Goal: Task Accomplishment & Management: Manage account settings

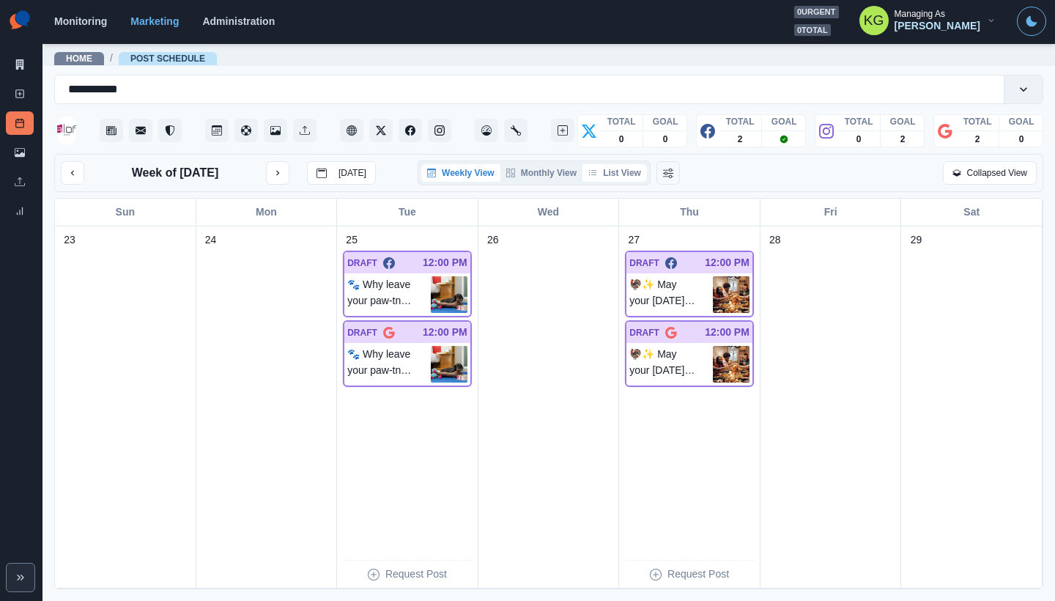
click at [610, 177] on button "List View" at bounding box center [615, 173] width 64 height 18
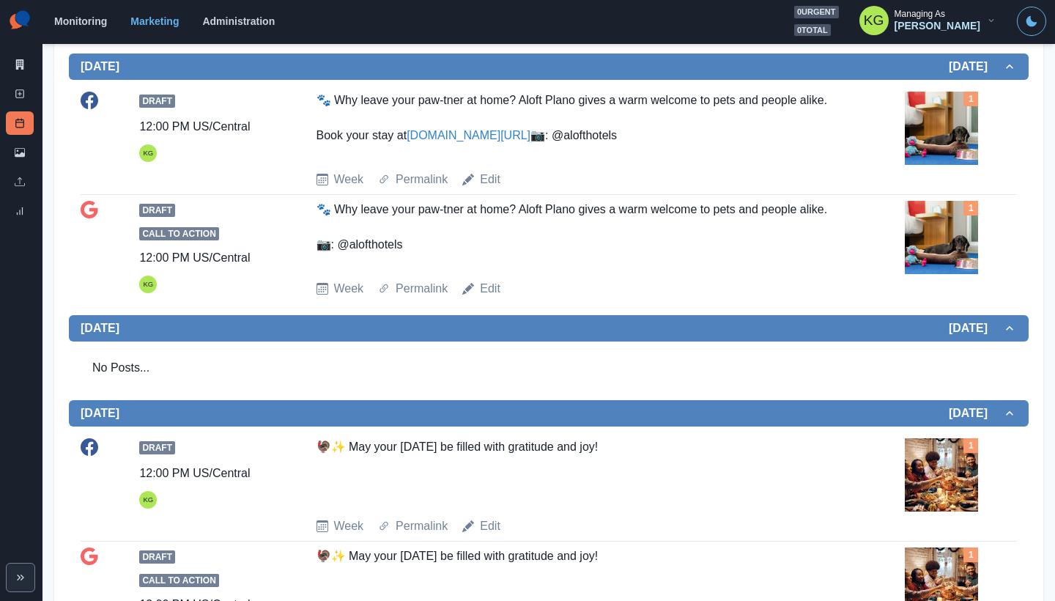
scroll to position [133, 0]
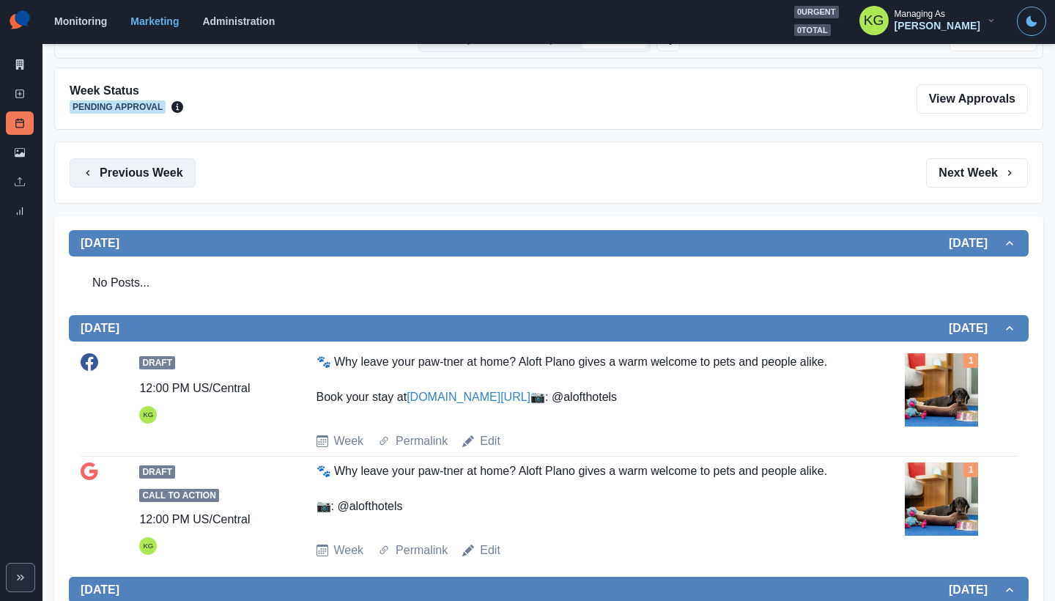
click at [152, 180] on button "Previous Week" at bounding box center [133, 172] width 126 height 29
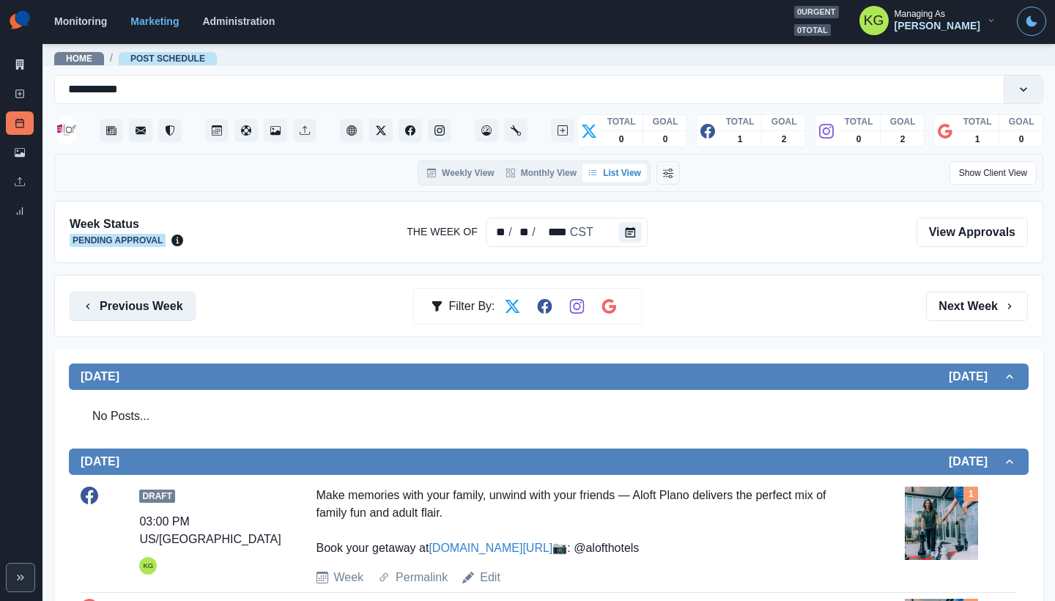
click at [158, 306] on button "Previous Week" at bounding box center [133, 306] width 126 height 29
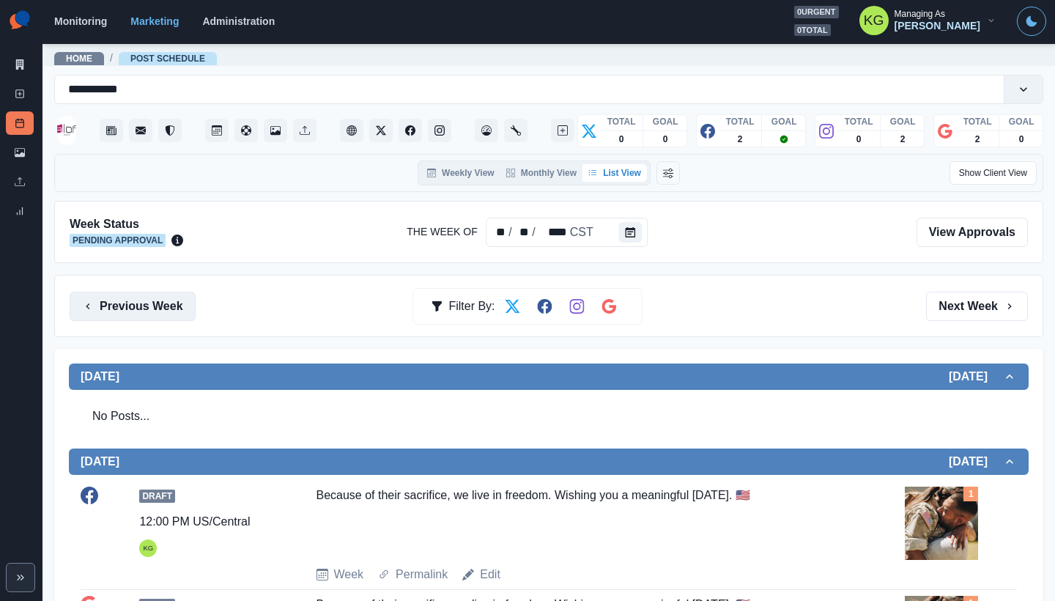
click at [158, 306] on button "Previous Week" at bounding box center [133, 306] width 126 height 29
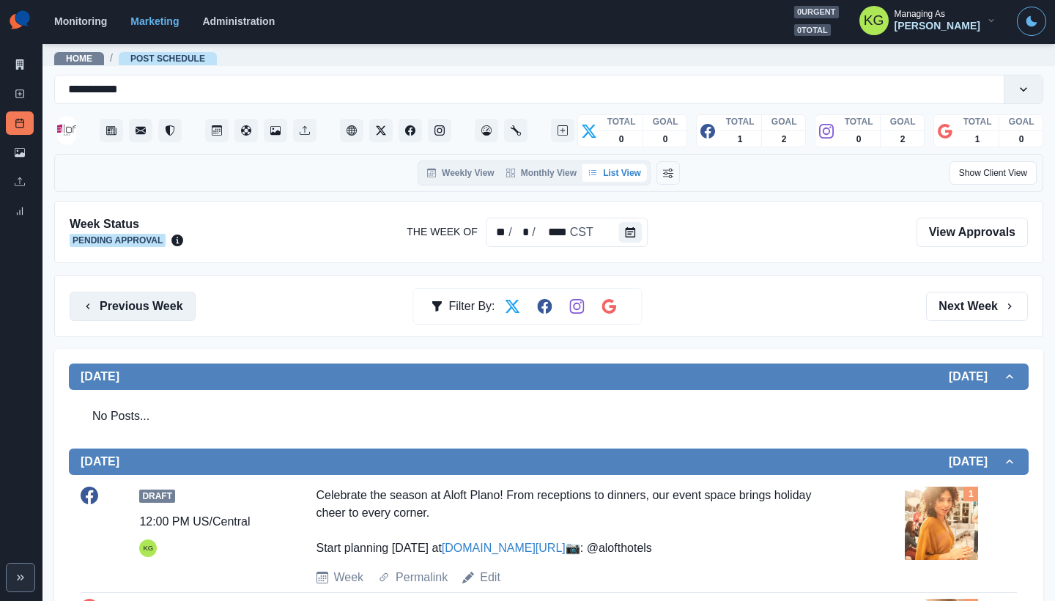
click at [158, 306] on button "Previous Week" at bounding box center [133, 306] width 126 height 29
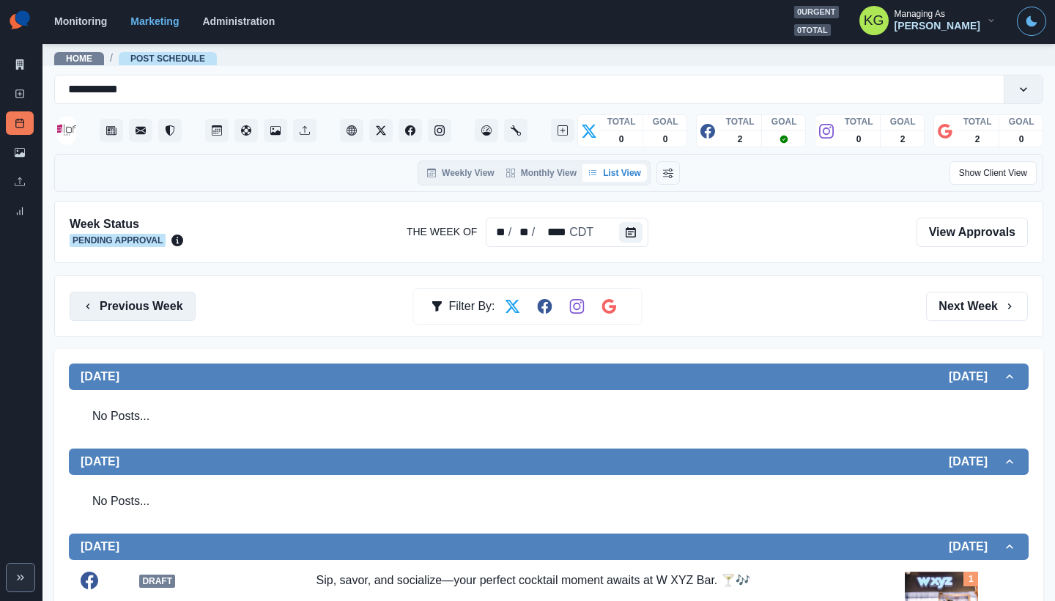
click at [105, 309] on button "Previous Week" at bounding box center [133, 306] width 126 height 29
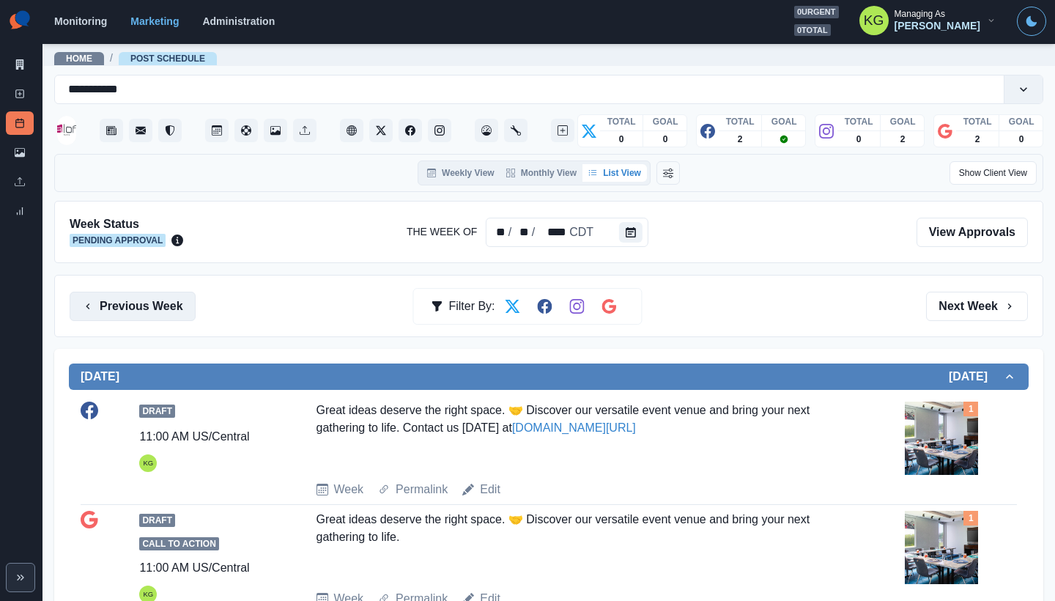
click at [175, 300] on button "Previous Week" at bounding box center [133, 306] width 126 height 29
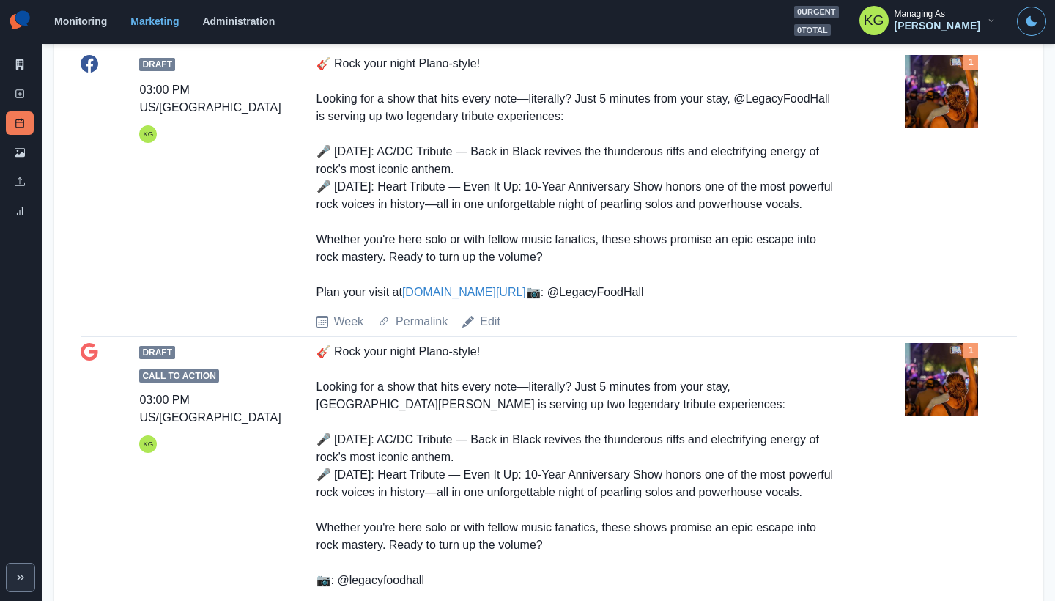
scroll to position [564, 0]
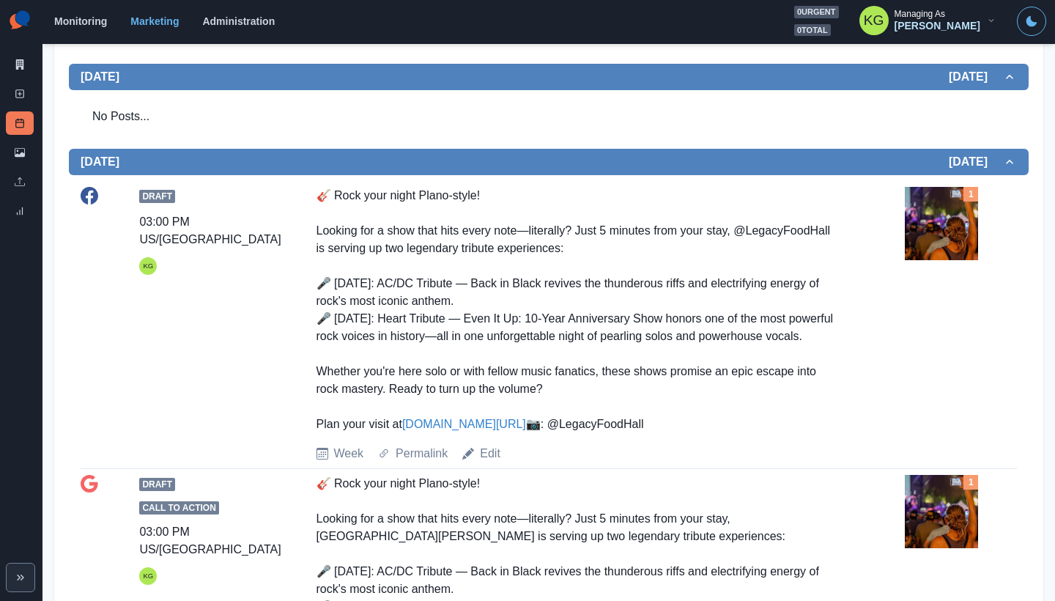
drag, startPoint x: 445, startPoint y: 480, endPoint x: 462, endPoint y: 426, distance: 57.0
click at [309, 462] on div "Draft 03:00 PM US/Central KG 🎸 Rock your night Plano-style! Looking for a show …" at bounding box center [549, 325] width 937 height 276
copy div "📷: @LegacyFoodHall"
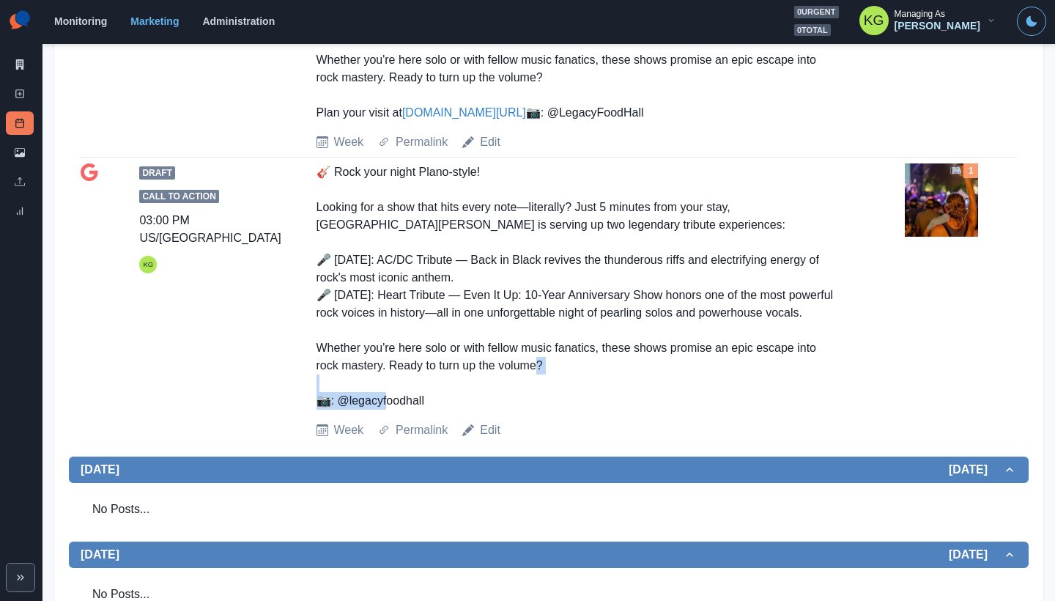
drag, startPoint x: 385, startPoint y: 476, endPoint x: 341, endPoint y: 472, distance: 44.9
click at [341, 410] on div "🎸 Rock your night Plano-style! Looking for a show that hits every note—literall…" at bounding box center [579, 286] width 524 height 246
copy div "acyfoodhall"
click at [443, 410] on div "🎸 Rock your night Plano-style! Looking for a show that hits every note—literall…" at bounding box center [579, 286] width 524 height 246
drag, startPoint x: 357, startPoint y: 475, endPoint x: 310, endPoint y: 475, distance: 46.9
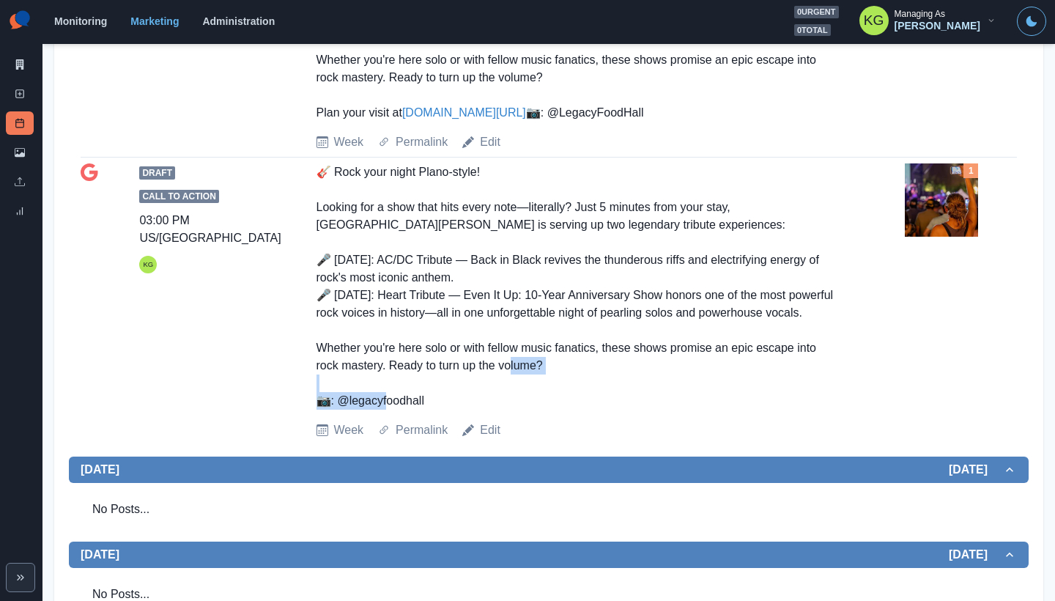
click at [310, 439] on div "Draft Call to Action 03:00 PM US/Central KG 🎸 Rock your night Plano-style! Look…" at bounding box center [549, 301] width 937 height 276
copy div "@legacyfoodhall"
drag, startPoint x: 390, startPoint y: 173, endPoint x: 496, endPoint y: 119, distance: 119.0
copy div "LegacyFoodHall"
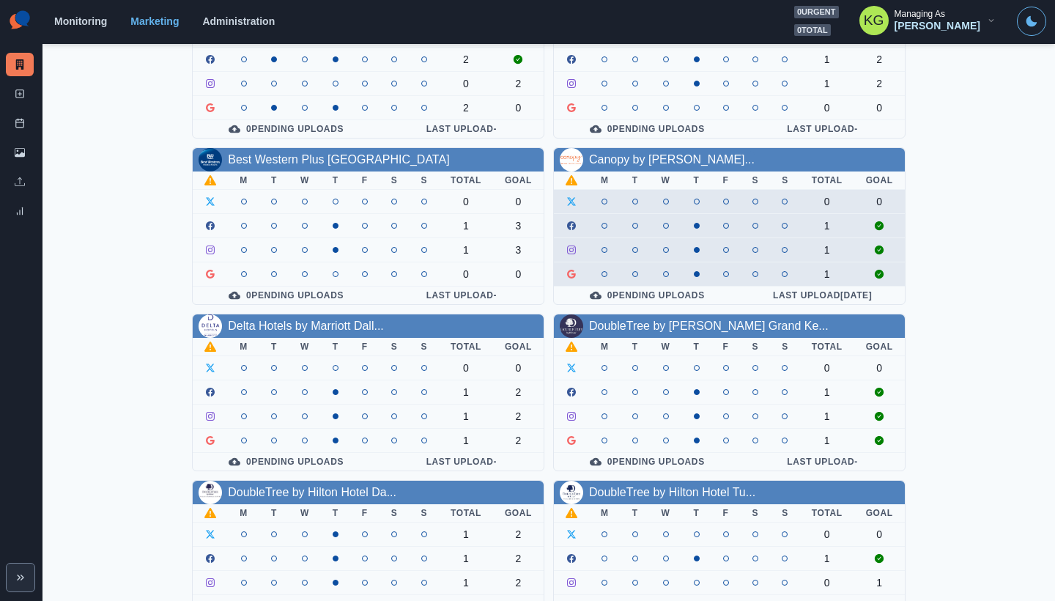
scroll to position [519, 0]
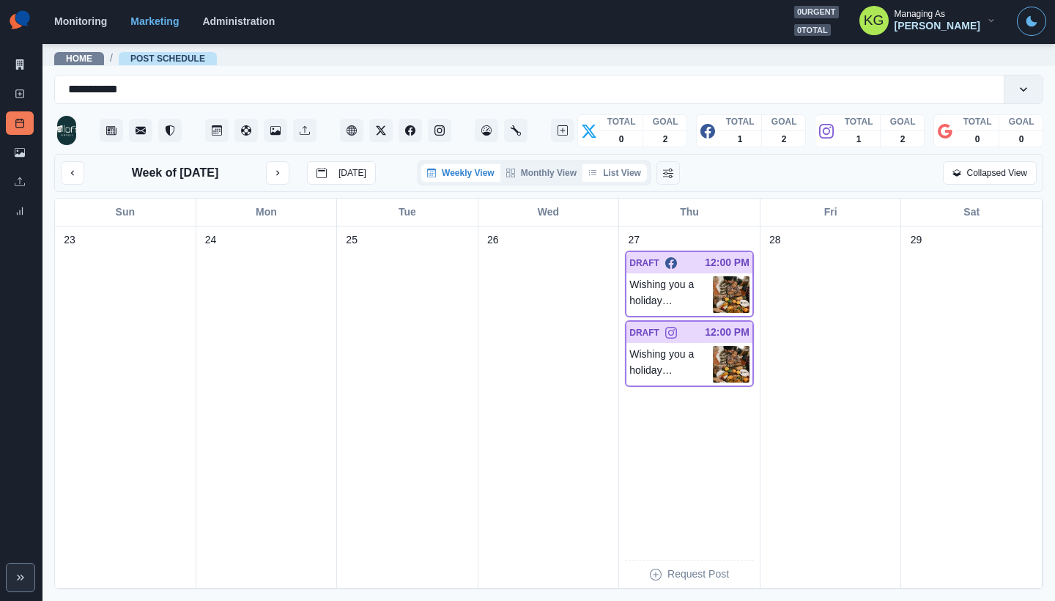
click at [627, 171] on button "List View" at bounding box center [615, 173] width 64 height 18
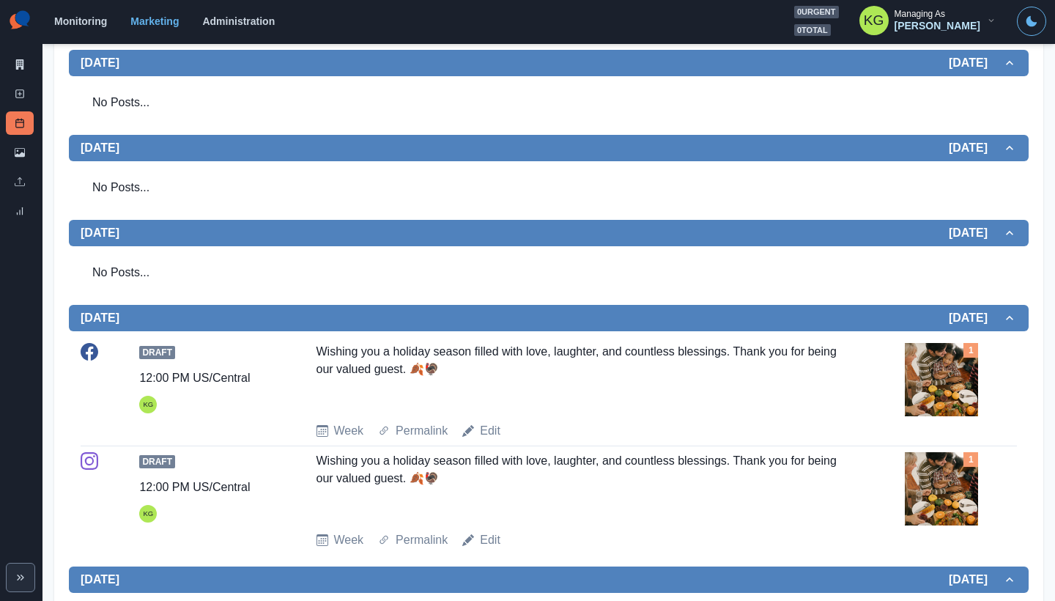
scroll to position [31, 0]
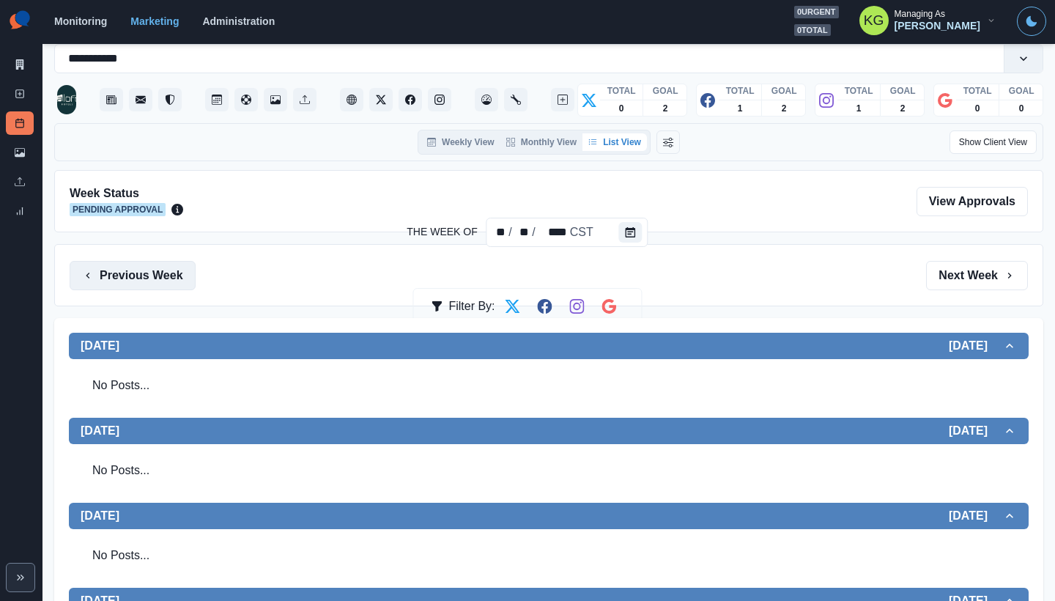
click at [120, 278] on button "Previous Week" at bounding box center [133, 275] width 126 height 29
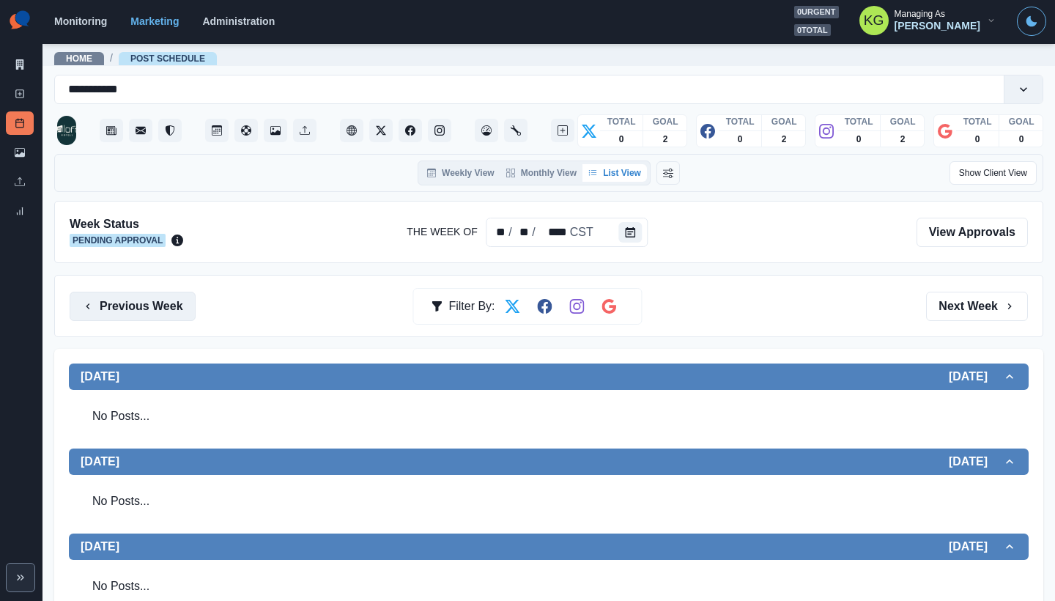
click at [150, 311] on button "Previous Week" at bounding box center [133, 306] width 126 height 29
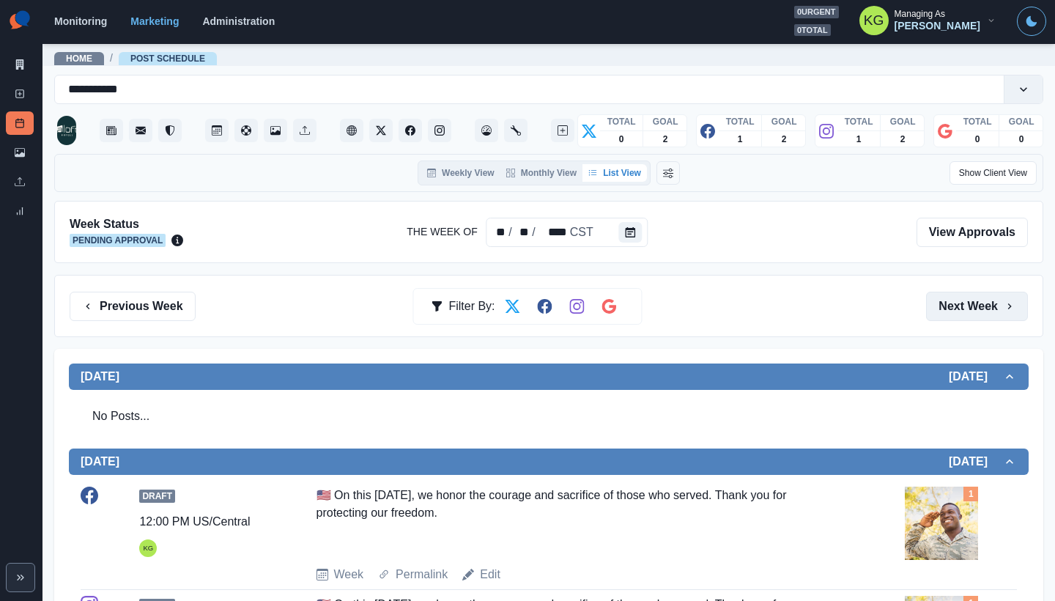
click at [937, 299] on button "Next Week" at bounding box center [977, 306] width 102 height 29
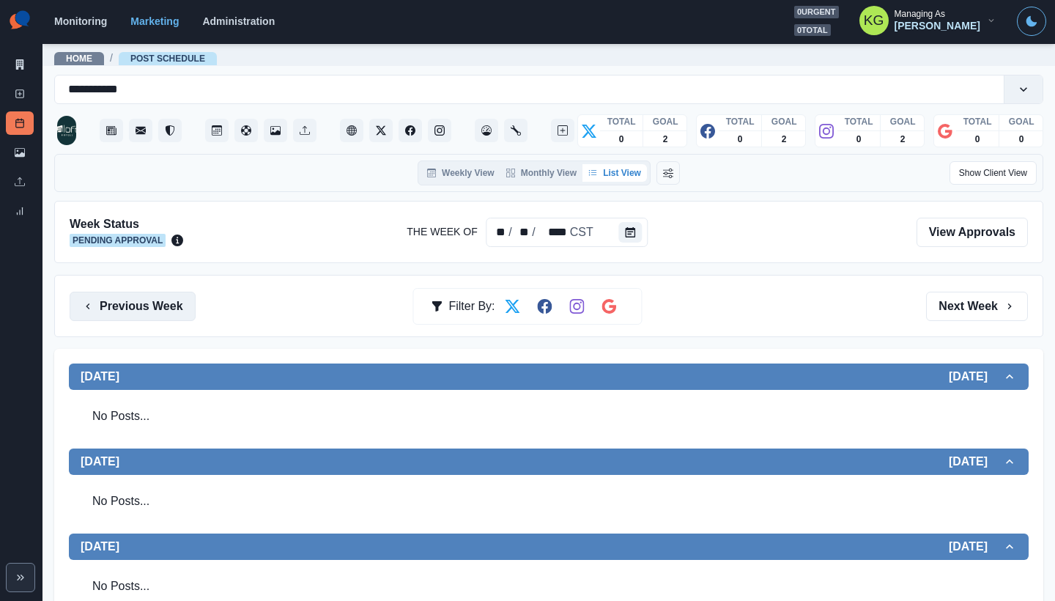
click at [168, 300] on button "Previous Week" at bounding box center [133, 306] width 126 height 29
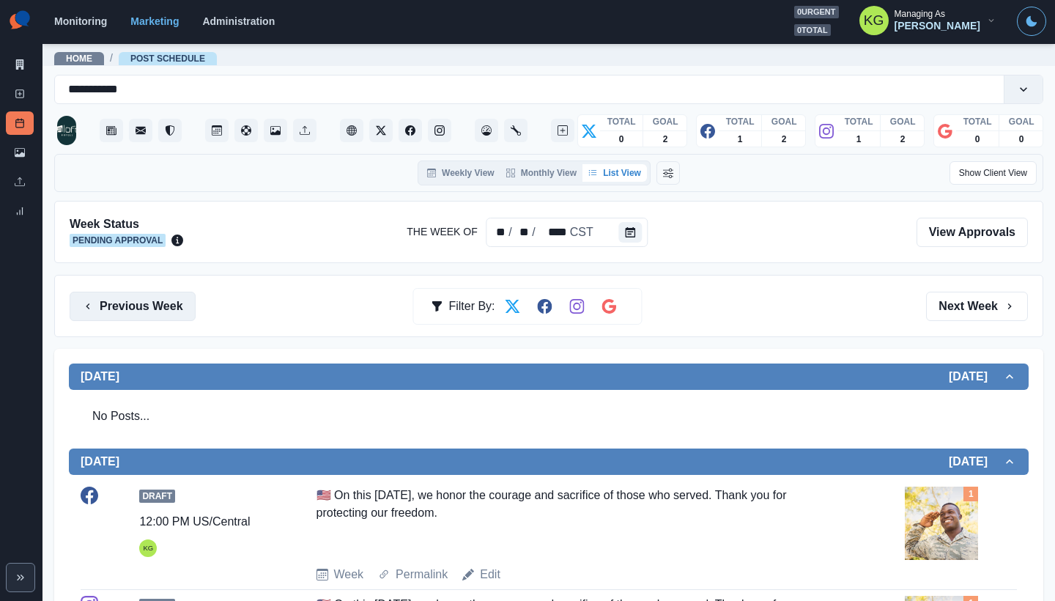
click at [168, 300] on button "Previous Week" at bounding box center [133, 306] width 126 height 29
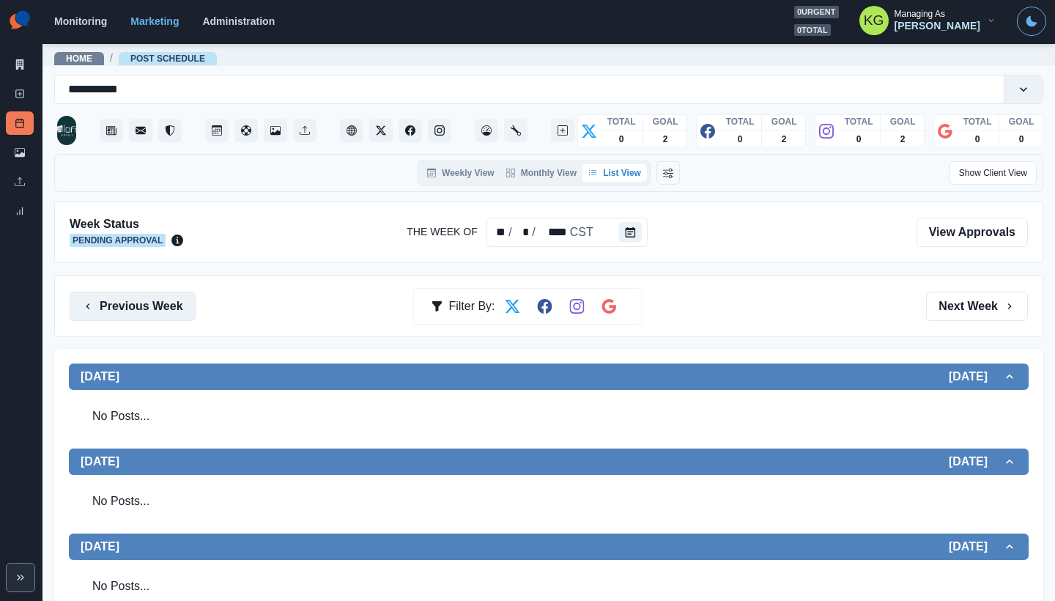
click at [128, 308] on button "Previous Week" at bounding box center [133, 306] width 126 height 29
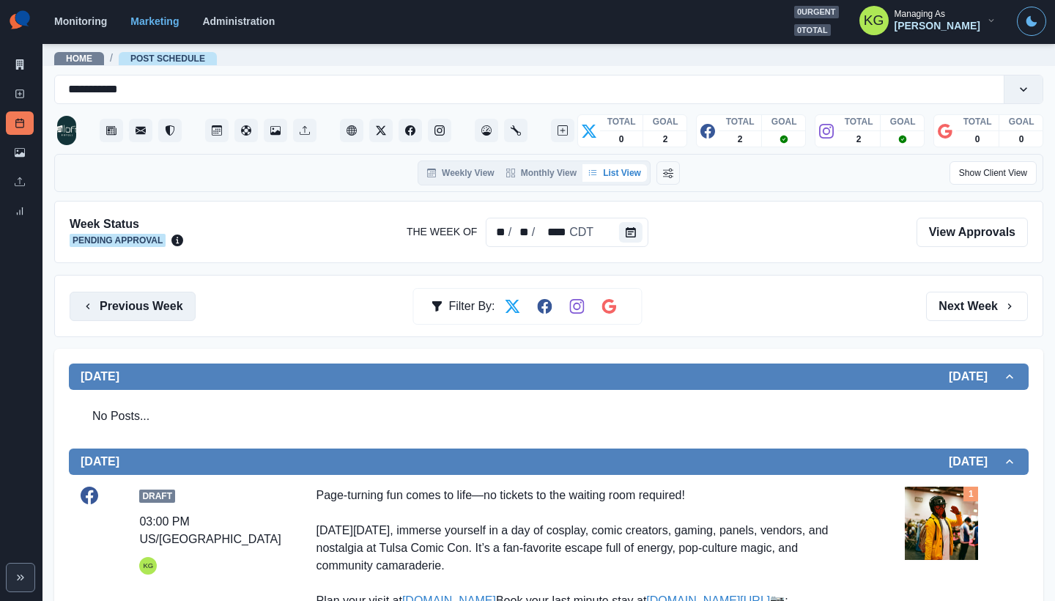
click at [150, 306] on button "Previous Week" at bounding box center [133, 306] width 126 height 29
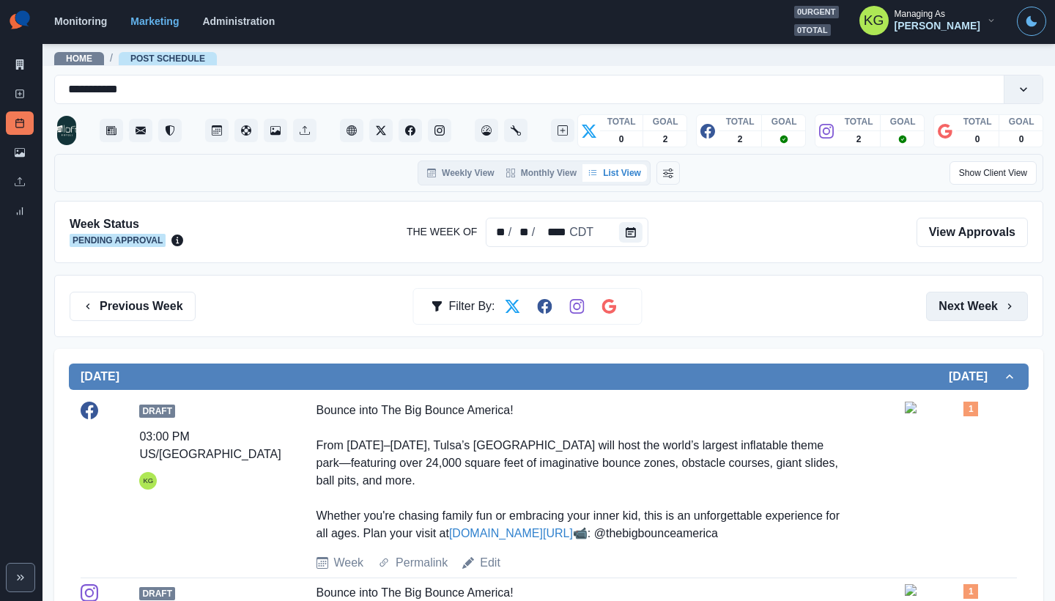
click at [964, 306] on button "Next Week" at bounding box center [977, 306] width 102 height 29
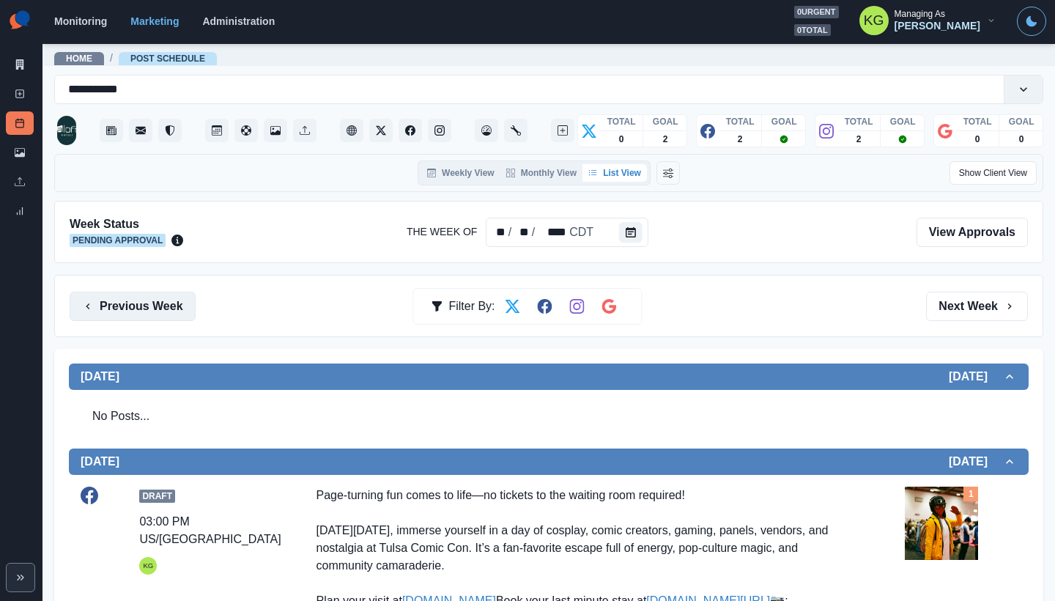
click at [181, 309] on button "Previous Week" at bounding box center [133, 306] width 126 height 29
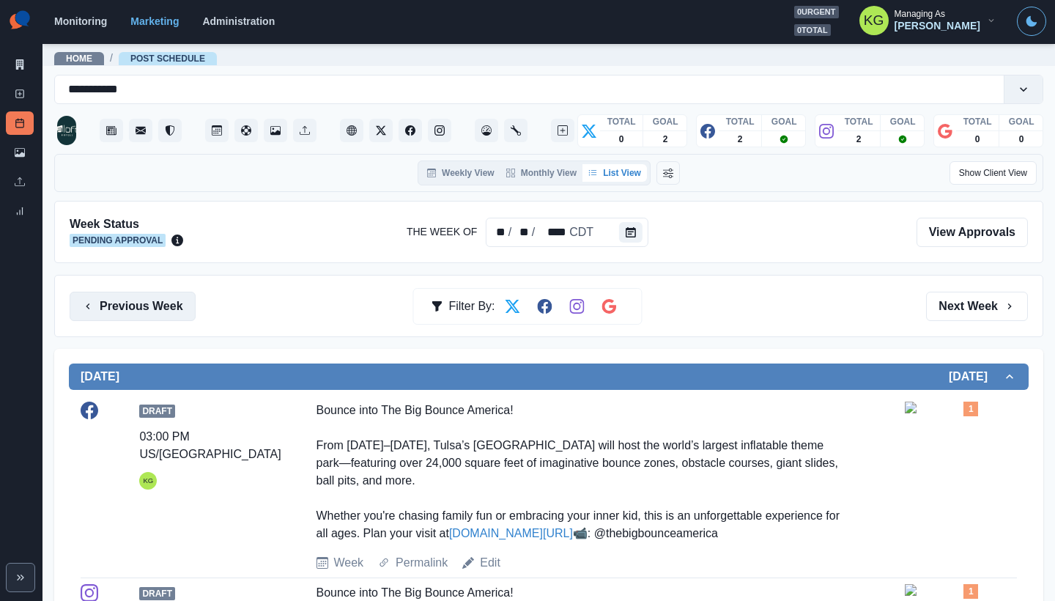
click at [181, 309] on button "Previous Week" at bounding box center [133, 306] width 126 height 29
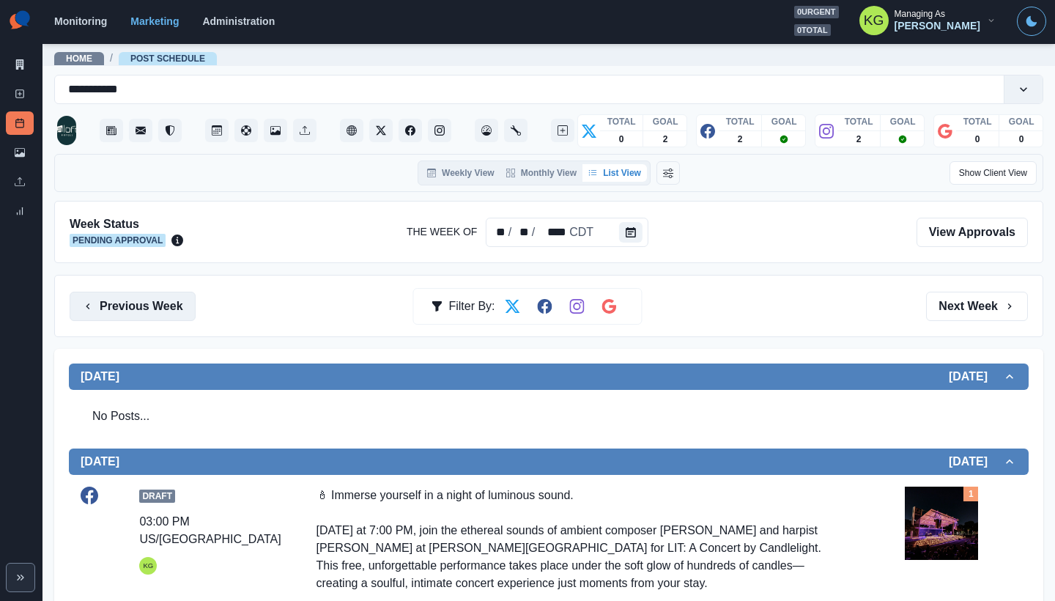
click at [127, 297] on button "Previous Week" at bounding box center [133, 306] width 126 height 29
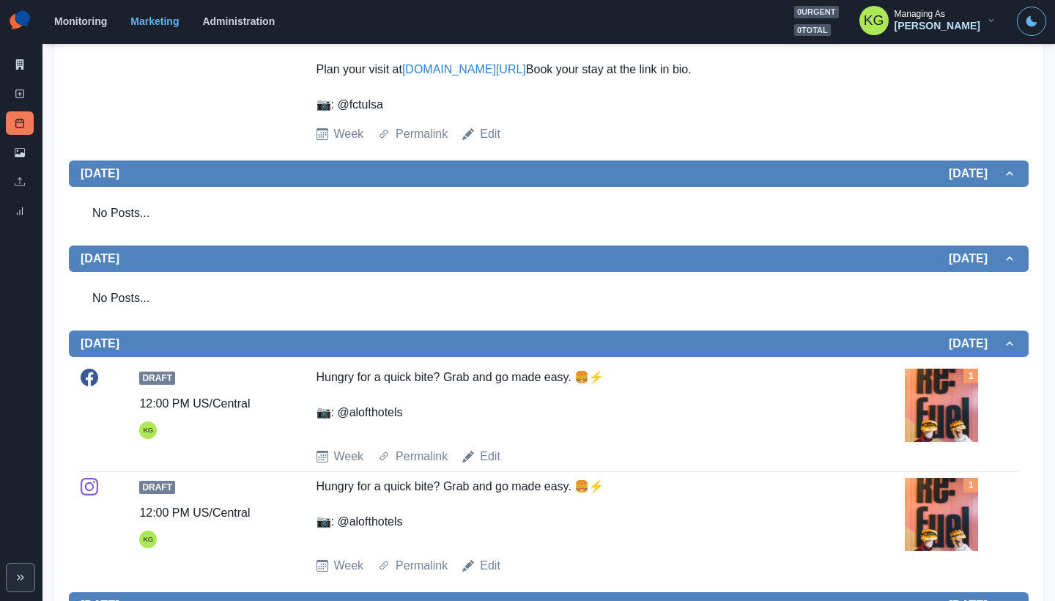
scroll to position [38, 0]
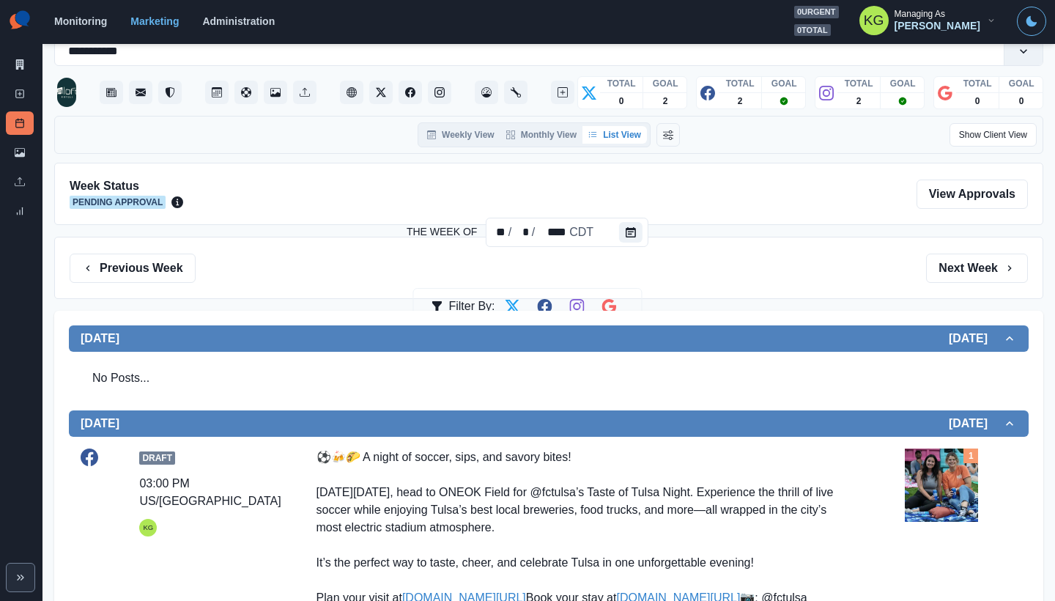
click at [147, 284] on div "Previous Week Filter By: Next Week" at bounding box center [548, 268] width 989 height 62
click at [148, 265] on button "Previous Week" at bounding box center [133, 268] width 126 height 29
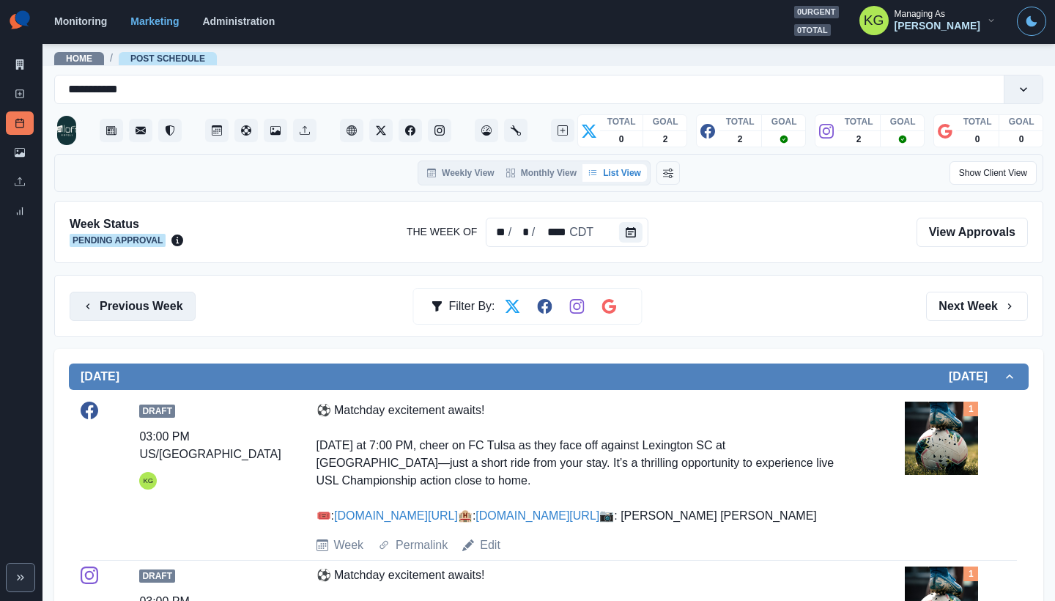
click at [185, 292] on button "Previous Week" at bounding box center [133, 306] width 126 height 29
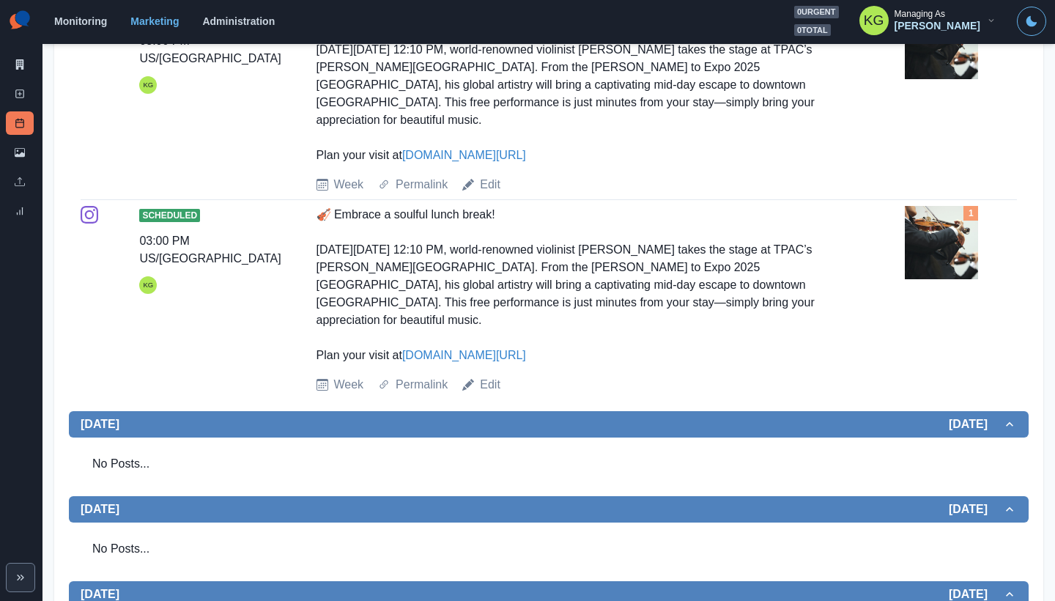
scroll to position [51, 0]
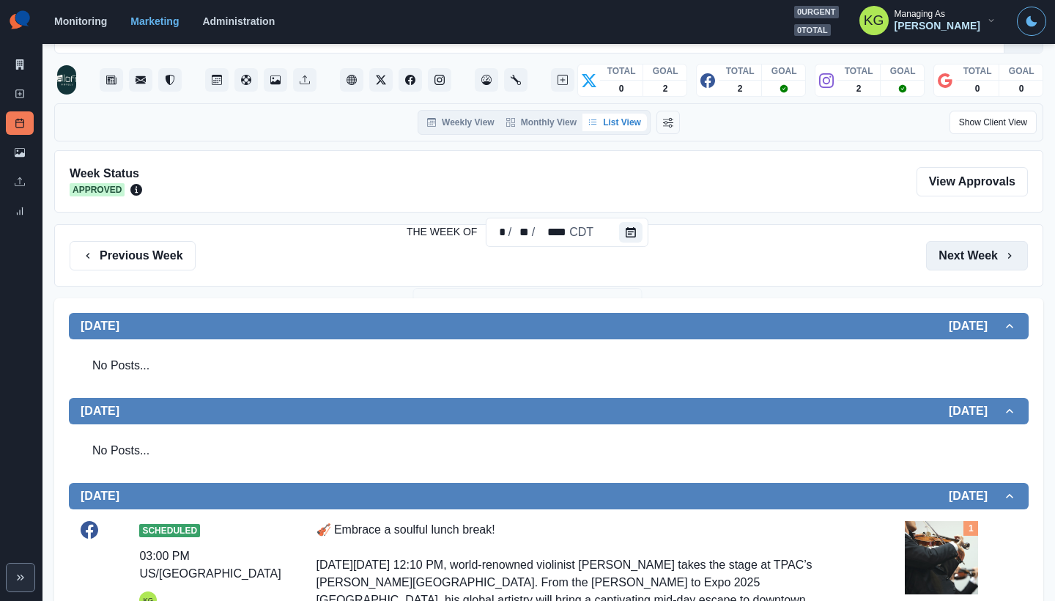
click at [965, 266] on button "Next Week" at bounding box center [977, 255] width 102 height 29
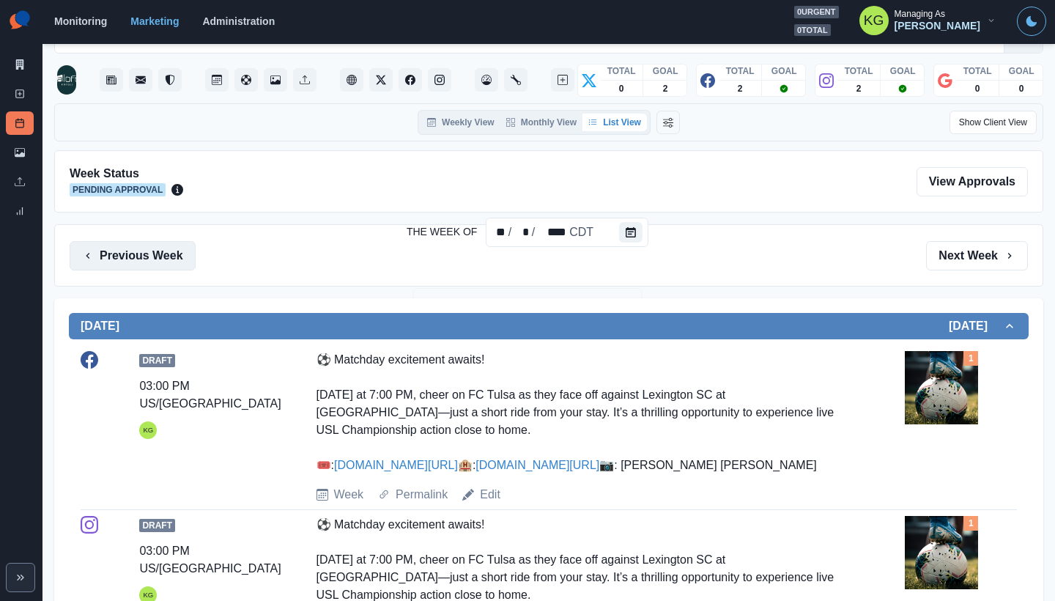
click at [146, 242] on button "Previous Week" at bounding box center [133, 255] width 126 height 29
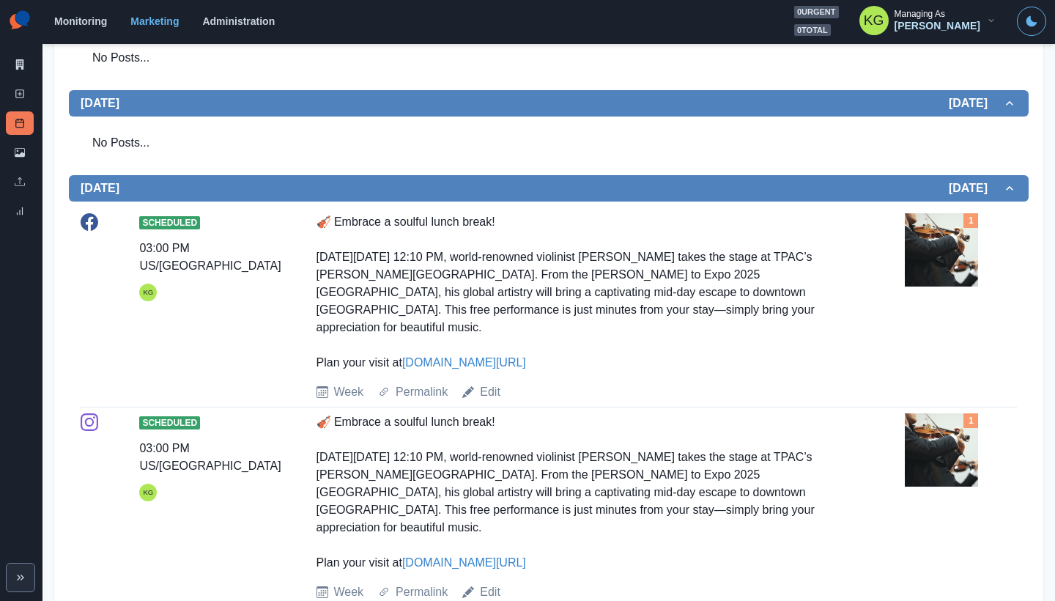
scroll to position [42, 0]
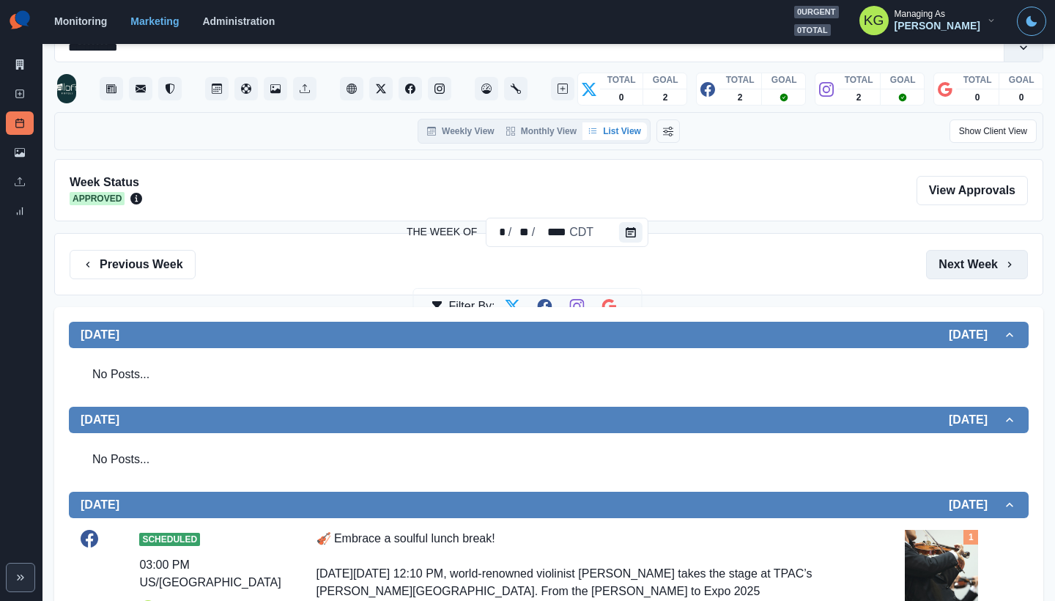
click at [955, 272] on button "Next Week" at bounding box center [977, 264] width 102 height 29
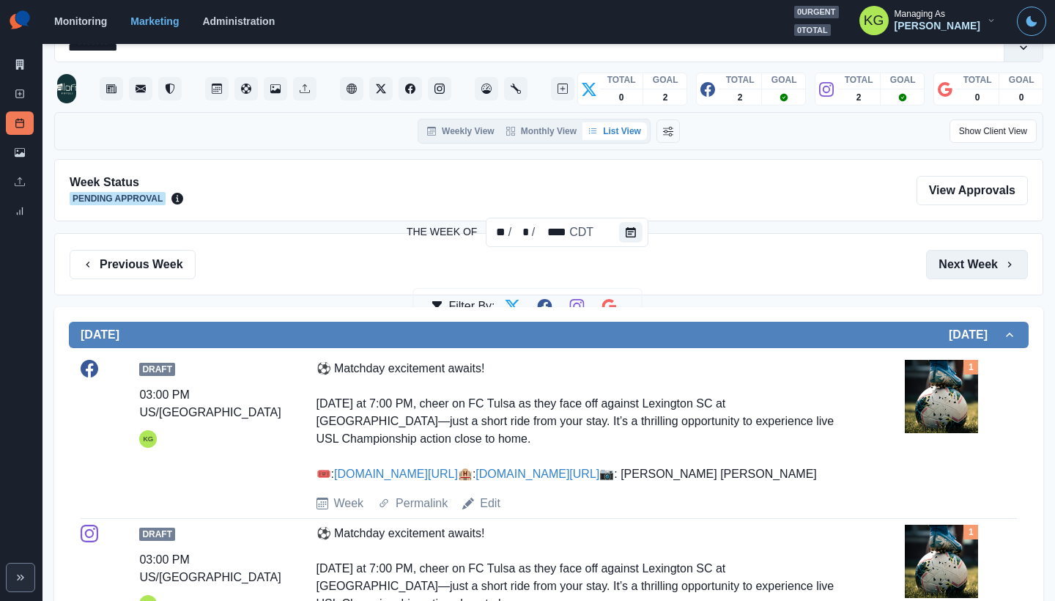
click at [955, 272] on button "Next Week" at bounding box center [977, 264] width 102 height 29
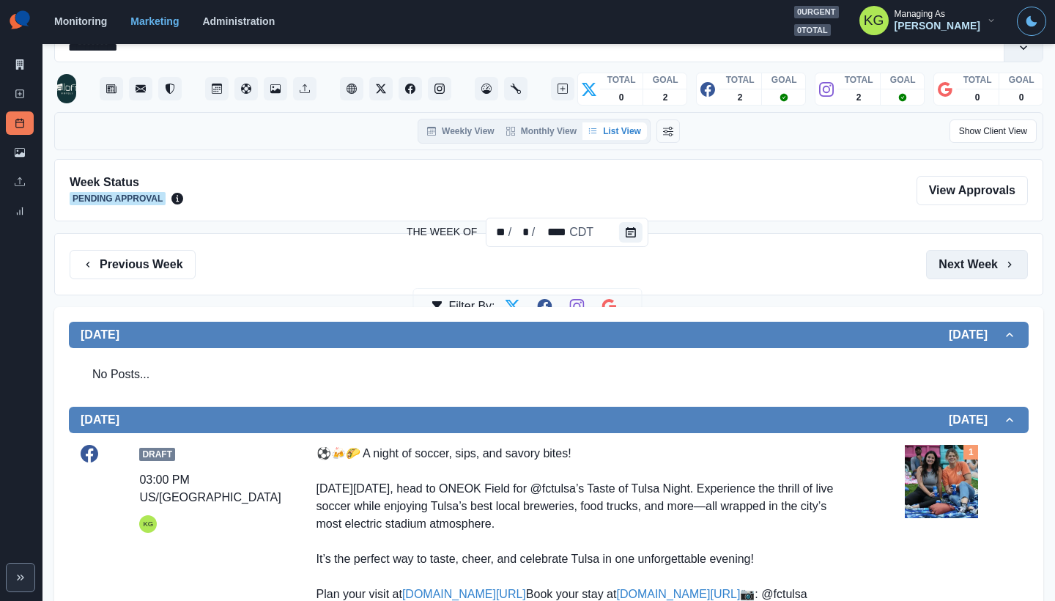
click at [955, 272] on button "Next Week" at bounding box center [977, 264] width 102 height 29
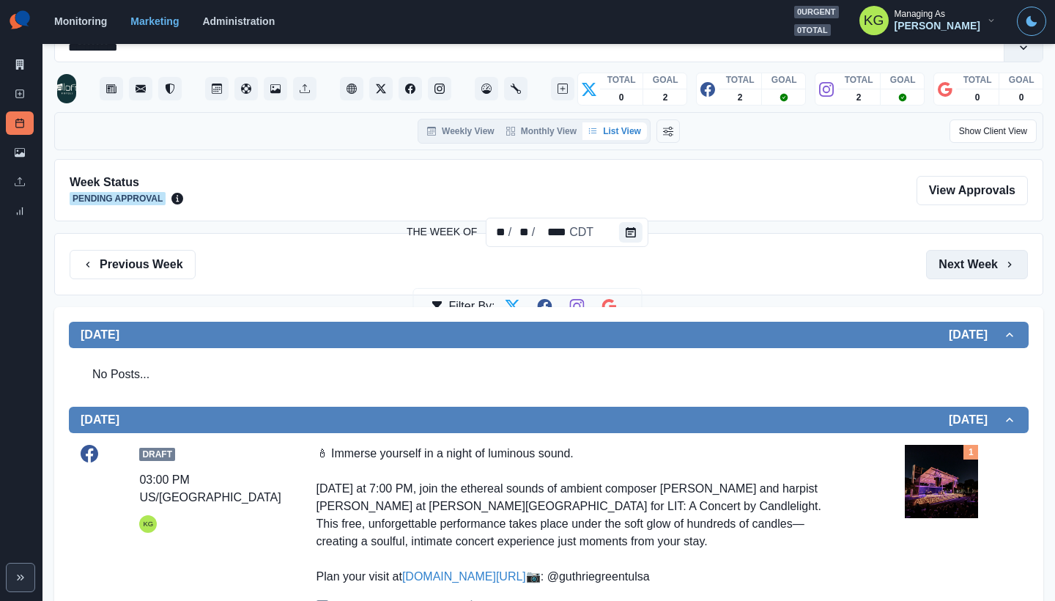
click at [955, 272] on button "Next Week" at bounding box center [977, 264] width 102 height 29
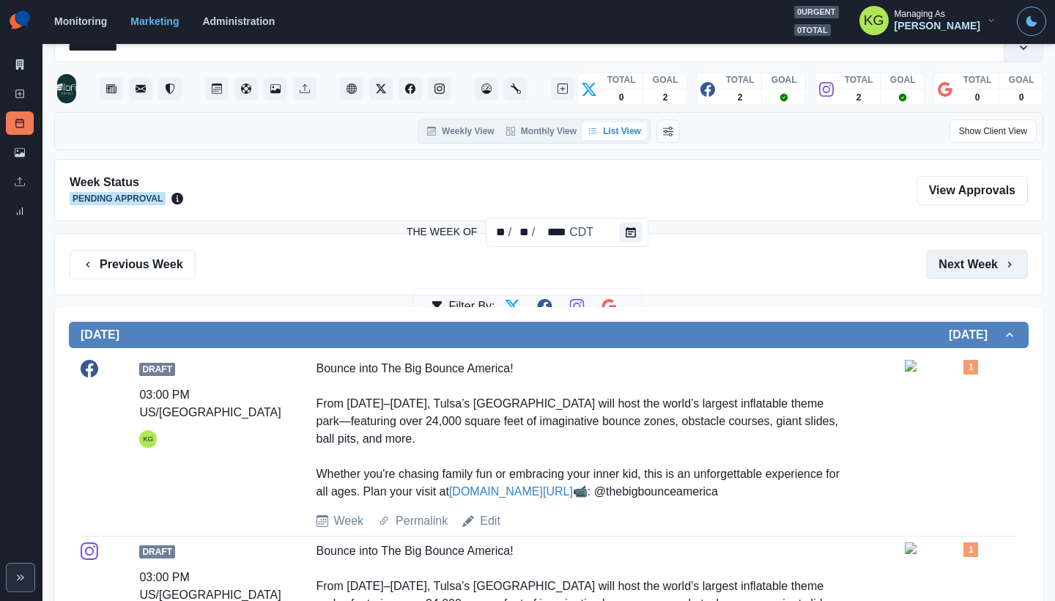
click at [955, 272] on button "Next Week" at bounding box center [977, 264] width 102 height 29
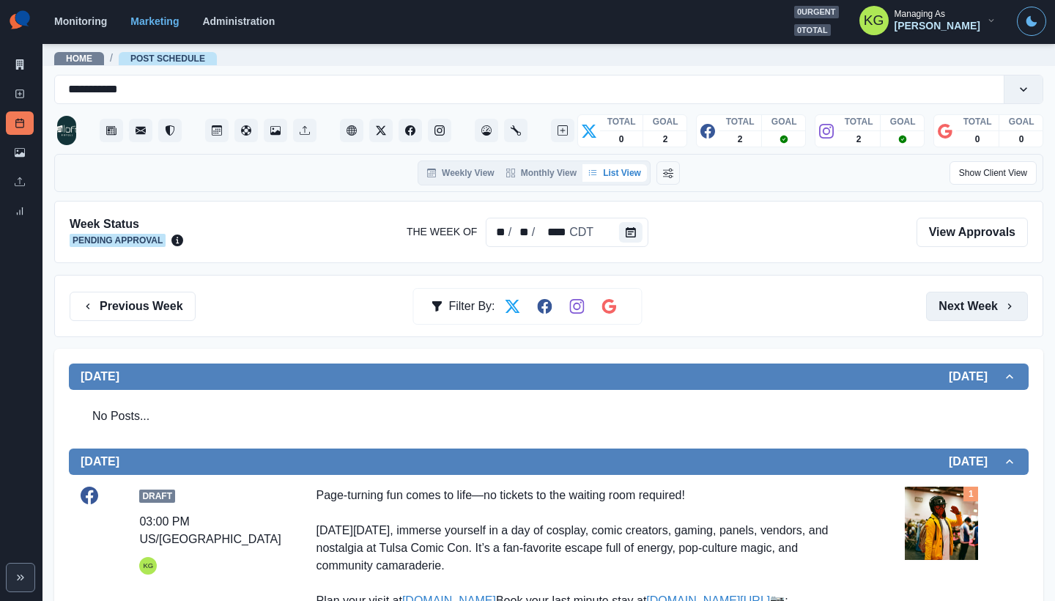
click at [956, 306] on button "Next Week" at bounding box center [977, 306] width 102 height 29
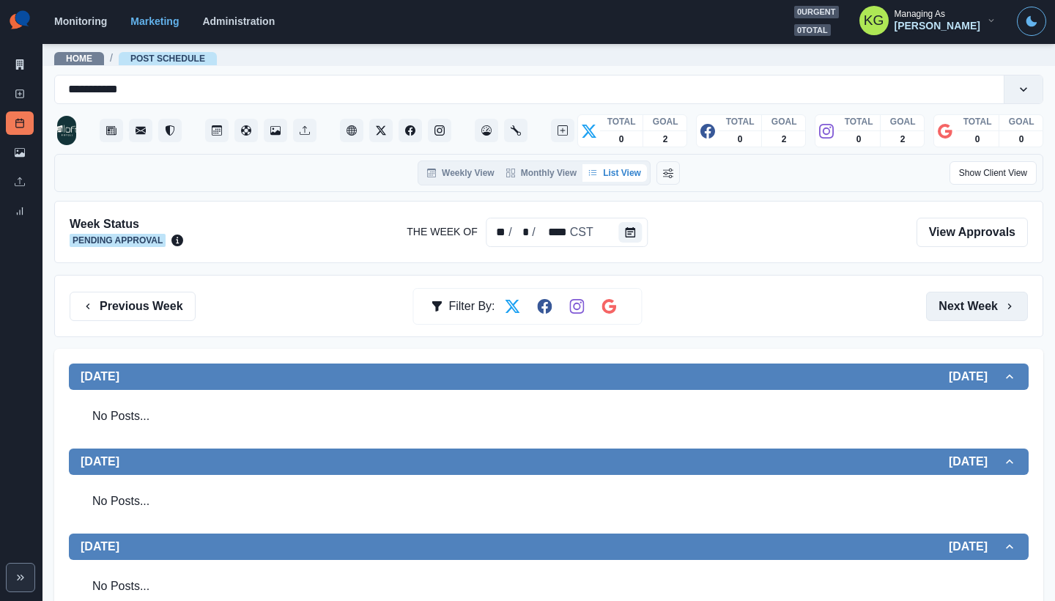
click at [959, 295] on button "Next Week" at bounding box center [977, 306] width 102 height 29
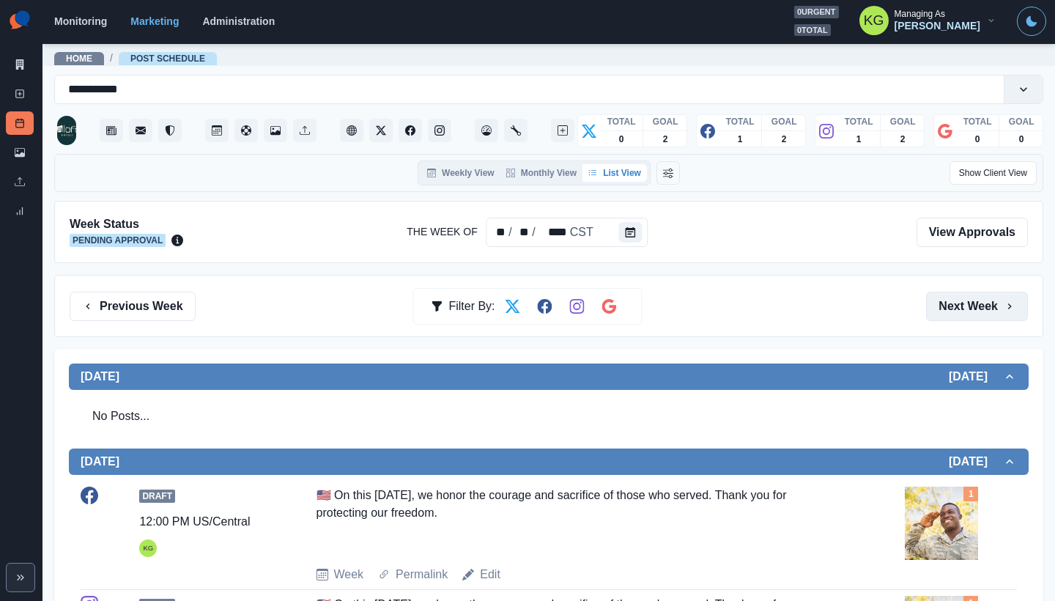
click at [959, 295] on button "Next Week" at bounding box center [977, 306] width 102 height 29
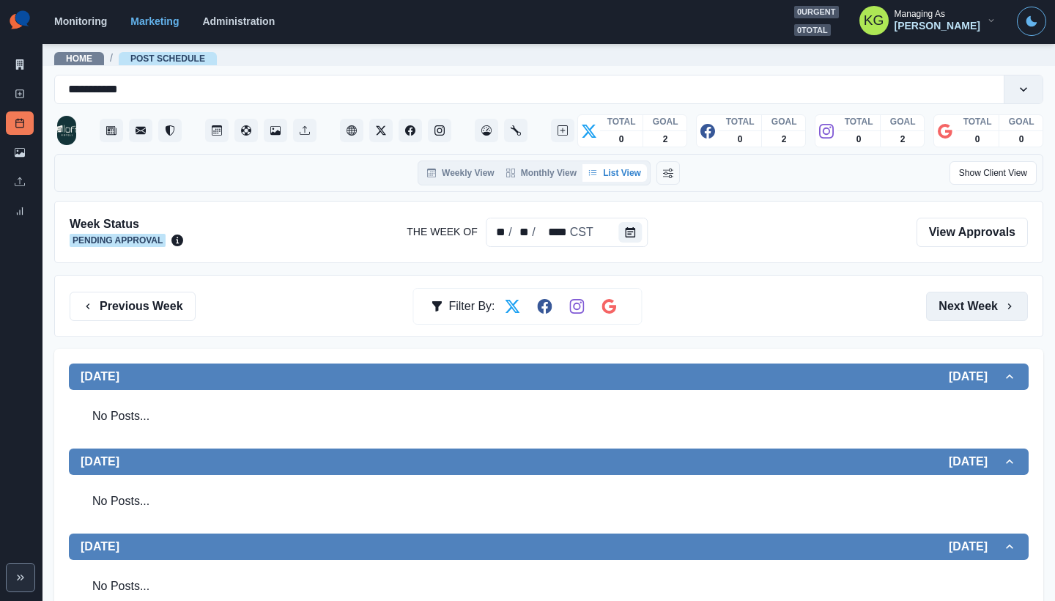
click at [959, 295] on button "Next Week" at bounding box center [977, 306] width 102 height 29
click at [130, 299] on button "Previous Week" at bounding box center [133, 306] width 126 height 29
click at [152, 312] on button "Previous Week" at bounding box center [133, 306] width 126 height 29
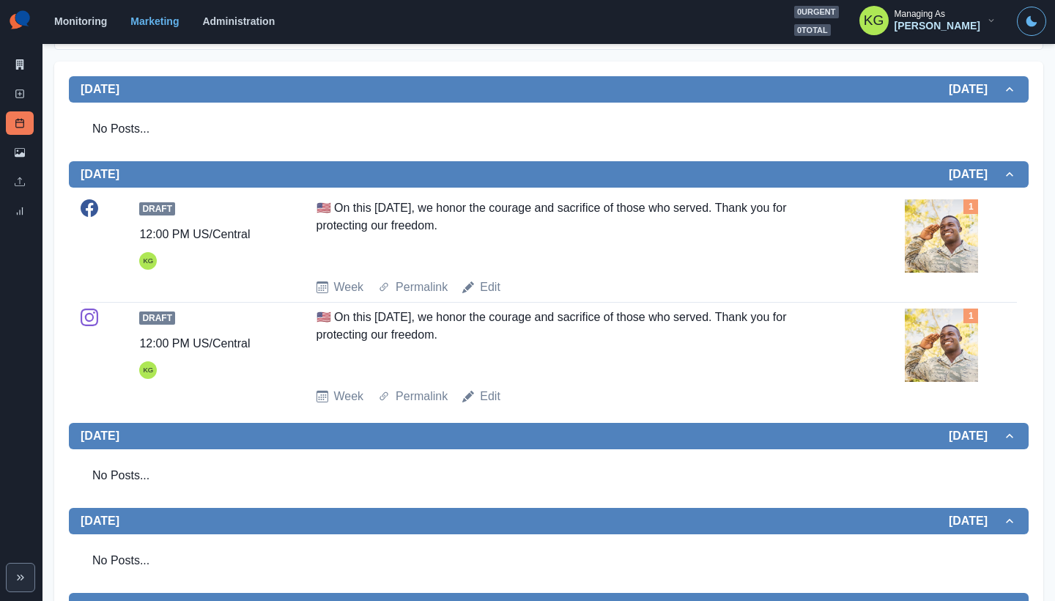
scroll to position [397, 0]
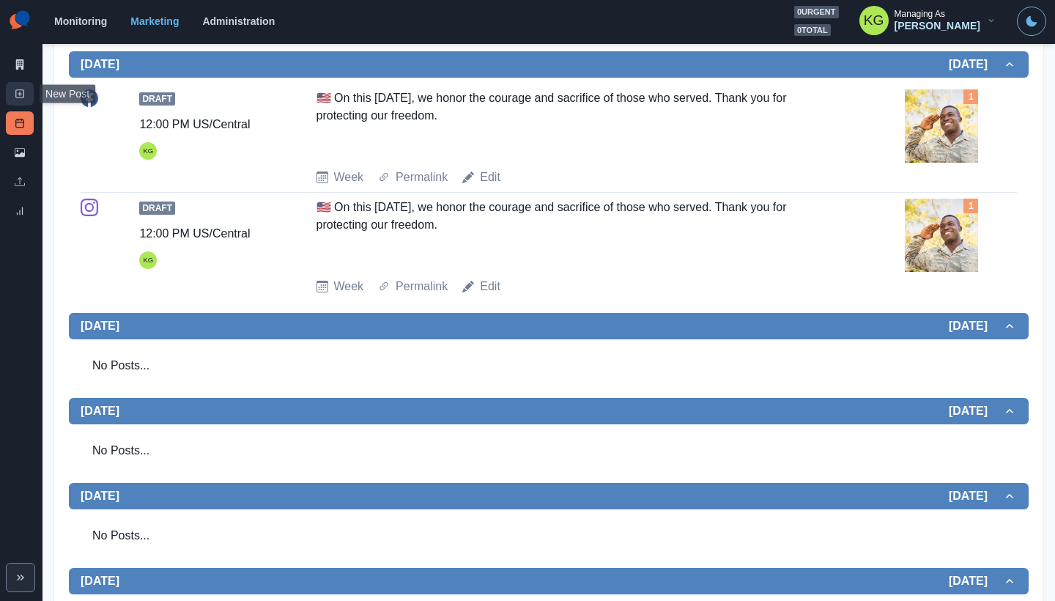
click at [12, 89] on link "New Post" at bounding box center [20, 93] width 28 height 23
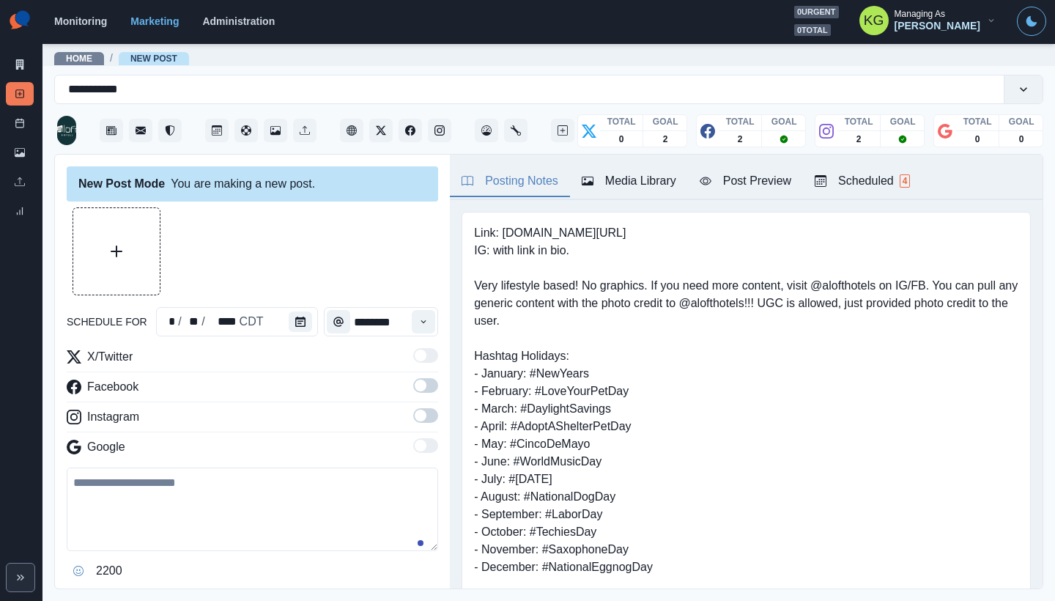
click at [317, 318] on div "schedule for * / ** / **** CDT ********" at bounding box center [253, 321] width 372 height 29
click at [299, 320] on icon "Calendar" at bounding box center [300, 322] width 10 height 10
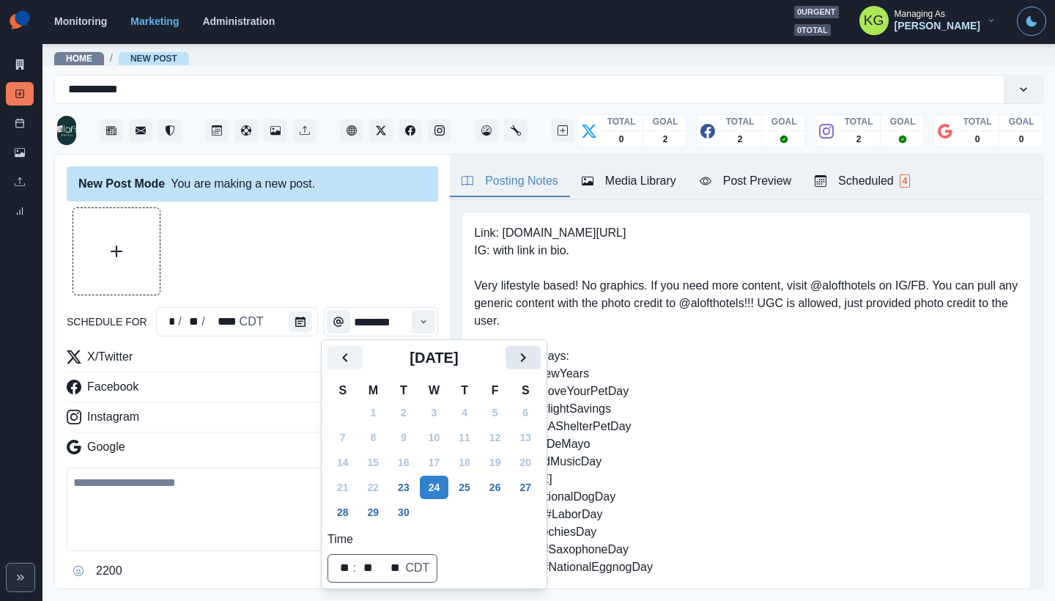
click at [541, 362] on button "Next" at bounding box center [523, 357] width 35 height 23
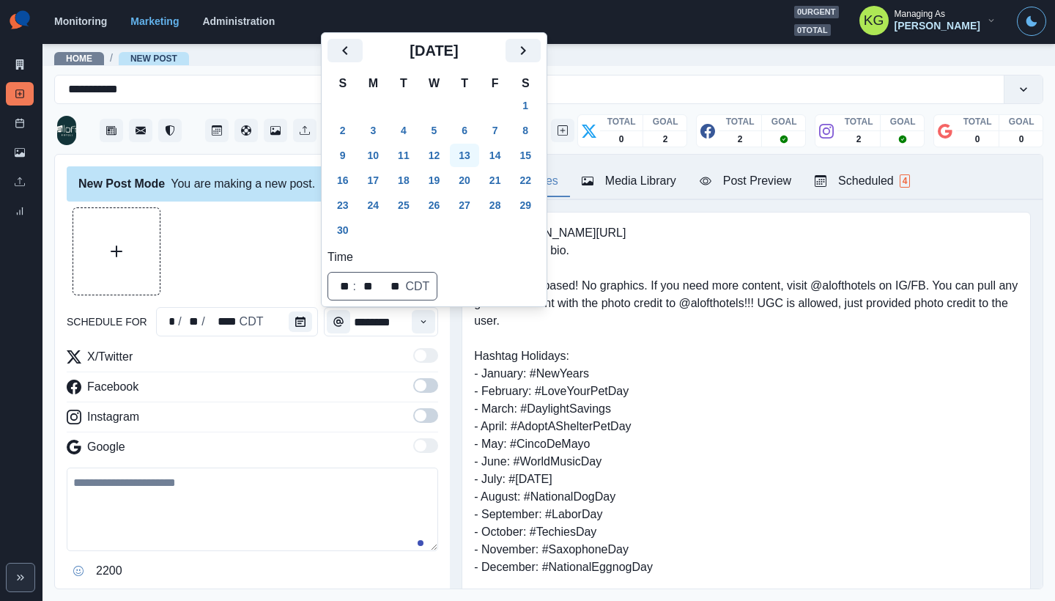
click at [479, 153] on button "13" at bounding box center [464, 155] width 29 height 23
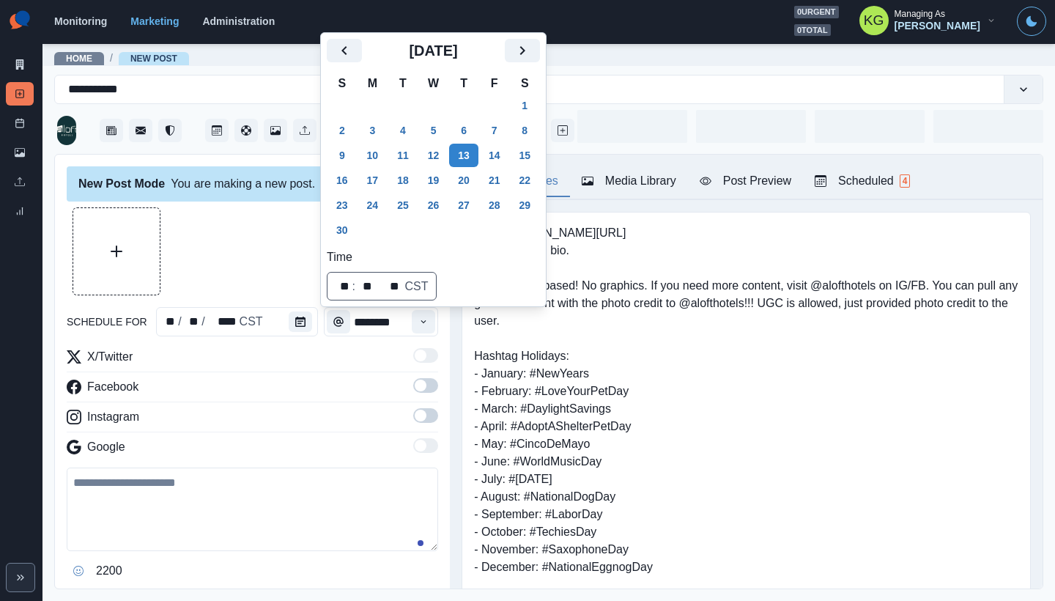
click at [221, 196] on div "New Post Mode You are making a new post." at bounding box center [253, 183] width 372 height 35
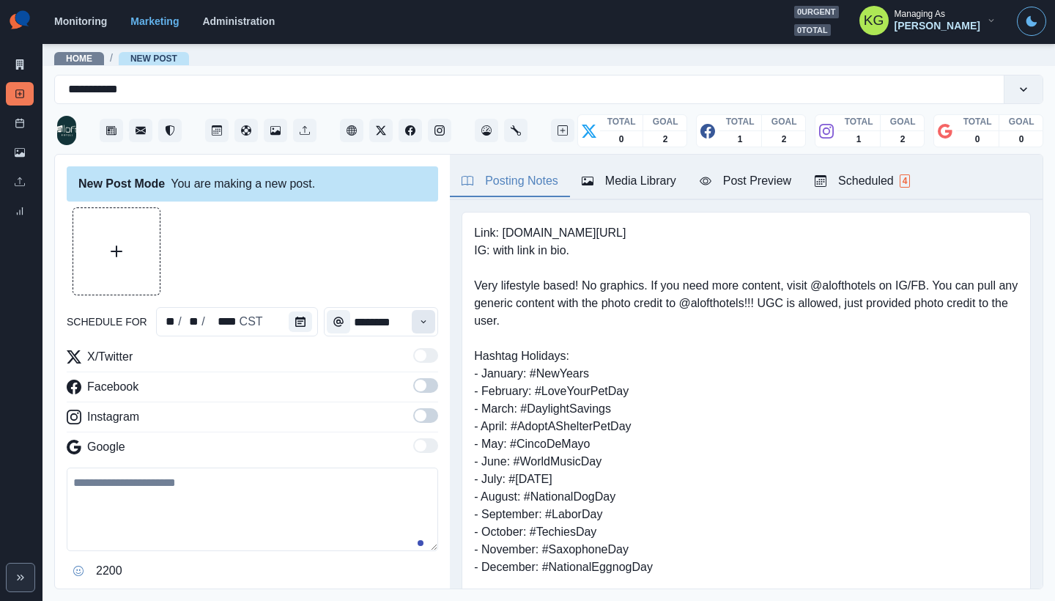
click at [413, 327] on button "Time" at bounding box center [423, 321] width 23 height 23
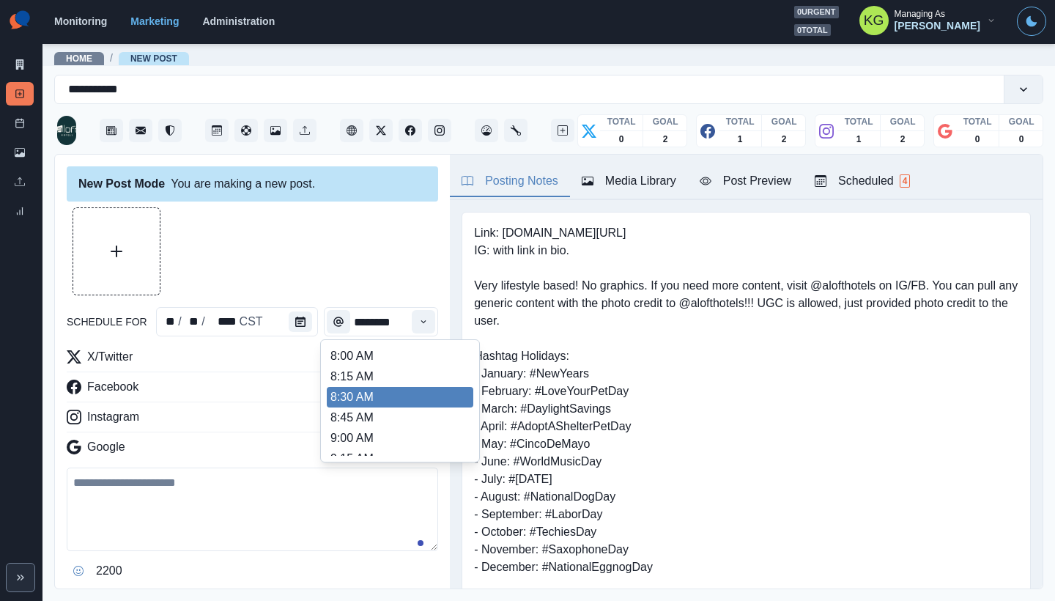
scroll to position [311, 0]
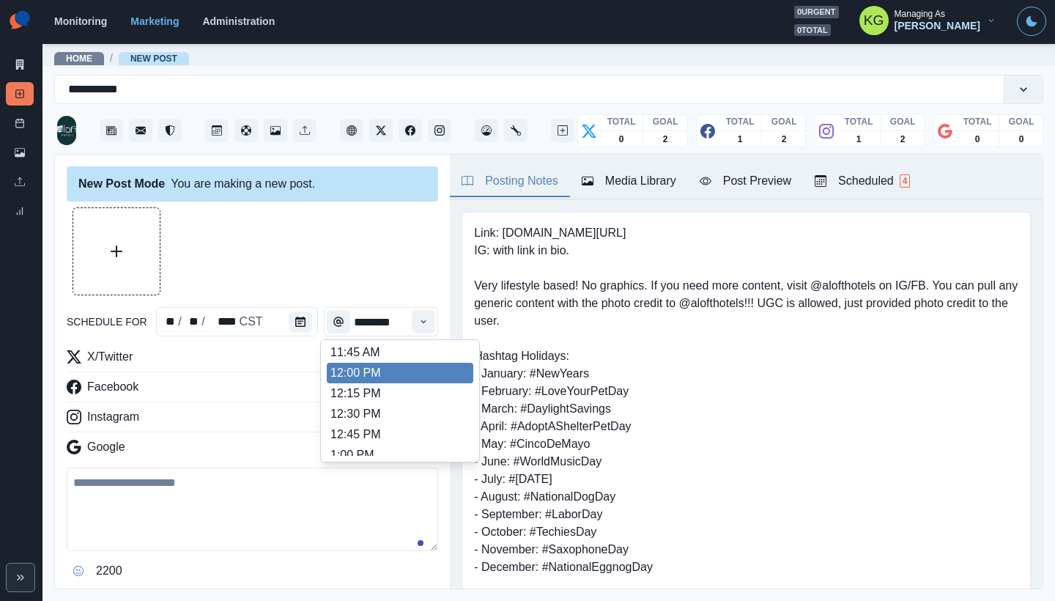
click at [355, 373] on li "12:00 PM" at bounding box center [400, 373] width 147 height 21
type input "********"
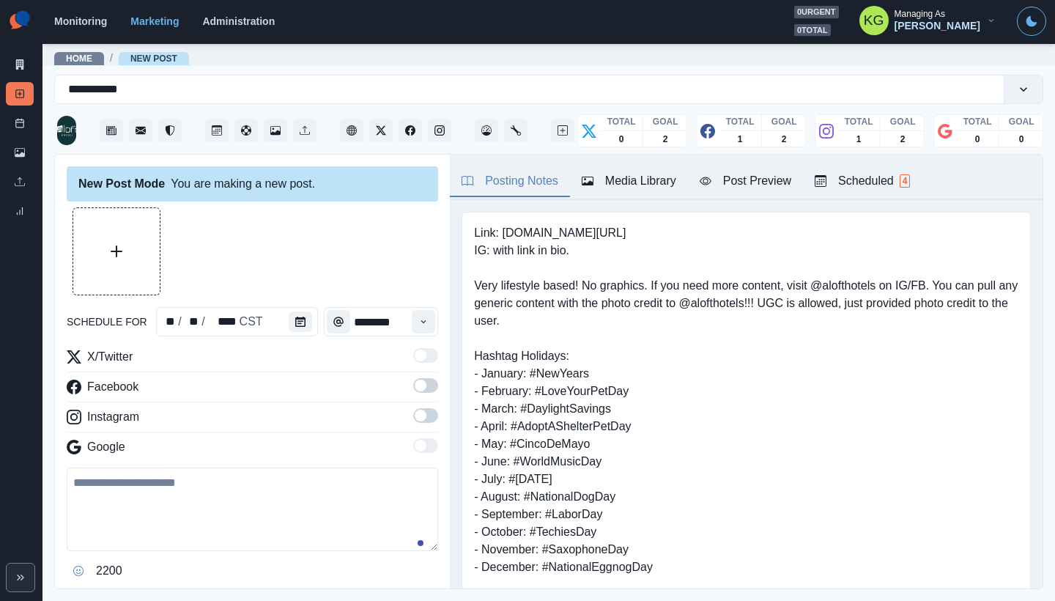
click at [415, 416] on span at bounding box center [421, 416] width 12 height 12
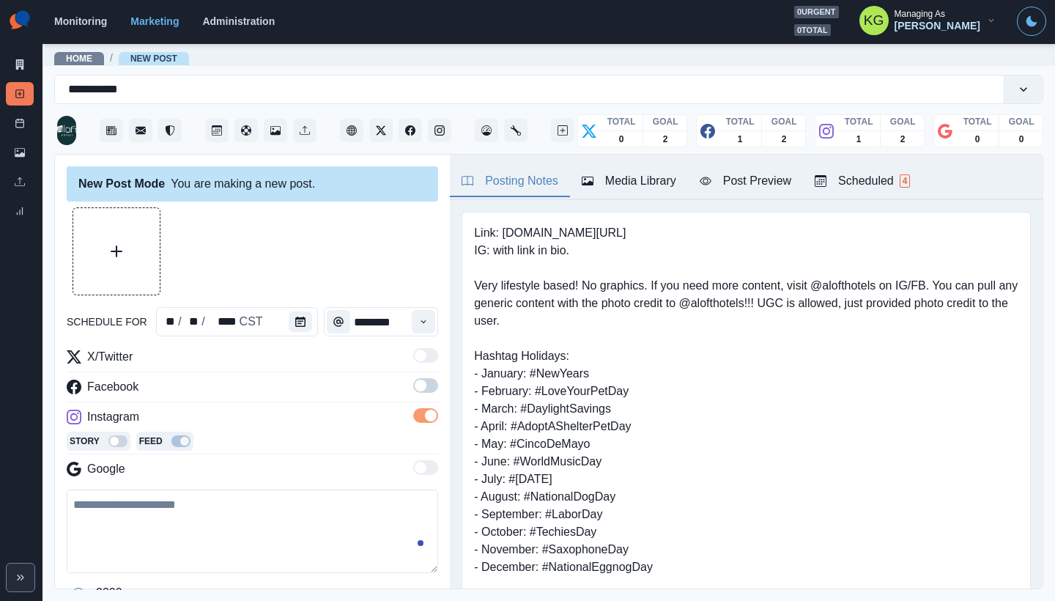
click at [416, 388] on span at bounding box center [425, 385] width 25 height 15
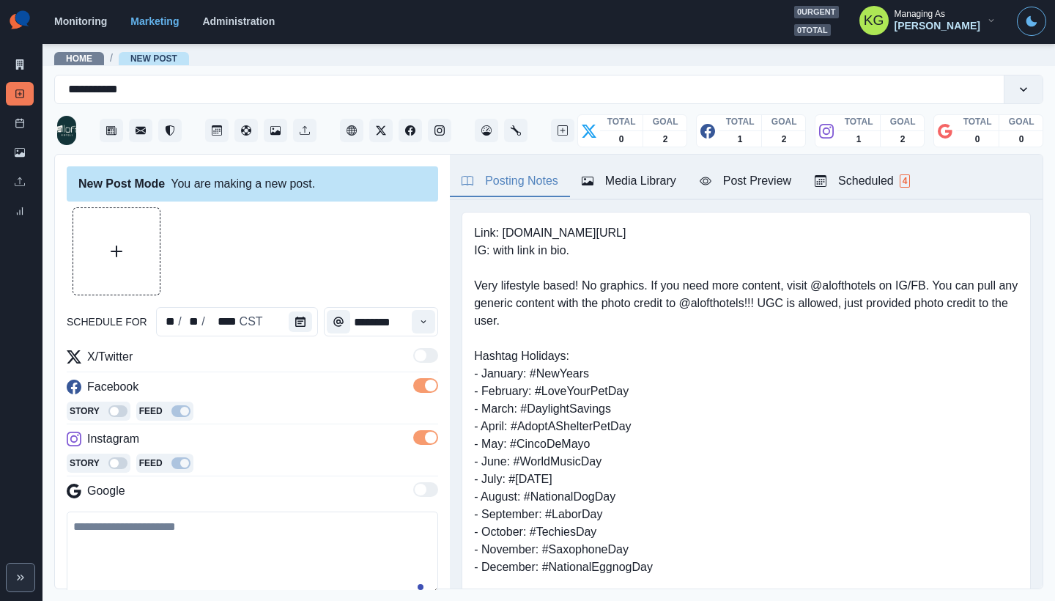
click at [632, 184] on div "Media Library" at bounding box center [629, 181] width 95 height 18
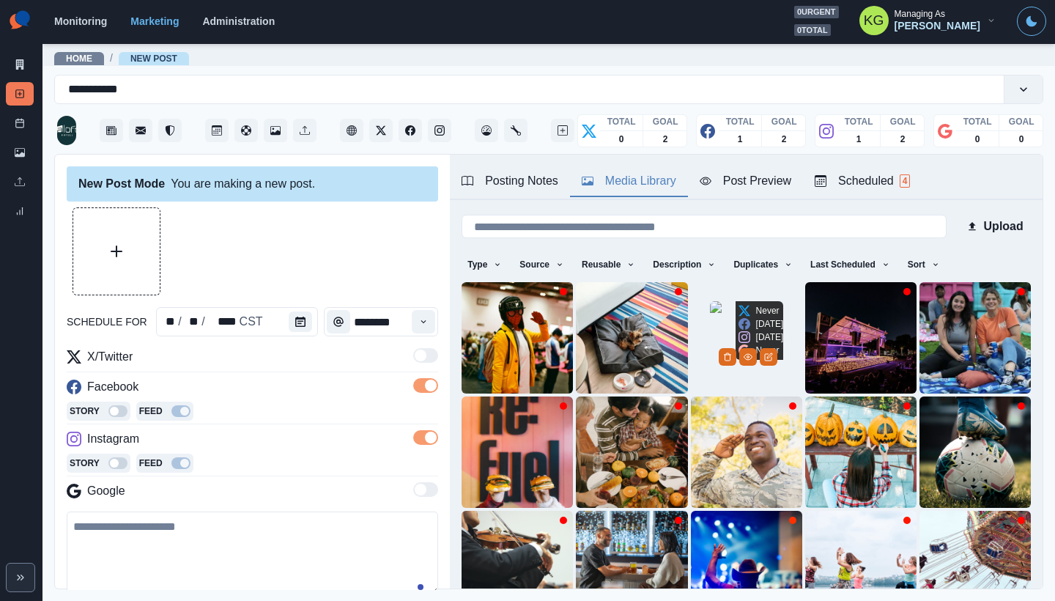
scroll to position [117, 0]
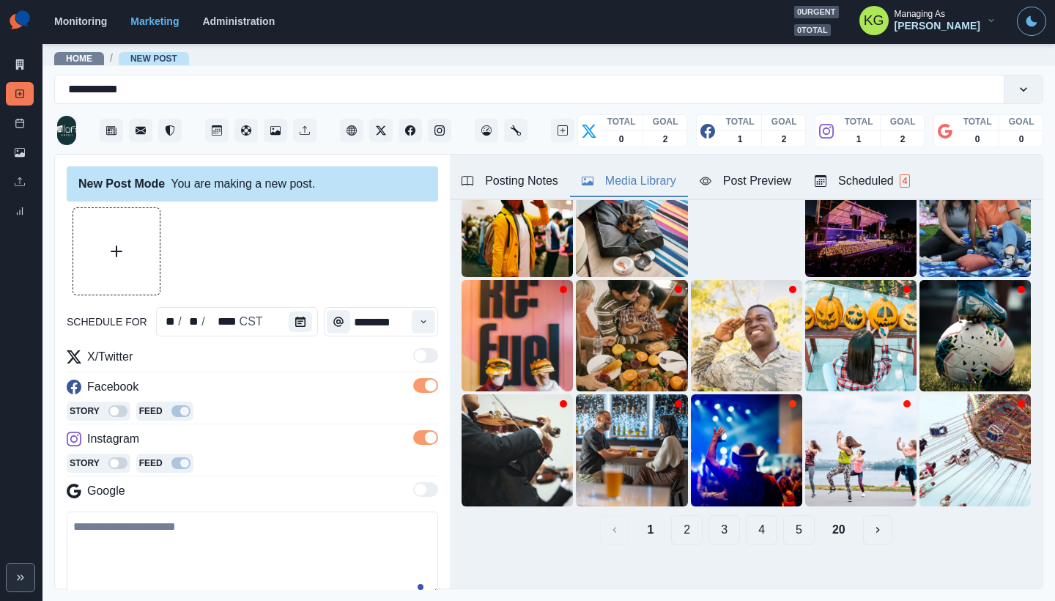
click at [836, 515] on button "20" at bounding box center [839, 529] width 37 height 29
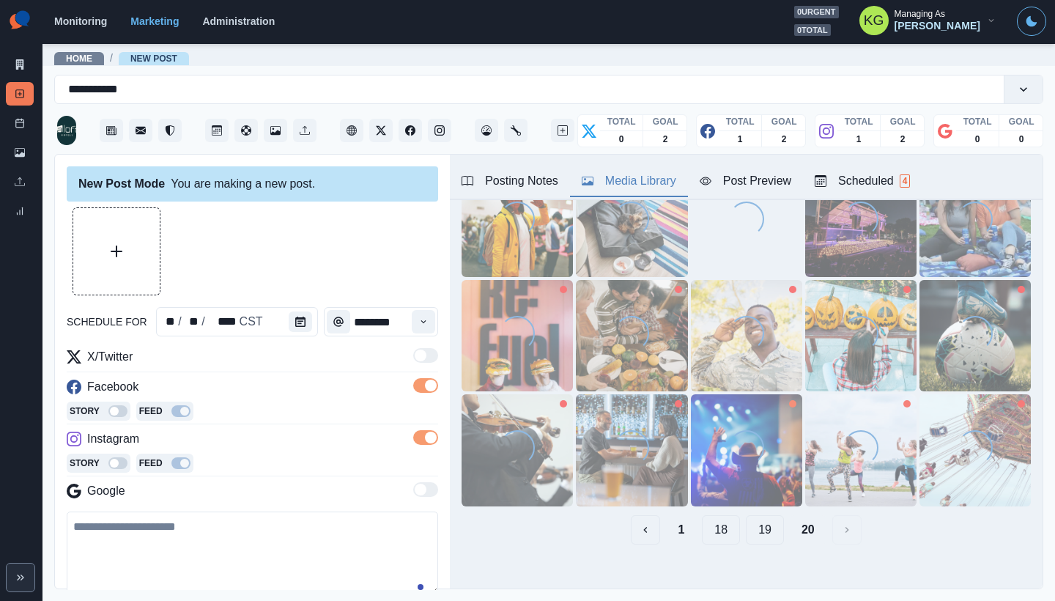
scroll to position [0, 0]
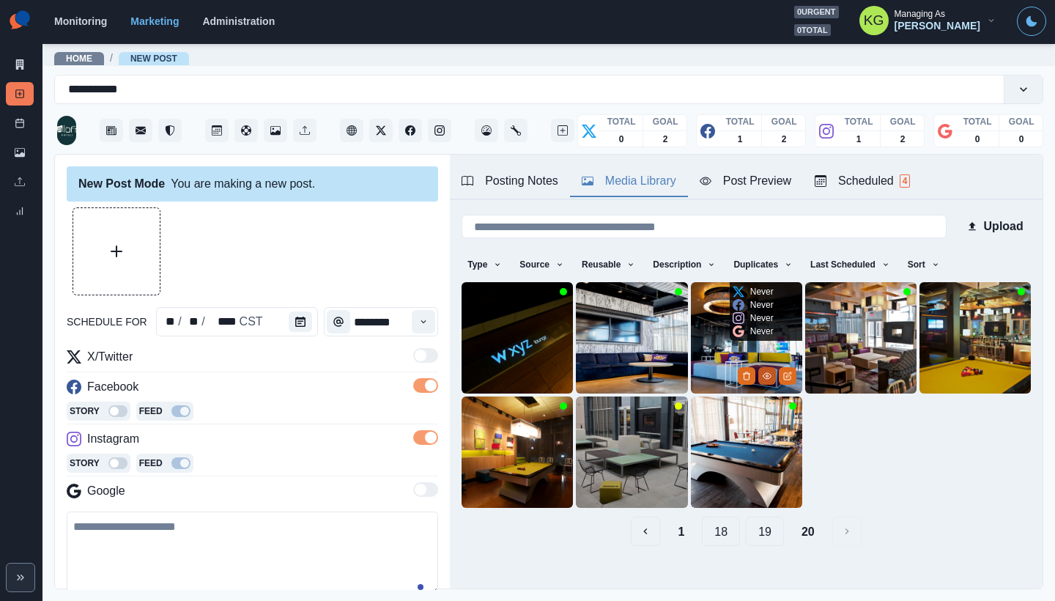
click at [763, 373] on icon "View Media" at bounding box center [767, 376] width 8 height 6
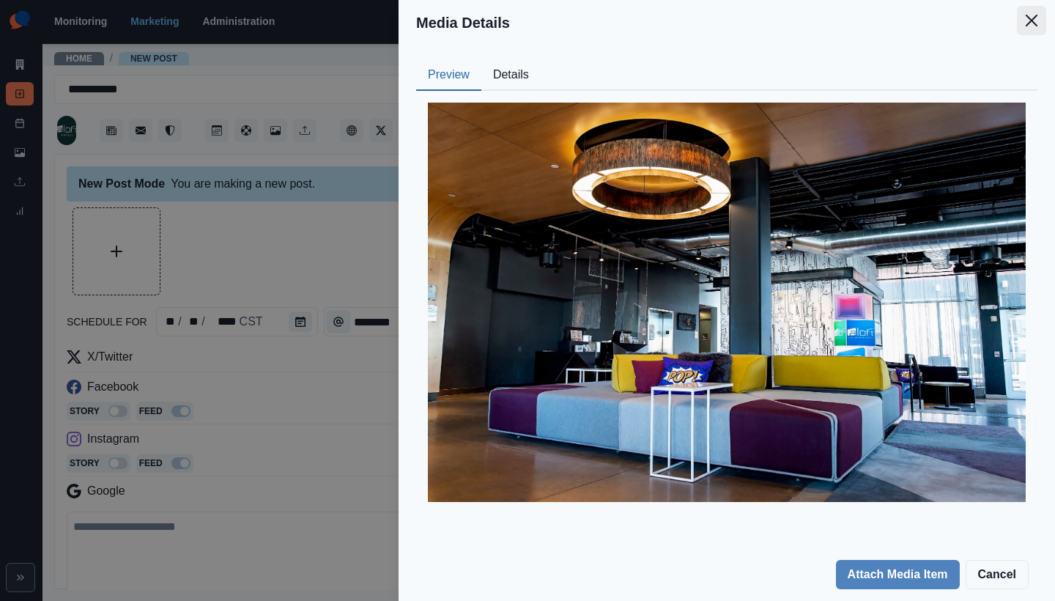
click at [1042, 20] on button "Close" at bounding box center [1031, 20] width 29 height 29
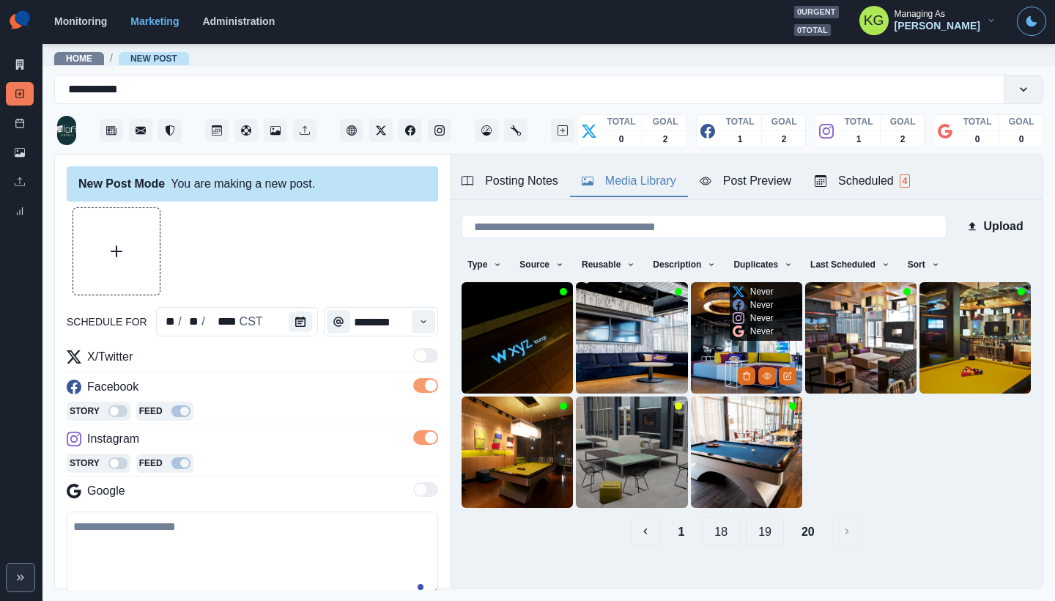
click at [717, 313] on img at bounding box center [746, 337] width 111 height 111
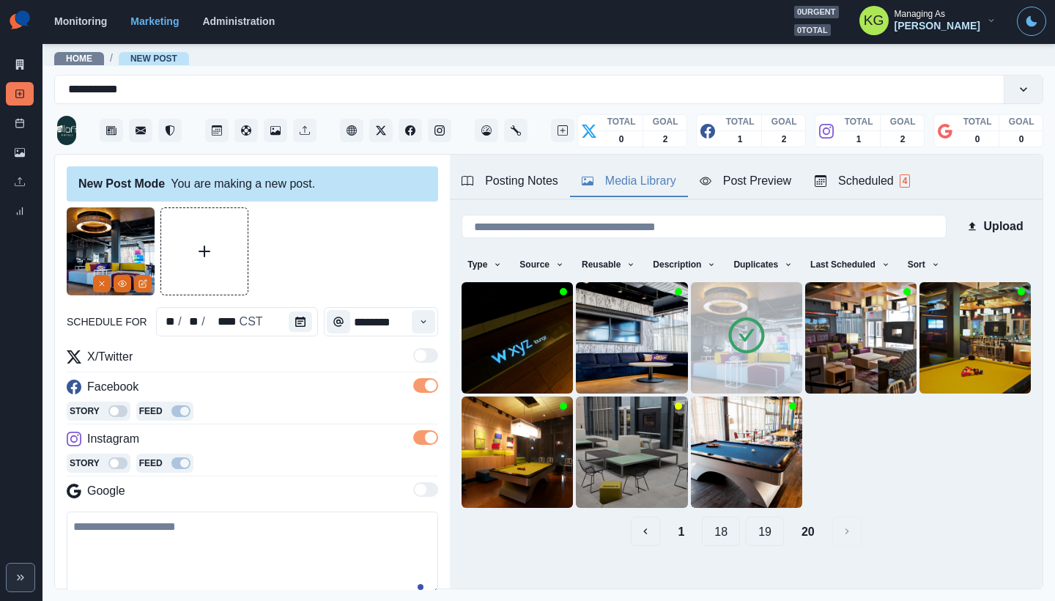
click at [750, 521] on button "19" at bounding box center [765, 531] width 38 height 29
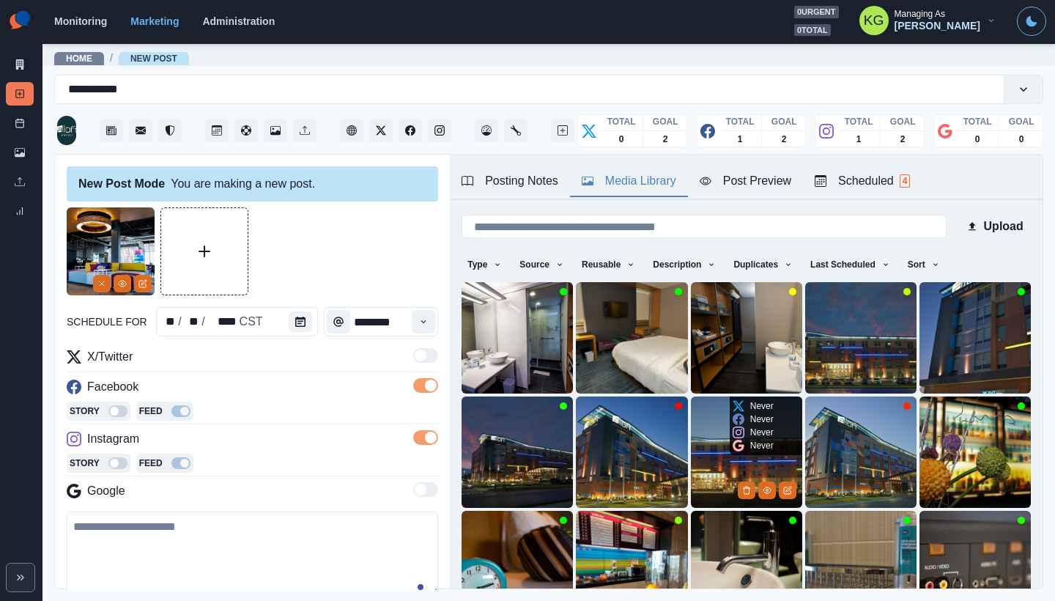
scroll to position [117, 0]
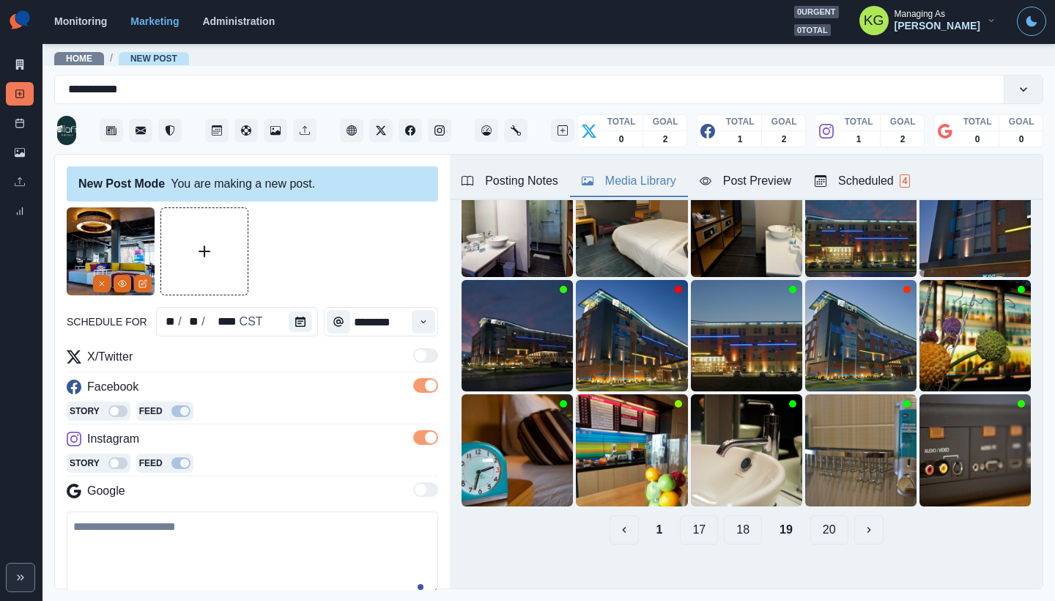
click at [734, 515] on button "18" at bounding box center [743, 529] width 38 height 29
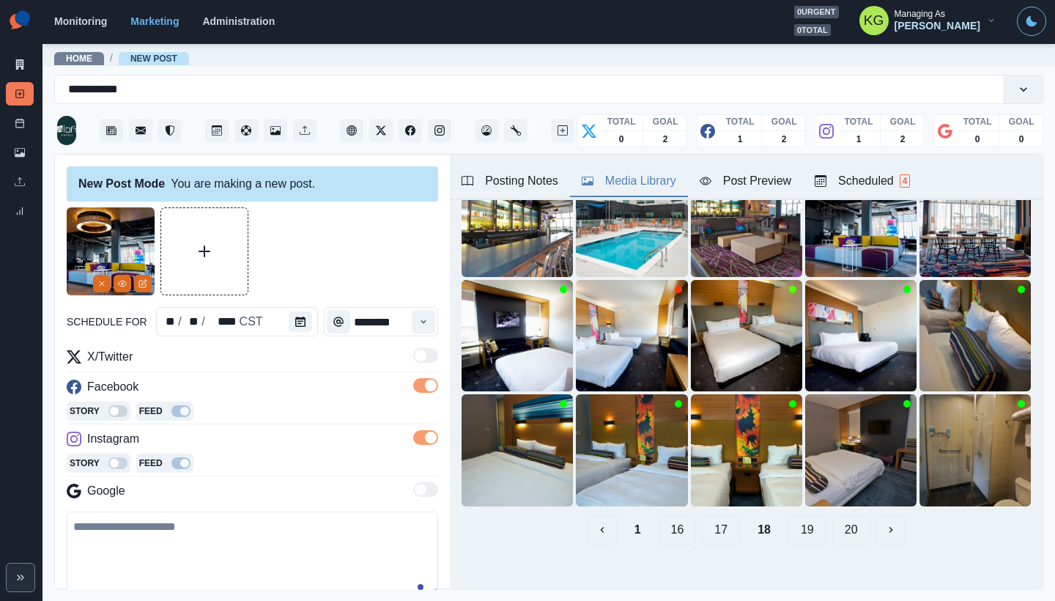
scroll to position [0, 0]
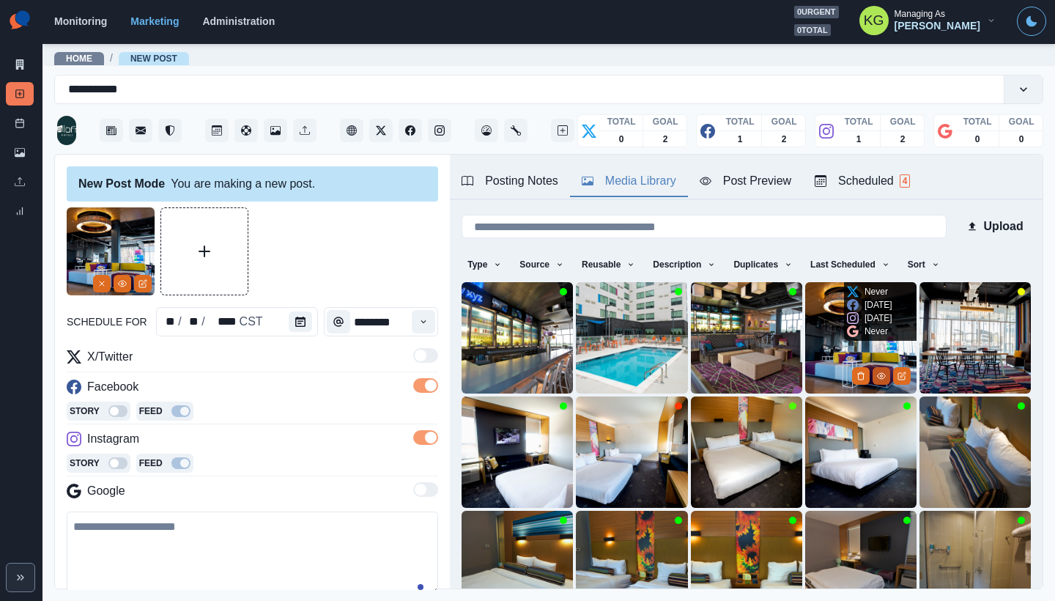
click at [873, 367] on button "View Media" at bounding box center [882, 376] width 18 height 18
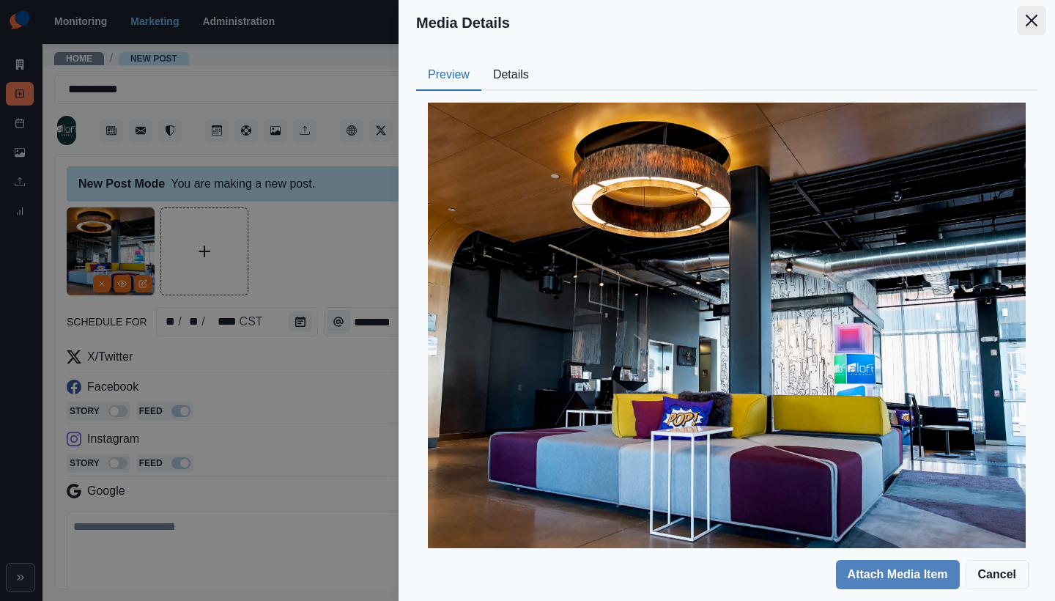
click at [1041, 23] on button "Close" at bounding box center [1031, 20] width 29 height 29
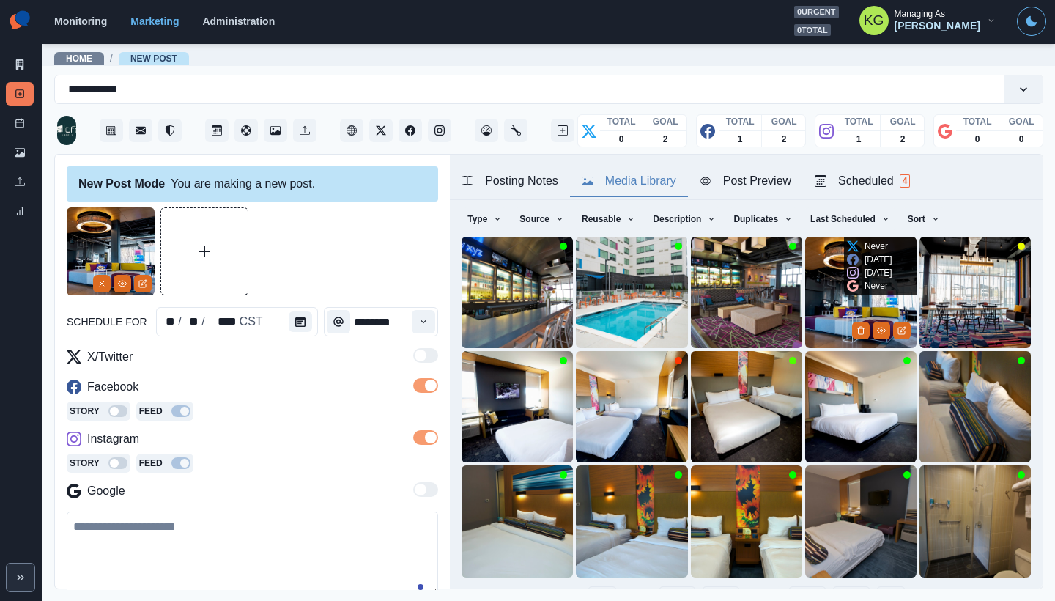
scroll to position [117, 0]
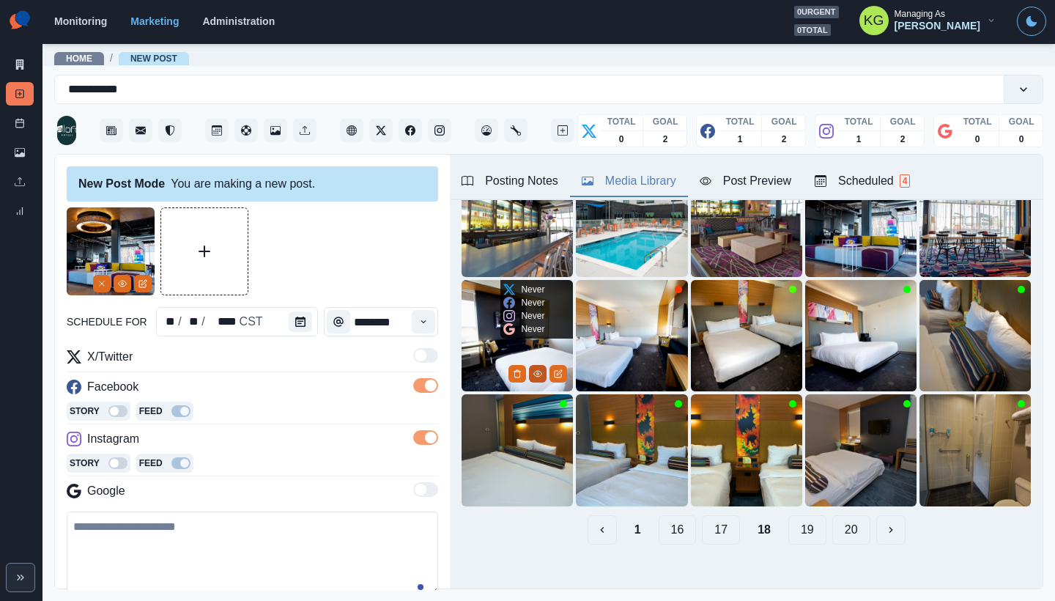
click at [534, 371] on icon "View Media" at bounding box center [538, 374] width 8 height 6
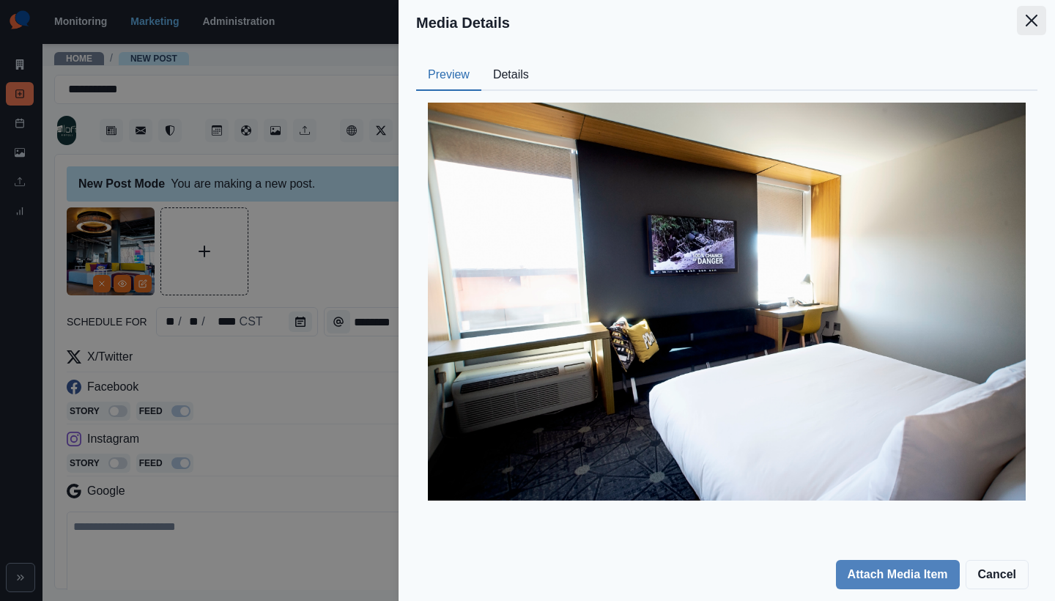
click at [1033, 24] on icon "Close" at bounding box center [1032, 21] width 12 height 12
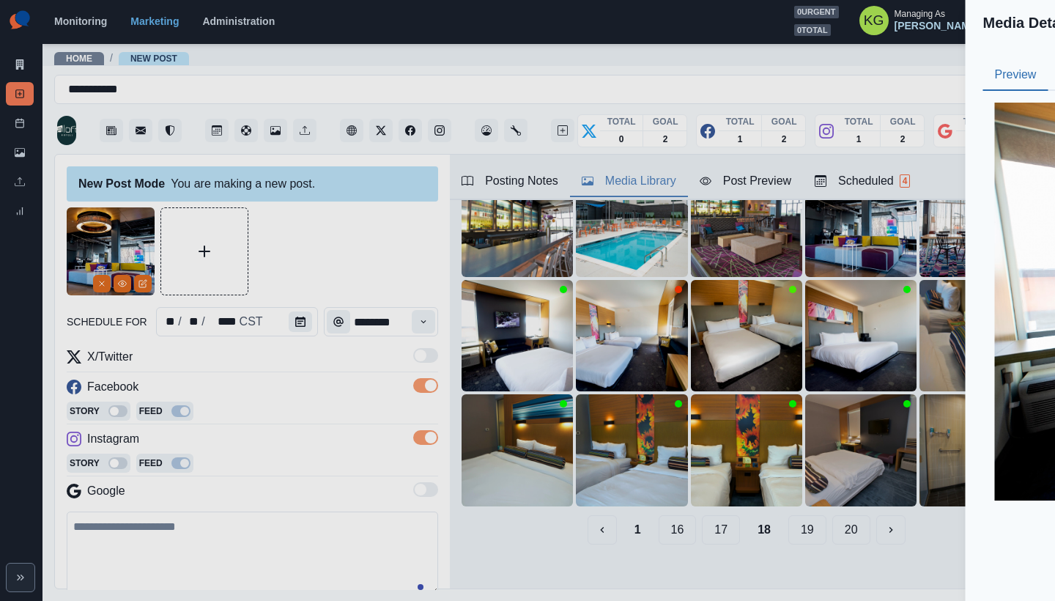
scroll to position [45, 0]
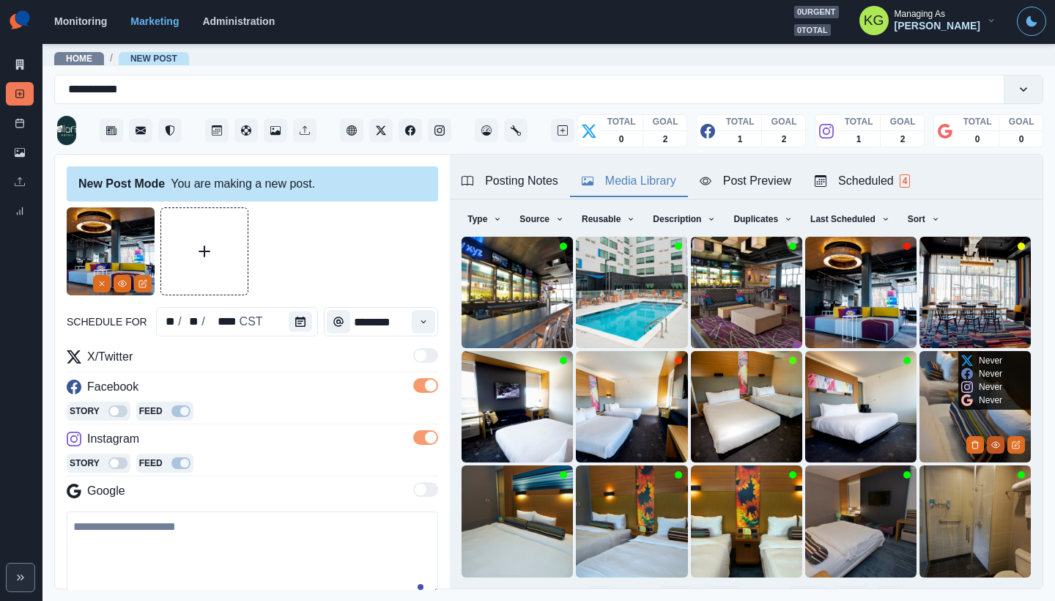
click at [987, 436] on button "View Media" at bounding box center [996, 445] width 18 height 18
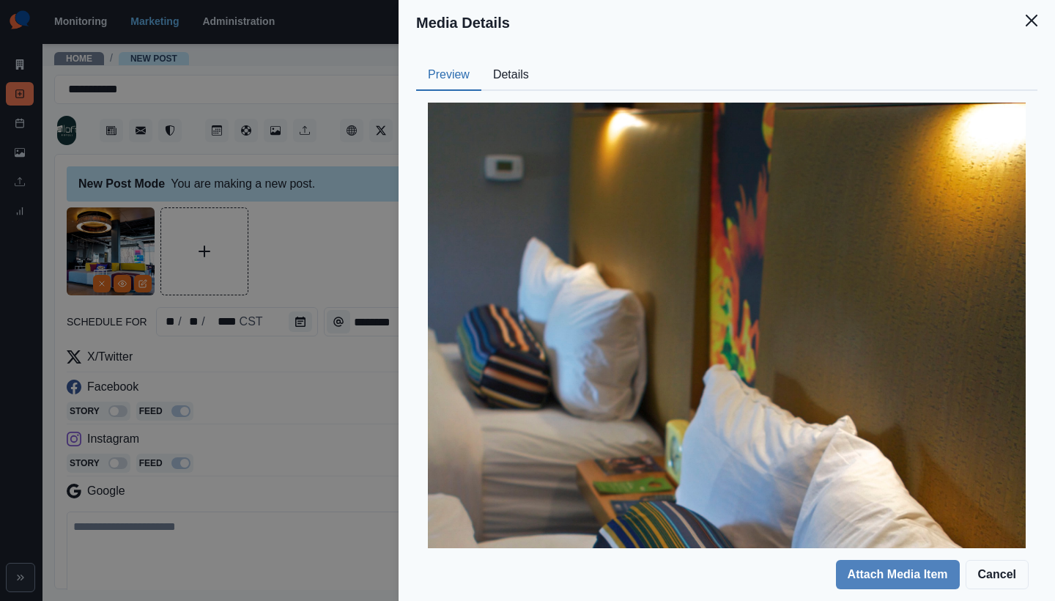
click at [515, 69] on button "Details" at bounding box center [510, 75] width 59 height 31
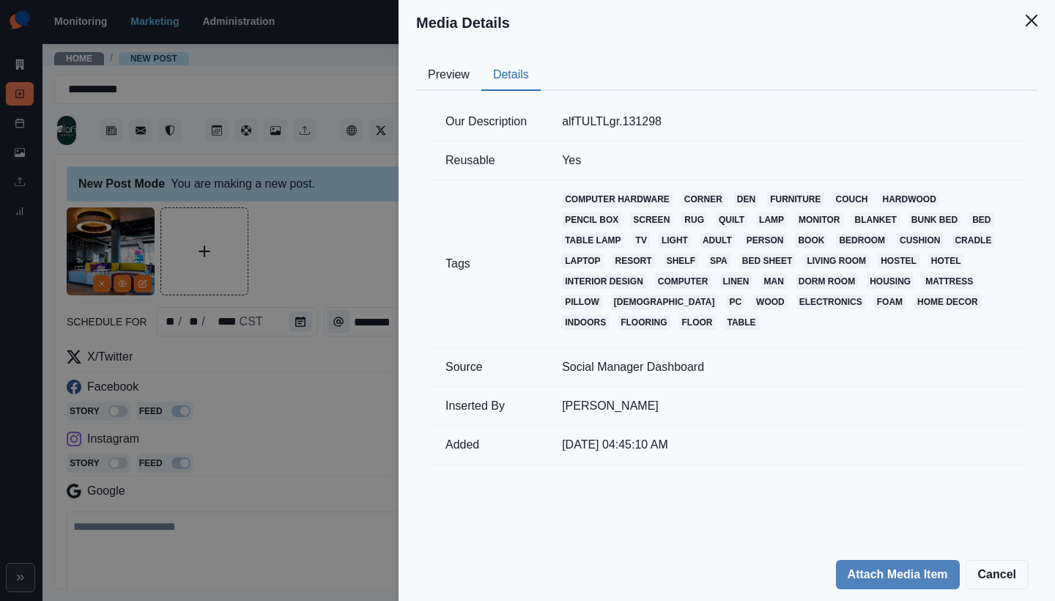
click at [491, 72] on button "Details" at bounding box center [510, 75] width 59 height 31
click at [448, 75] on button "Preview" at bounding box center [448, 75] width 65 height 31
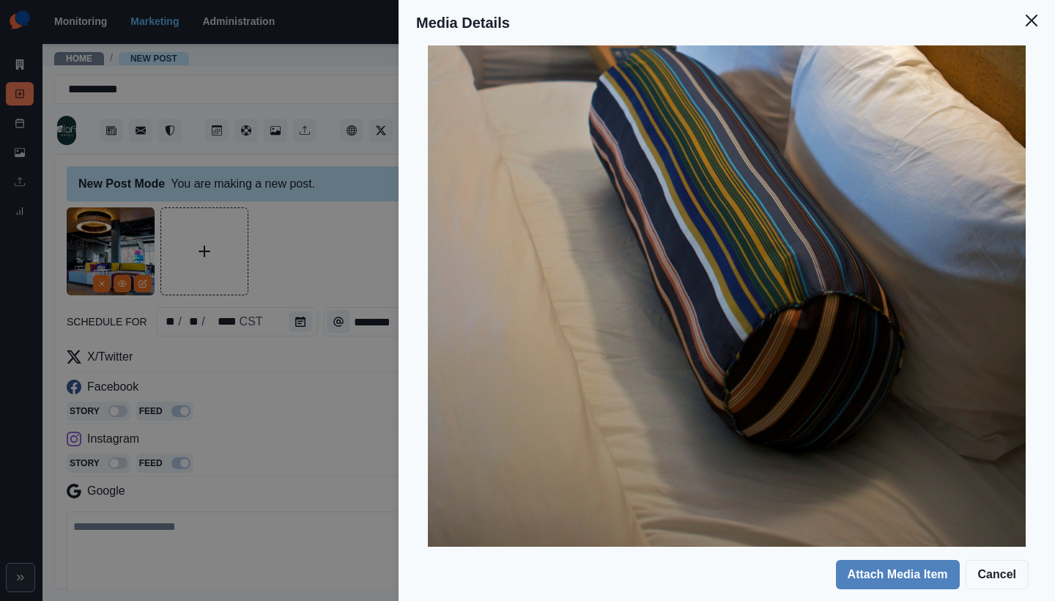
scroll to position [133, 0]
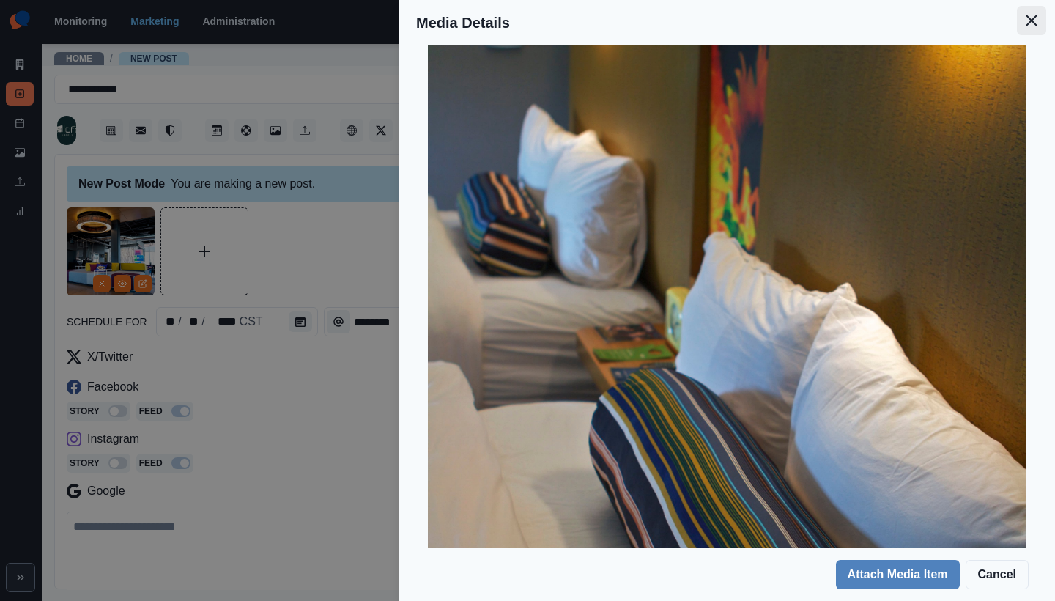
click at [1023, 30] on button "Close" at bounding box center [1031, 20] width 29 height 29
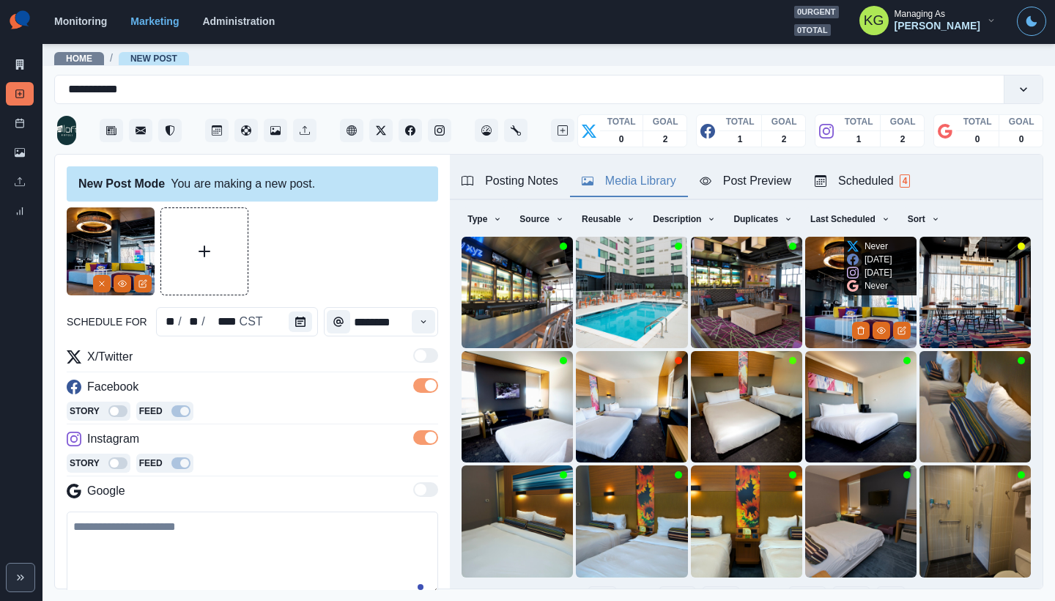
scroll to position [117, 0]
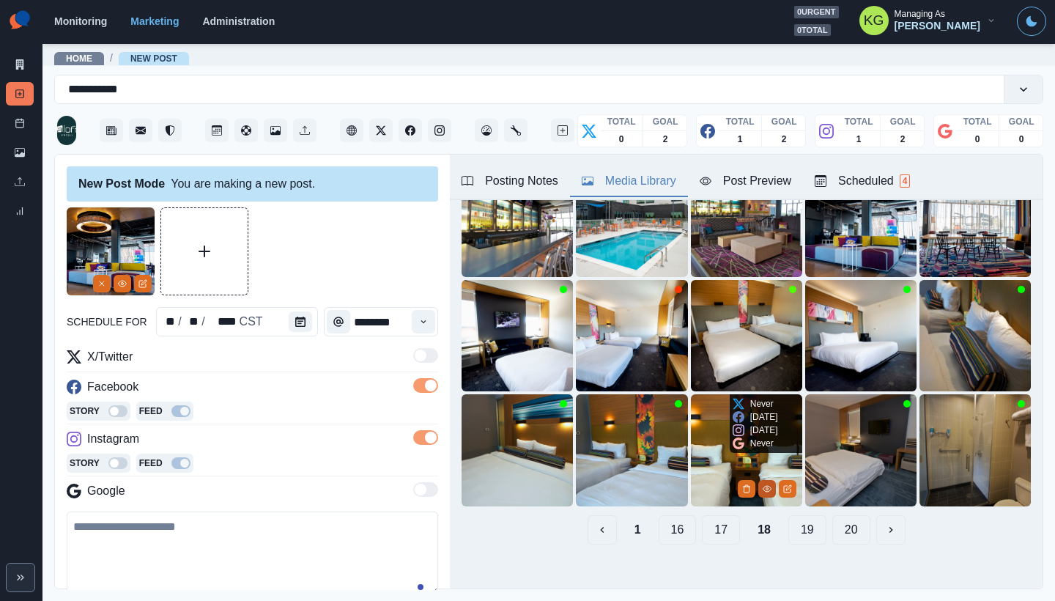
click at [763, 484] on icon "View Media" at bounding box center [767, 488] width 9 height 9
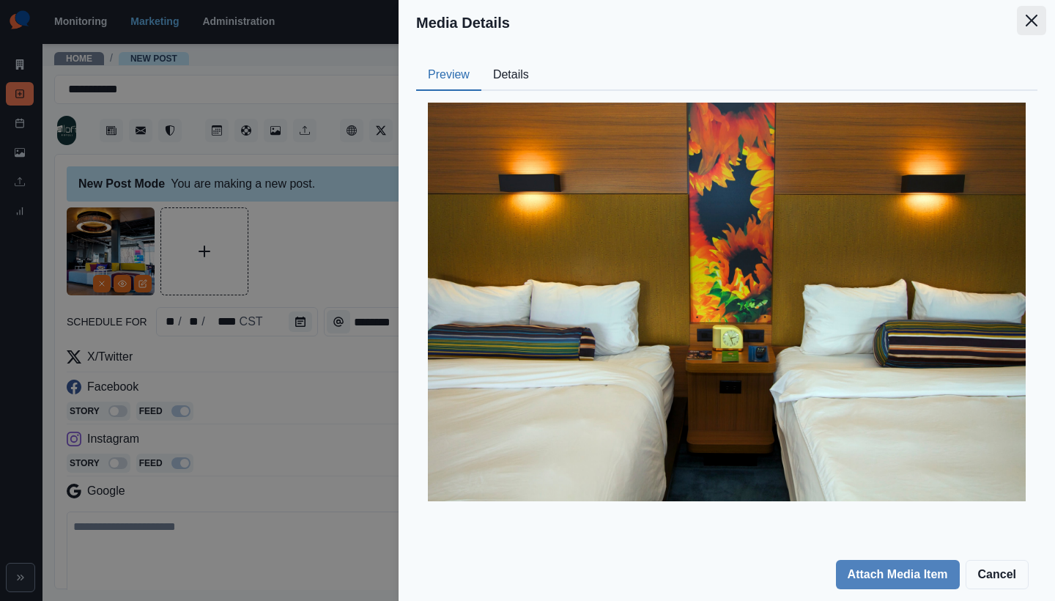
click at [1025, 27] on button "Close" at bounding box center [1031, 20] width 29 height 29
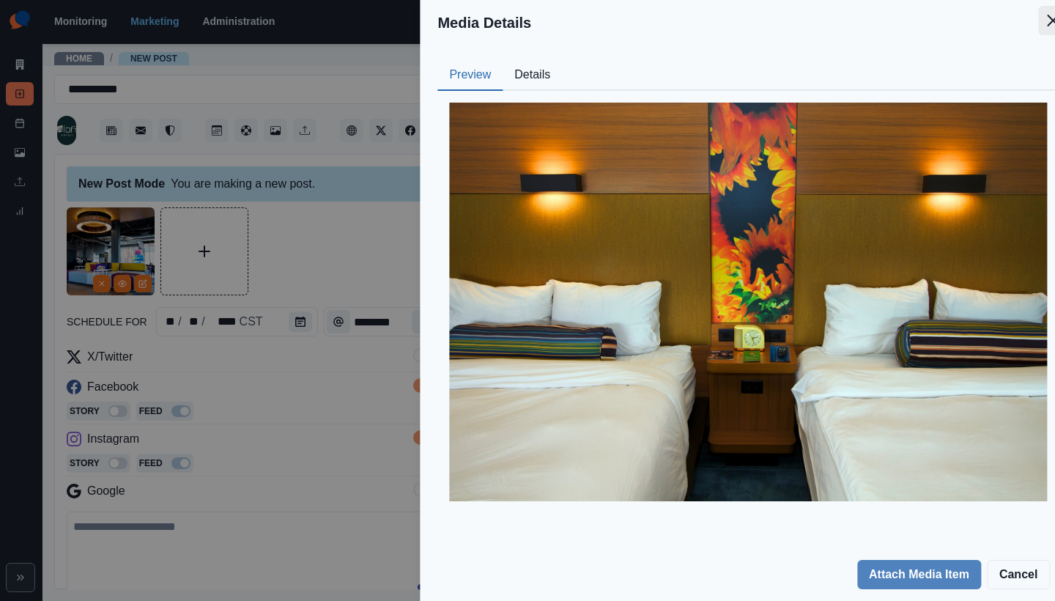
scroll to position [45, 0]
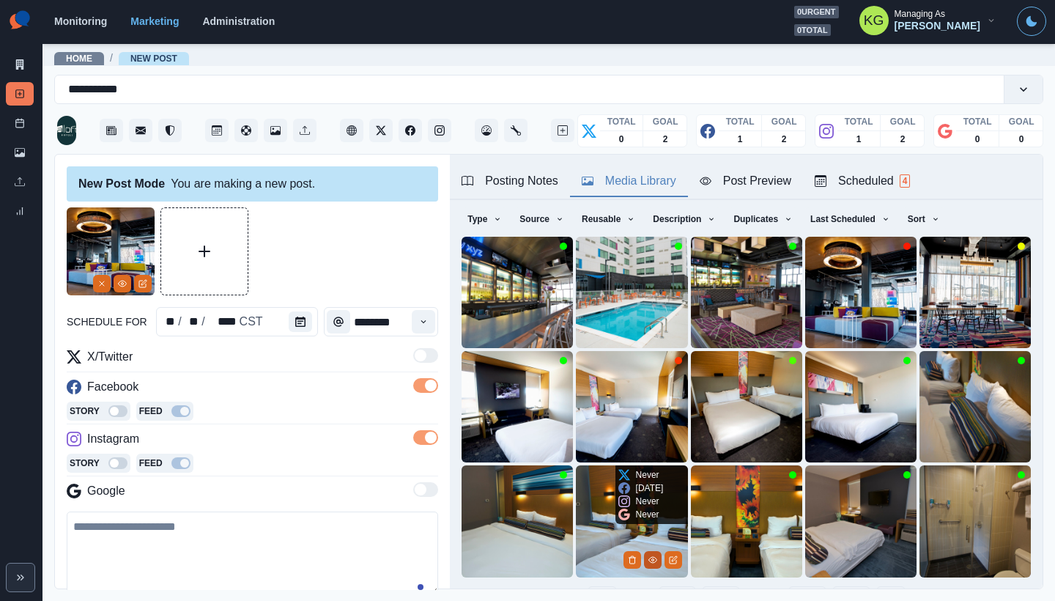
click at [649, 557] on icon "View Media" at bounding box center [653, 560] width 8 height 6
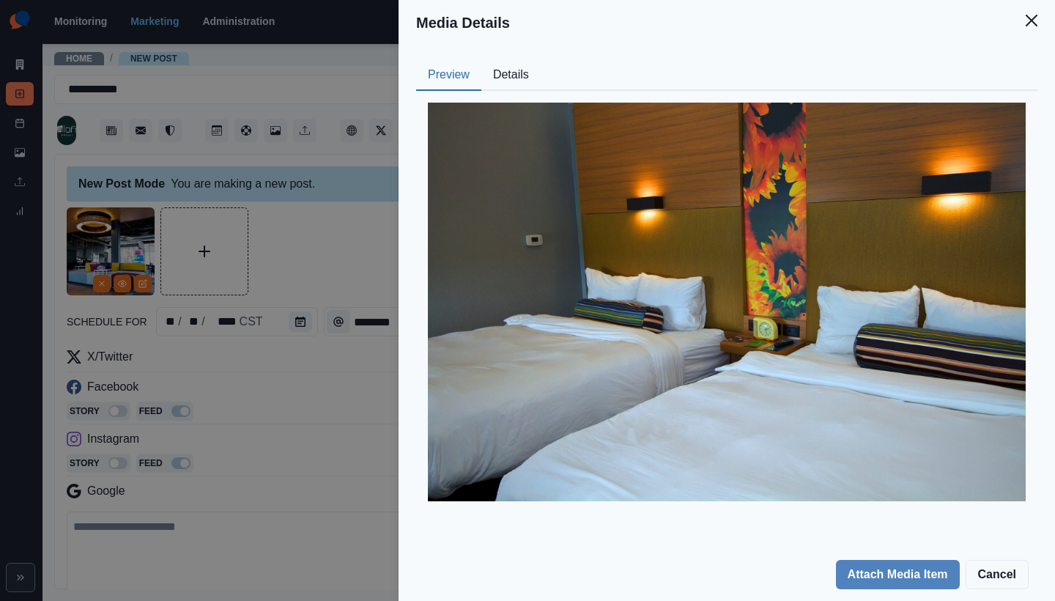
drag, startPoint x: 1033, startPoint y: 23, endPoint x: 1008, endPoint y: 81, distance: 62.4
click at [1033, 23] on icon "Close" at bounding box center [1032, 21] width 12 height 12
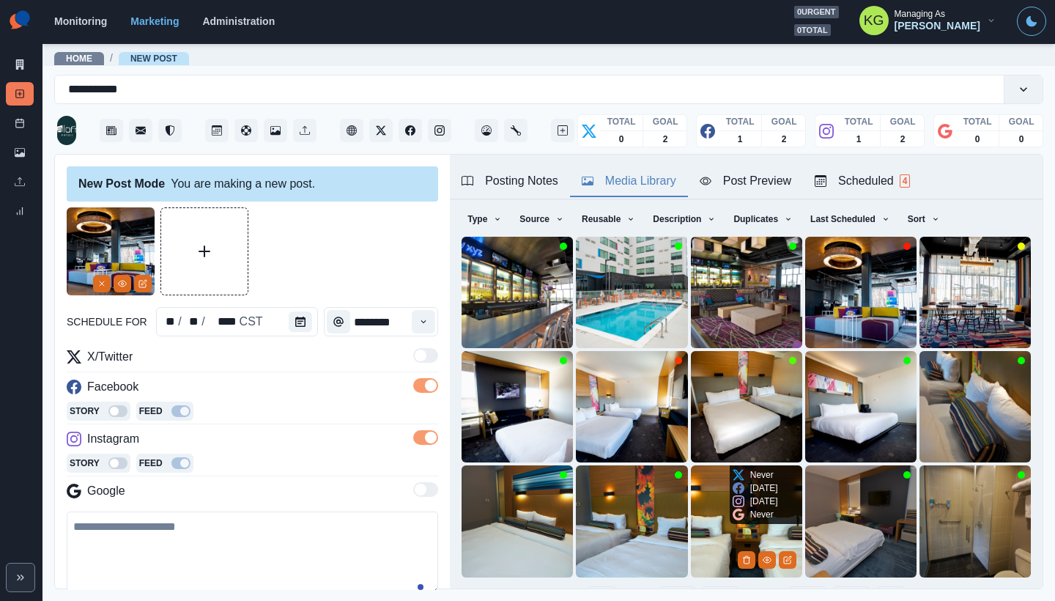
click at [710, 506] on img at bounding box center [746, 520] width 111 height 111
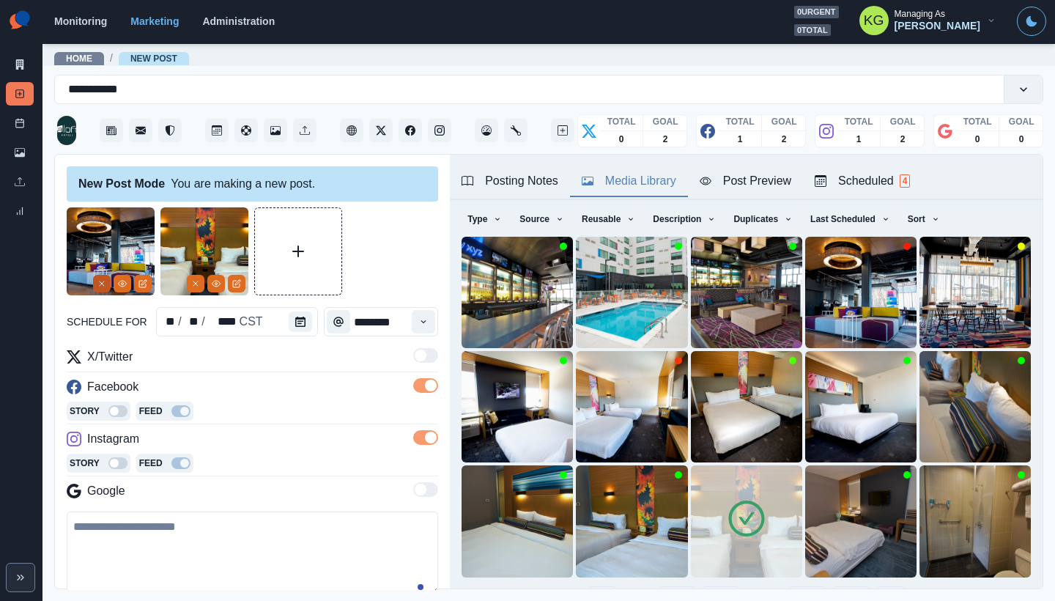
click at [96, 289] on button "Remove" at bounding box center [102, 284] width 18 height 18
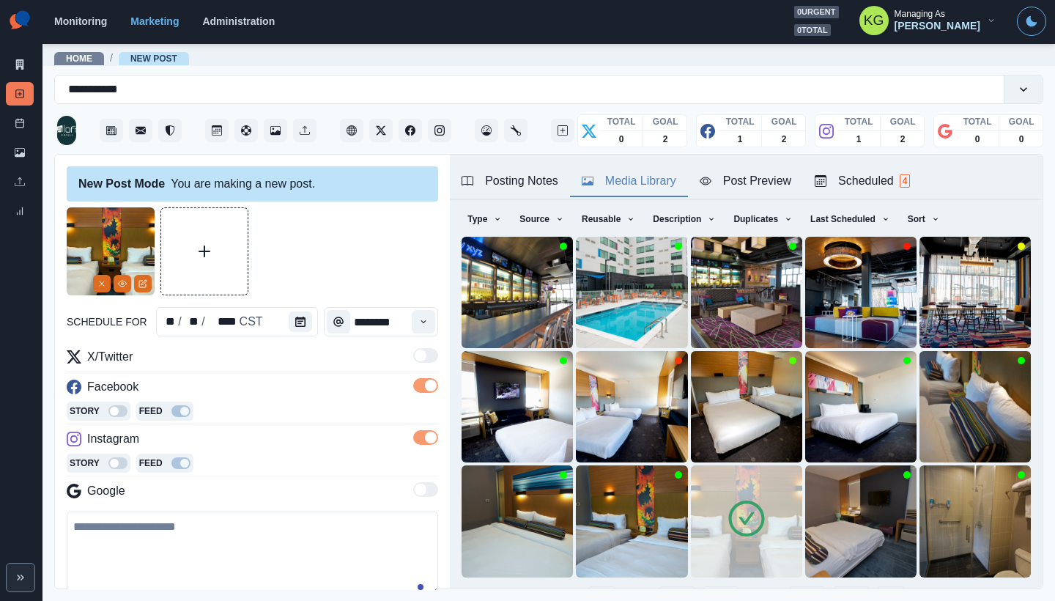
click at [706, 586] on button "17" at bounding box center [721, 600] width 38 height 29
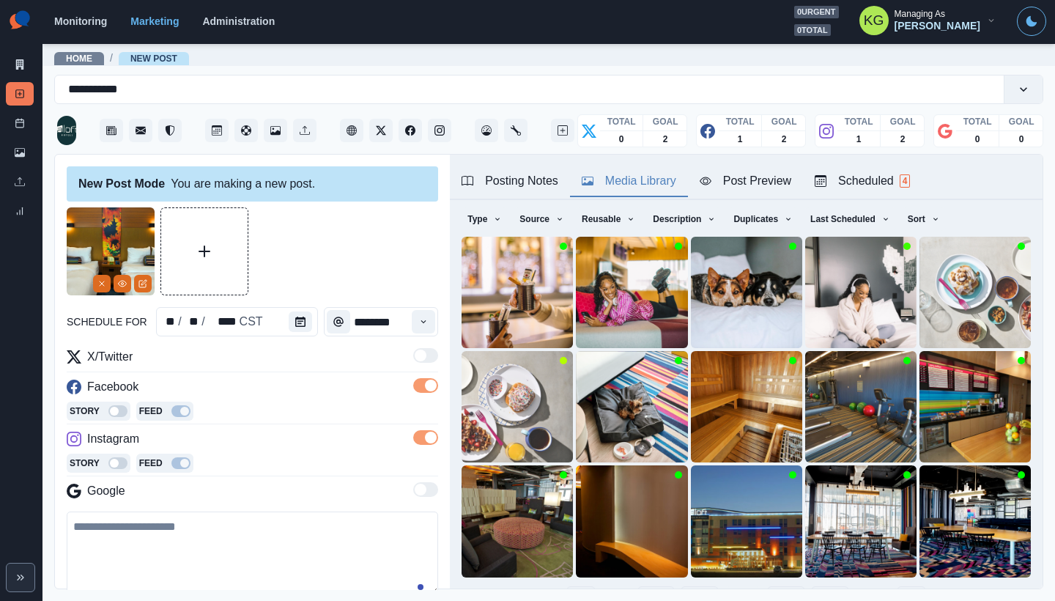
scroll to position [0, 0]
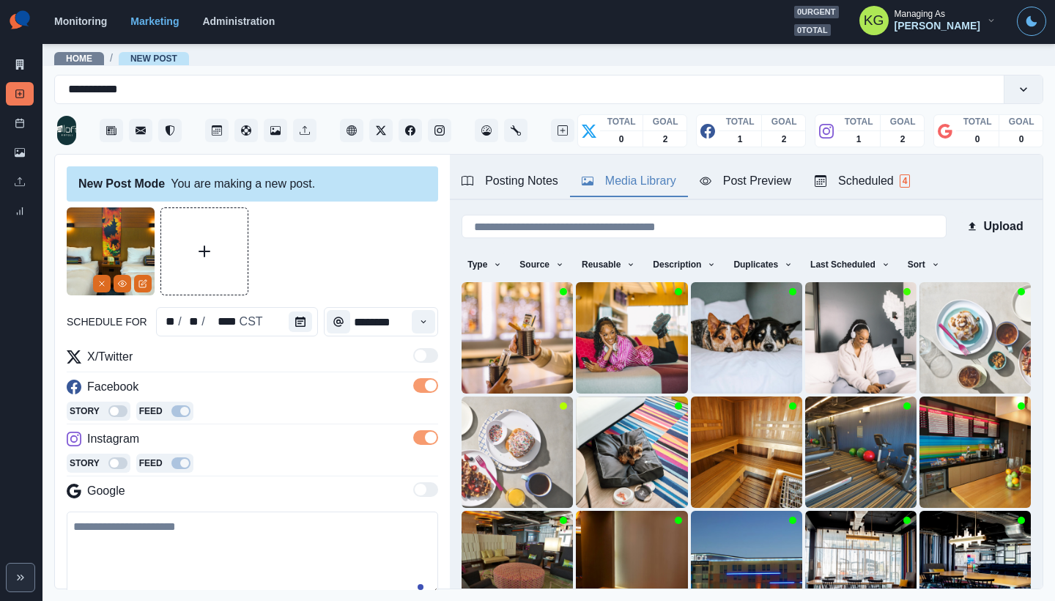
click at [188, 547] on textarea at bounding box center [253, 554] width 372 height 84
paste textarea "**********"
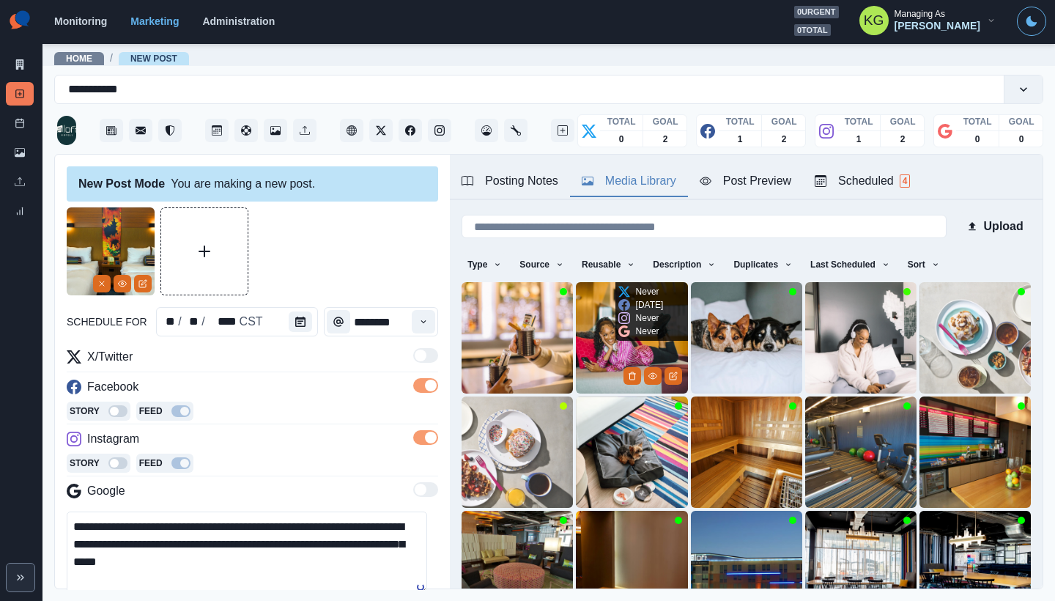
scroll to position [117, 0]
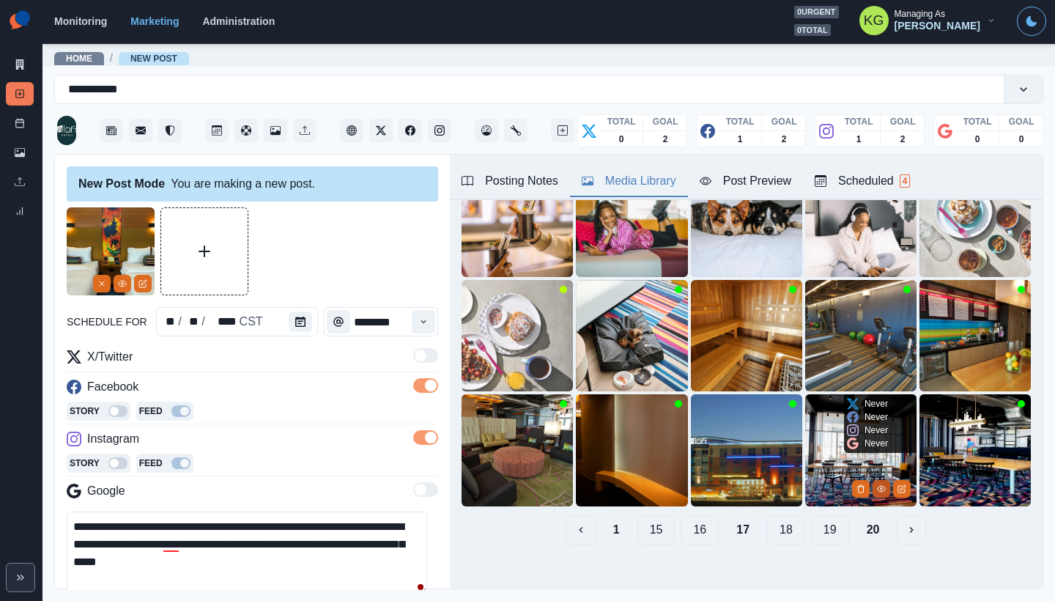
click at [877, 484] on icon "View Media" at bounding box center [881, 488] width 9 height 9
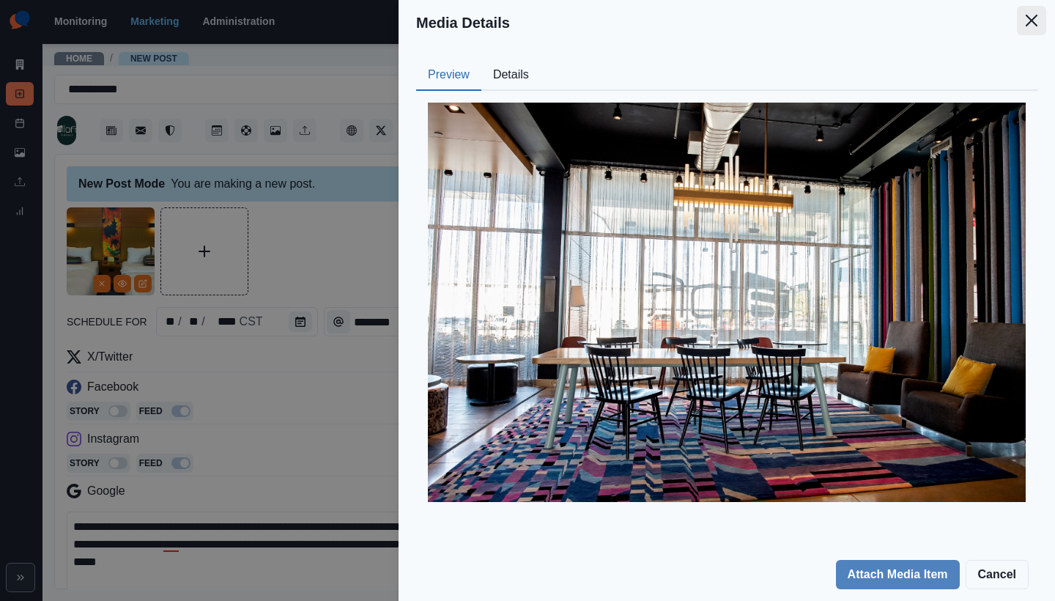
click at [1031, 18] on icon "Close" at bounding box center [1032, 21] width 12 height 12
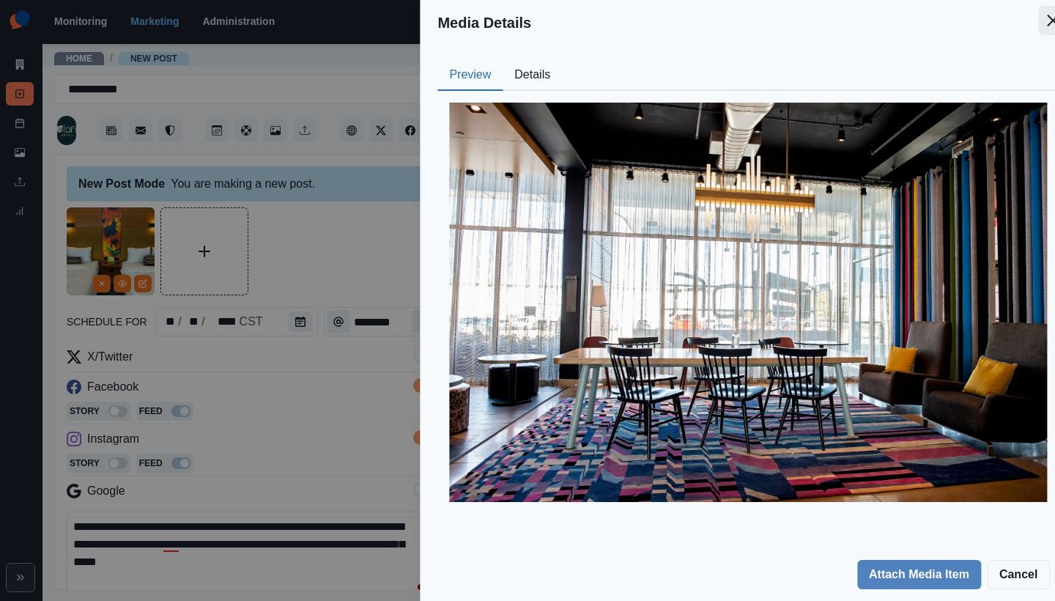
scroll to position [45, 0]
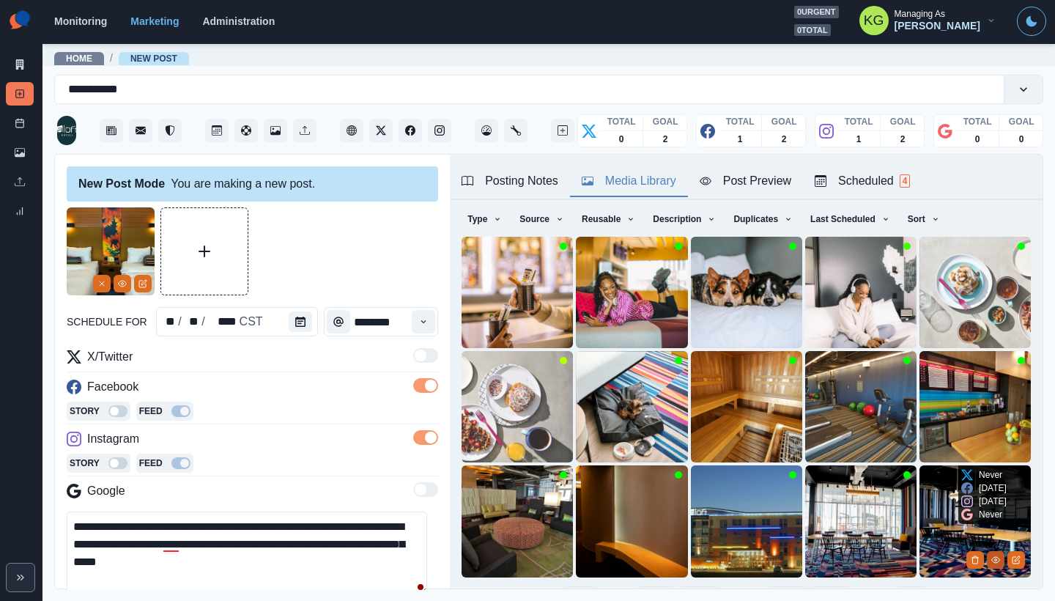
click at [987, 551] on button "View Media" at bounding box center [996, 560] width 18 height 18
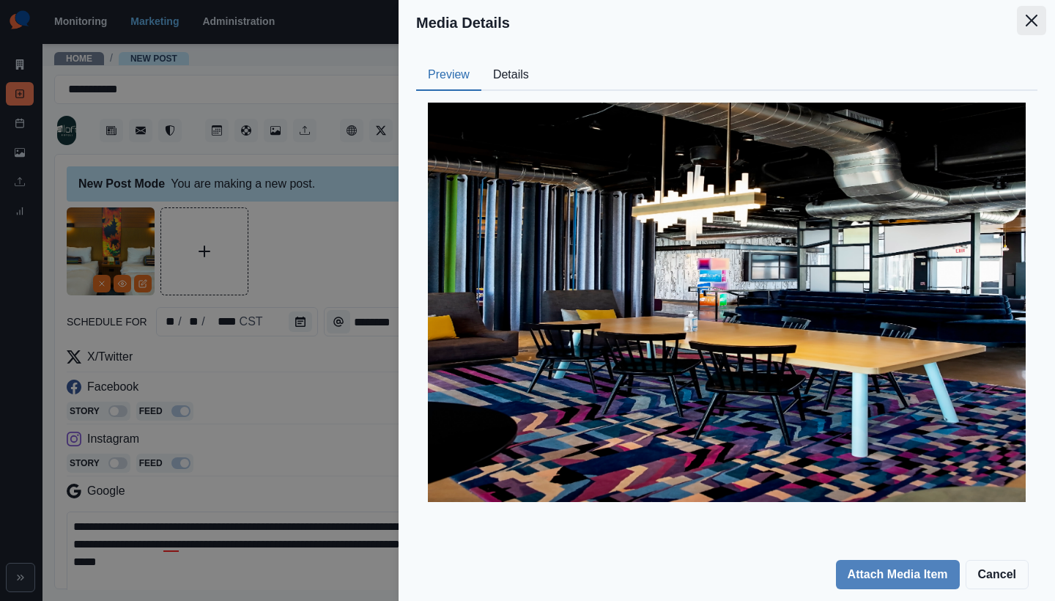
click at [1027, 21] on icon "Close" at bounding box center [1032, 21] width 12 height 12
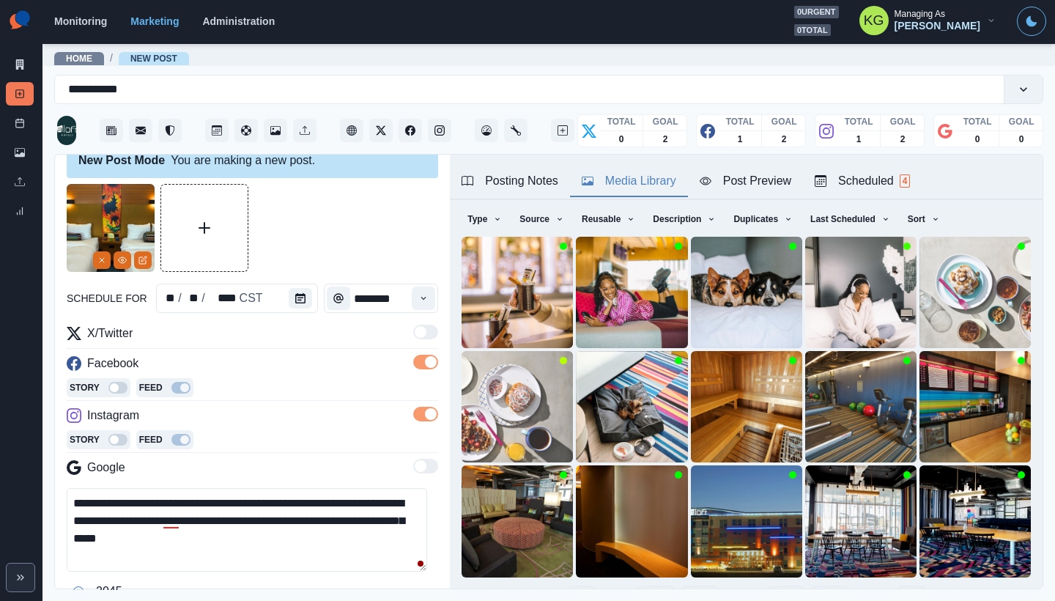
scroll to position [84, 0]
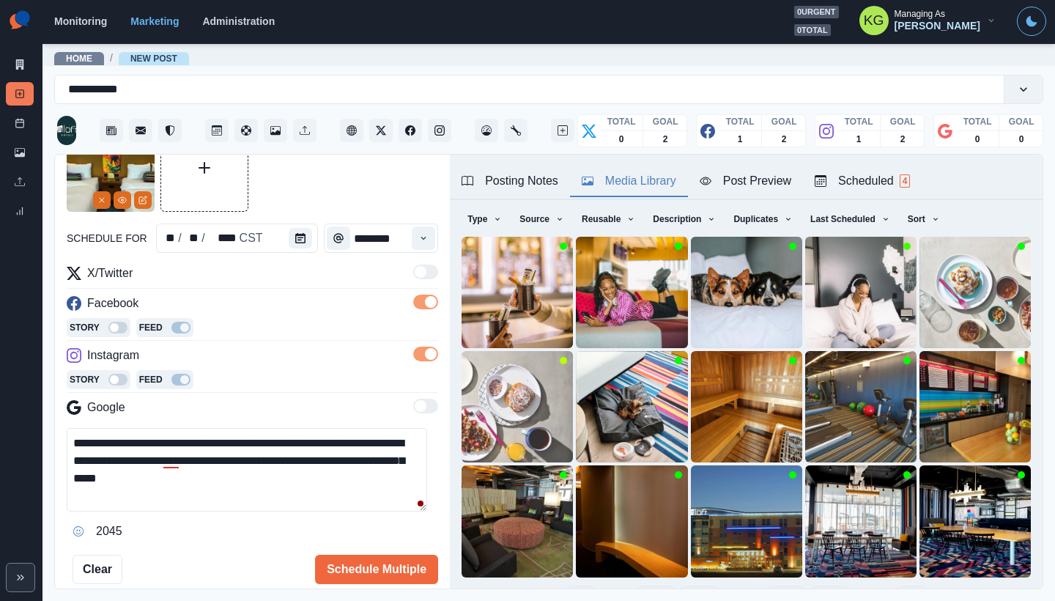
click at [243, 467] on textarea "**********" at bounding box center [247, 470] width 361 height 84
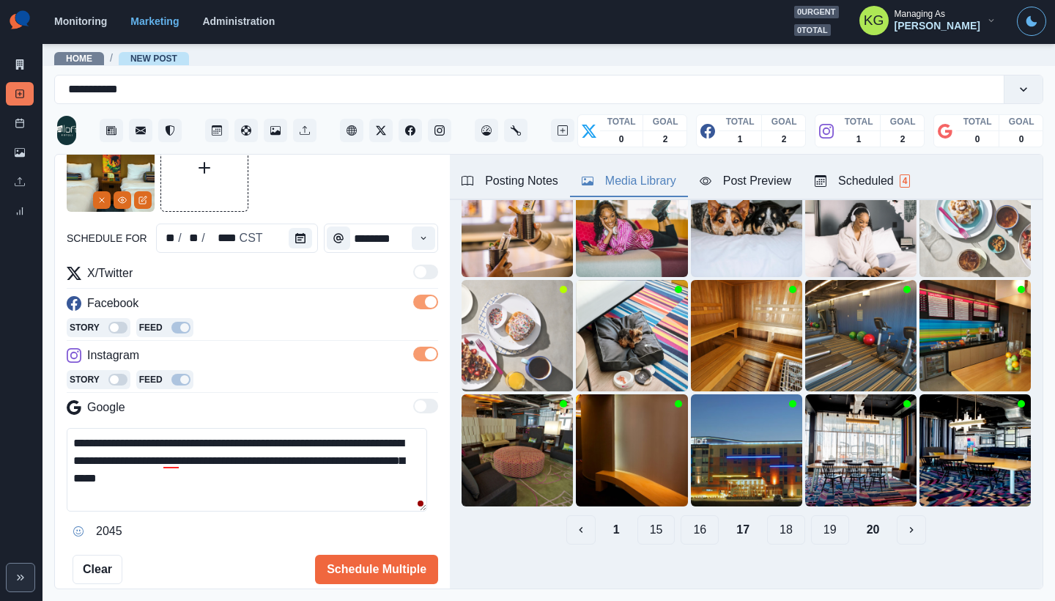
click at [694, 520] on button "16" at bounding box center [700, 529] width 38 height 29
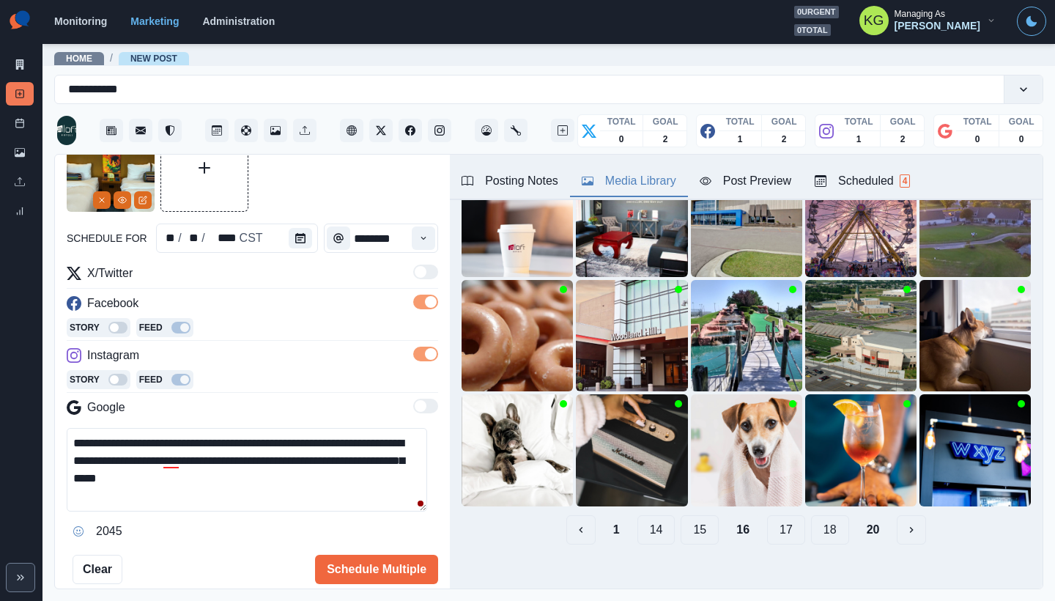
click at [684, 518] on button "15" at bounding box center [700, 529] width 38 height 29
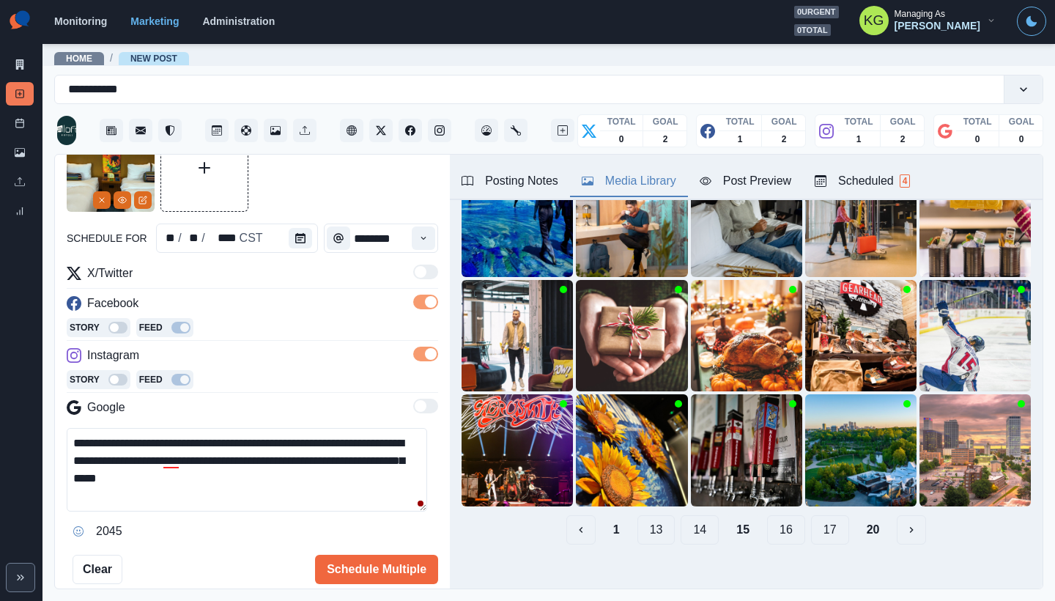
click at [684, 523] on button "14" at bounding box center [700, 529] width 38 height 29
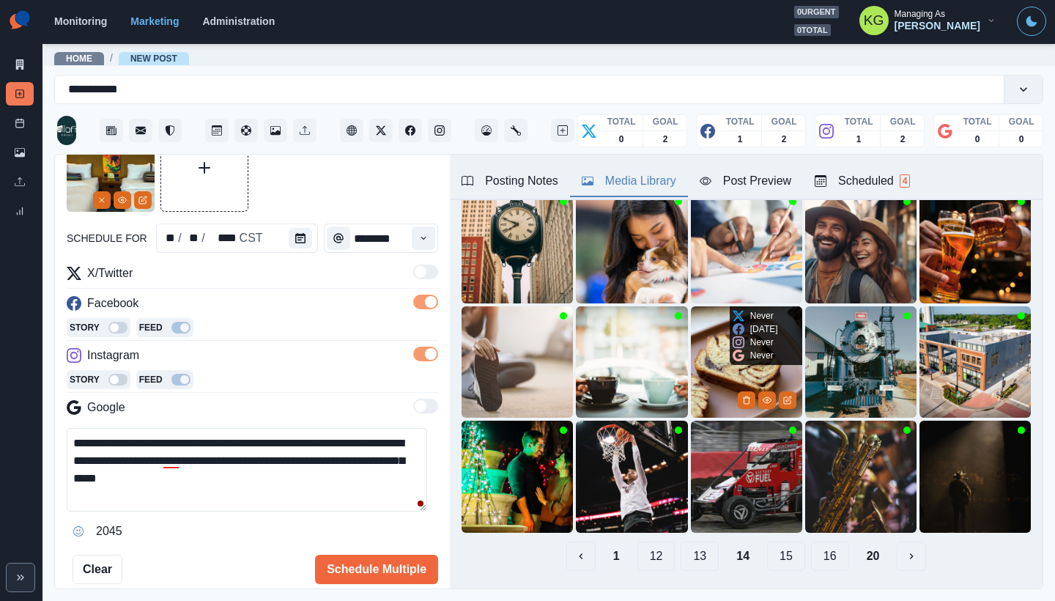
scroll to position [90, 0]
click at [697, 547] on button "13" at bounding box center [700, 556] width 38 height 29
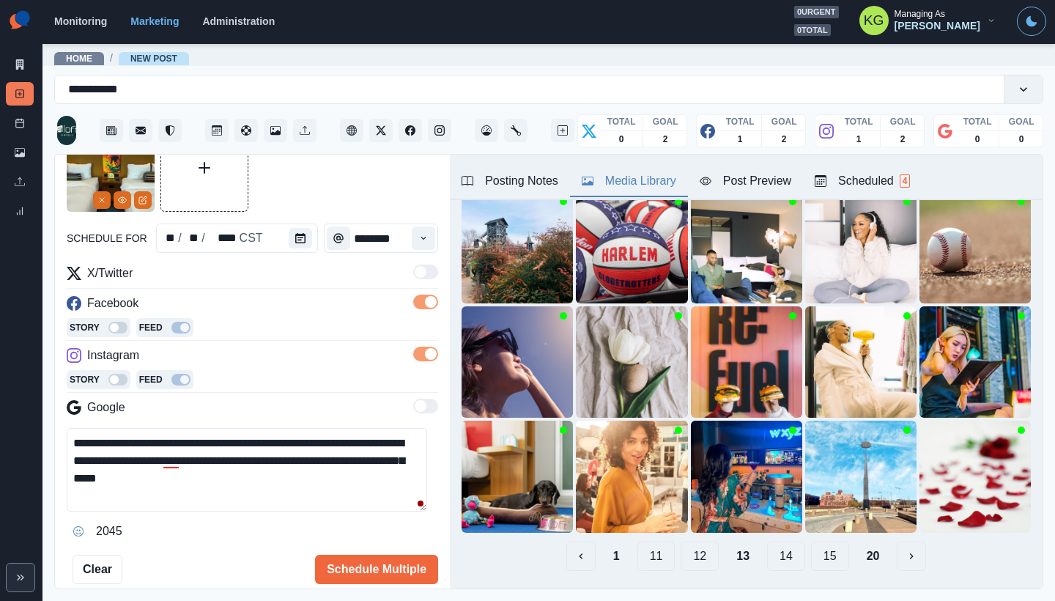
scroll to position [15, 0]
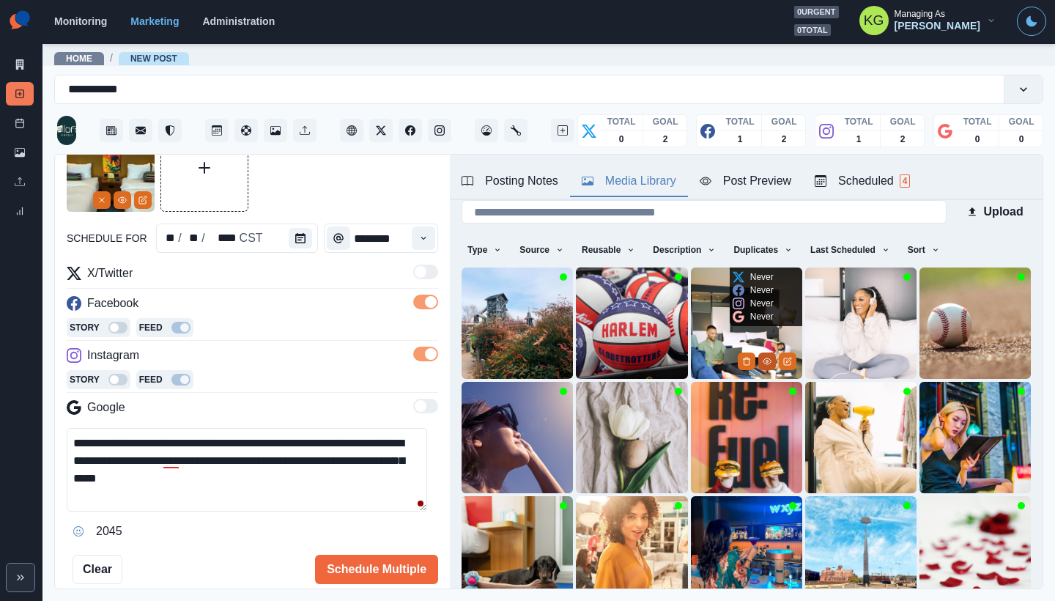
click at [759, 353] on button "View Media" at bounding box center [768, 362] width 18 height 18
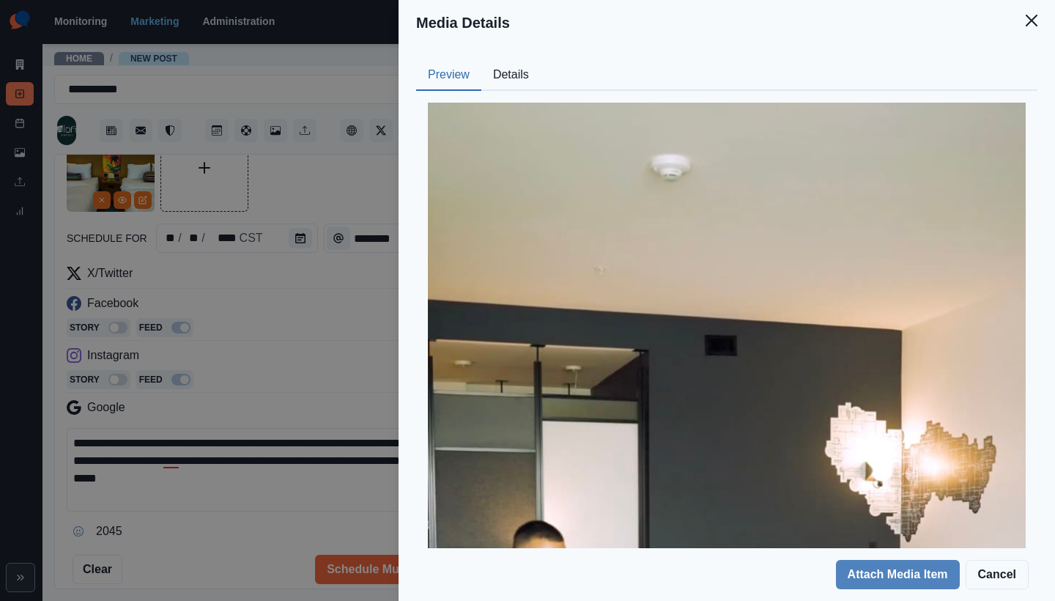
scroll to position [371, 0]
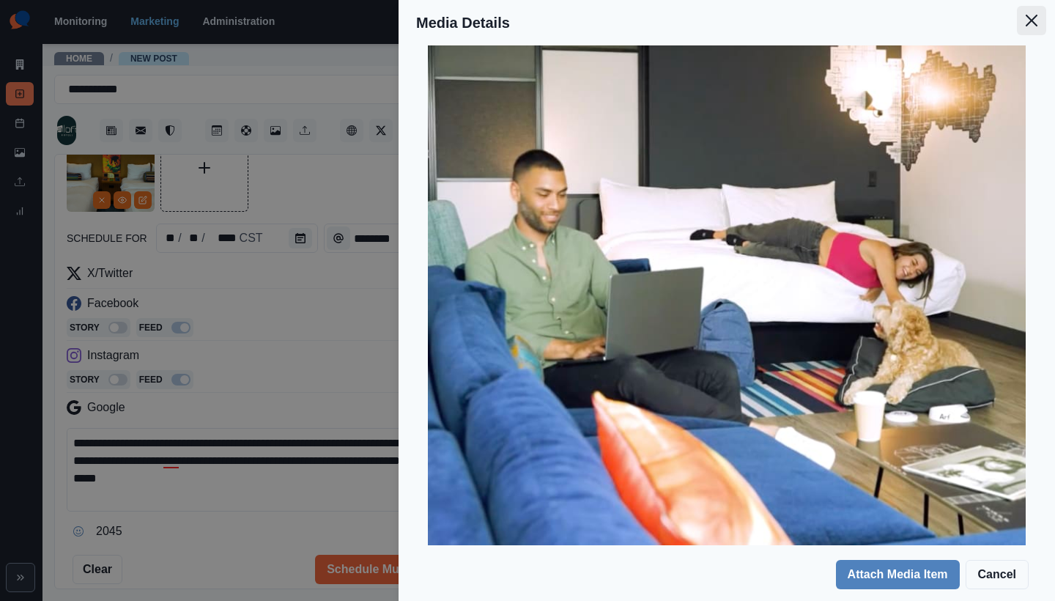
click at [1033, 21] on icon "Close" at bounding box center [1032, 21] width 12 height 12
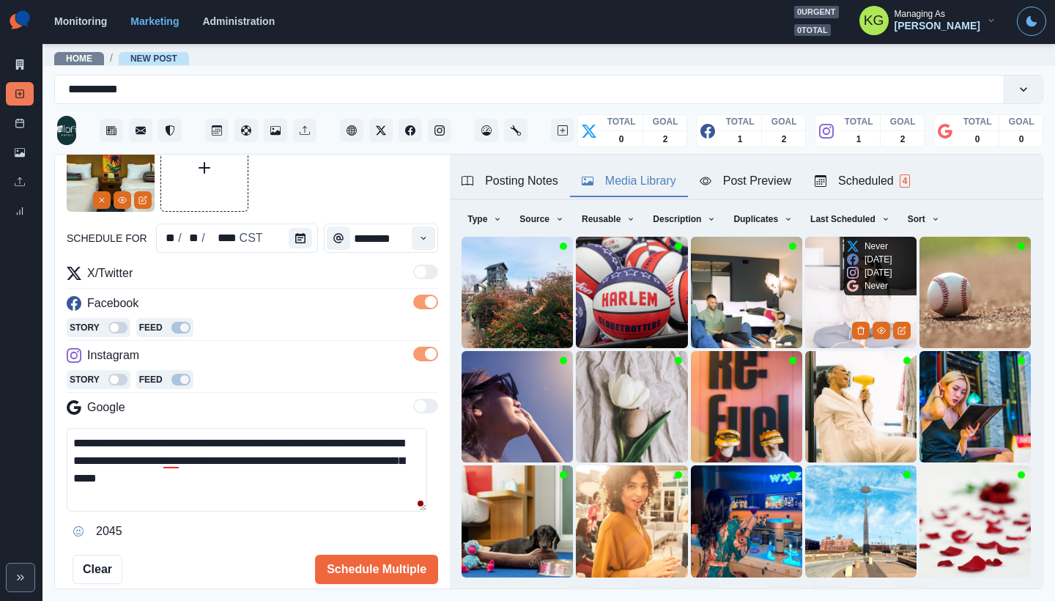
scroll to position [117, 0]
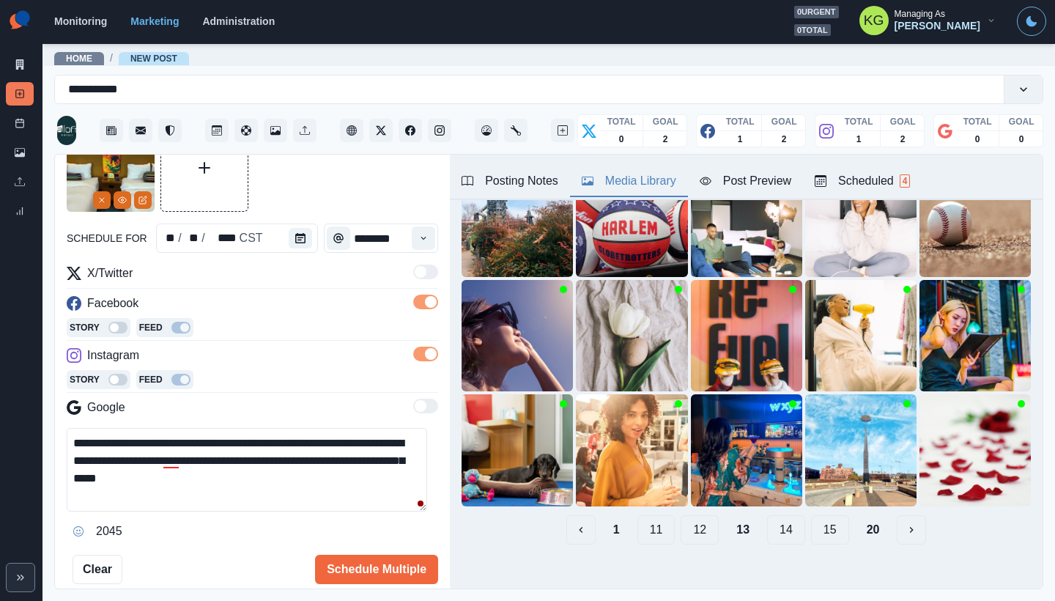
click at [695, 521] on button "12" at bounding box center [700, 529] width 38 height 29
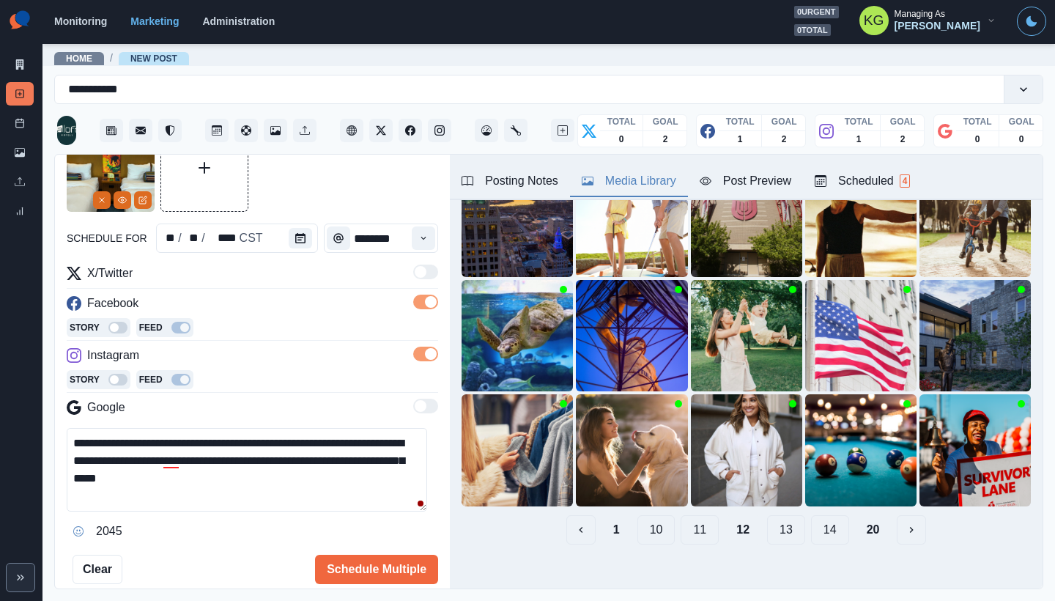
click at [681, 515] on button "11" at bounding box center [700, 529] width 38 height 29
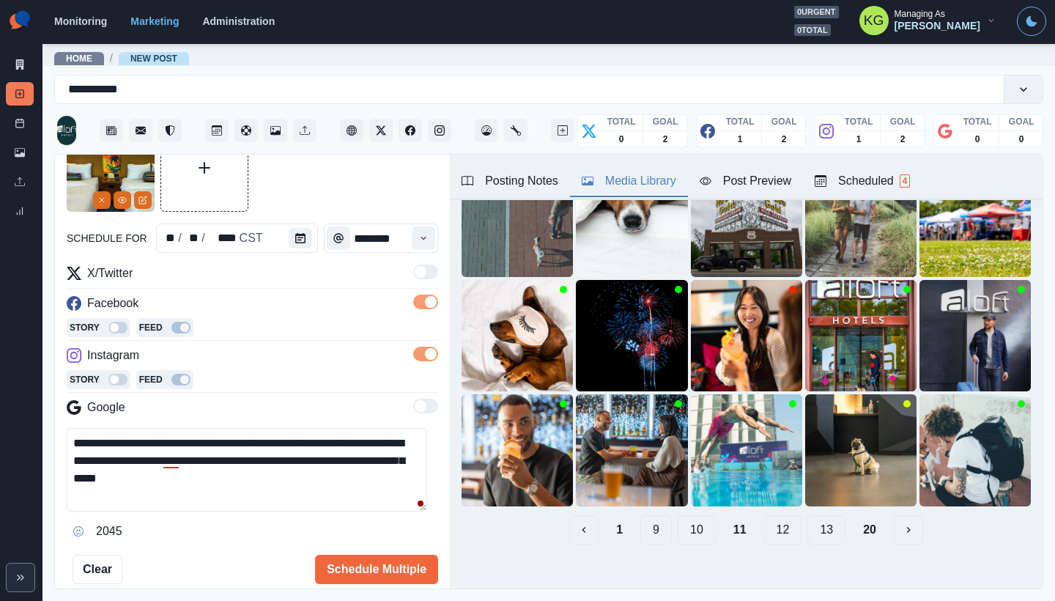
click at [683, 520] on button "10" at bounding box center [697, 529] width 38 height 29
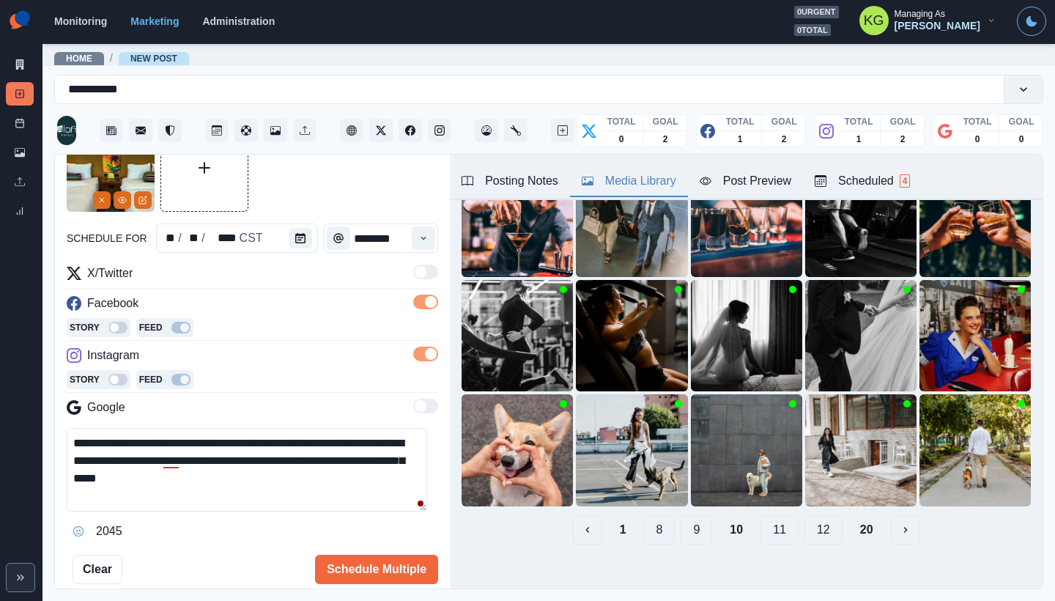
click at [682, 528] on button "9" at bounding box center [697, 529] width 32 height 29
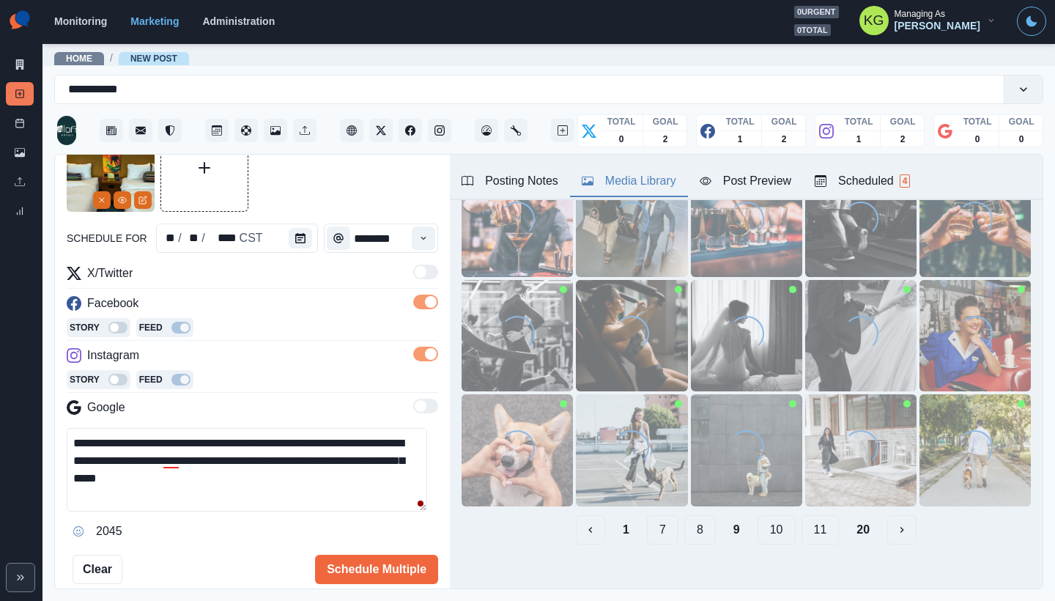
scroll to position [0, 0]
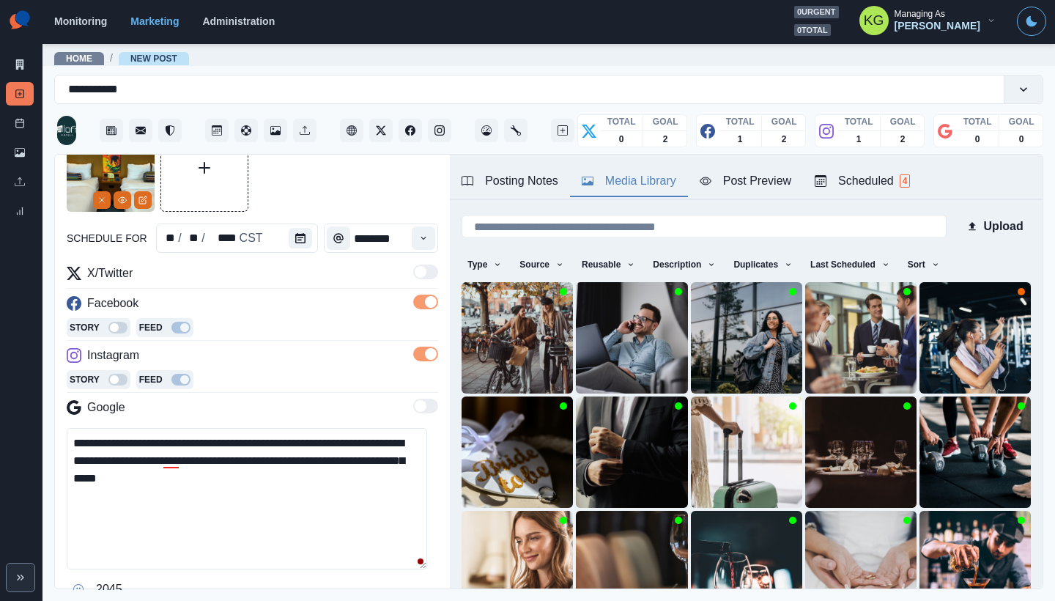
click at [424, 561] on textarea "**********" at bounding box center [247, 498] width 361 height 141
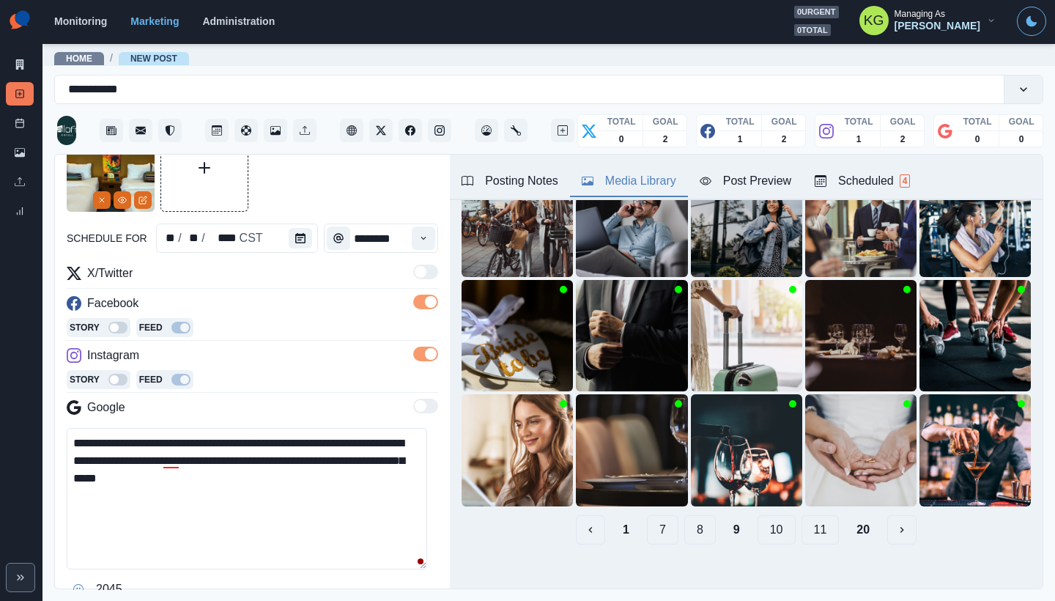
click at [699, 518] on button "8" at bounding box center [700, 529] width 32 height 29
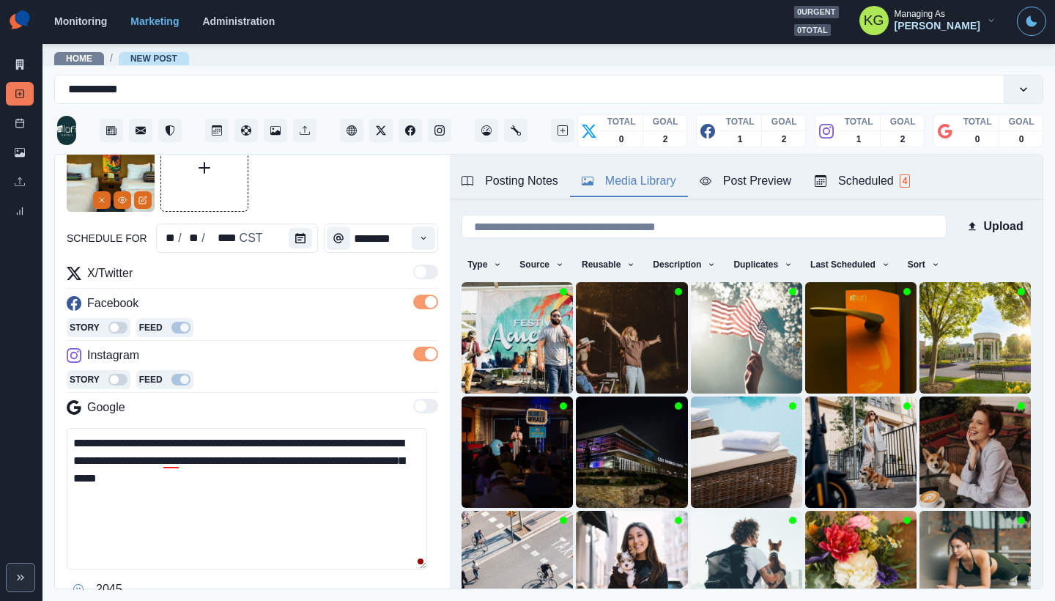
scroll to position [62, 0]
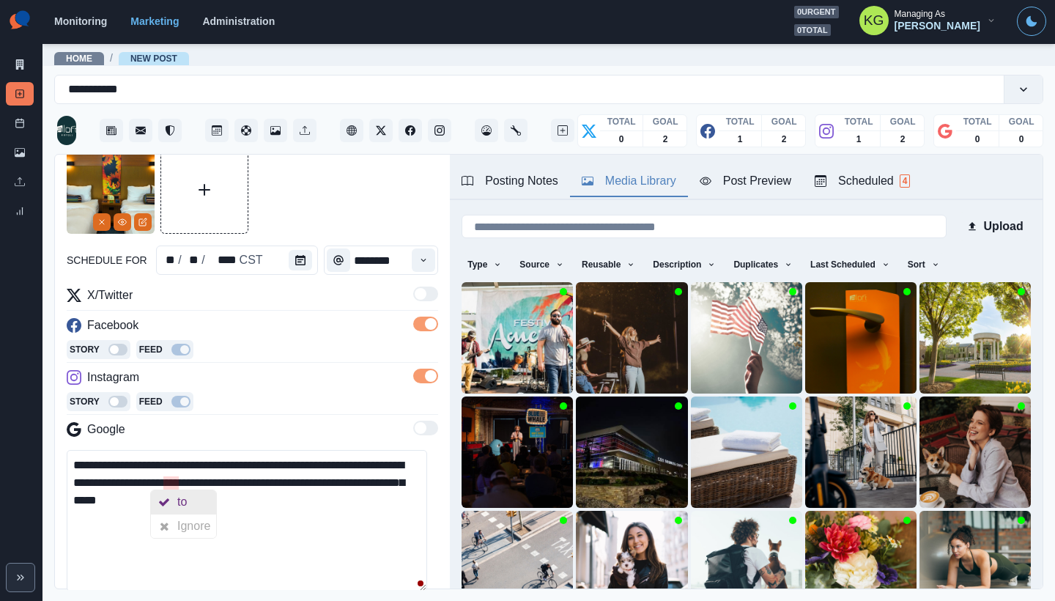
click at [185, 498] on div "to" at bounding box center [184, 501] width 15 height 23
click at [213, 496] on textarea "**********" at bounding box center [247, 520] width 361 height 141
click at [534, 141] on div at bounding box center [315, 130] width 523 height 35
click at [528, 177] on div "Posting Notes" at bounding box center [510, 181] width 97 height 18
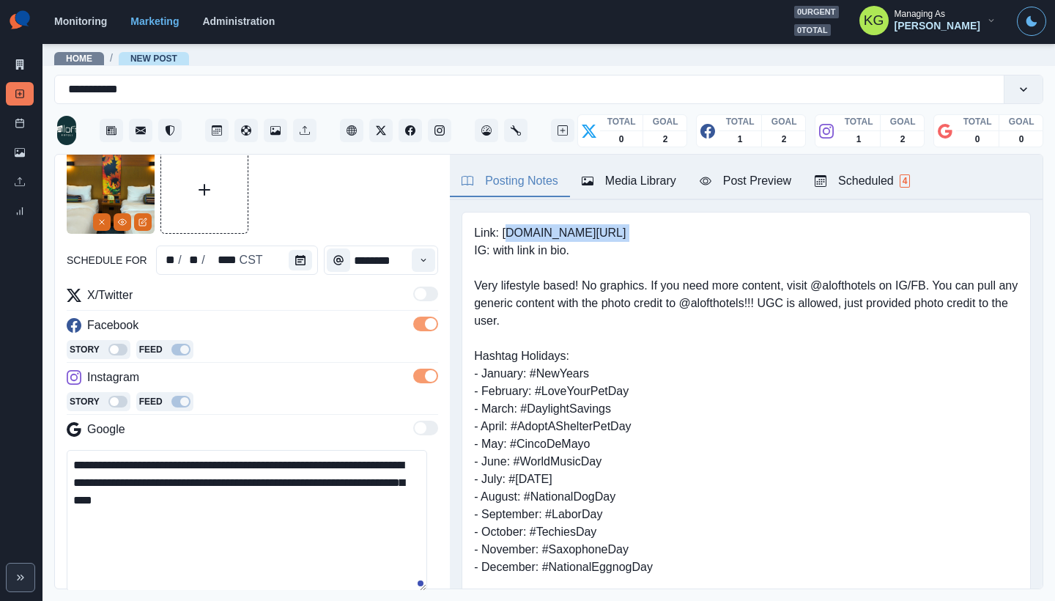
drag, startPoint x: 534, startPoint y: 229, endPoint x: 606, endPoint y: 230, distance: 71.8
click at [606, 230] on pre "Link: [DOMAIN_NAME][URL] IG: with link in bio. Very lifestyle based! No graphic…" at bounding box center [746, 532] width 545 height 616
click at [624, 231] on pre "Link: [DOMAIN_NAME][URL] IG: with link in bio. Very lifestyle based! No graphic…" at bounding box center [746, 532] width 545 height 616
drag, startPoint x: 558, startPoint y: 232, endPoint x: 502, endPoint y: 232, distance: 55.7
click at [502, 232] on pre "Link: [DOMAIN_NAME][URL] IG: with link in bio. Very lifestyle based! No graphic…" at bounding box center [746, 532] width 545 height 616
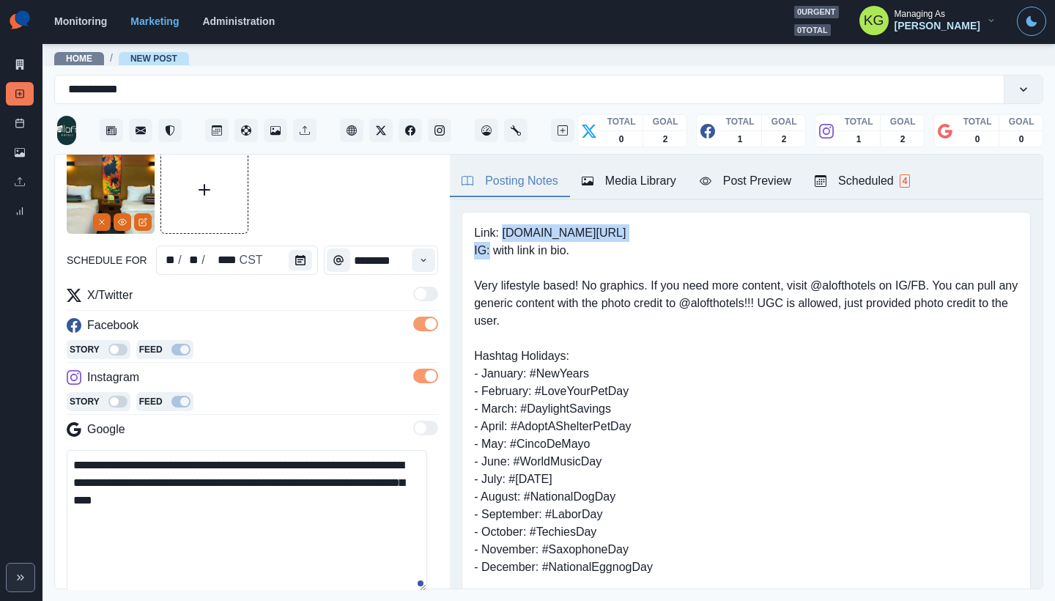
copy pre "www.marriott.com/tultl"
click at [257, 497] on textarea "**********" at bounding box center [247, 520] width 361 height 141
paste textarea "**********"
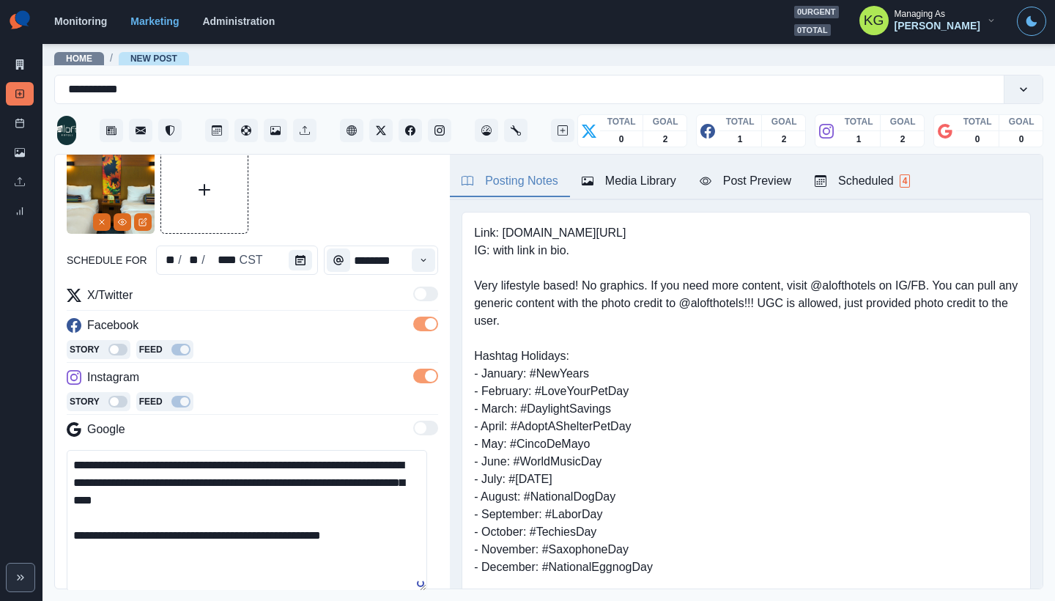
scroll to position [235, 0]
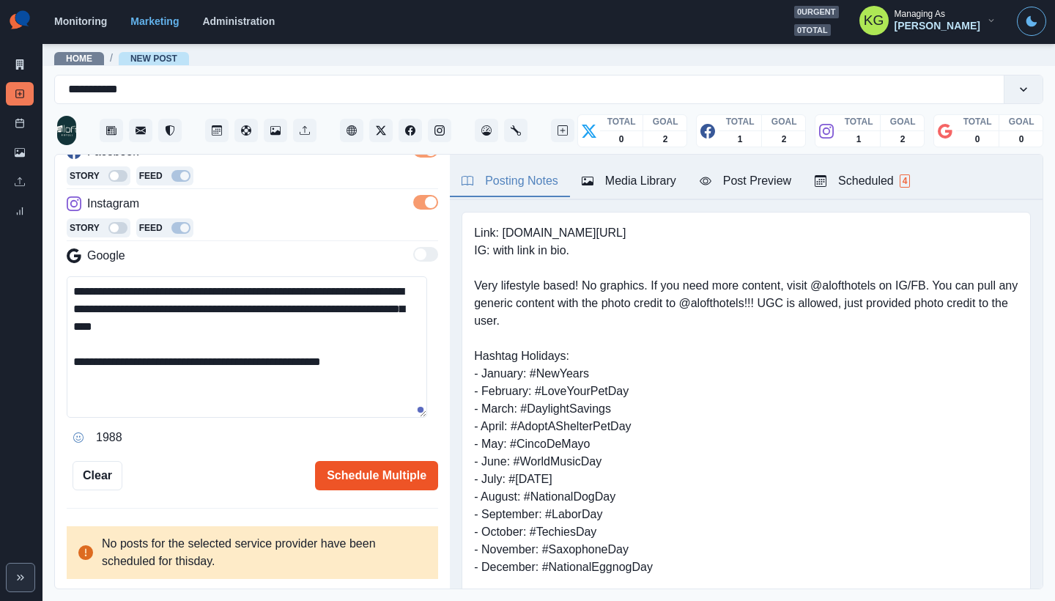
type textarea "**********"
click at [394, 463] on button "Schedule Multiple" at bounding box center [376, 475] width 123 height 29
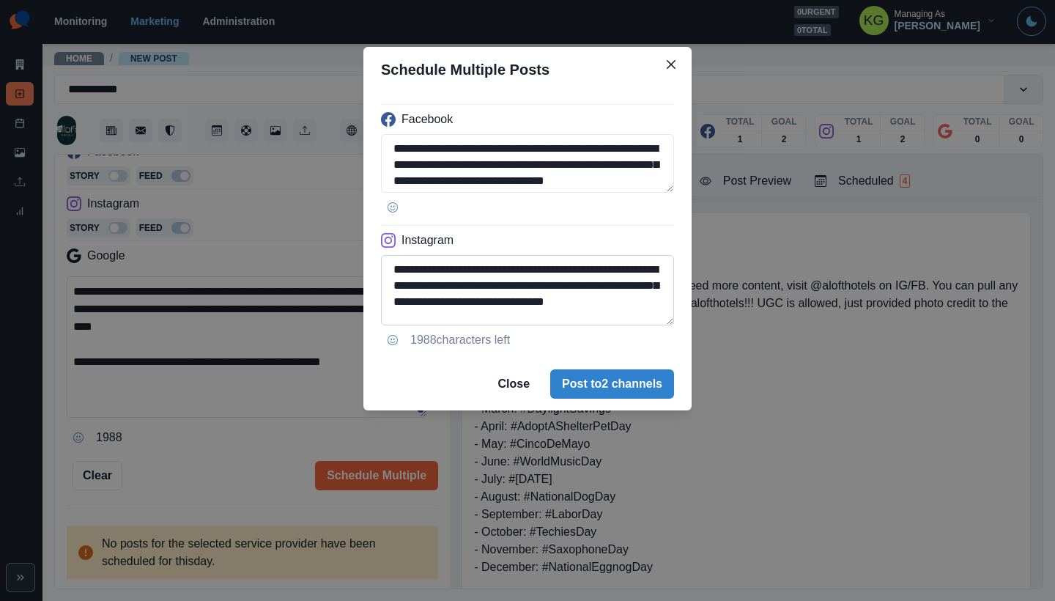
click at [672, 325] on textarea "**********" at bounding box center [527, 290] width 293 height 70
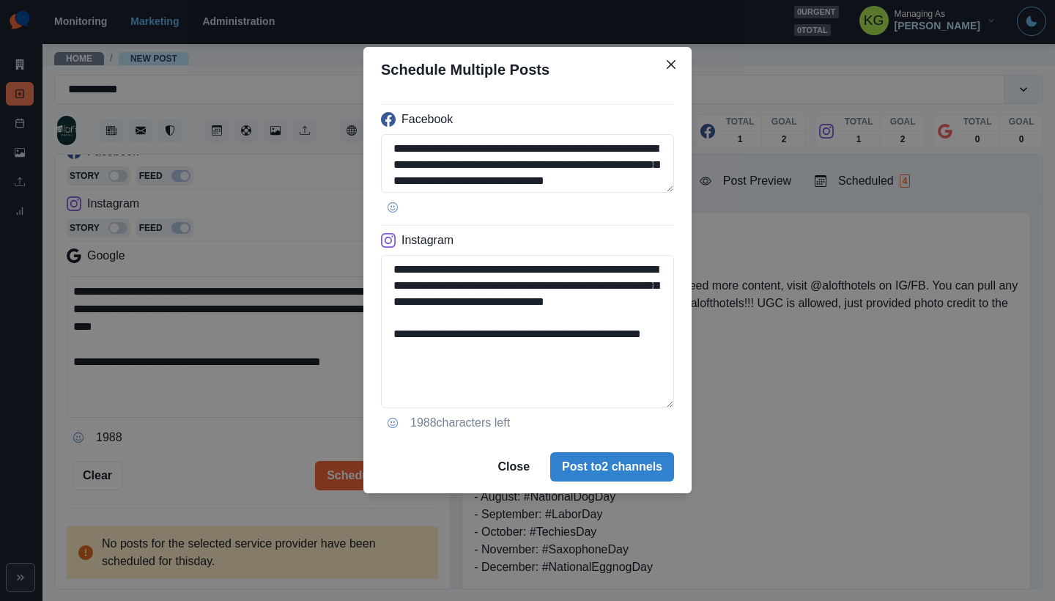
drag, startPoint x: 542, startPoint y: 366, endPoint x: 378, endPoint y: 372, distance: 164.2
click at [378, 372] on div "**********" at bounding box center [528, 266] width 328 height 348
type textarea "**********"
click at [544, 453] on footer "Close Post to 2 channels" at bounding box center [528, 466] width 328 height 53
click at [550, 455] on button "Post to 2 channels" at bounding box center [612, 466] width 124 height 29
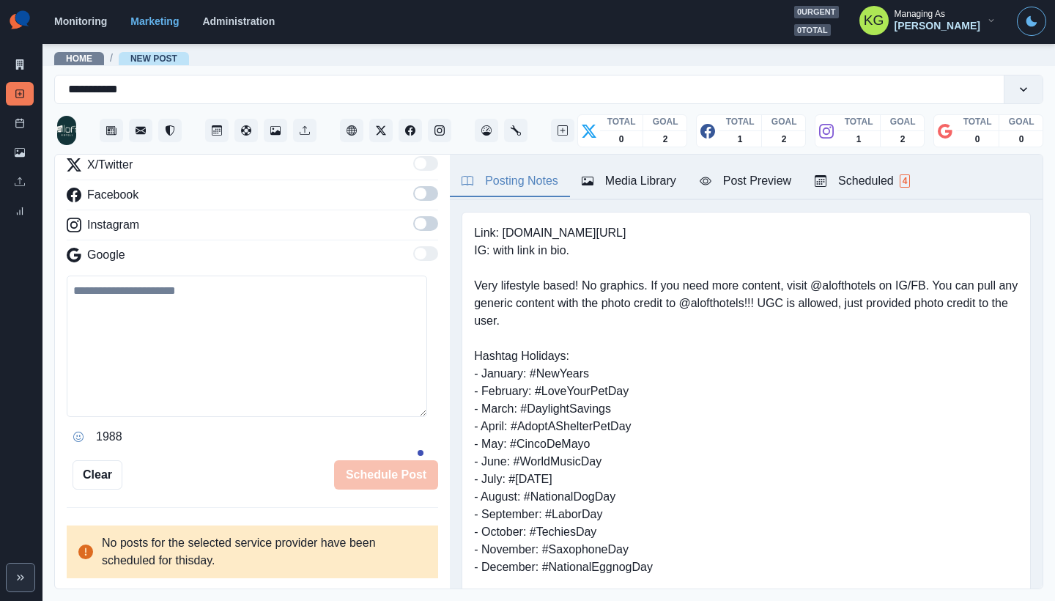
scroll to position [191, 0]
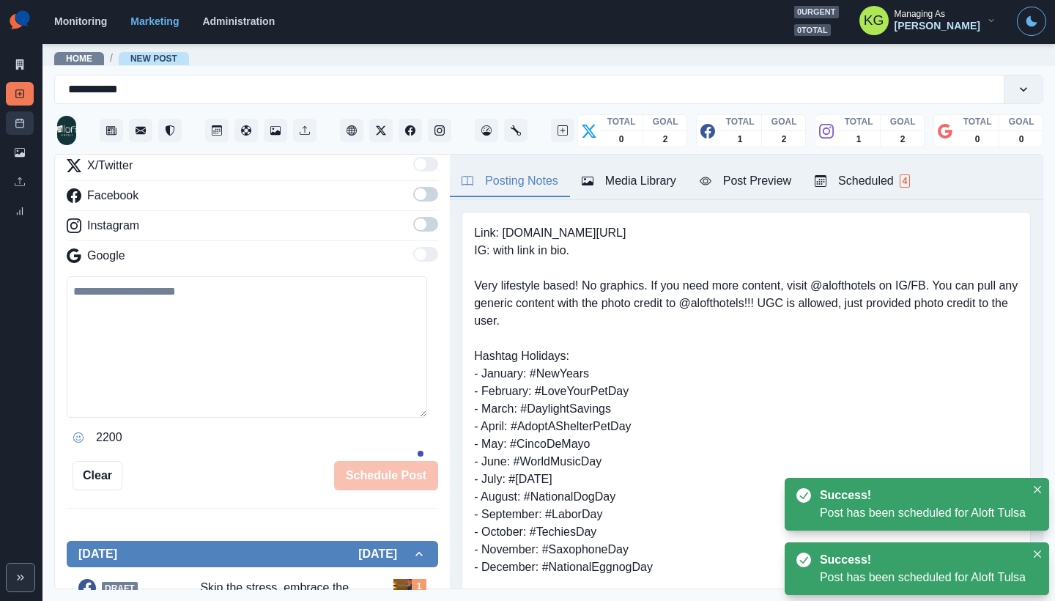
click at [21, 127] on icon at bounding box center [20, 123] width 10 height 10
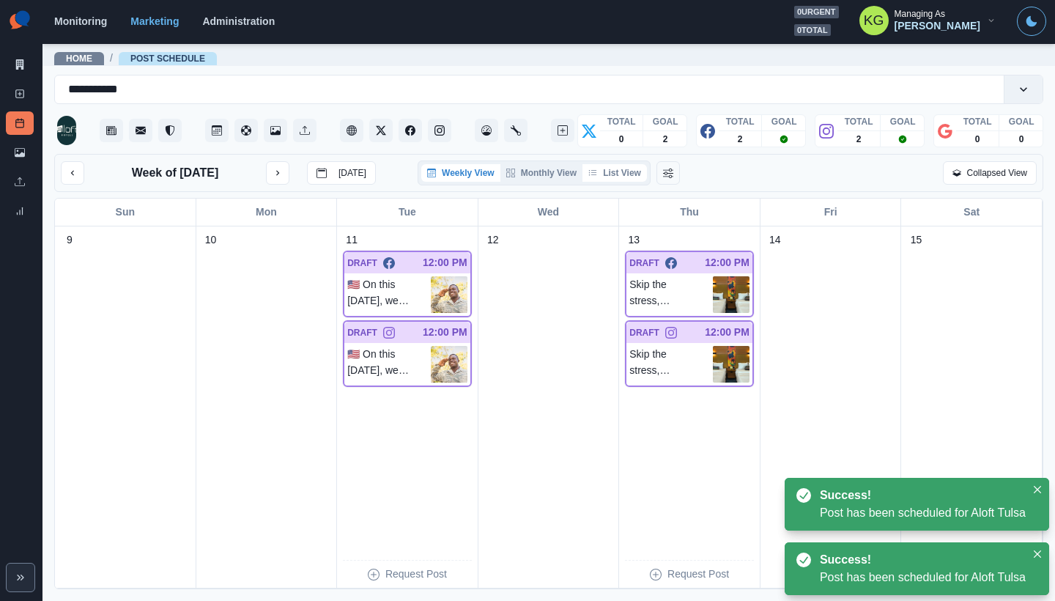
click at [623, 169] on button "List View" at bounding box center [615, 173] width 64 height 18
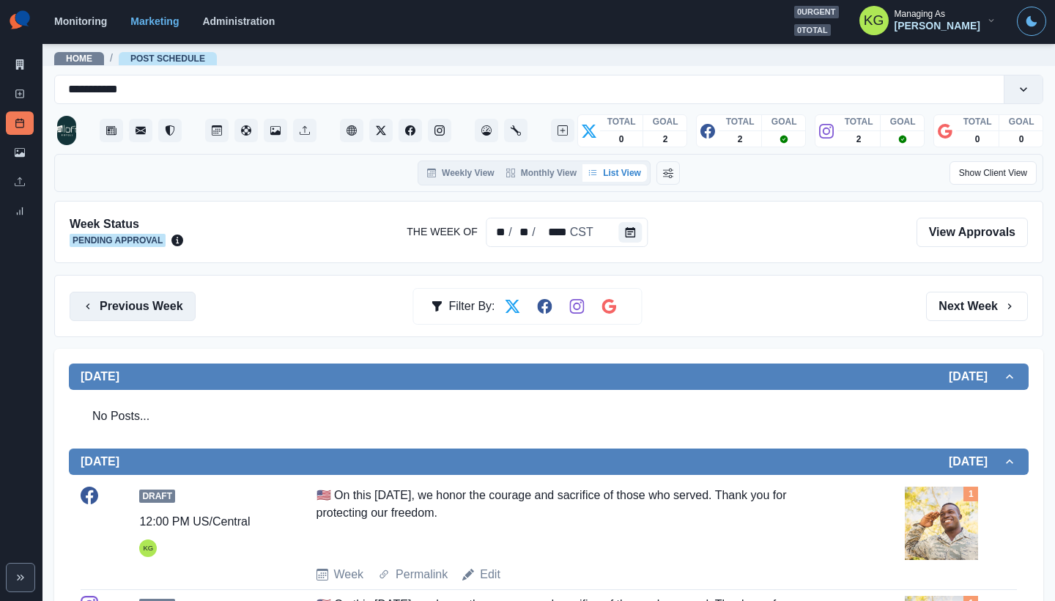
click at [171, 298] on button "Previous Week" at bounding box center [133, 306] width 126 height 29
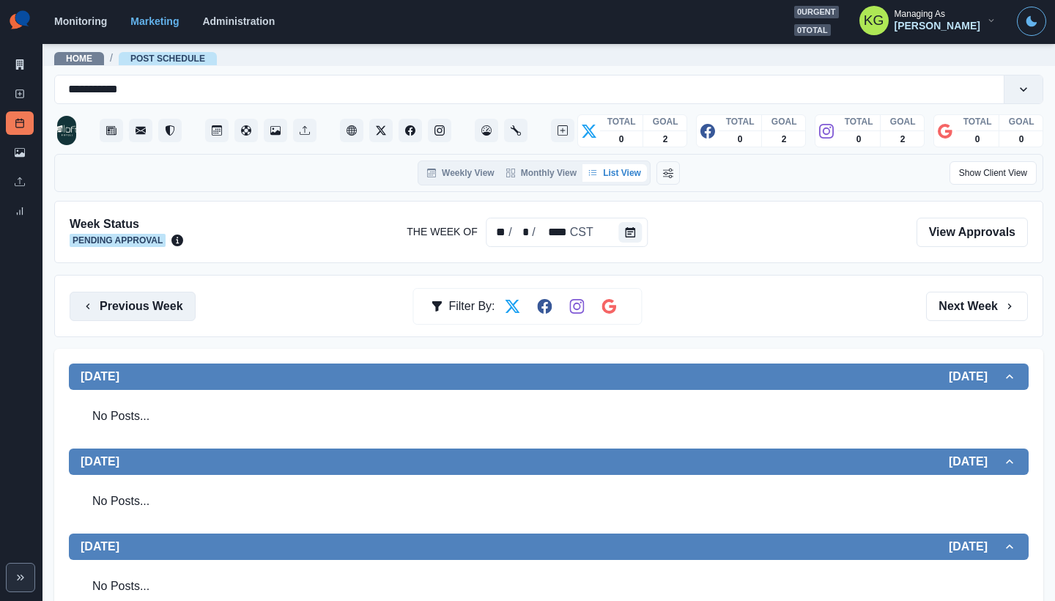
click at [152, 306] on button "Previous Week" at bounding box center [133, 306] width 126 height 29
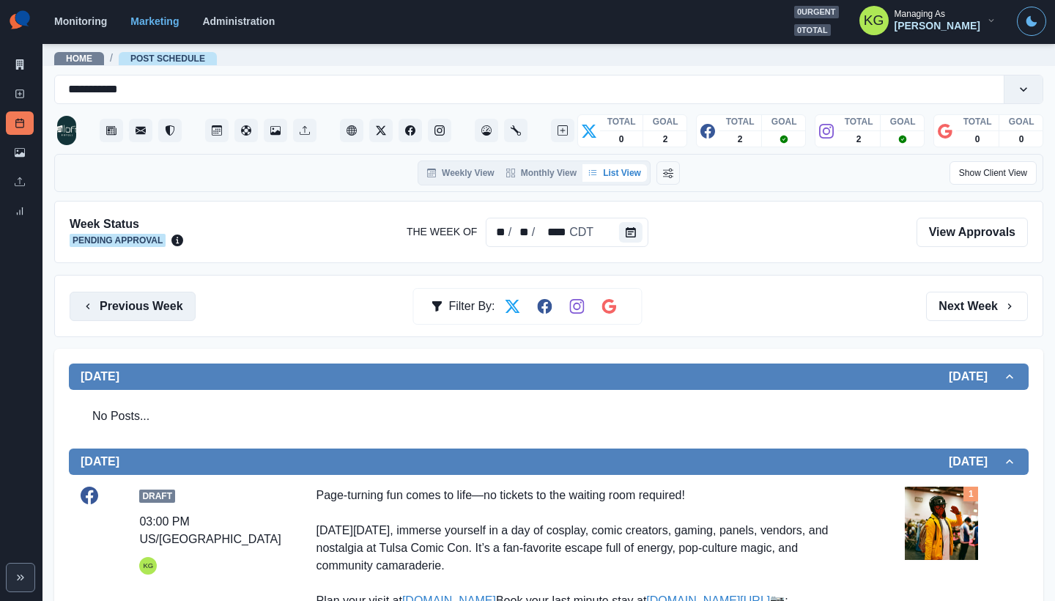
click at [164, 301] on button "Previous Week" at bounding box center [133, 306] width 126 height 29
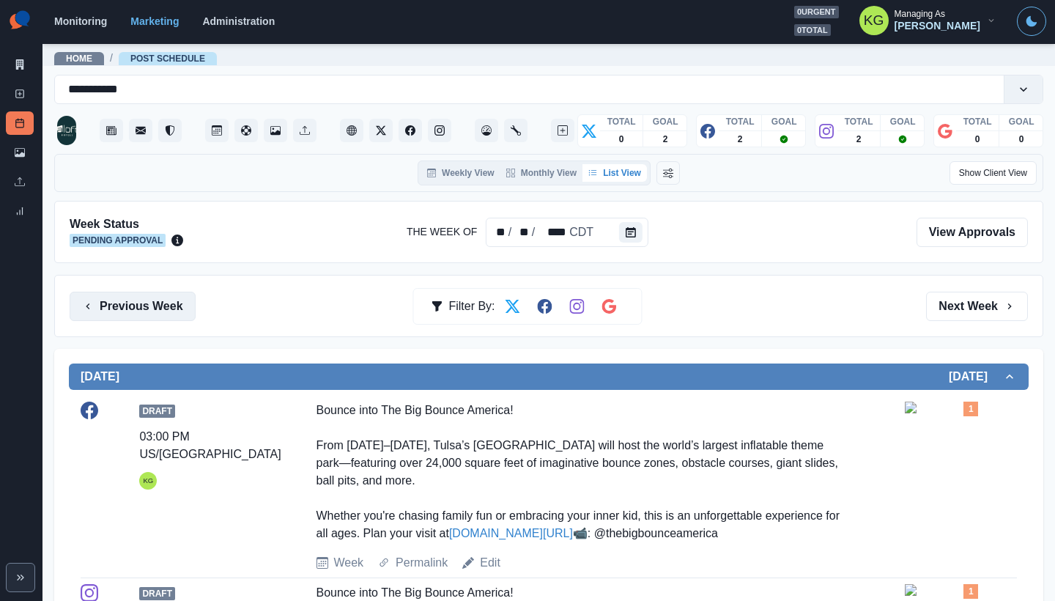
click at [139, 317] on button "Previous Week" at bounding box center [133, 306] width 126 height 29
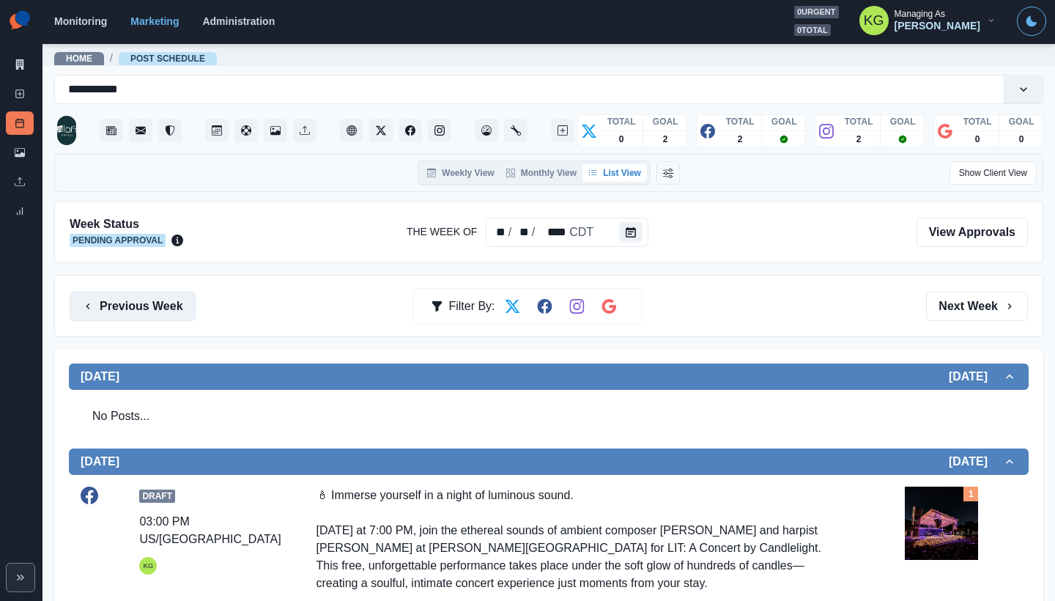
click at [166, 309] on button "Previous Week" at bounding box center [133, 306] width 126 height 29
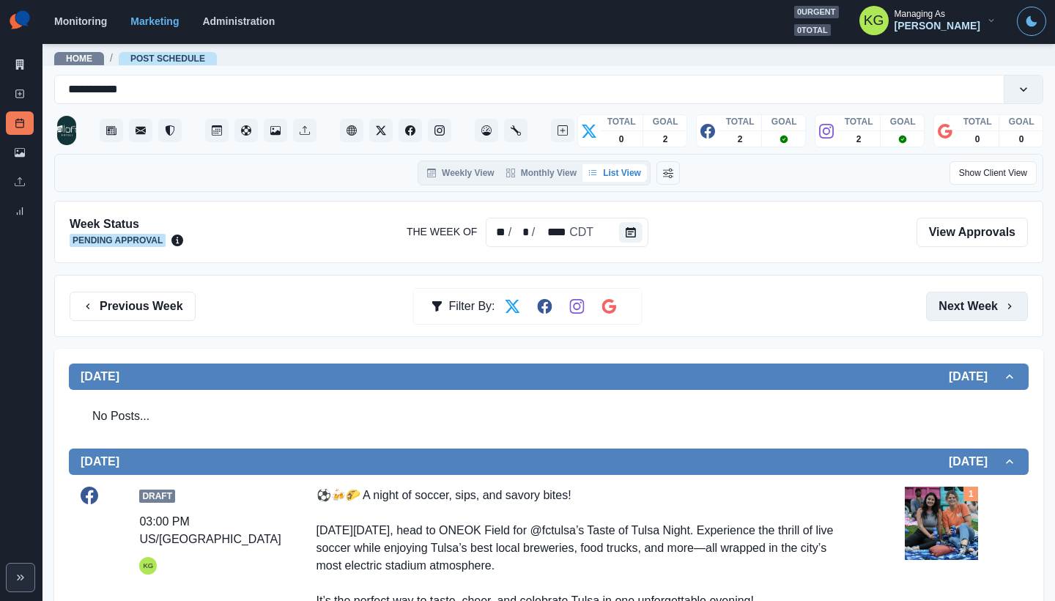
click at [979, 308] on button "Next Week" at bounding box center [977, 306] width 102 height 29
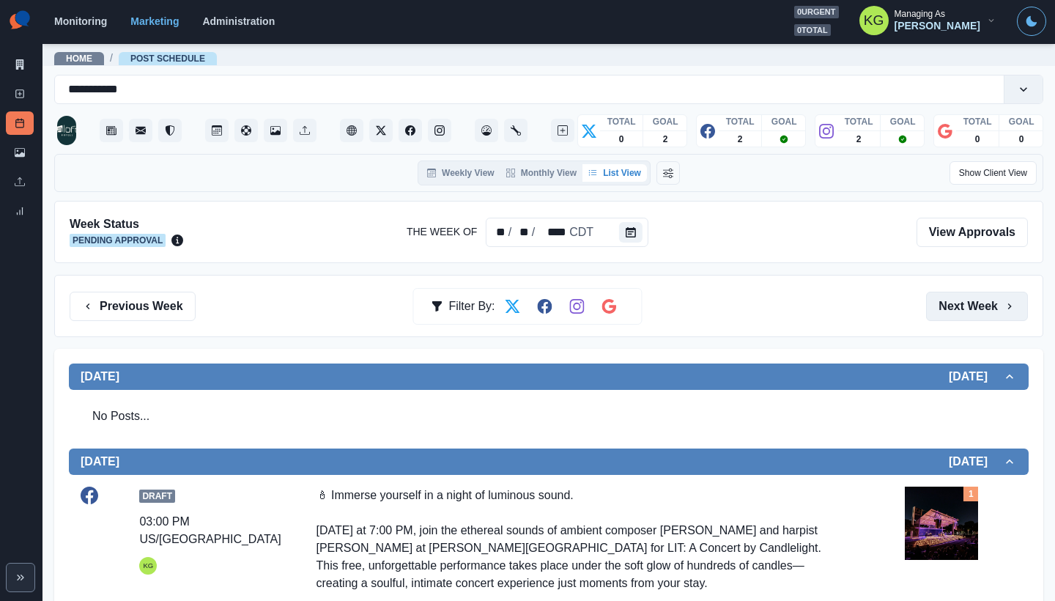
click at [964, 295] on button "Next Week" at bounding box center [977, 306] width 102 height 29
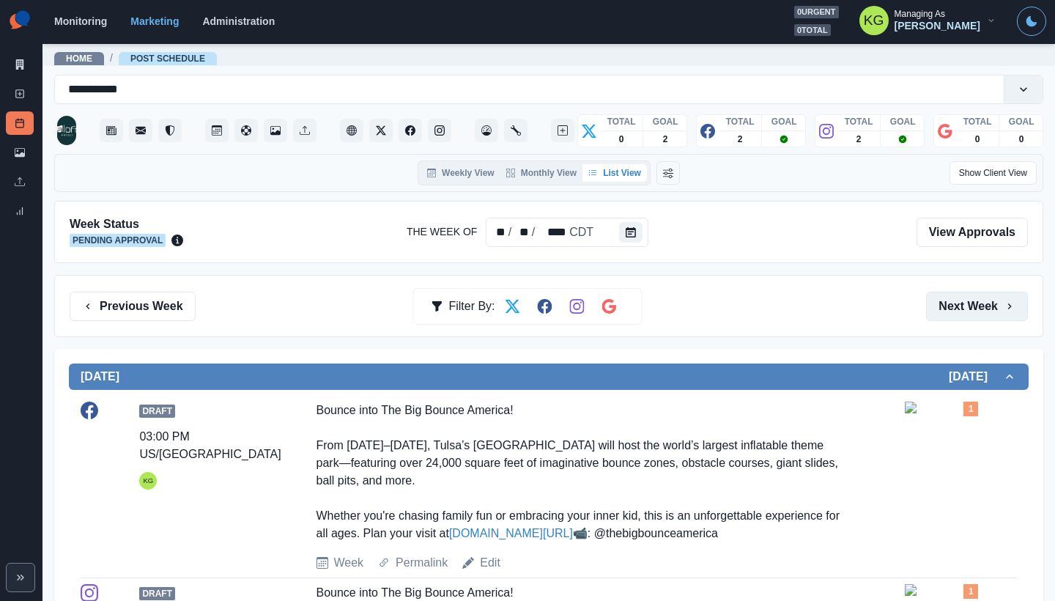
click at [958, 315] on button "Next Week" at bounding box center [977, 306] width 102 height 29
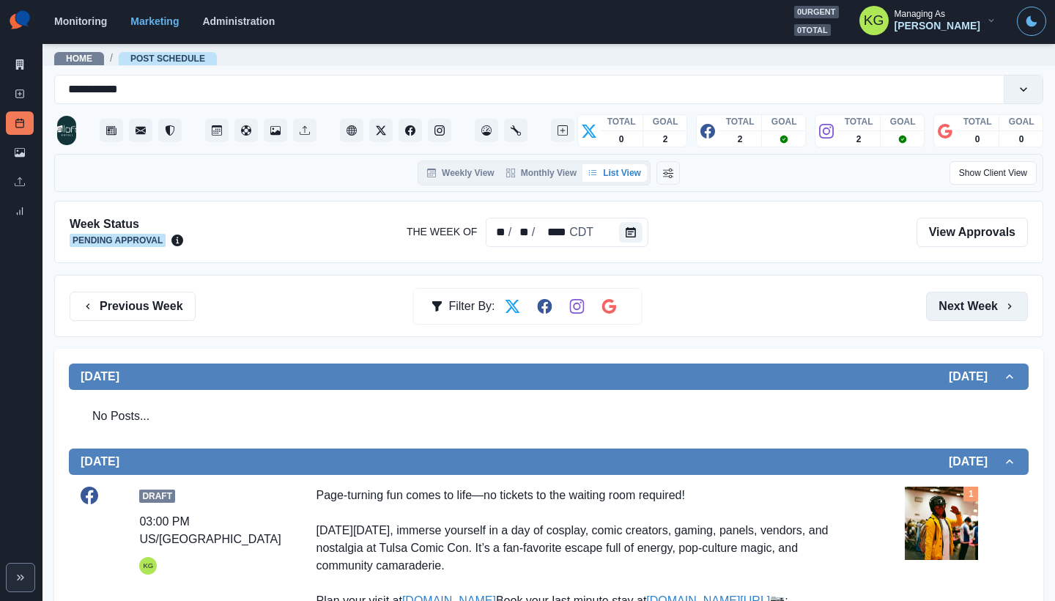
click at [953, 316] on button "Next Week" at bounding box center [977, 306] width 102 height 29
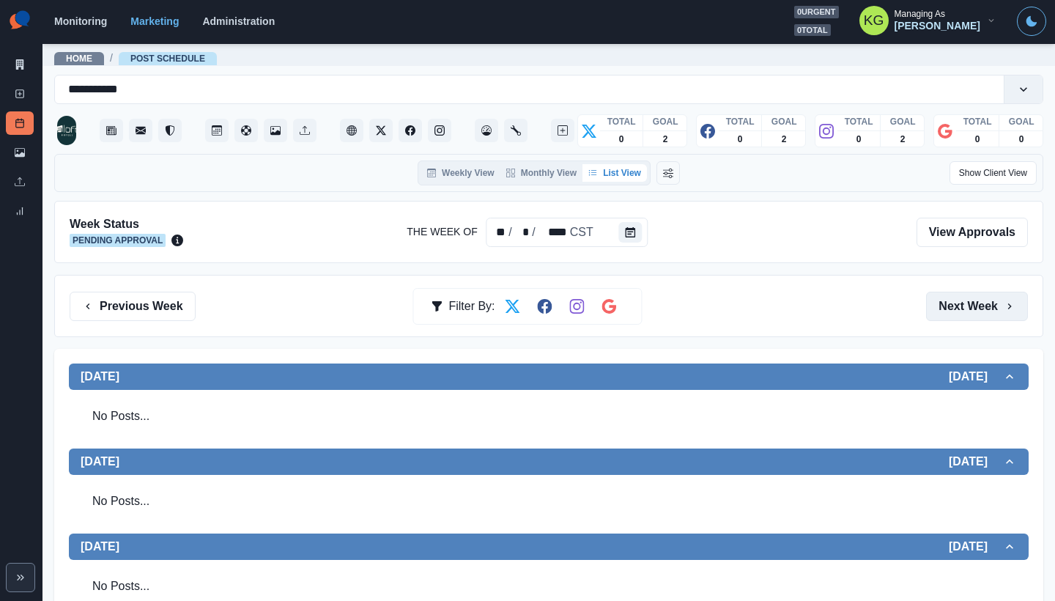
click at [953, 316] on button "Next Week" at bounding box center [977, 306] width 102 height 29
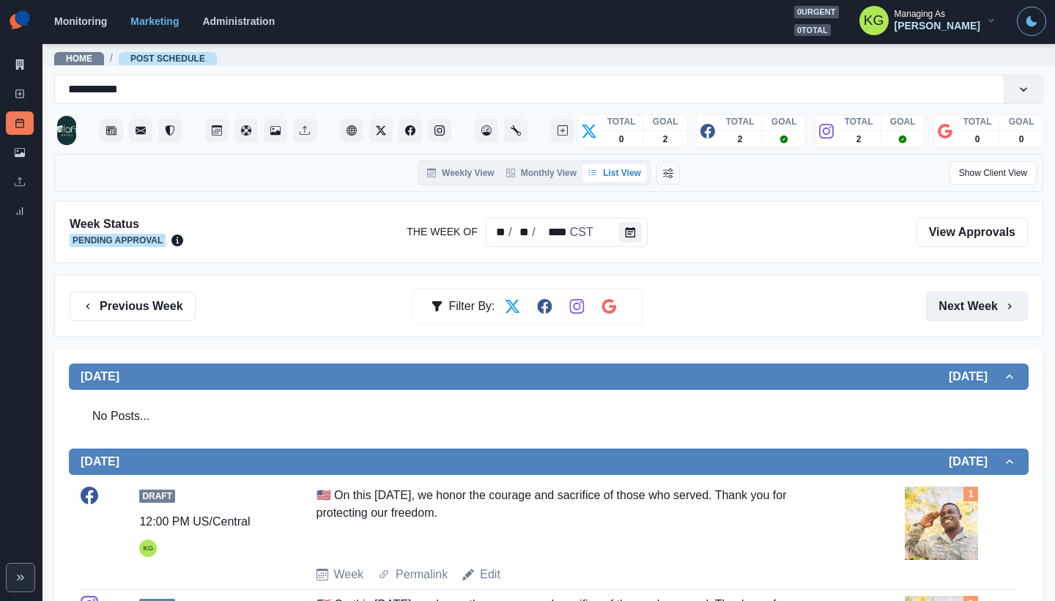
click at [953, 315] on button "Next Week" at bounding box center [977, 306] width 102 height 29
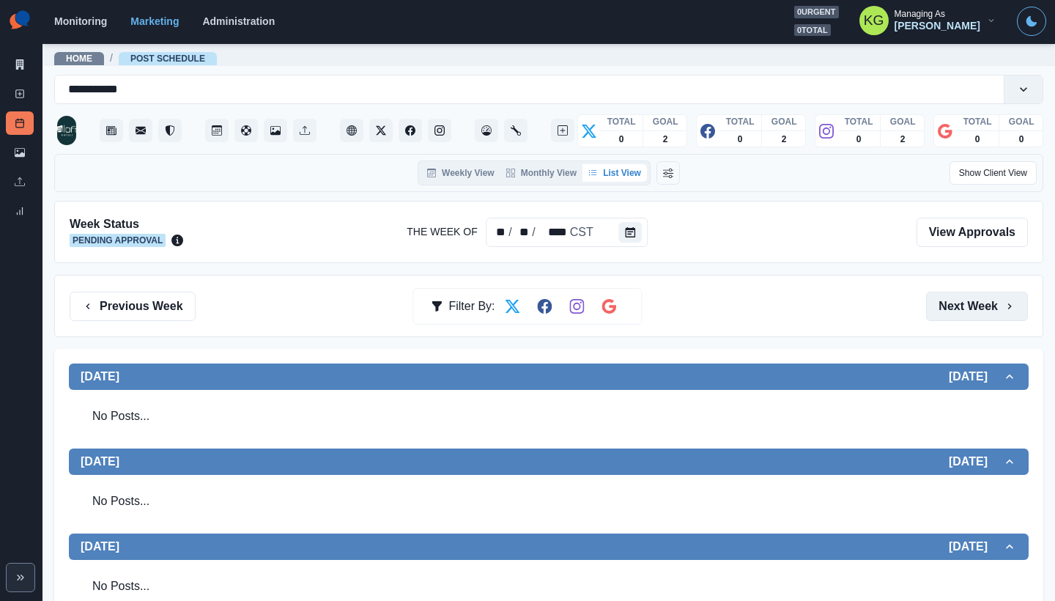
click at [953, 315] on button "Next Week" at bounding box center [977, 306] width 102 height 29
click at [140, 303] on button "Previous Week" at bounding box center [133, 306] width 126 height 29
click at [959, 302] on button "Next Week" at bounding box center [977, 306] width 102 height 29
click at [142, 303] on button "Previous Week" at bounding box center [133, 306] width 126 height 29
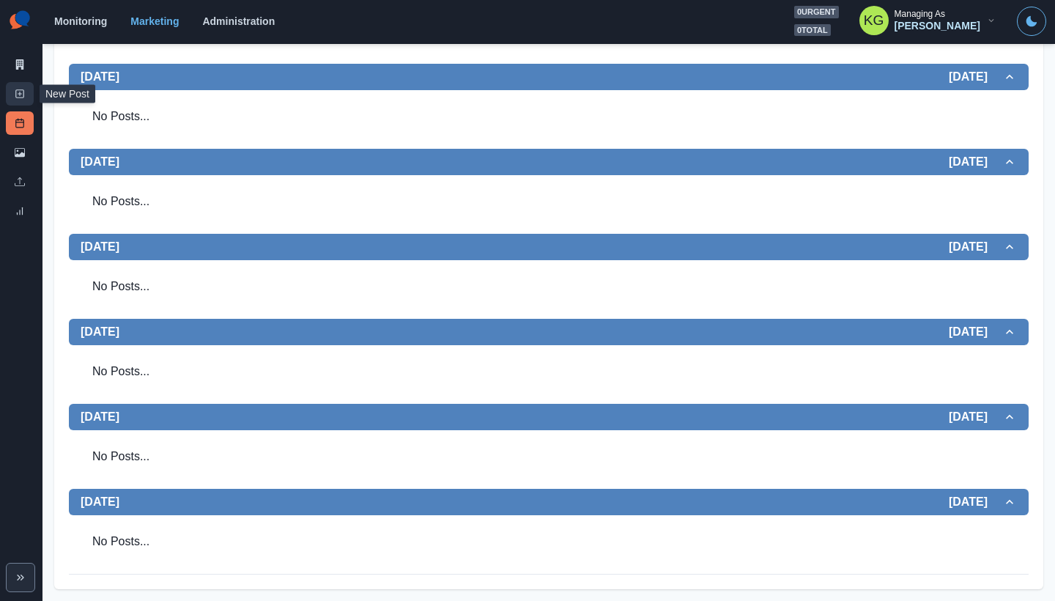
click at [17, 100] on link "New Post" at bounding box center [20, 93] width 28 height 23
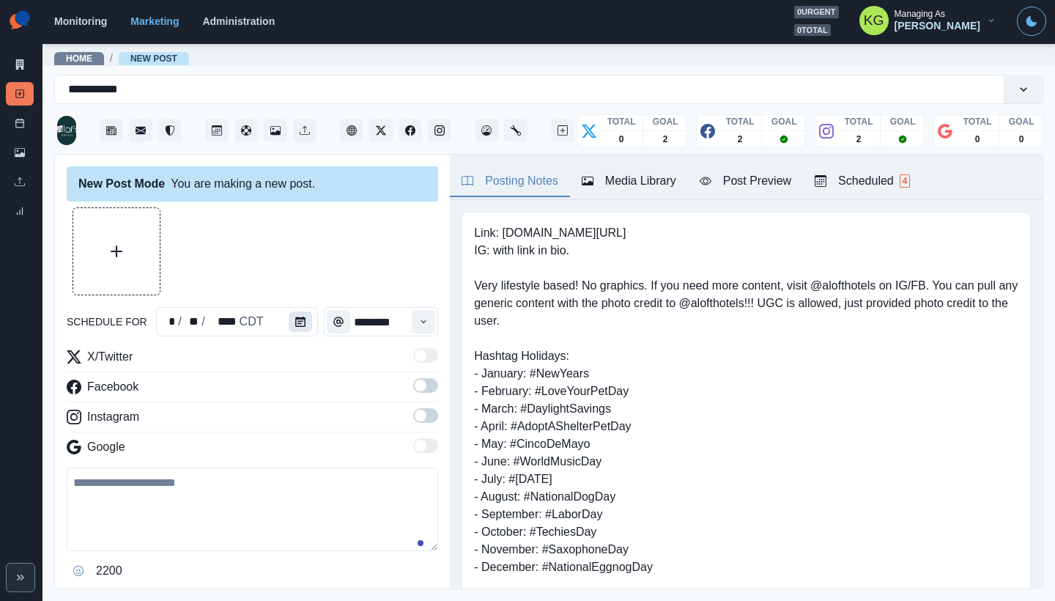
click at [291, 317] on button "Calendar" at bounding box center [300, 321] width 23 height 21
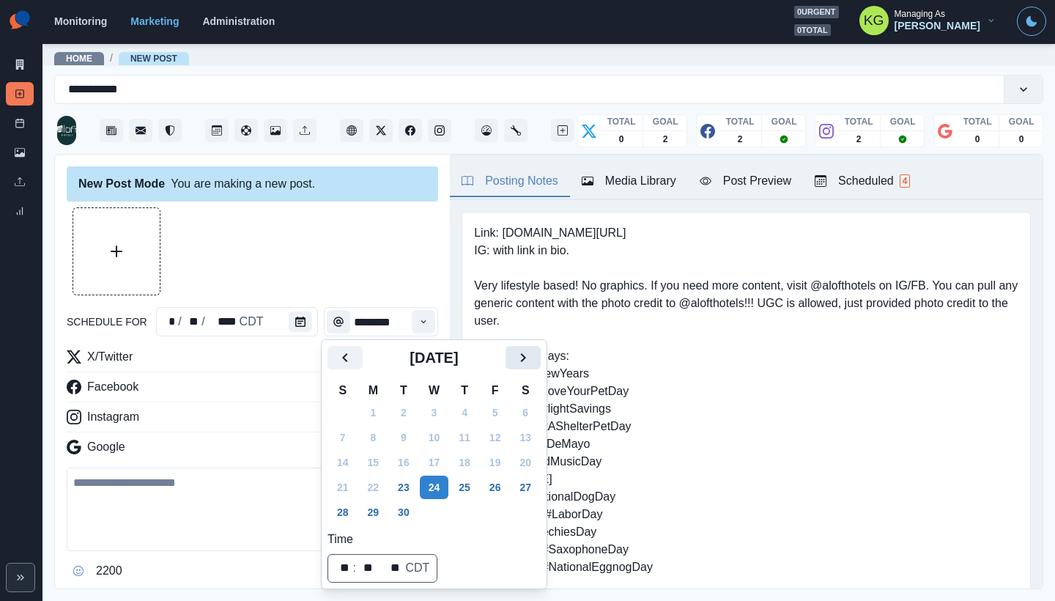
click at [541, 360] on button "Next" at bounding box center [523, 357] width 35 height 23
click at [532, 358] on icon "Next" at bounding box center [523, 358] width 18 height 18
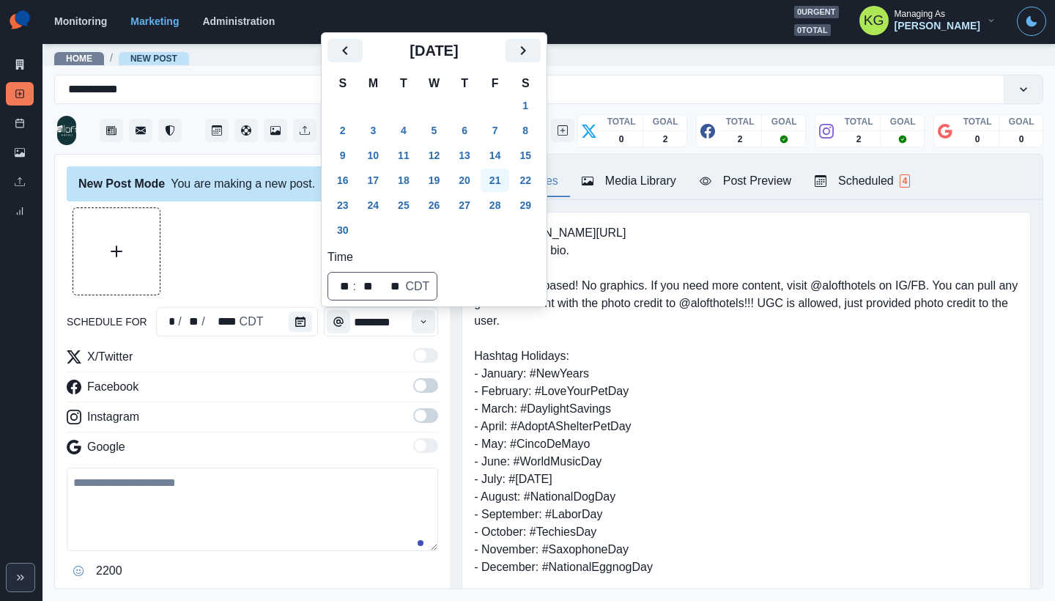
click at [505, 179] on button "21" at bounding box center [495, 180] width 29 height 23
click at [179, 210] on div at bounding box center [253, 251] width 372 height 88
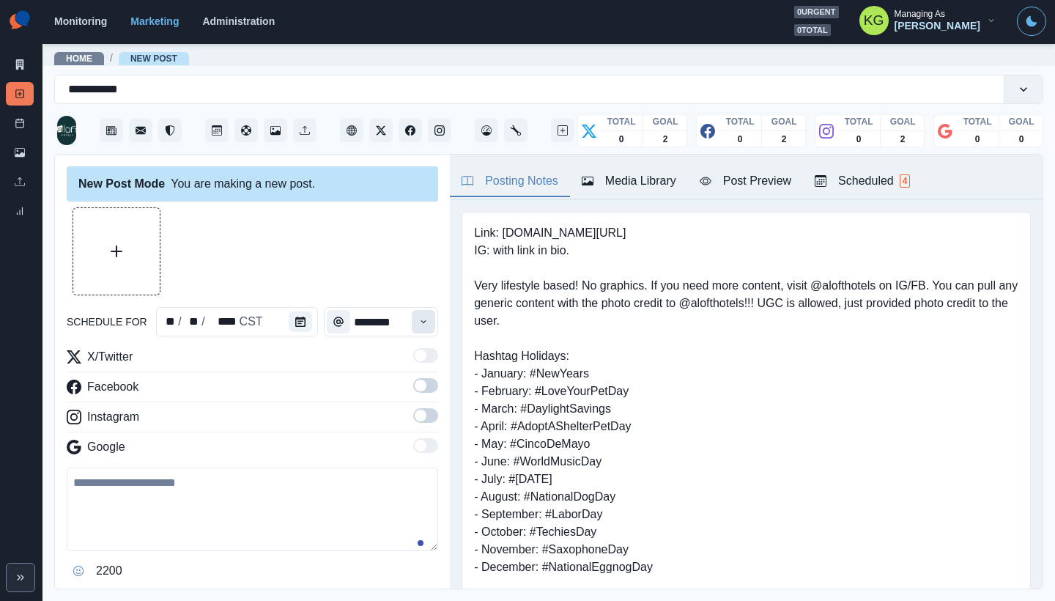
click at [421, 322] on icon "Time" at bounding box center [423, 321] width 5 height 3
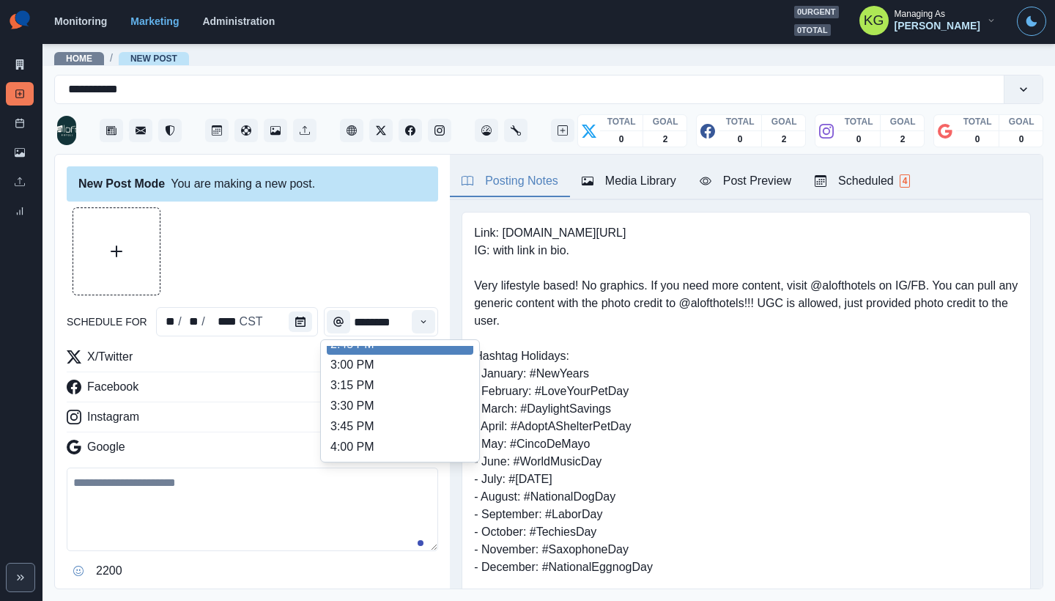
scroll to position [554, 0]
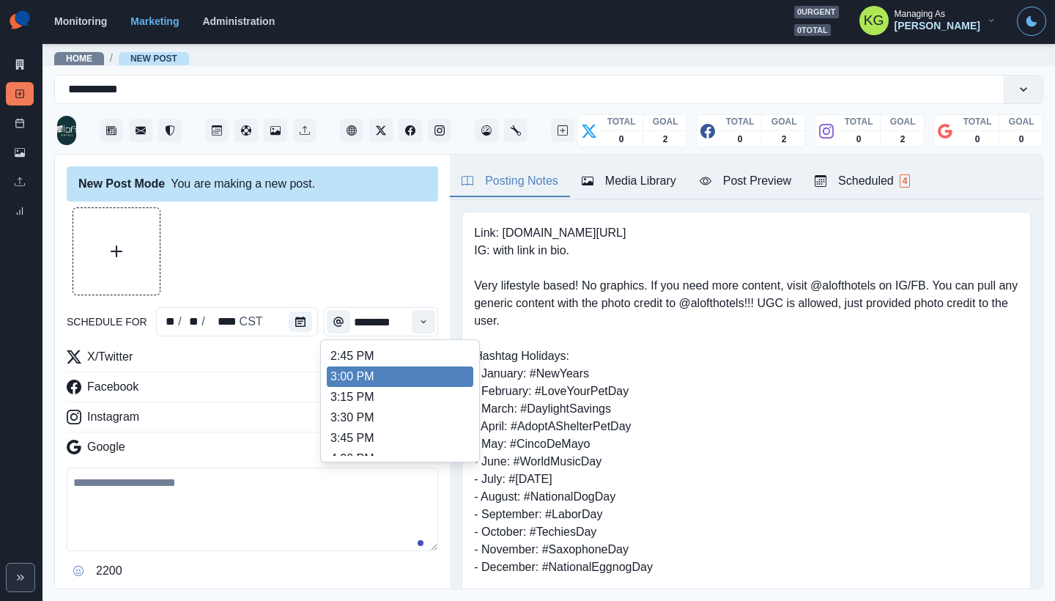
click at [376, 369] on li "3:00 PM" at bounding box center [400, 376] width 147 height 21
type input "*******"
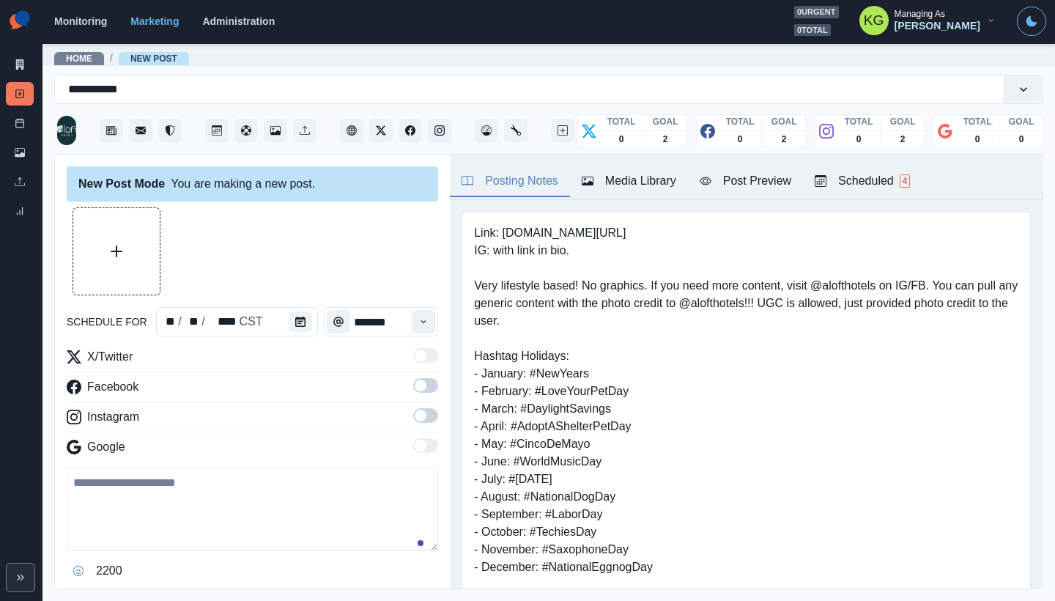
click at [413, 410] on span at bounding box center [425, 415] width 25 height 15
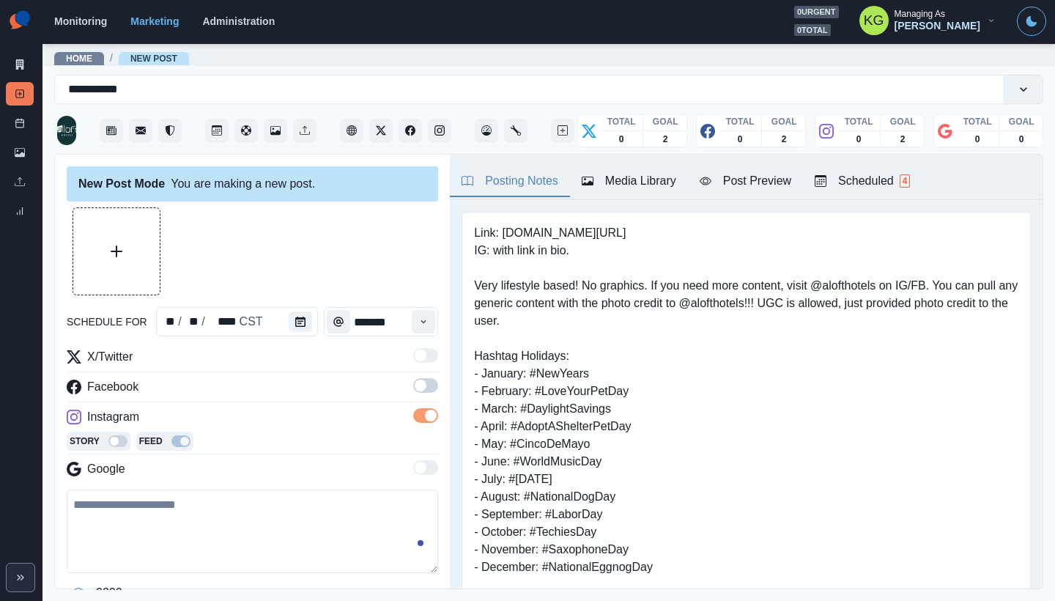
click at [415, 384] on span at bounding box center [421, 386] width 12 height 12
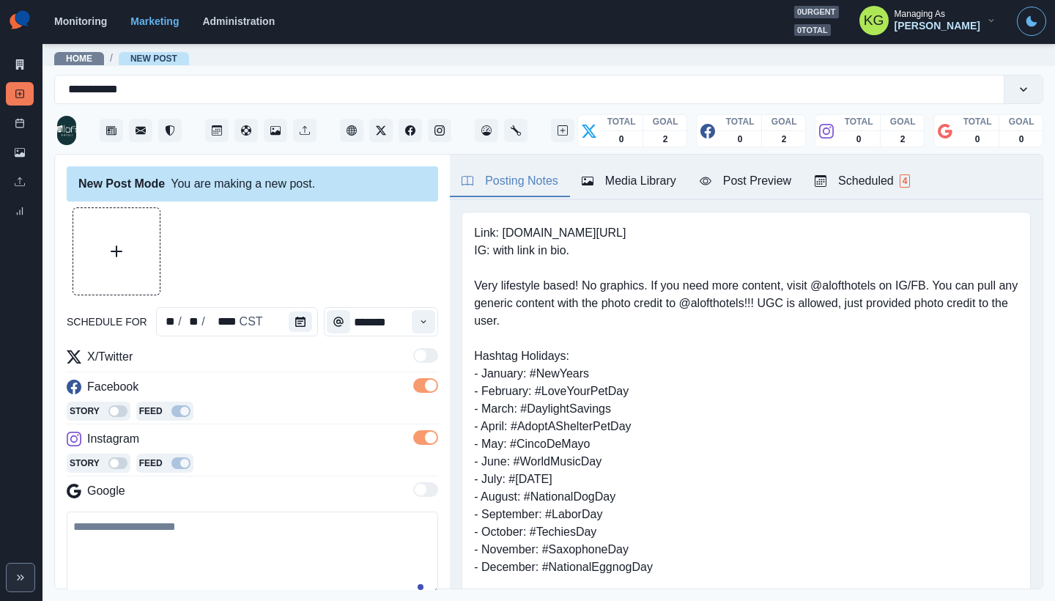
click at [641, 166] on div "Posting Notes Media Library Post Preview Scheduled 4" at bounding box center [746, 177] width 593 height 45
click at [643, 177] on div "Media Library" at bounding box center [629, 181] width 95 height 18
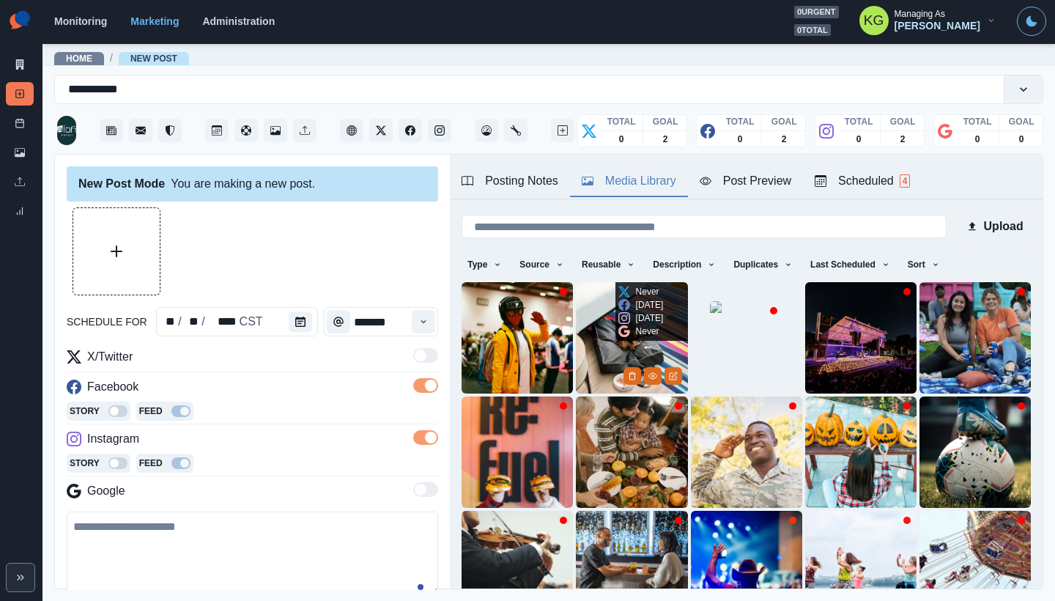
scroll to position [117, 0]
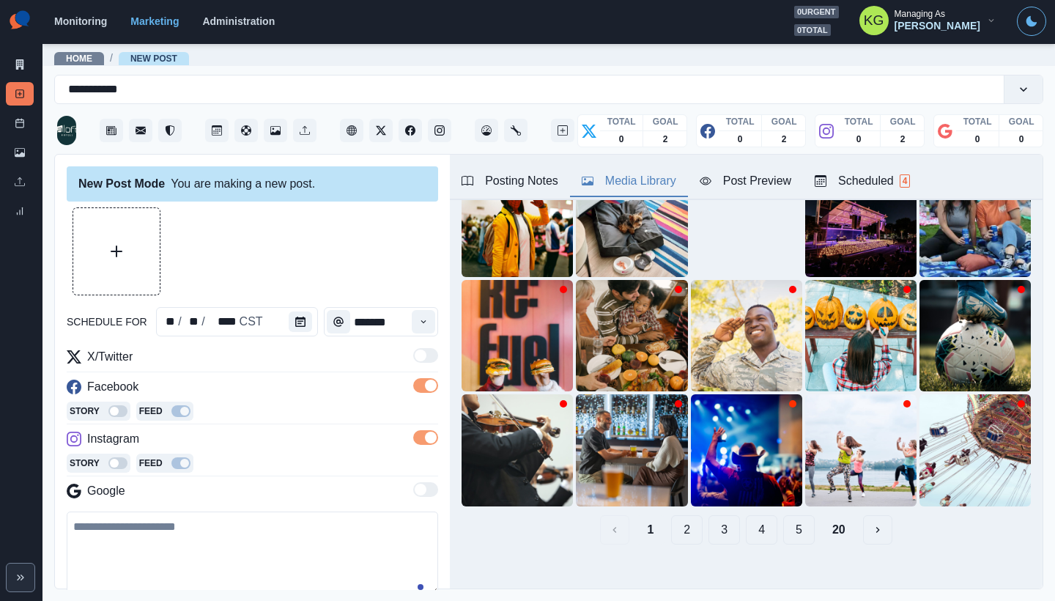
click at [679, 524] on button "2" at bounding box center [687, 529] width 32 height 29
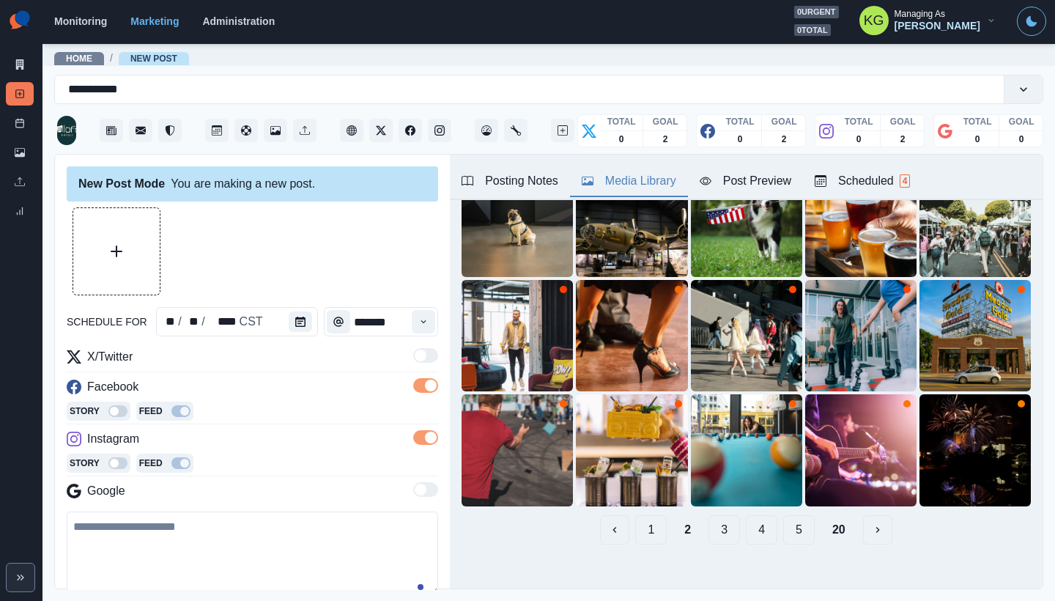
click at [638, 515] on button "1" at bounding box center [651, 529] width 32 height 29
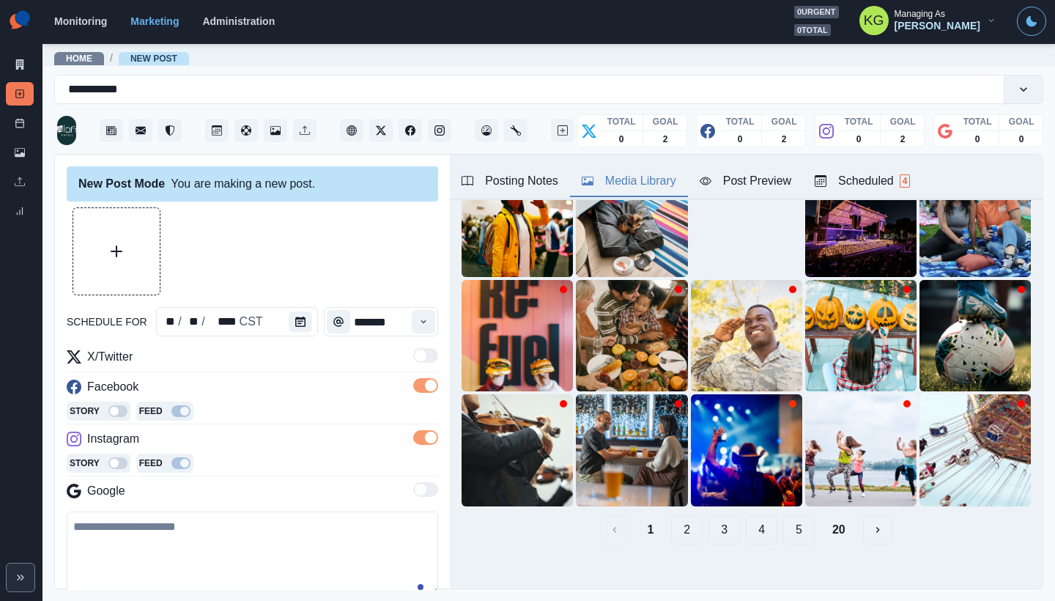
click at [673, 519] on button "2" at bounding box center [687, 529] width 32 height 29
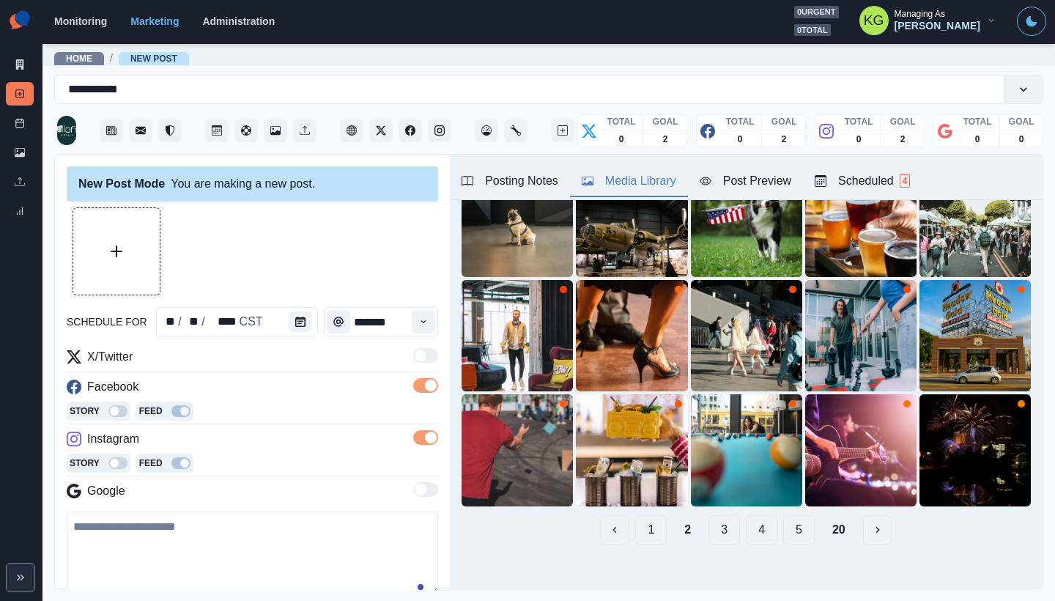
click at [720, 523] on button "3" at bounding box center [725, 529] width 32 height 29
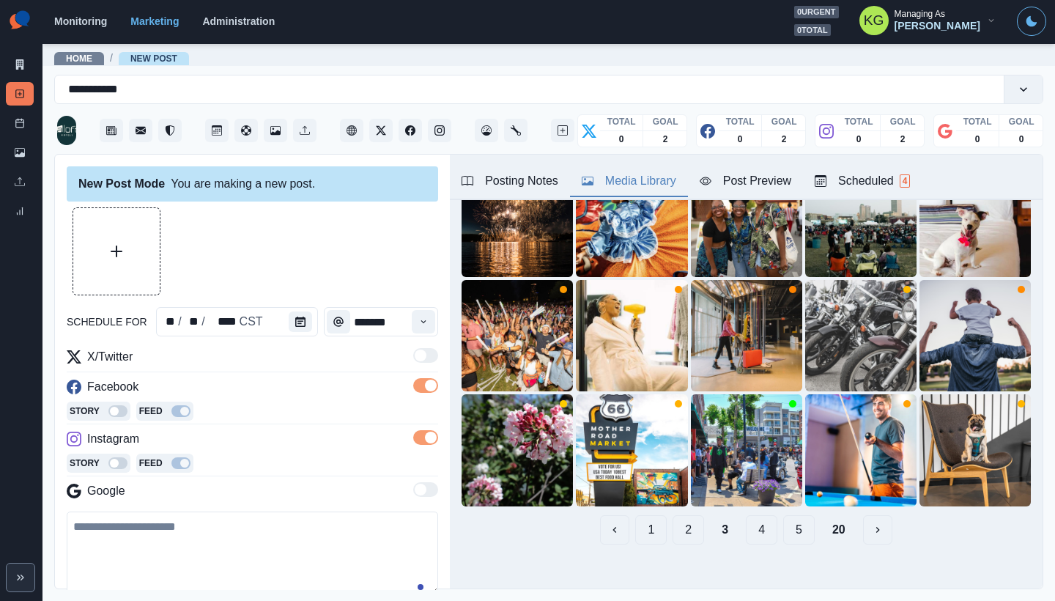
click at [759, 515] on button "4" at bounding box center [762, 529] width 32 height 29
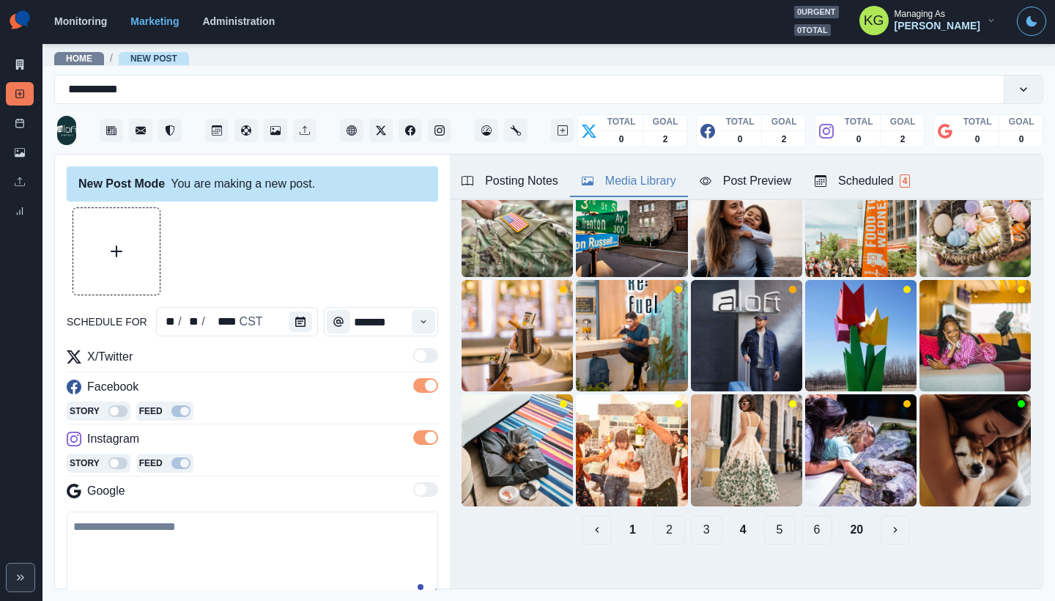
click at [764, 515] on button "5" at bounding box center [780, 529] width 32 height 29
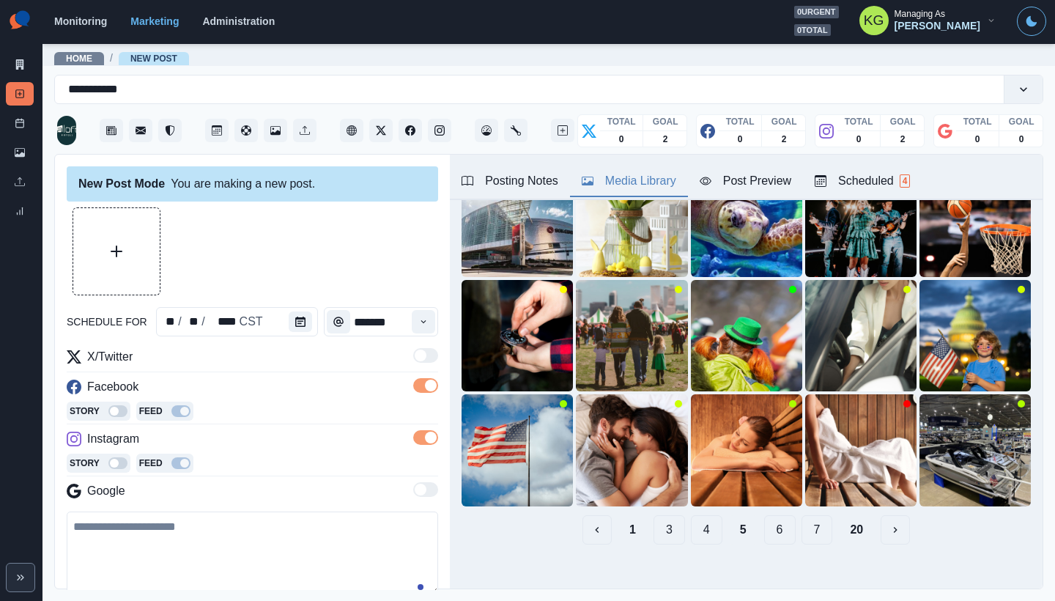
click at [766, 516] on button "6" at bounding box center [780, 529] width 32 height 29
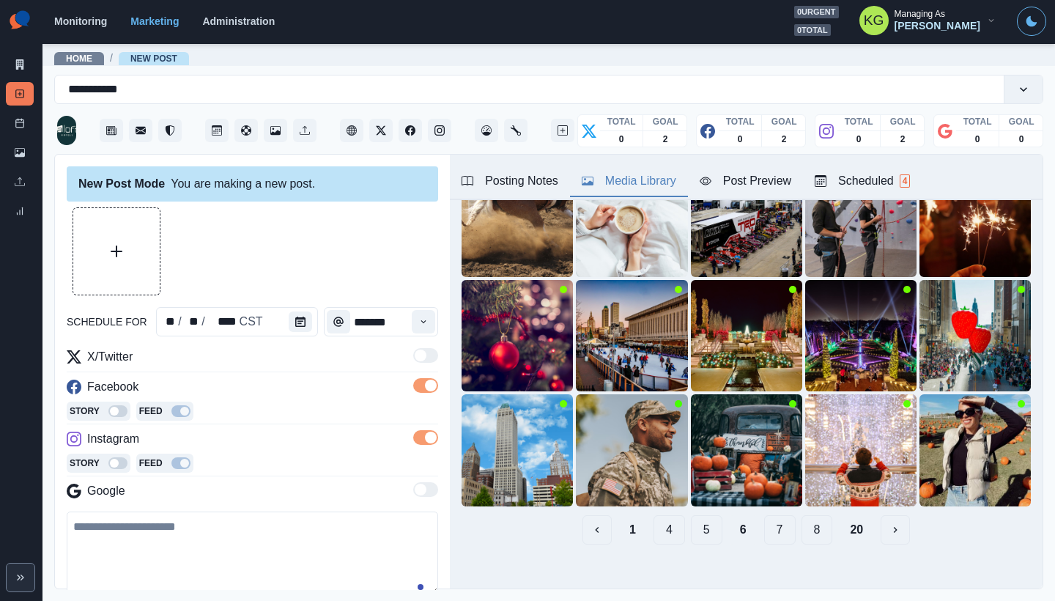
click at [767, 521] on button "7" at bounding box center [780, 529] width 32 height 29
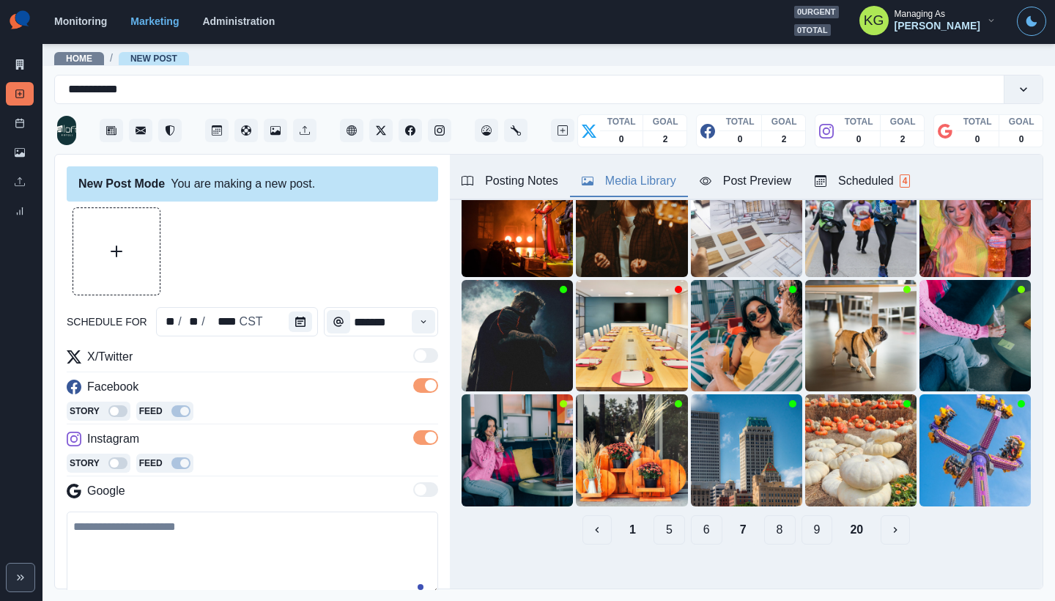
click at [764, 515] on button "8" at bounding box center [780, 529] width 32 height 29
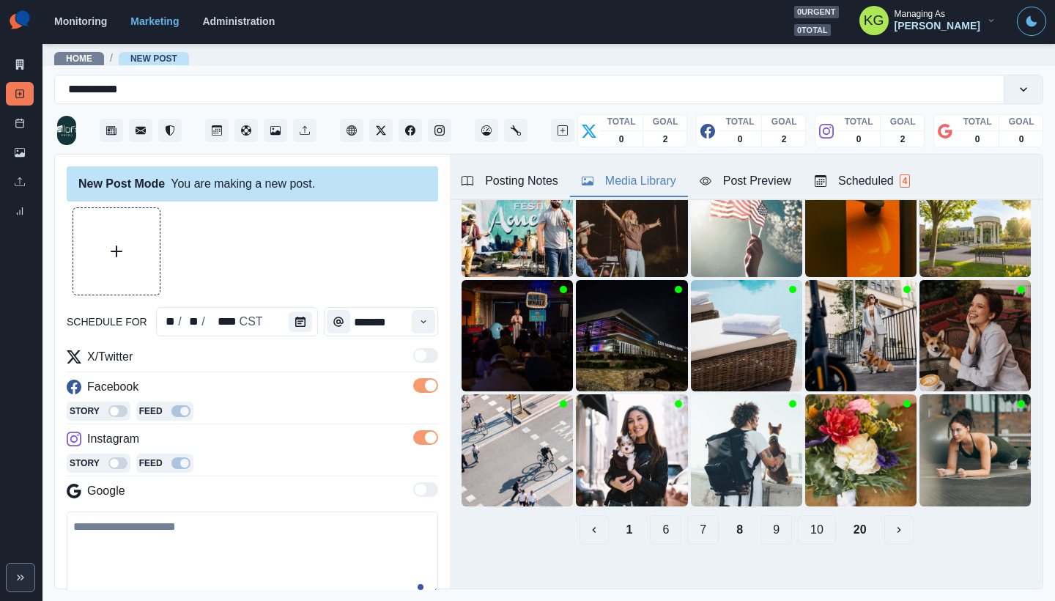
click at [772, 515] on button "9" at bounding box center [777, 529] width 32 height 29
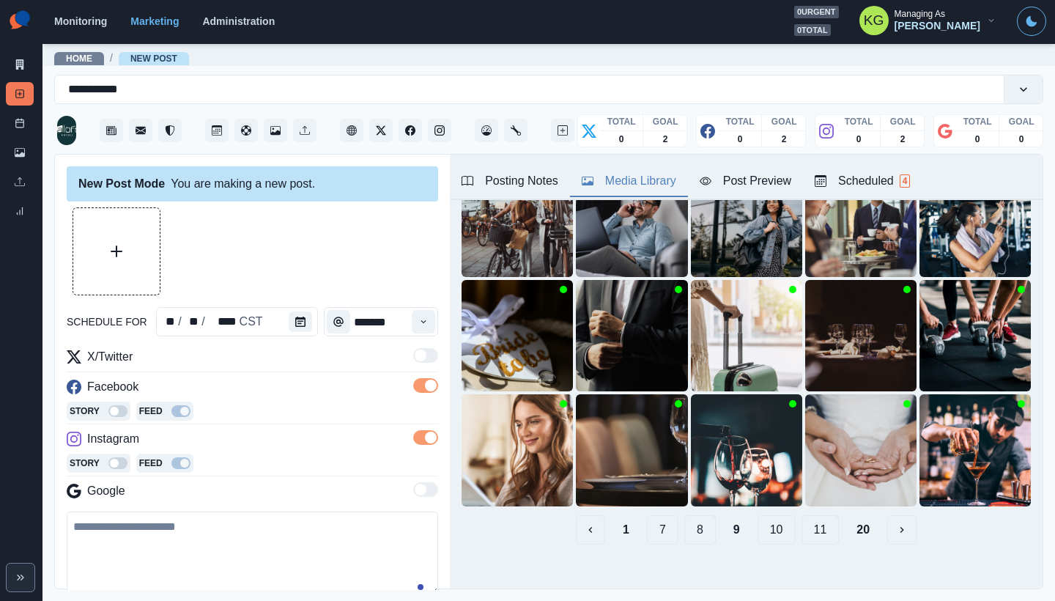
click at [769, 520] on button "10" at bounding box center [777, 529] width 38 height 29
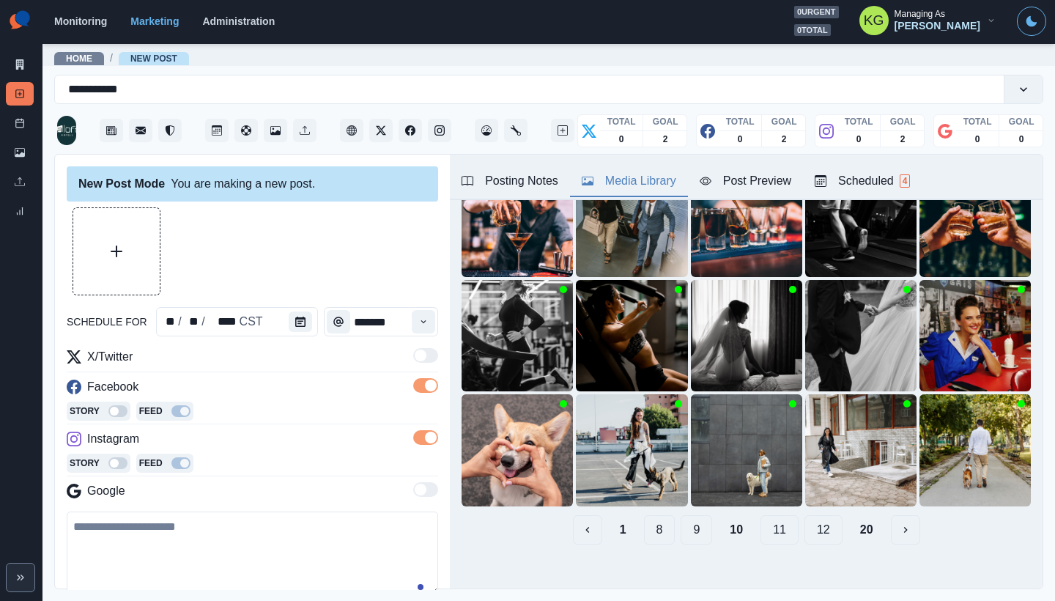
click at [771, 517] on button "11" at bounding box center [780, 529] width 38 height 29
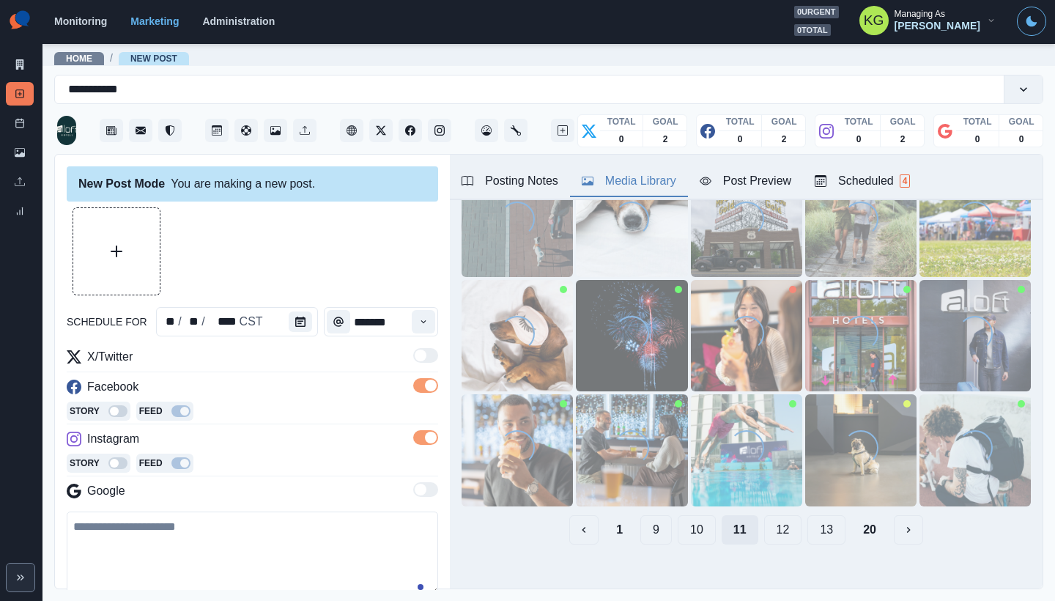
scroll to position [0, 0]
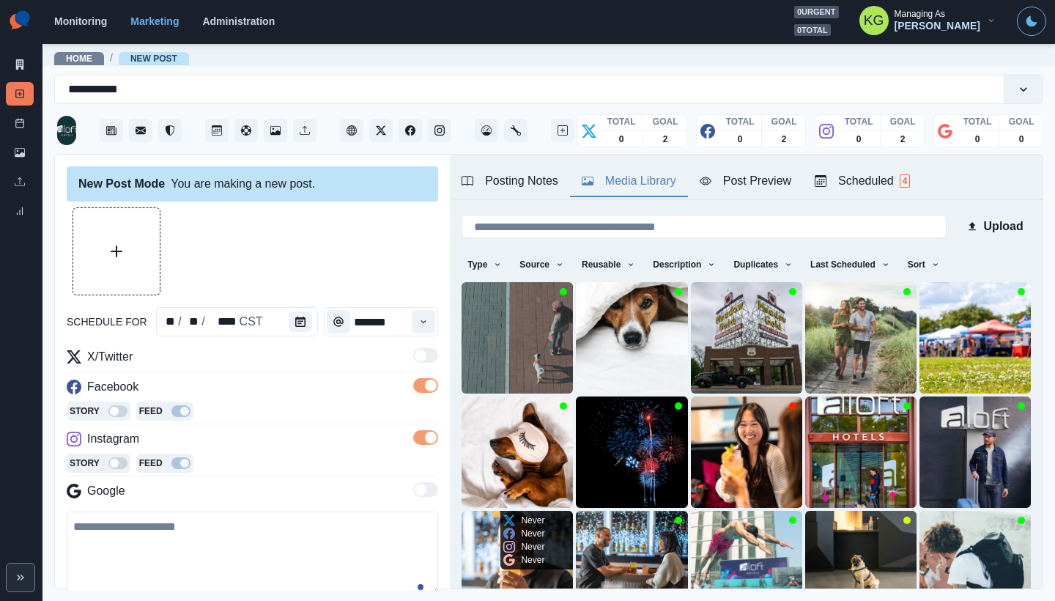
click at [475, 523] on img at bounding box center [517, 566] width 111 height 111
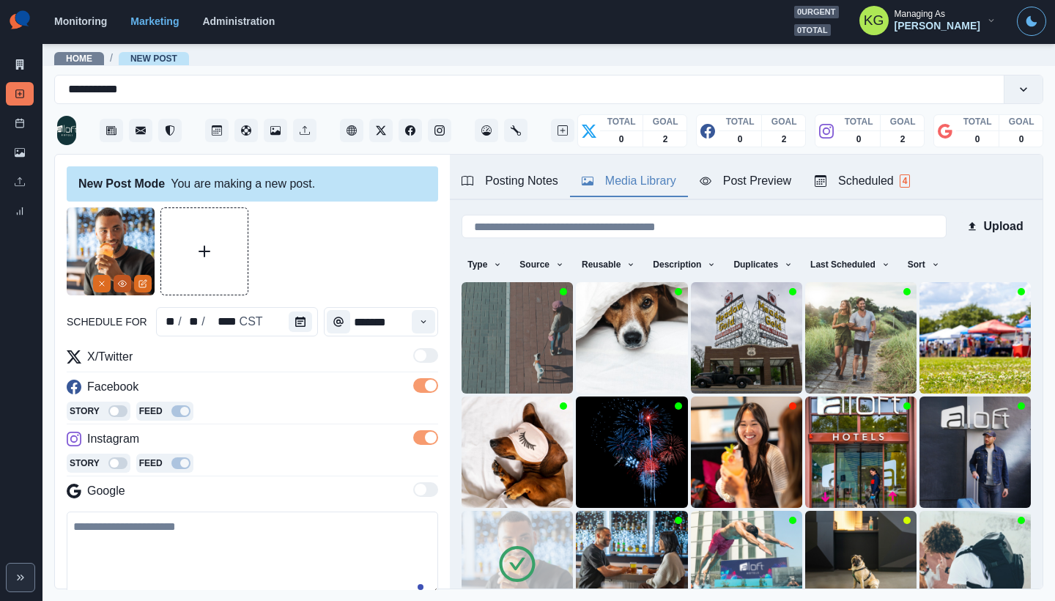
click at [119, 284] on icon "View Media" at bounding box center [122, 283] width 9 height 9
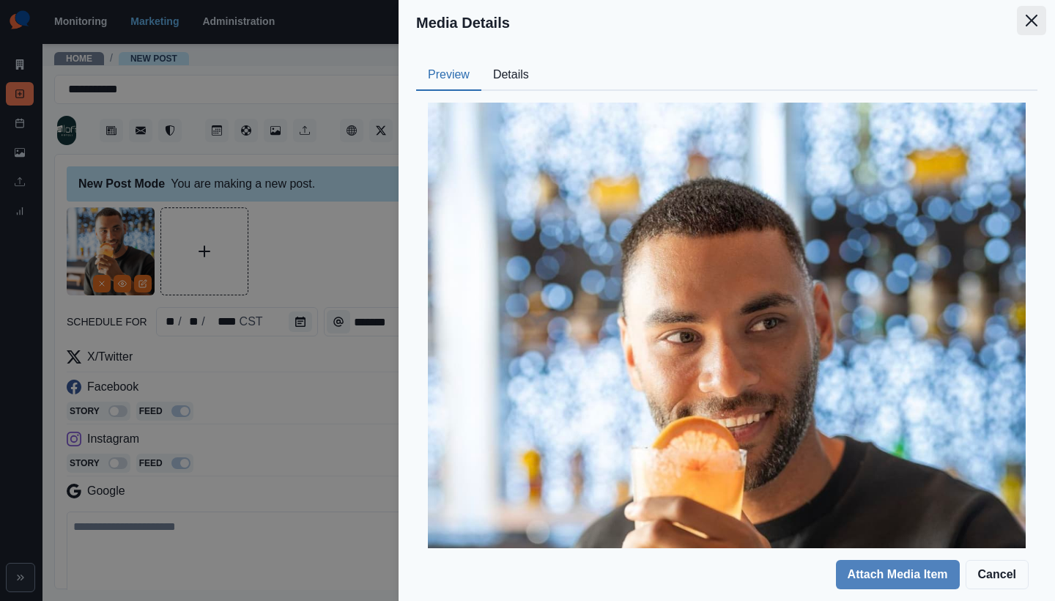
click at [1033, 22] on icon "Close" at bounding box center [1032, 21] width 12 height 12
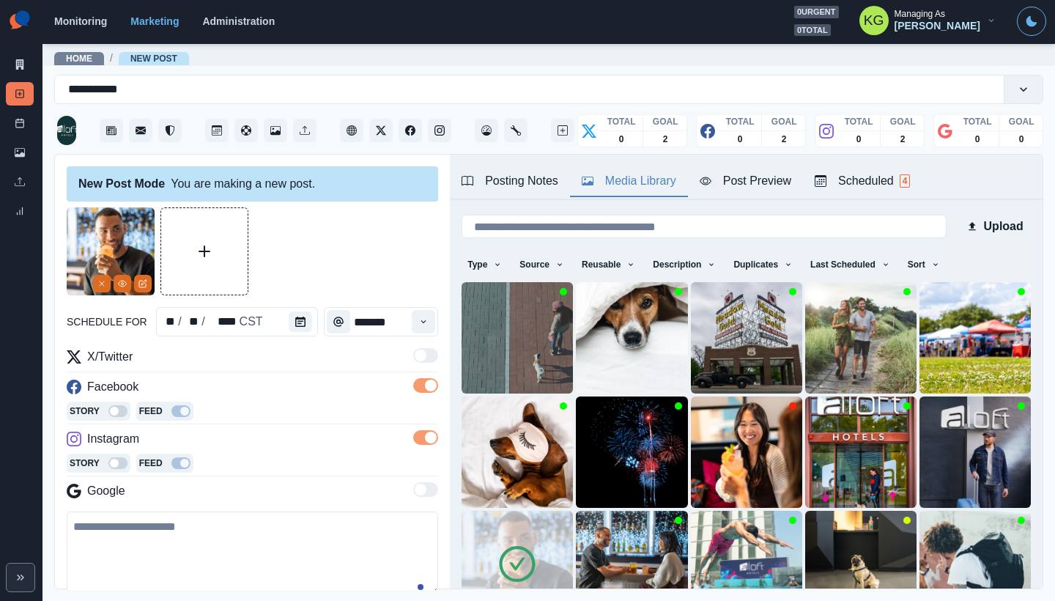
click at [558, 155] on div "Posting Notes Media Library Post Preview Scheduled 4" at bounding box center [746, 177] width 593 height 45
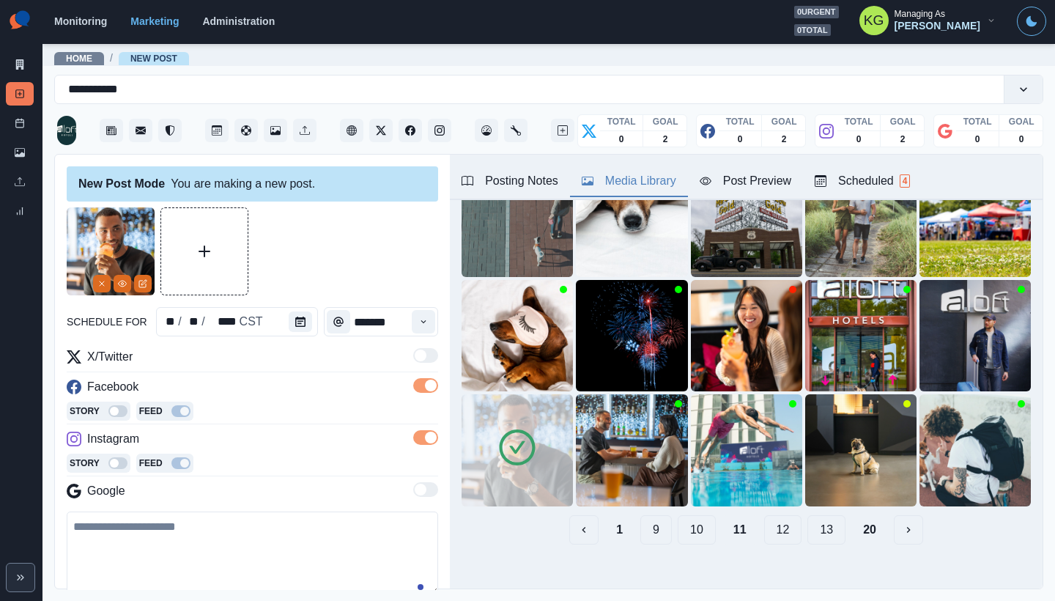
click at [770, 515] on button "12" at bounding box center [783, 529] width 38 height 29
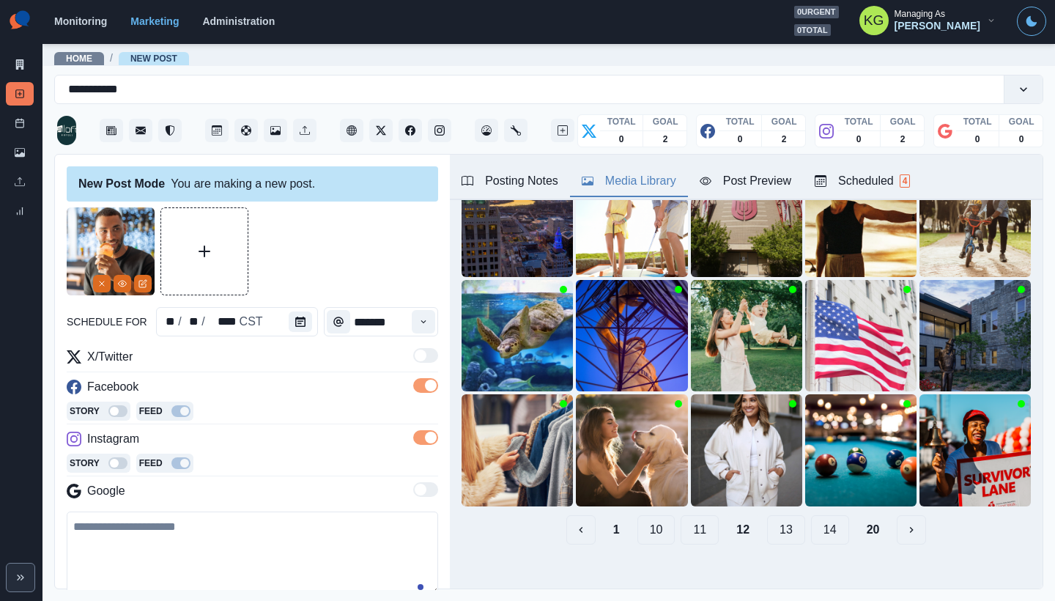
click at [778, 517] on button "13" at bounding box center [786, 529] width 38 height 29
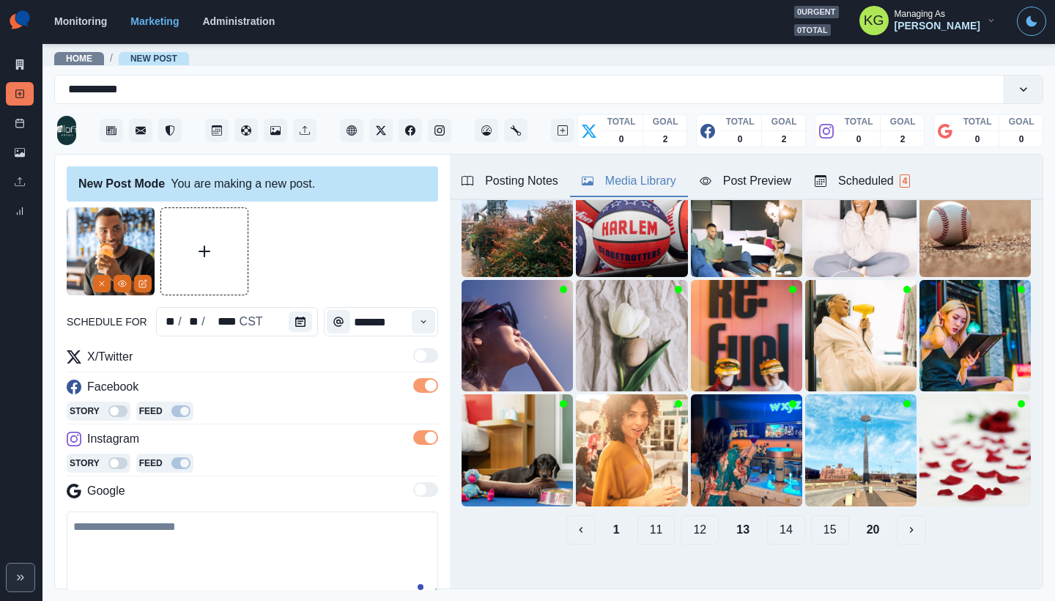
click at [775, 517] on button "14" at bounding box center [786, 529] width 38 height 29
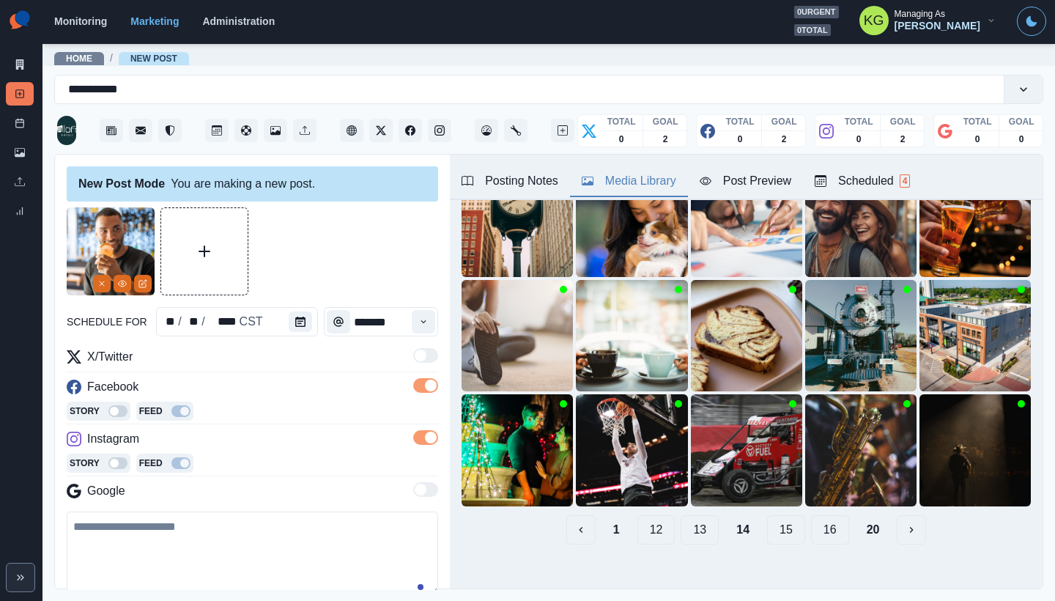
click at [778, 520] on button "15" at bounding box center [786, 529] width 38 height 29
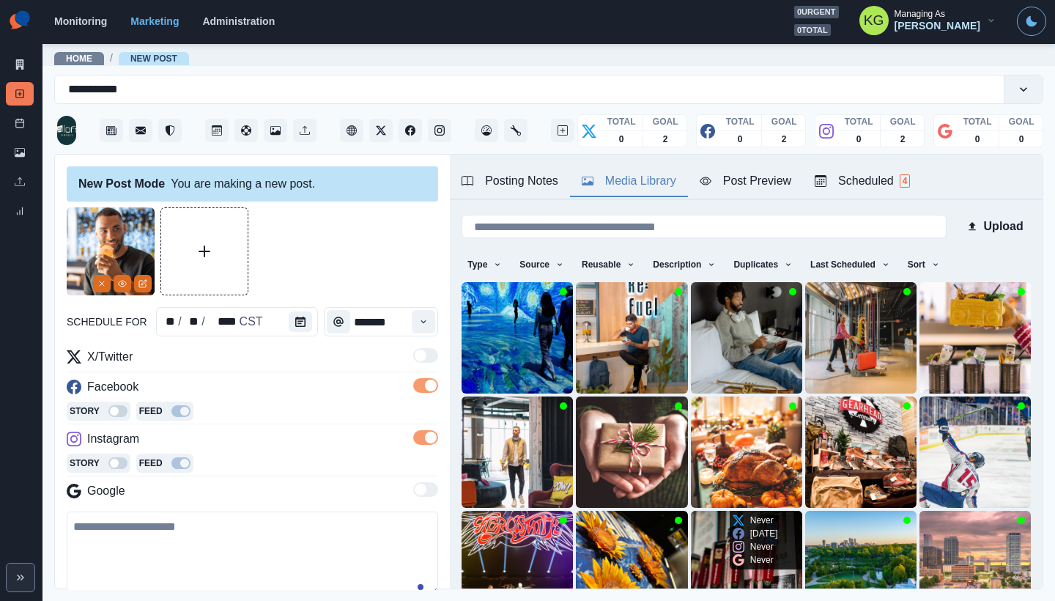
scroll to position [92, 0]
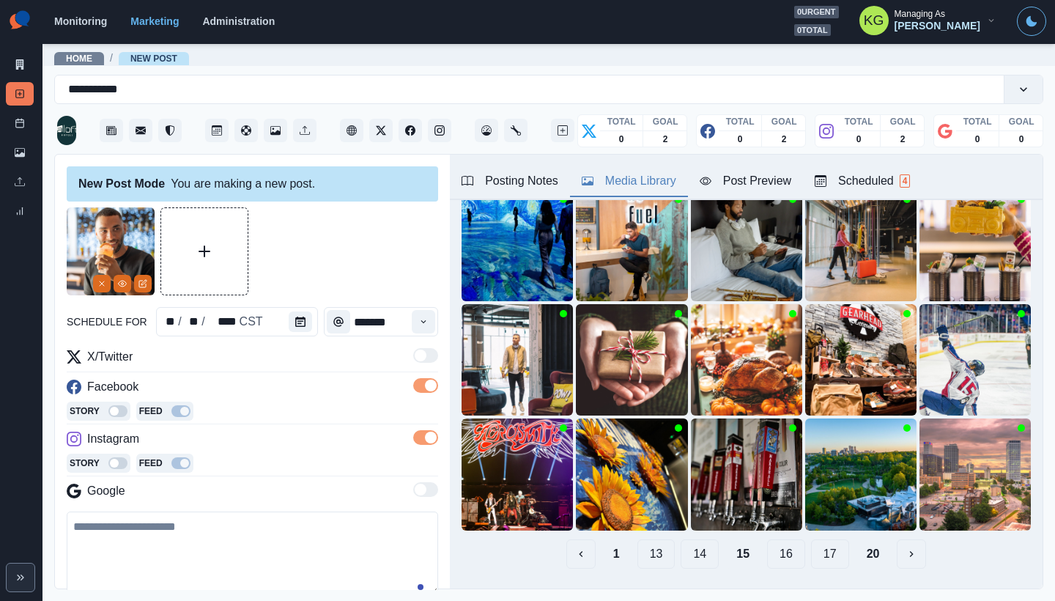
click at [778, 539] on button "16" at bounding box center [786, 553] width 38 height 29
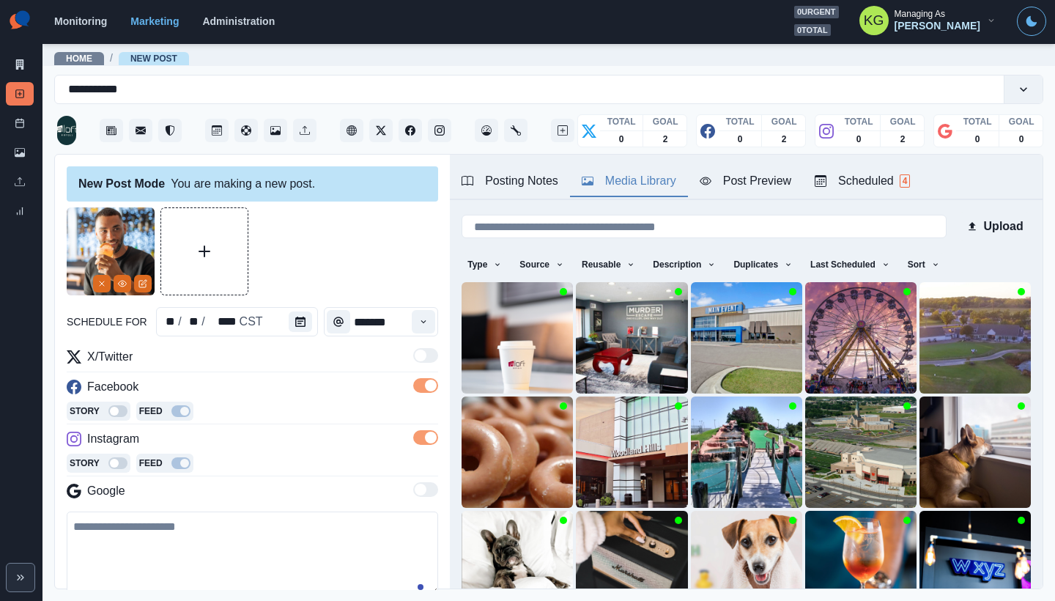
scroll to position [117, 0]
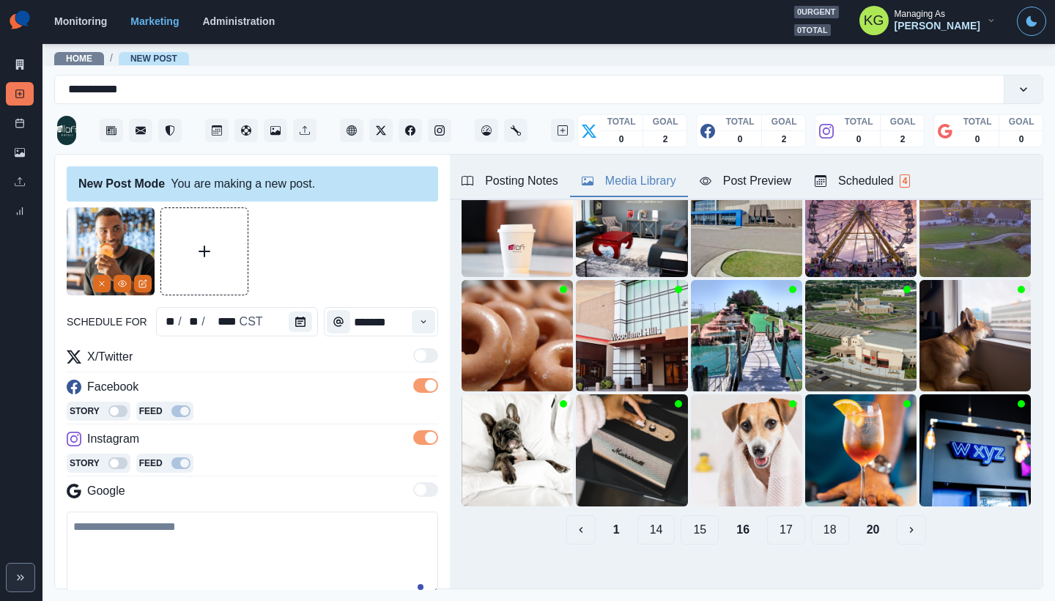
click at [778, 515] on button "17" at bounding box center [786, 529] width 38 height 29
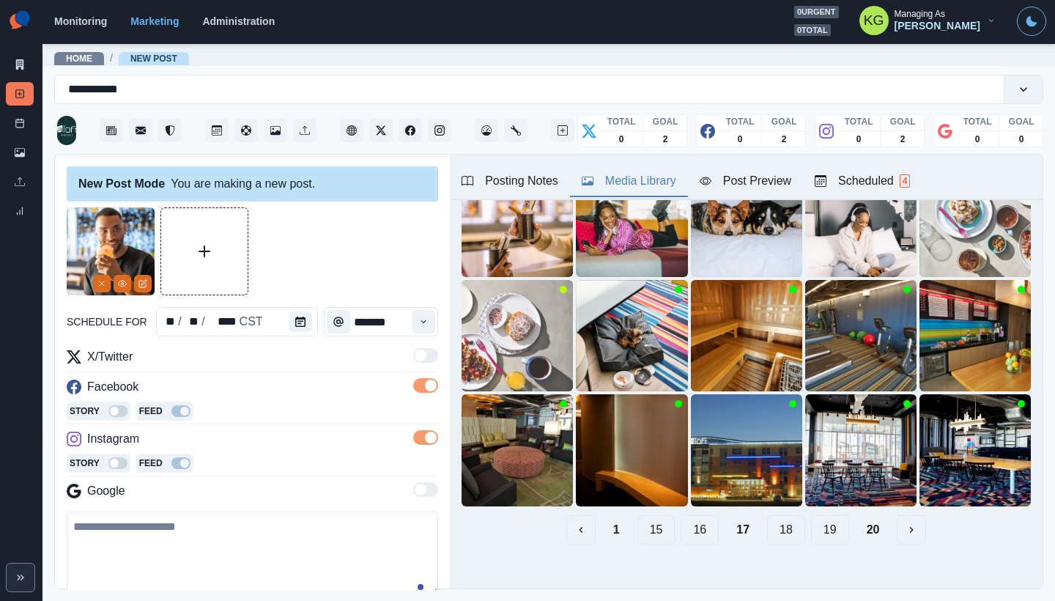
click at [777, 519] on button "18" at bounding box center [786, 529] width 38 height 29
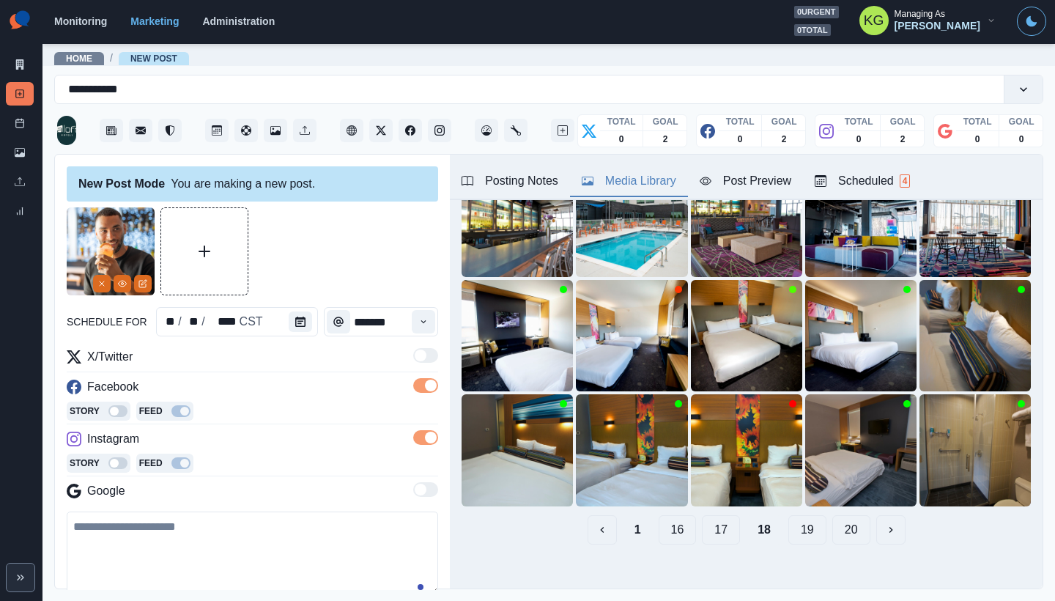
click at [794, 517] on button "19" at bounding box center [808, 529] width 38 height 29
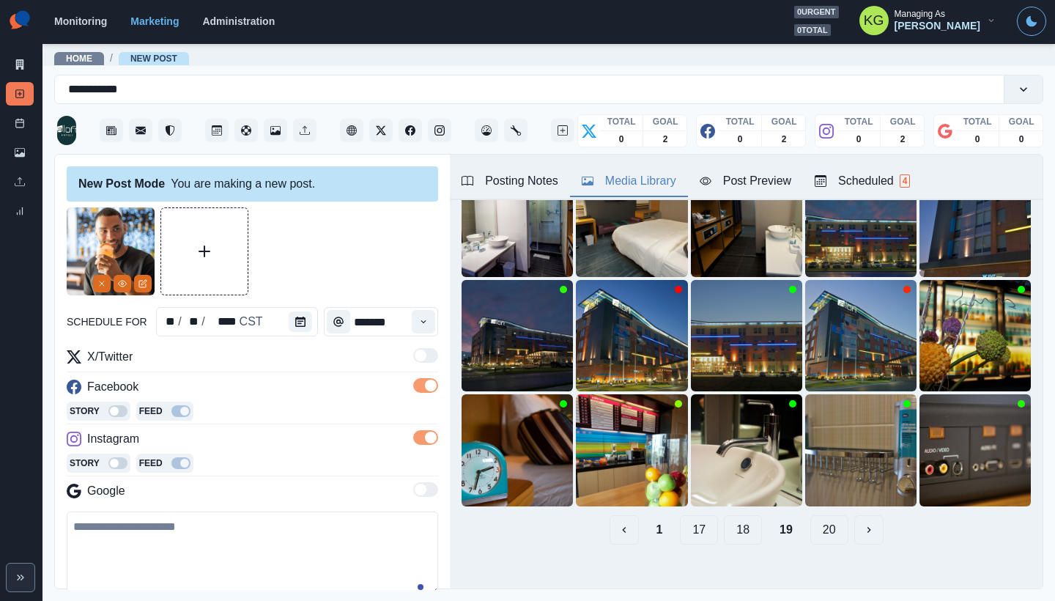
click at [811, 520] on button "20" at bounding box center [830, 529] width 38 height 29
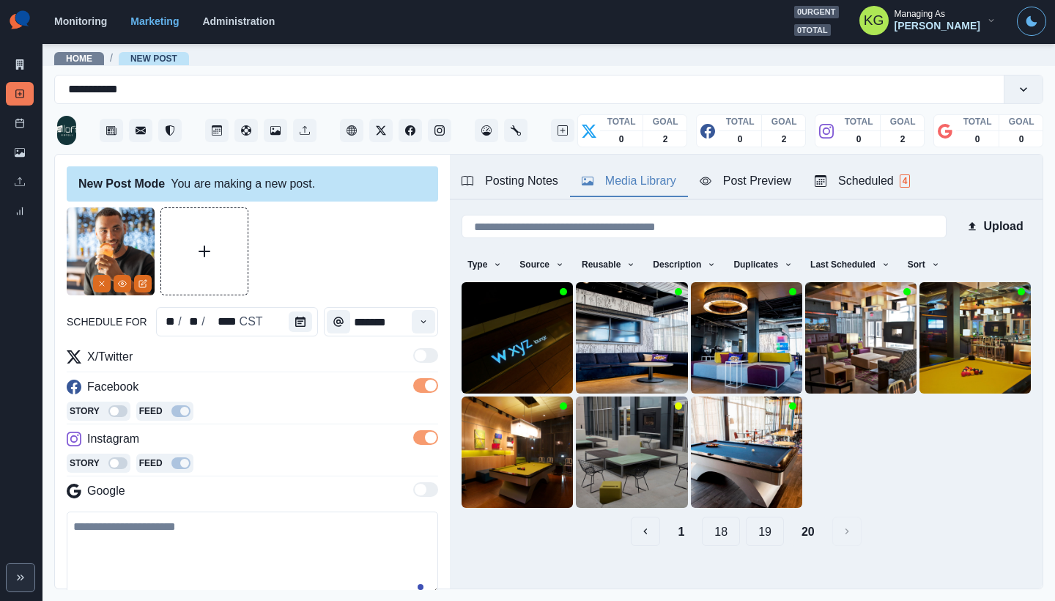
scroll to position [138, 0]
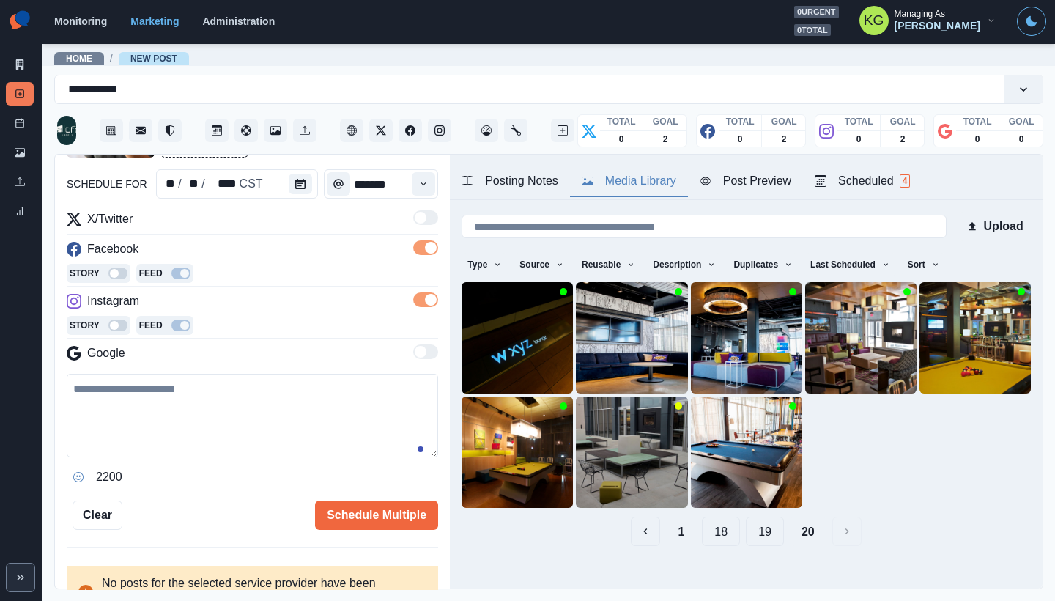
click at [339, 423] on textarea at bounding box center [253, 416] width 372 height 84
paste textarea "**********"
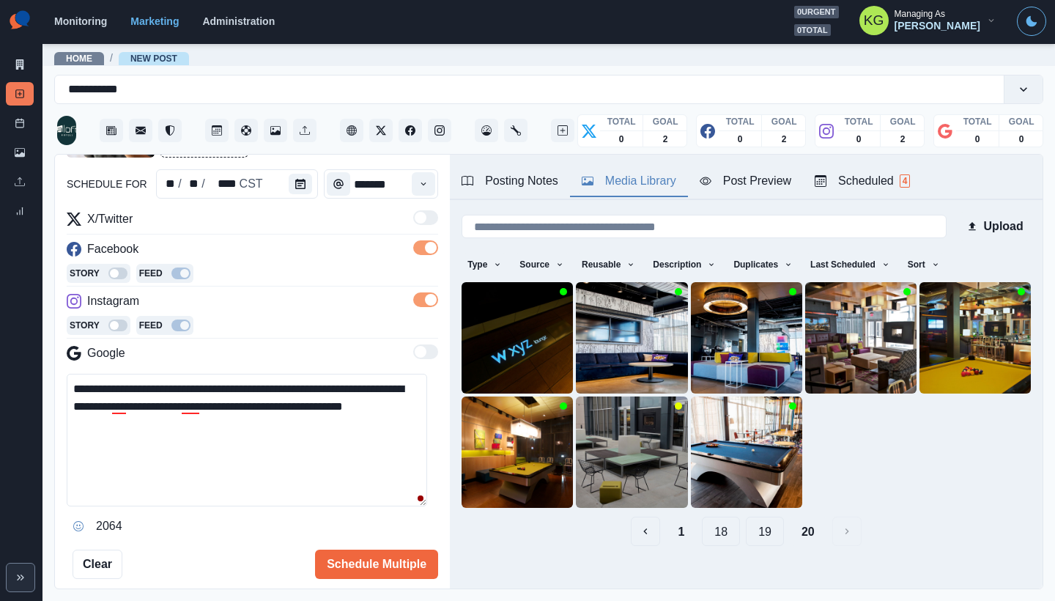
click at [421, 501] on textarea "**********" at bounding box center [247, 440] width 361 height 133
click at [358, 438] on textarea "**********" at bounding box center [247, 440] width 361 height 133
click at [131, 419] on div "make" at bounding box center [143, 425] width 34 height 23
drag, startPoint x: 148, startPoint y: 407, endPoint x: 155, endPoint y: 435, distance: 28.1
click at [148, 407] on textarea "**********" at bounding box center [247, 440] width 361 height 133
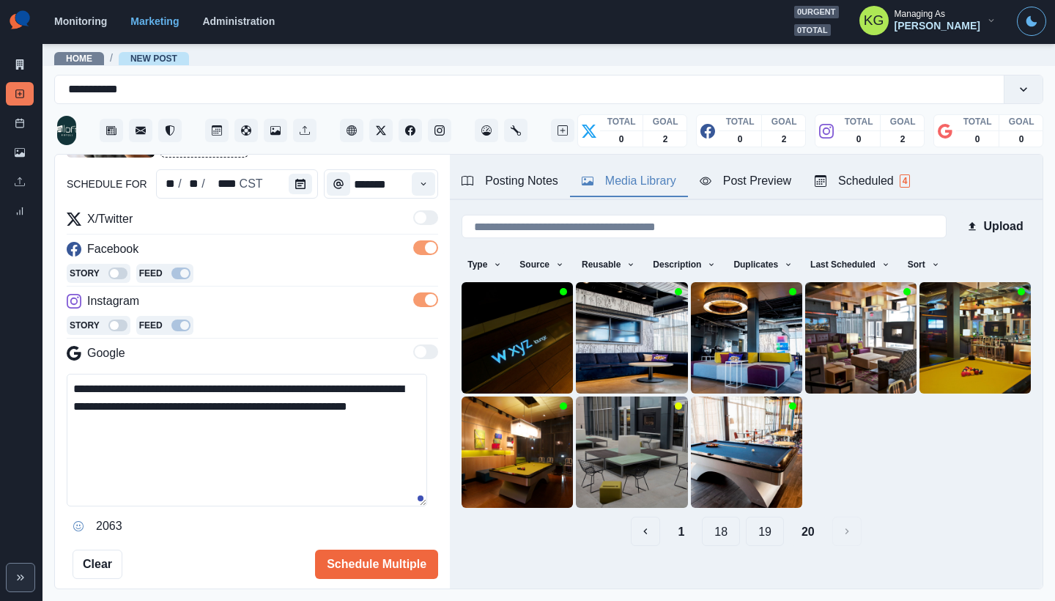
click at [297, 429] on textarea "**********" at bounding box center [247, 440] width 361 height 133
click at [220, 403] on textarea "**********" at bounding box center [247, 440] width 361 height 133
click at [144, 402] on textarea "**********" at bounding box center [247, 440] width 361 height 133
click at [190, 438] on textarea "**********" at bounding box center [247, 440] width 361 height 133
click at [78, 523] on icon "Opens Emoji Picker" at bounding box center [78, 526] width 10 height 10
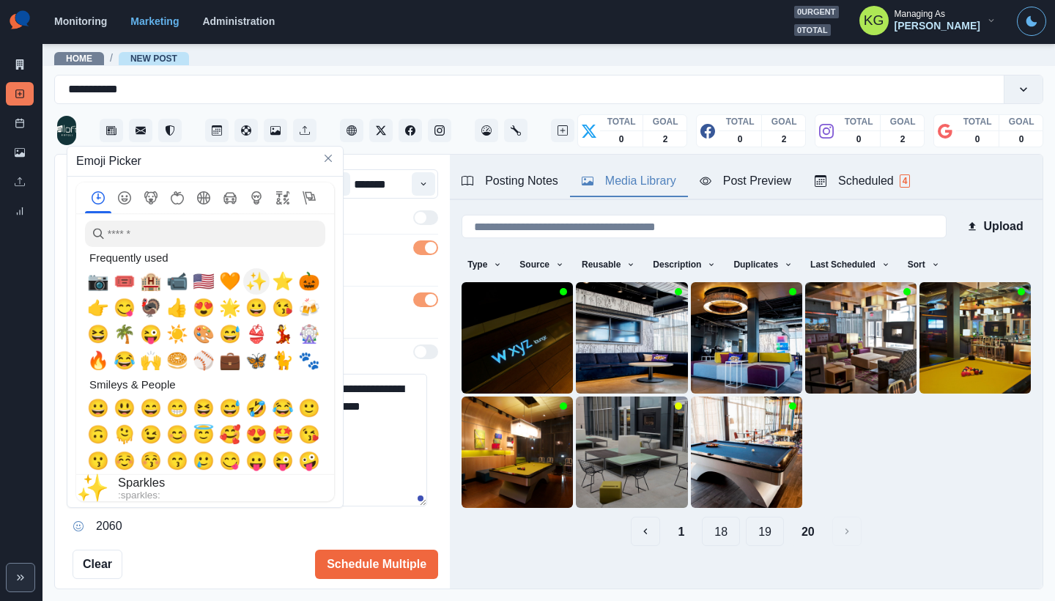
click at [246, 274] on div "✨" at bounding box center [256, 281] width 26 height 26
type textarea "**********"
click at [187, 233] on input "search" at bounding box center [205, 234] width 240 height 26
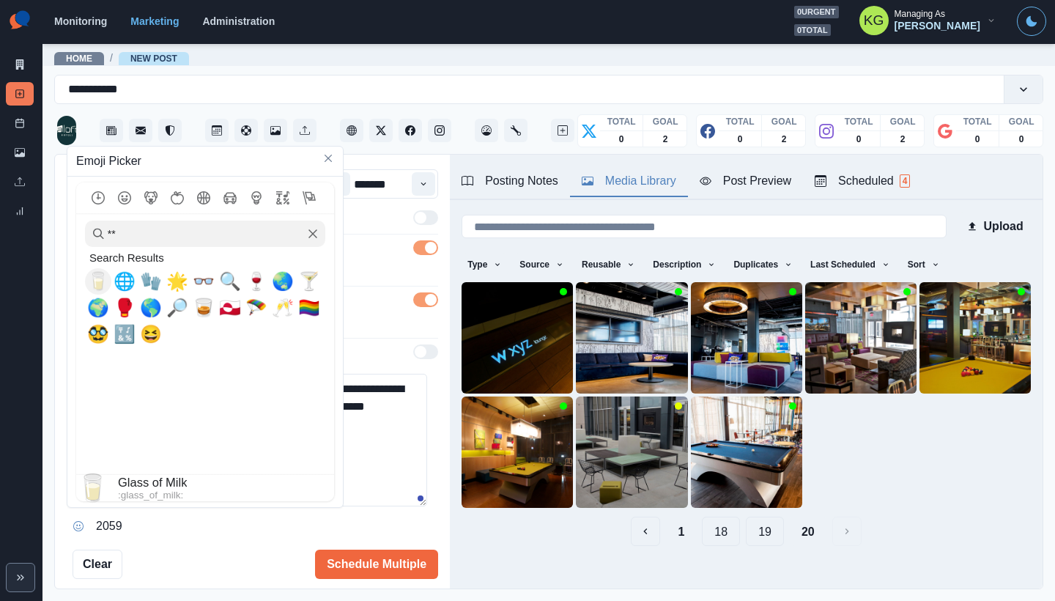
type input "*"
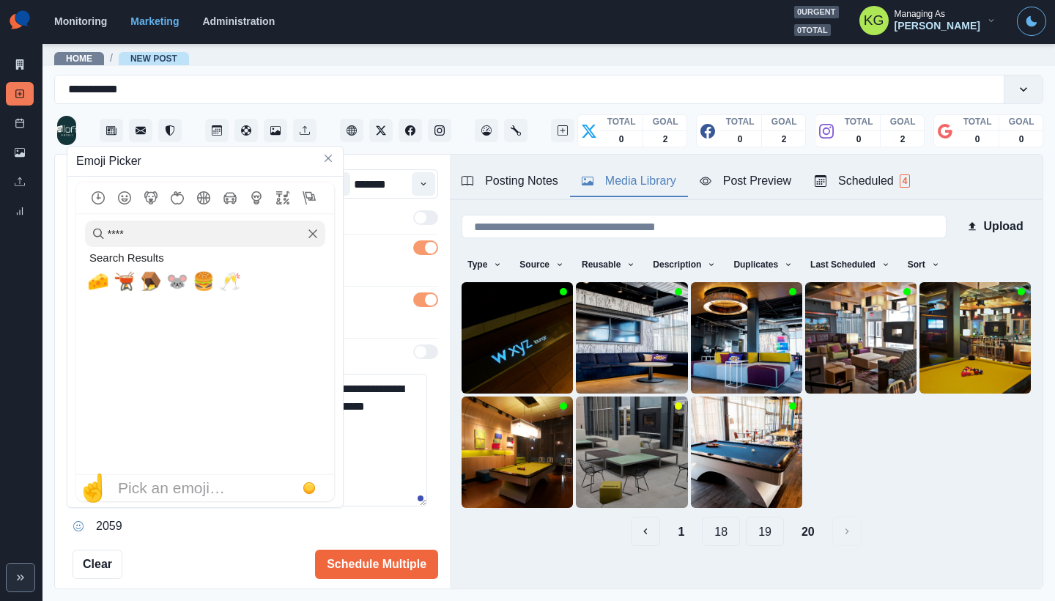
type input "****"
click at [383, 438] on textarea "**********" at bounding box center [247, 440] width 361 height 133
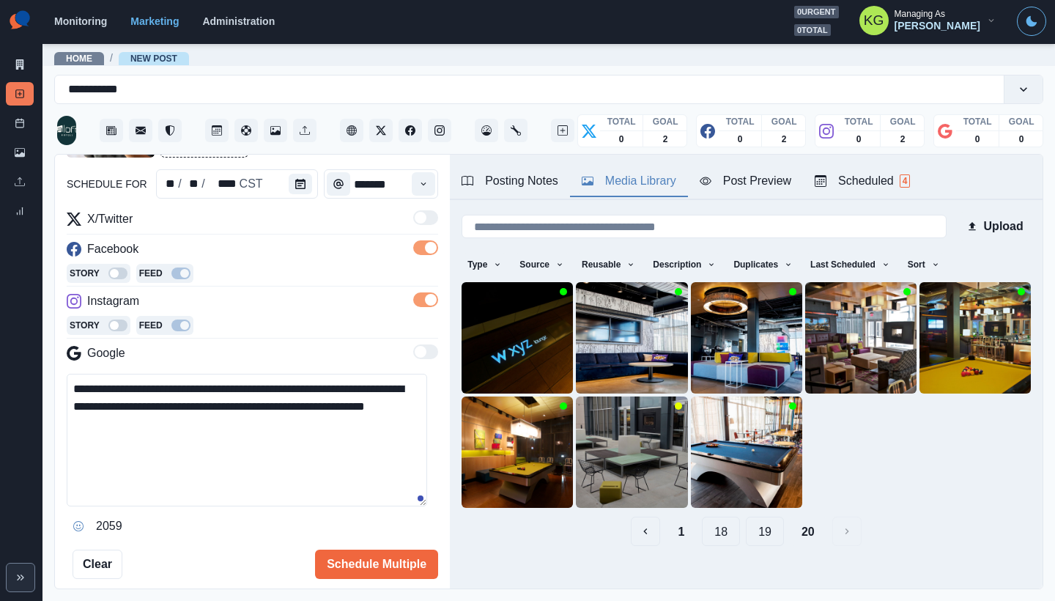
drag, startPoint x: 152, startPoint y: 425, endPoint x: 141, endPoint y: 424, distance: 10.4
click at [141, 424] on textarea "**********" at bounding box center [247, 440] width 361 height 133
click at [75, 387] on textarea "**********" at bounding box center [247, 440] width 361 height 133
paste textarea "*"
click at [191, 422] on textarea "**********" at bounding box center [247, 440] width 361 height 133
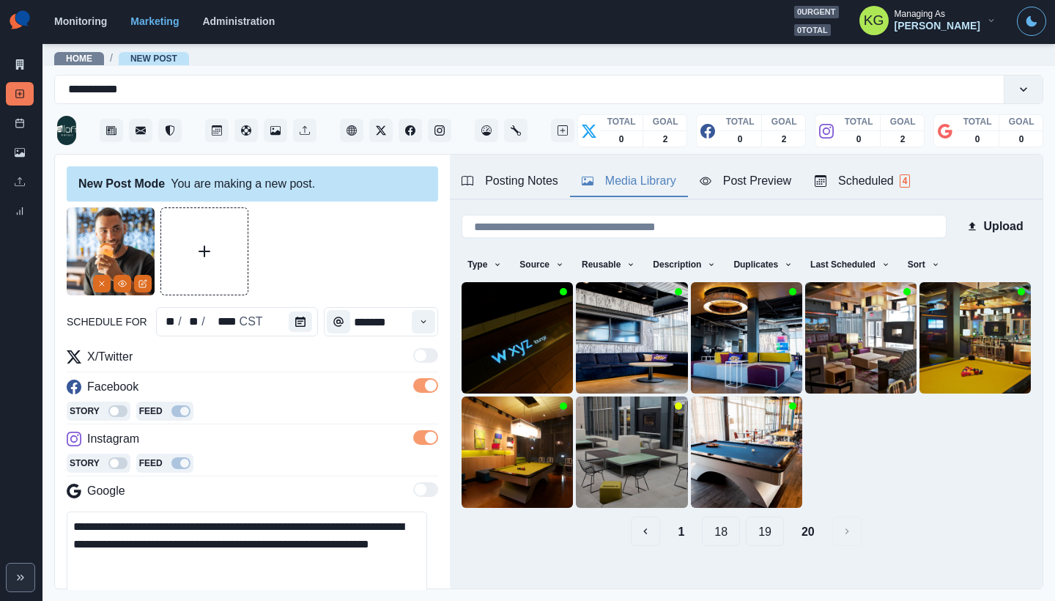
scroll to position [226, 0]
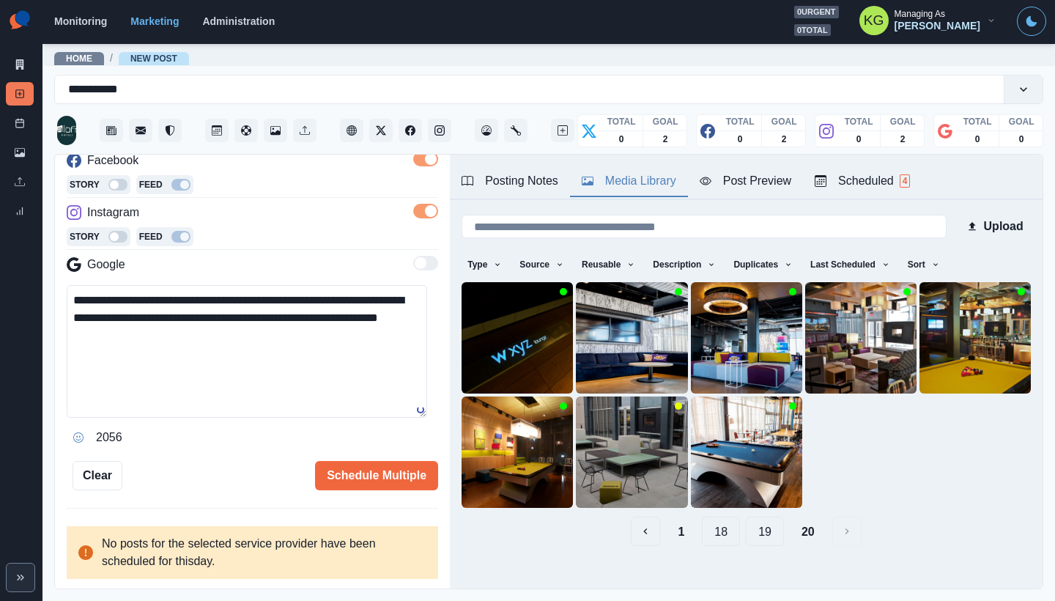
type textarea "**********"
click at [76, 429] on button "Opens Emoji Picker" at bounding box center [78, 437] width 23 height 23
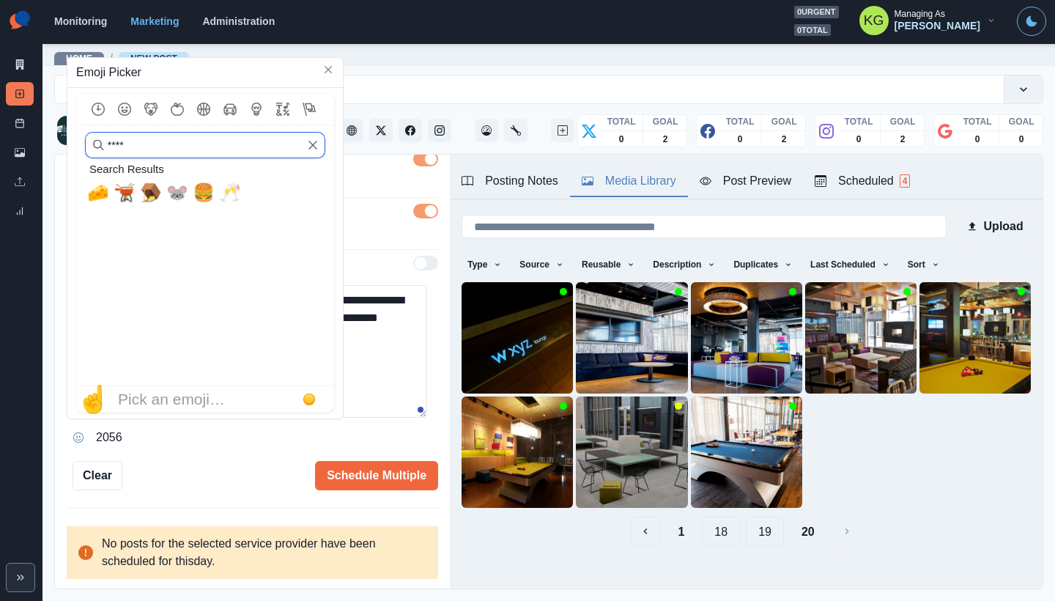
click at [307, 139] on input "****" at bounding box center [205, 145] width 240 height 26
click at [314, 145] on icon "Clear" at bounding box center [313, 145] width 9 height 9
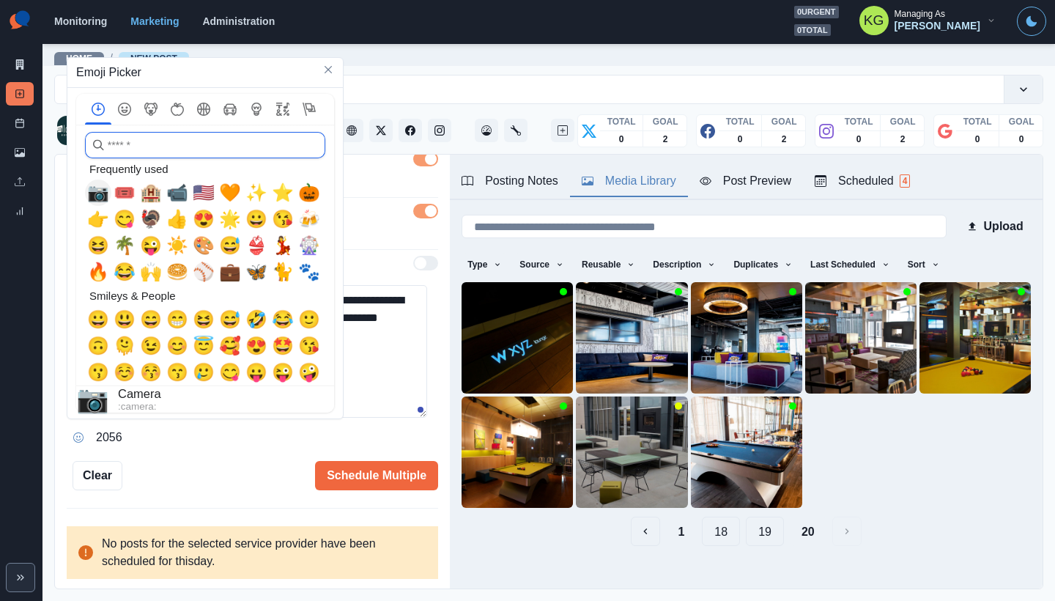
click at [105, 189] on span "📷" at bounding box center [98, 192] width 22 height 21
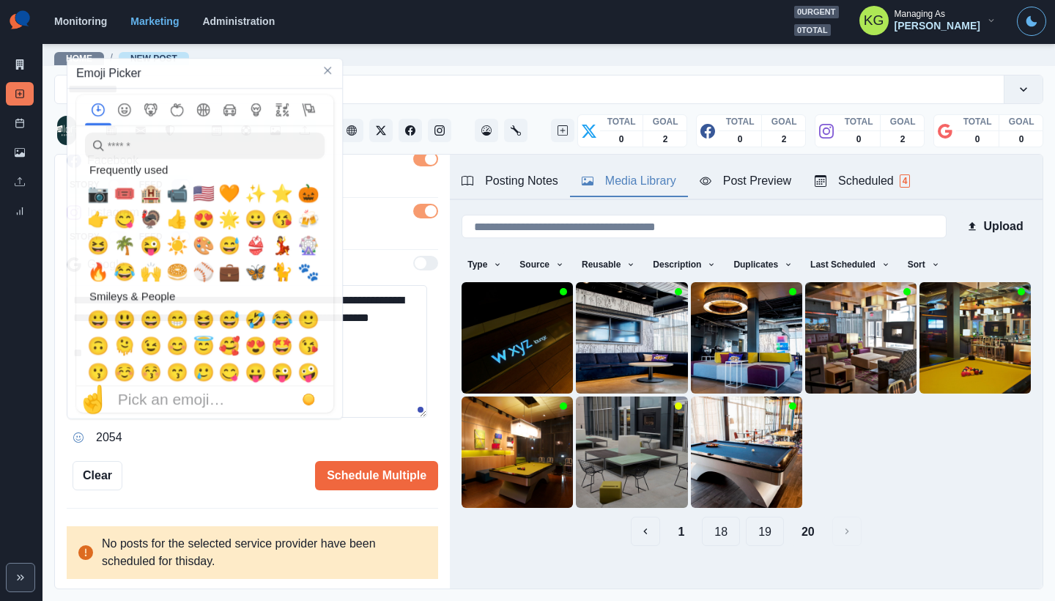
click at [411, 377] on textarea "**********" at bounding box center [247, 351] width 361 height 133
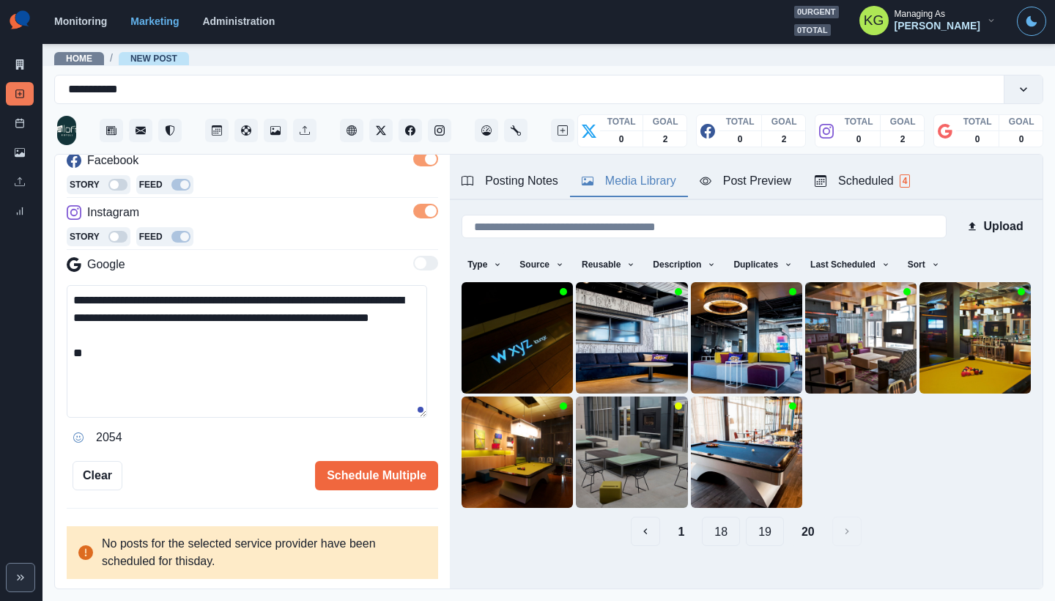
click at [326, 395] on textarea "**********" at bounding box center [247, 351] width 361 height 133
type textarea "**********"
click at [381, 479] on button "Schedule Multiple" at bounding box center [376, 475] width 123 height 29
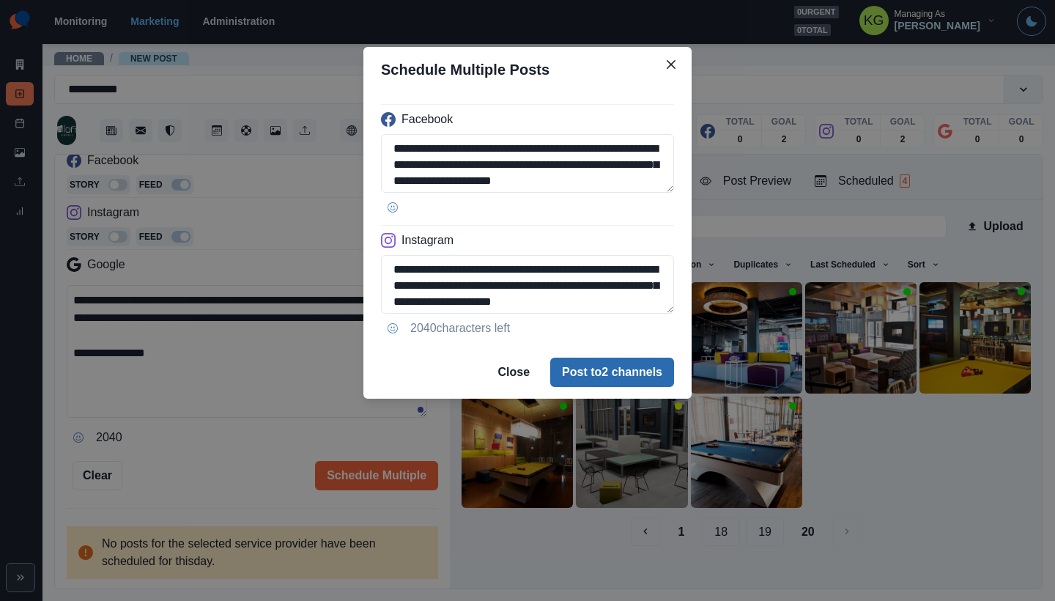
click at [653, 375] on button "Post to 2 channels" at bounding box center [612, 372] width 124 height 29
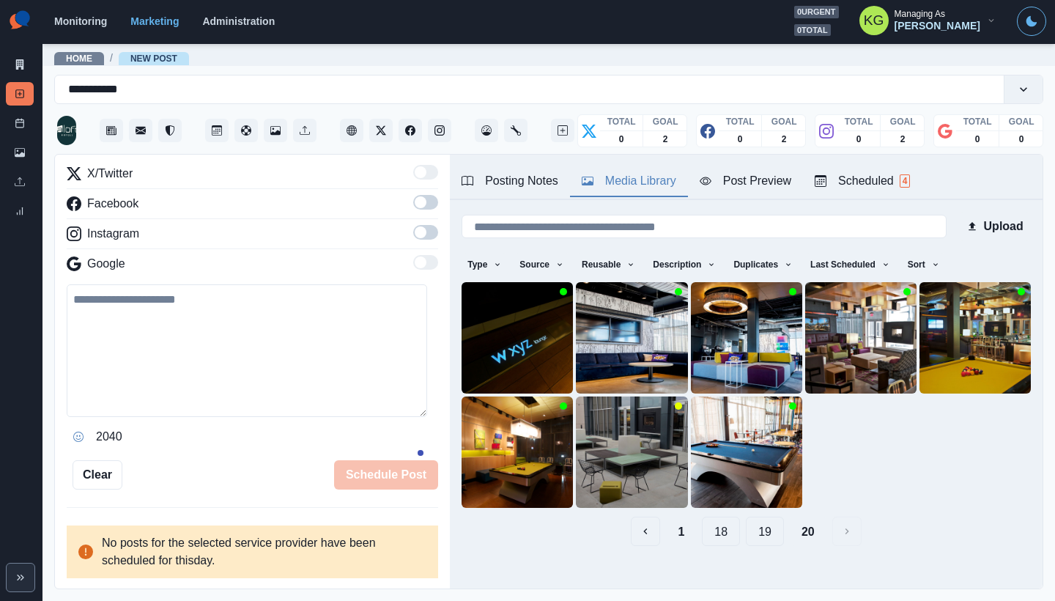
scroll to position [182, 0]
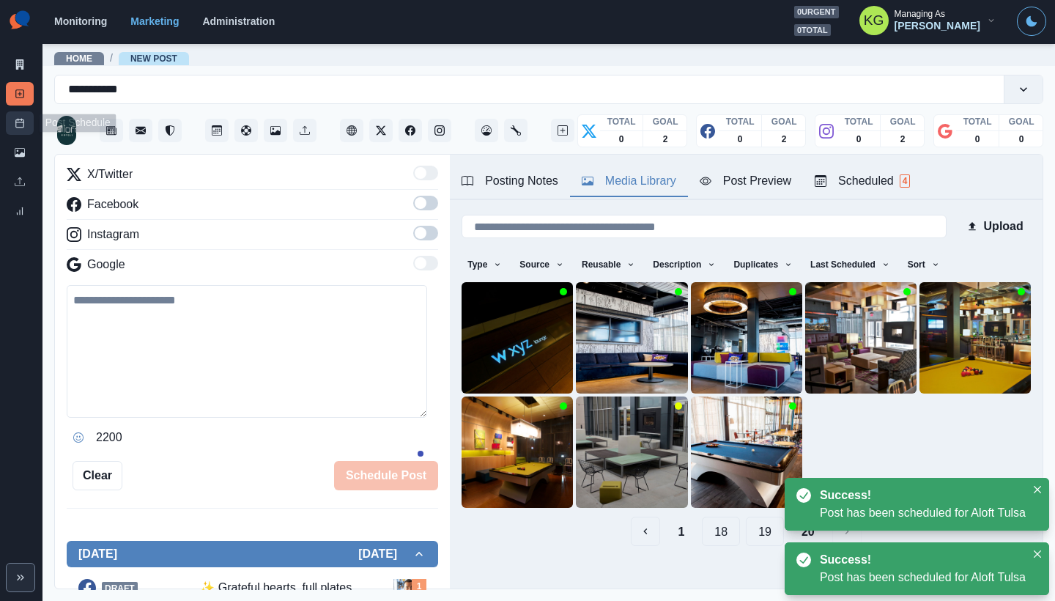
click at [24, 119] on icon at bounding box center [20, 123] width 10 height 10
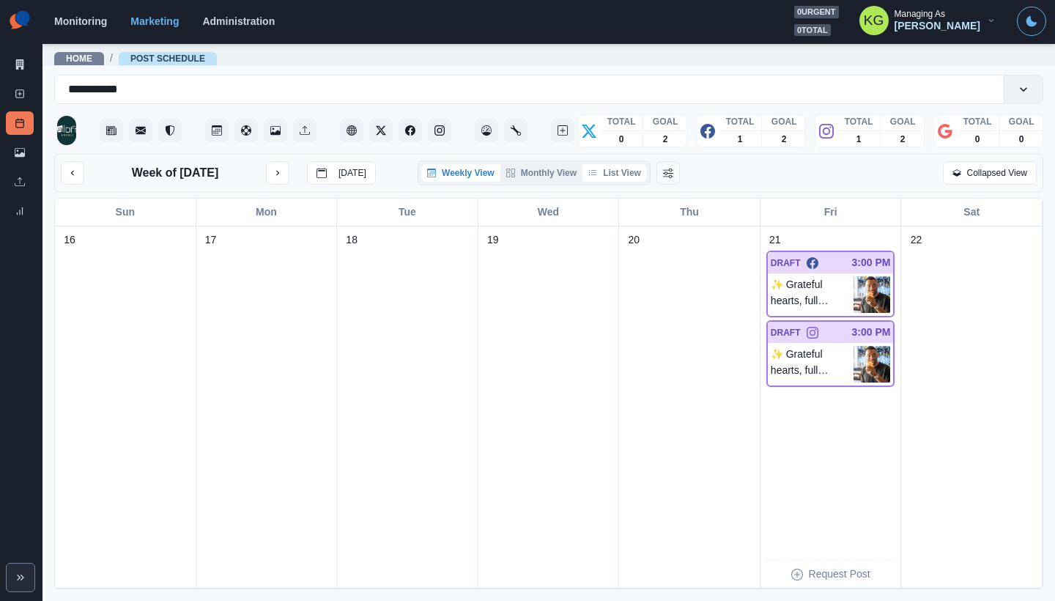
click at [626, 178] on button "List View" at bounding box center [615, 173] width 64 height 18
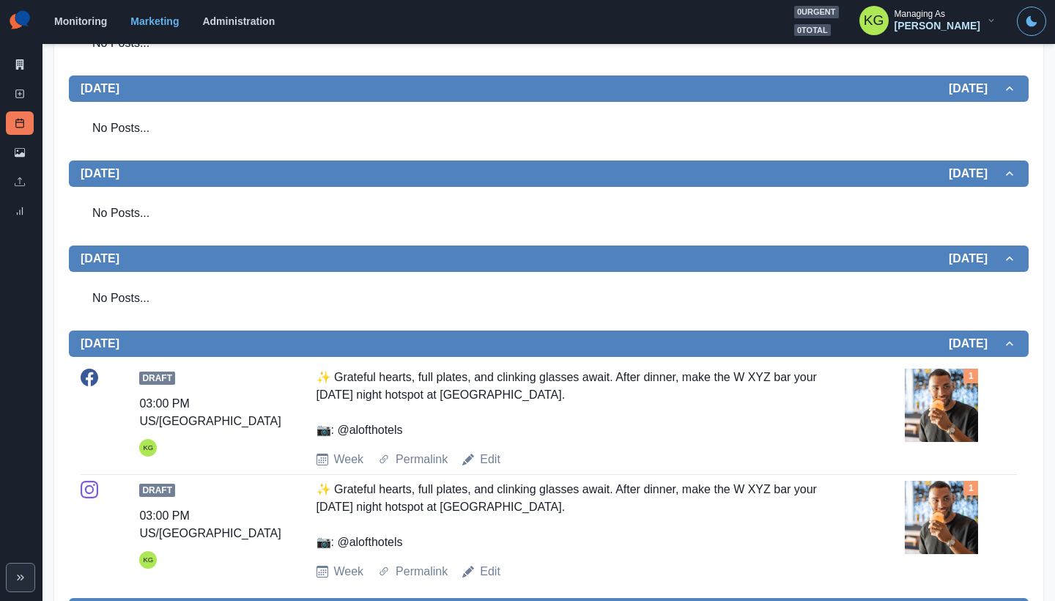
scroll to position [56, 0]
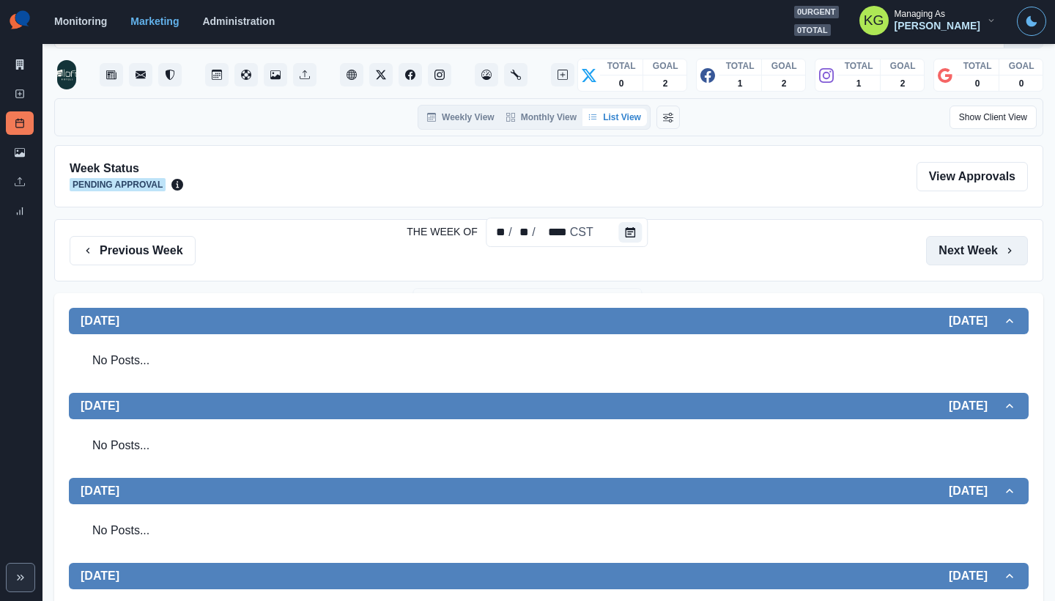
click at [960, 253] on button "Next Week" at bounding box center [977, 250] width 102 height 29
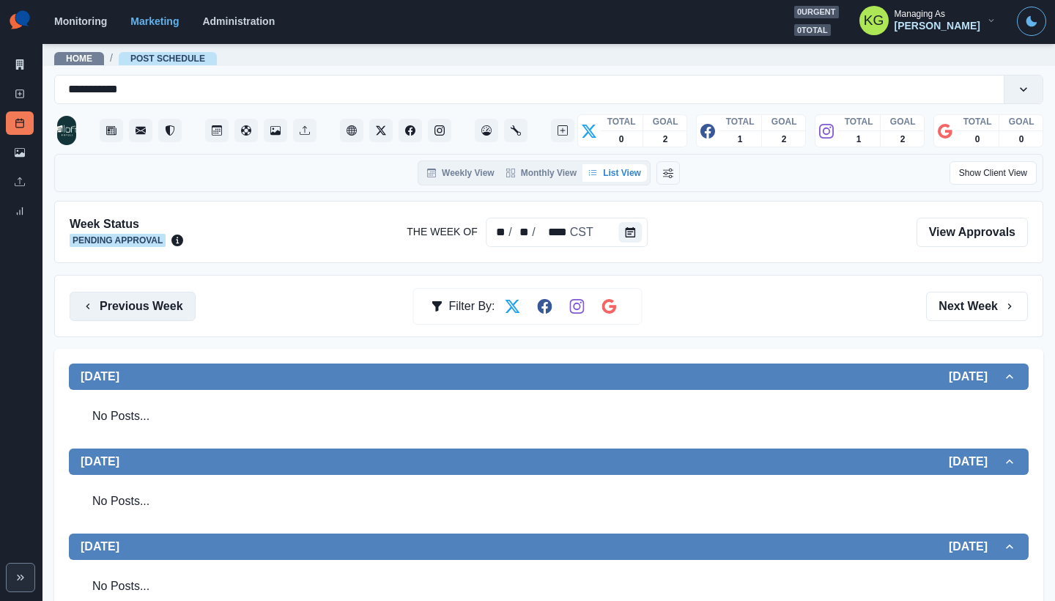
click at [177, 306] on button "Previous Week" at bounding box center [133, 306] width 126 height 29
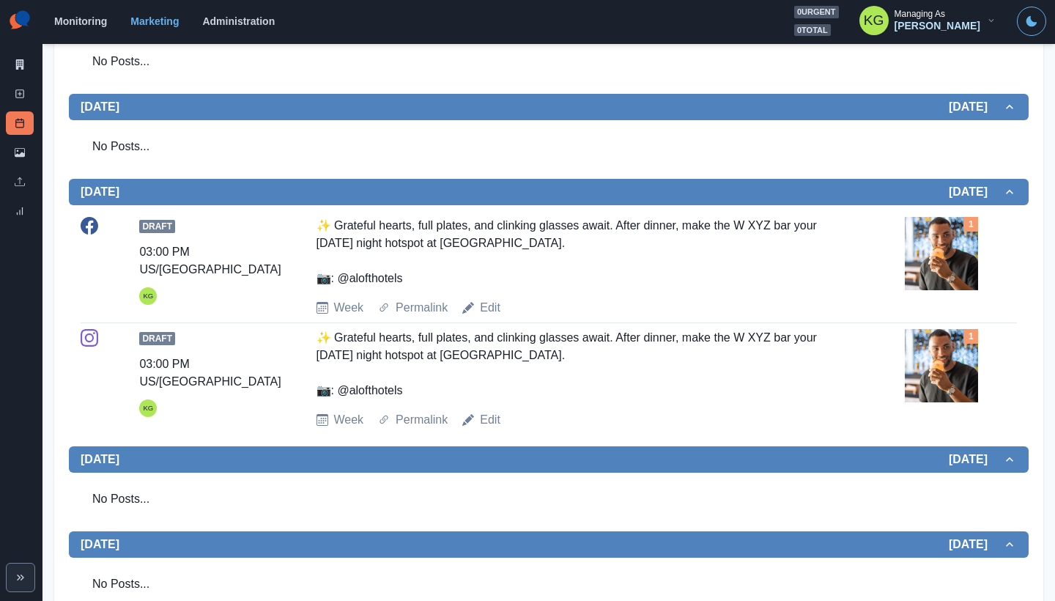
scroll to position [77, 0]
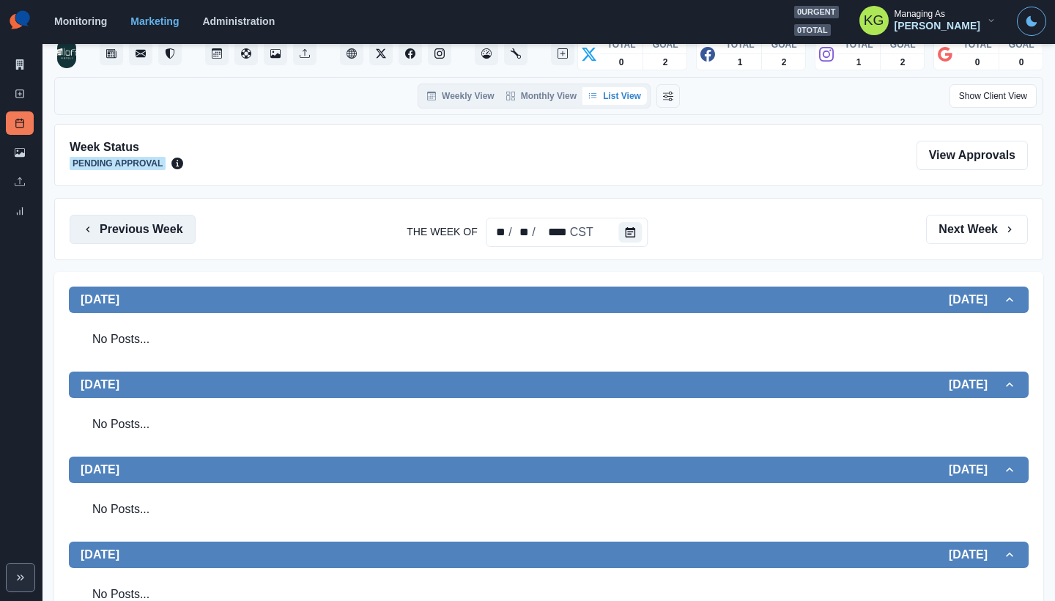
click at [137, 240] on button "Previous Week" at bounding box center [133, 229] width 126 height 29
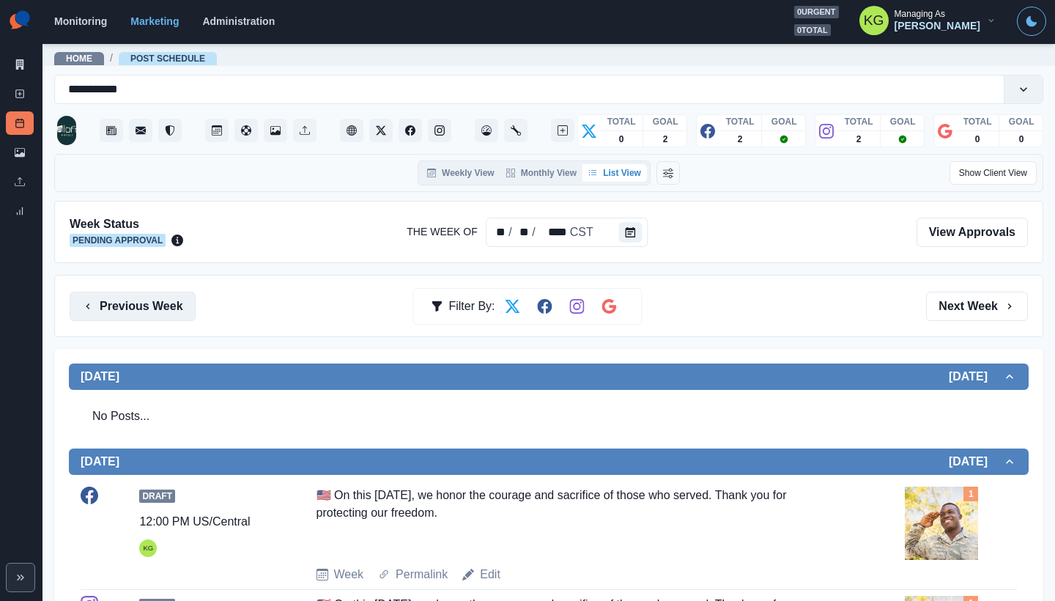
click at [154, 314] on button "Previous Week" at bounding box center [133, 306] width 126 height 29
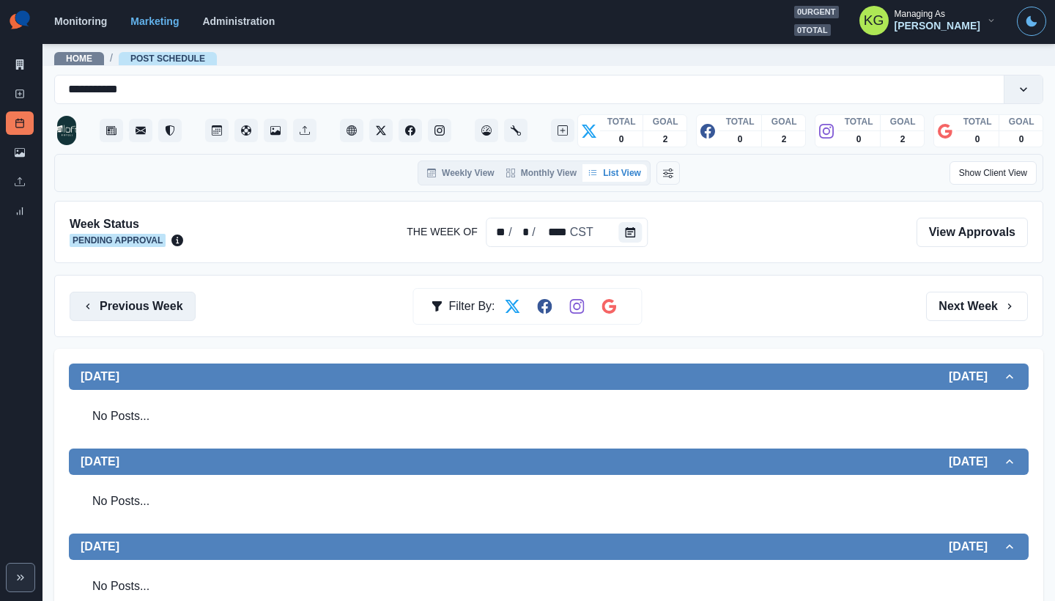
click at [144, 300] on button "Previous Week" at bounding box center [133, 306] width 126 height 29
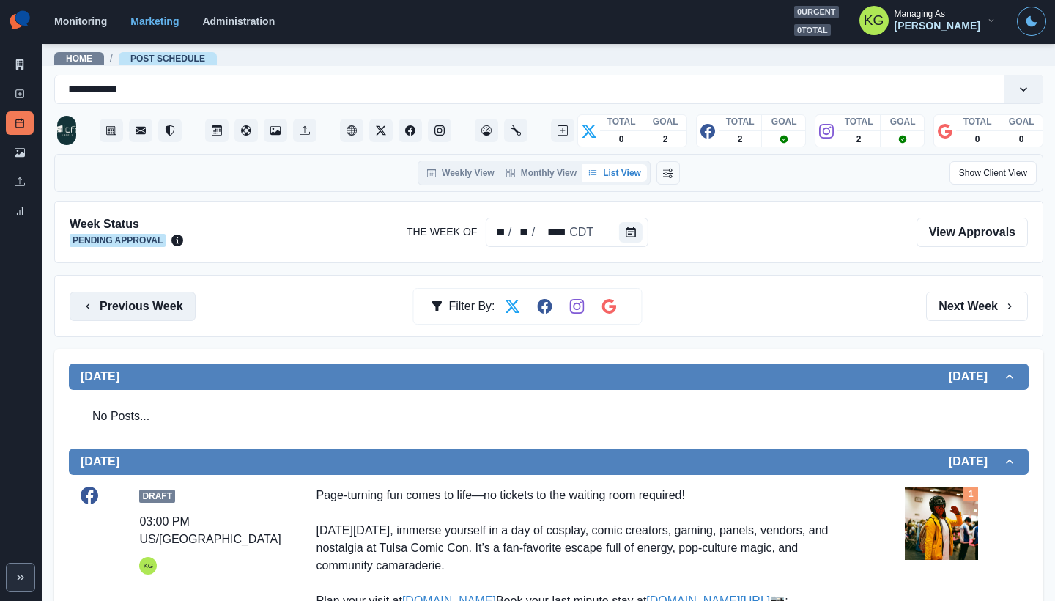
click at [169, 306] on button "Previous Week" at bounding box center [133, 306] width 126 height 29
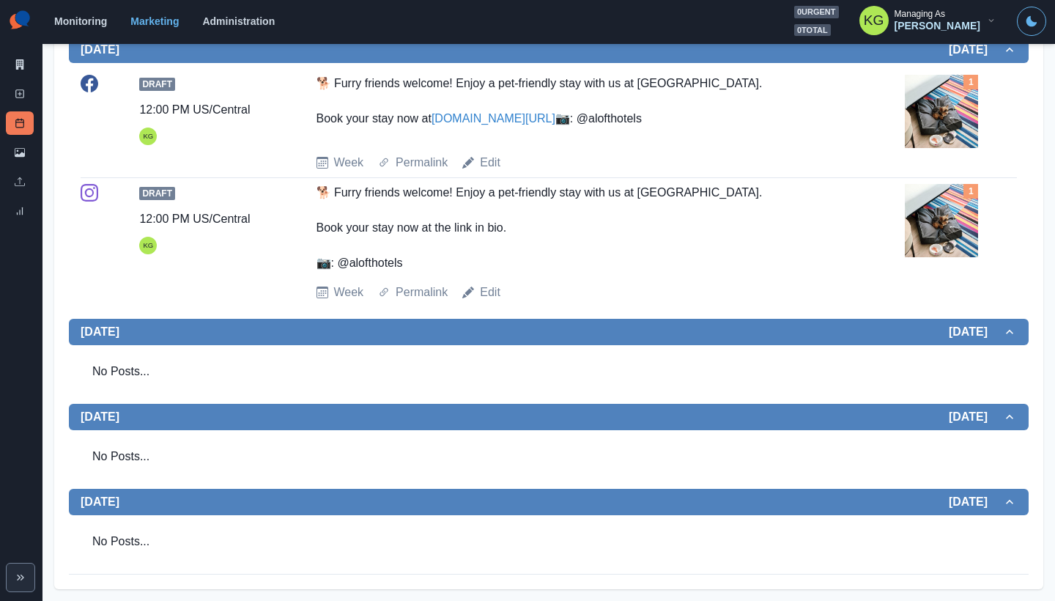
scroll to position [143, 0]
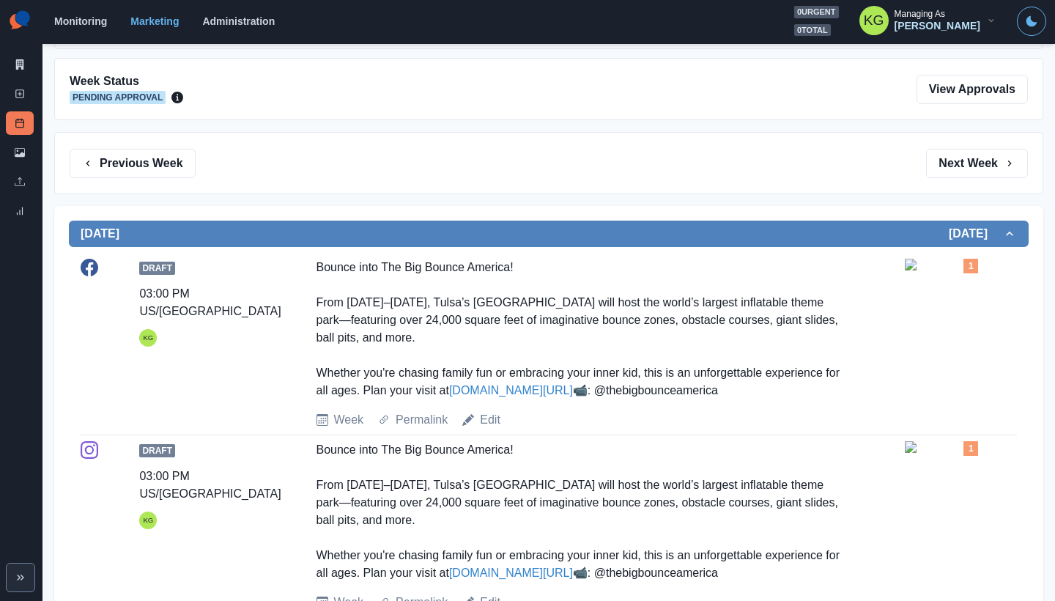
click at [187, 172] on button "Previous Week" at bounding box center [133, 163] width 126 height 29
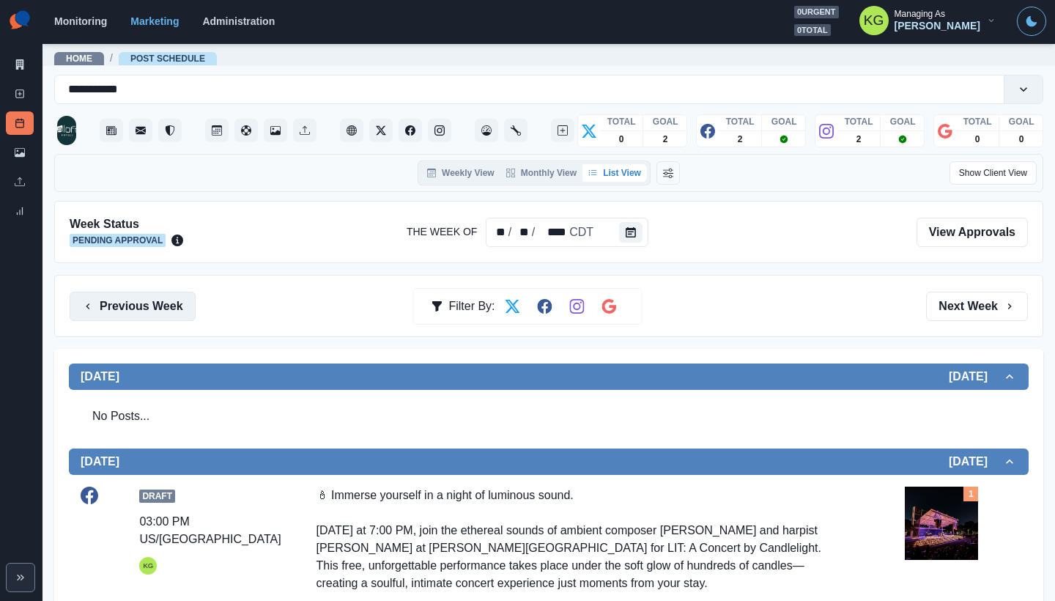
click at [178, 305] on button "Previous Week" at bounding box center [133, 306] width 126 height 29
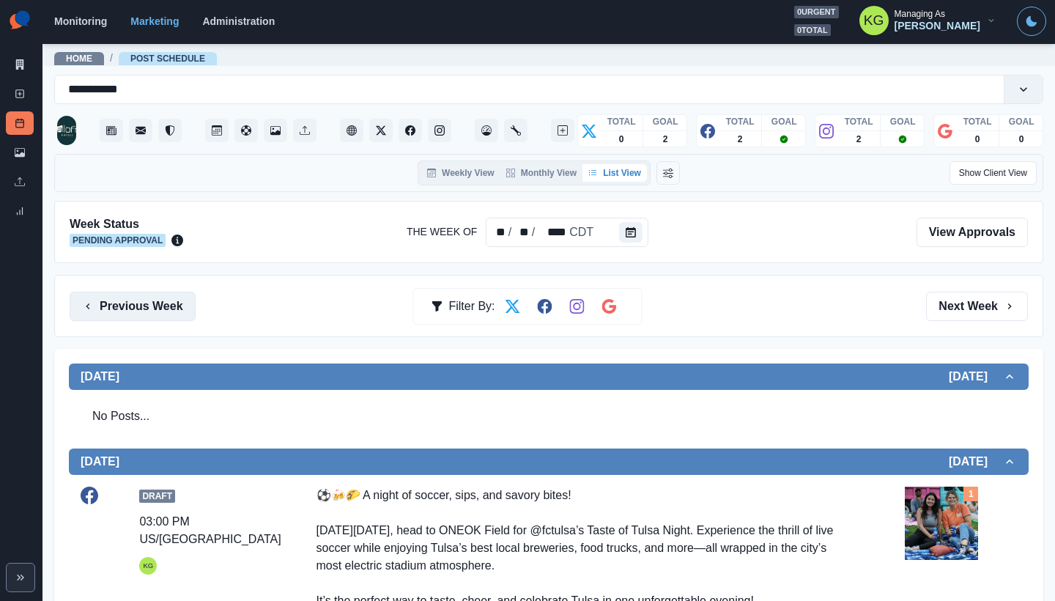
click at [158, 308] on button "Previous Week" at bounding box center [133, 306] width 126 height 29
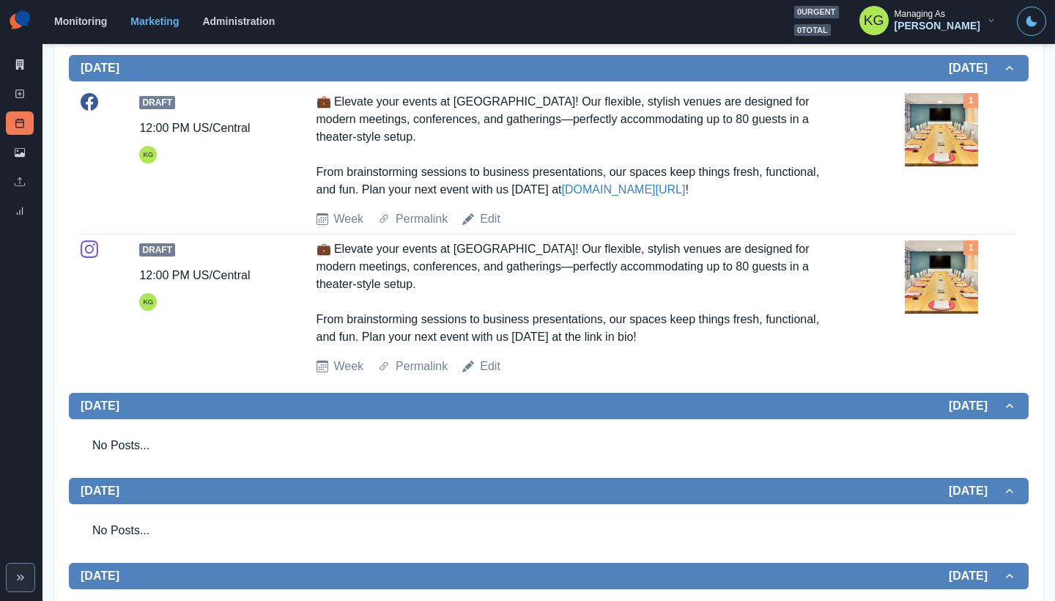
scroll to position [161, 0]
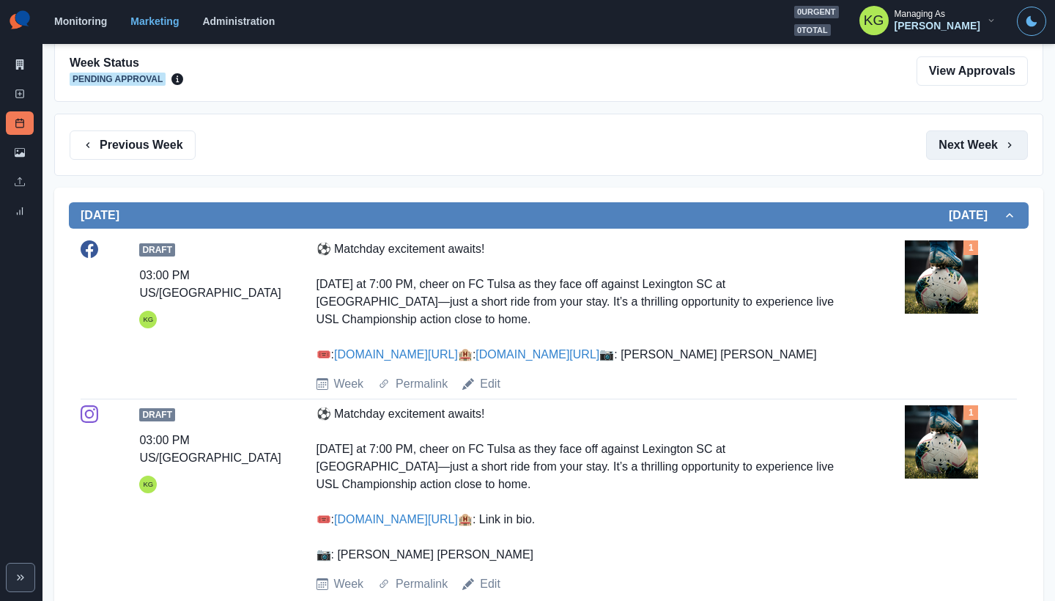
click at [978, 143] on button "Next Week" at bounding box center [977, 144] width 102 height 29
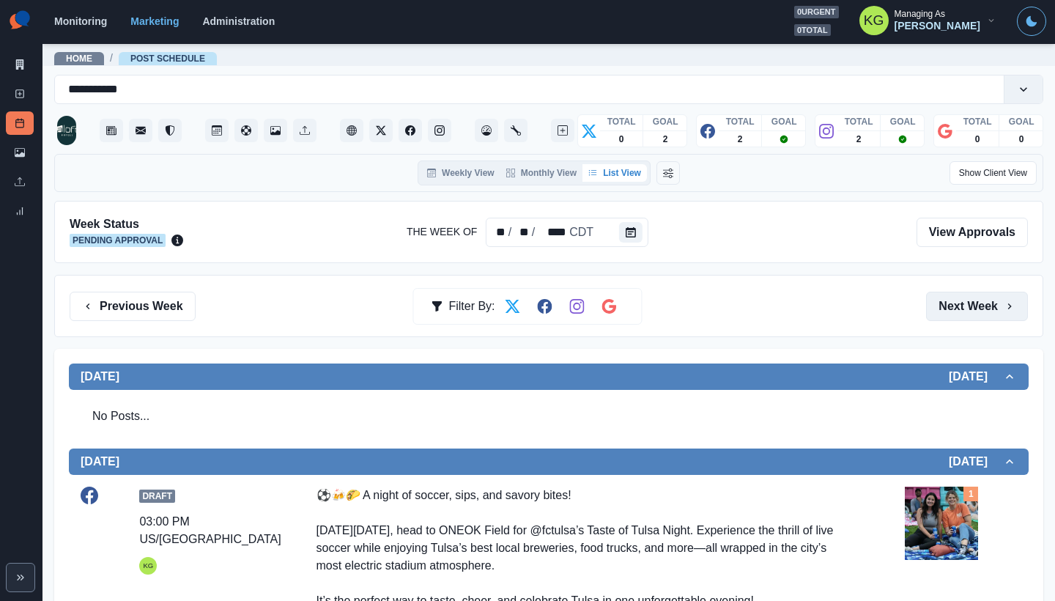
click at [964, 301] on button "Next Week" at bounding box center [977, 306] width 102 height 29
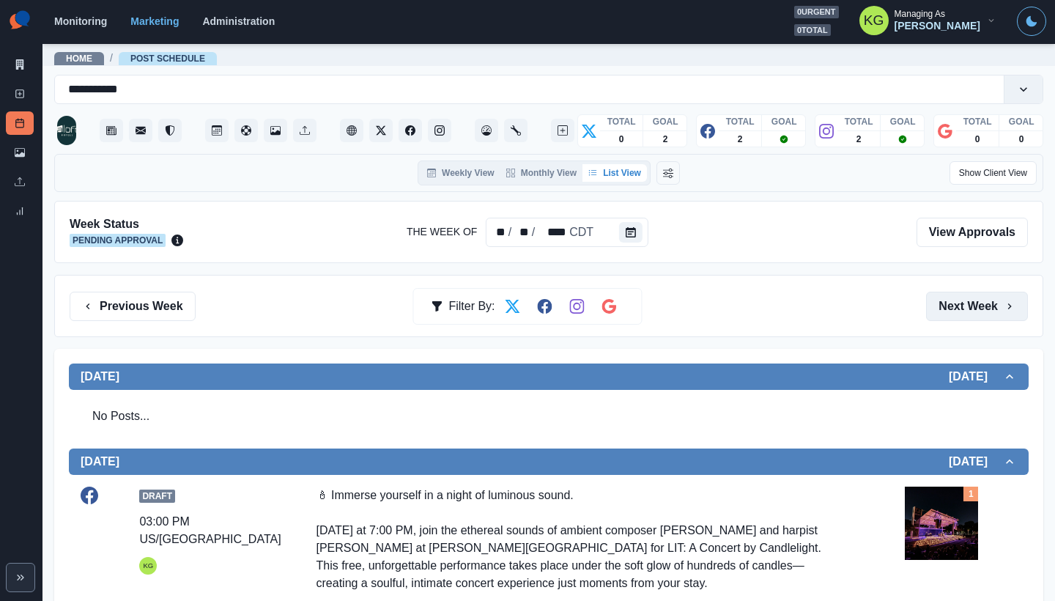
click at [964, 301] on button "Next Week" at bounding box center [977, 306] width 102 height 29
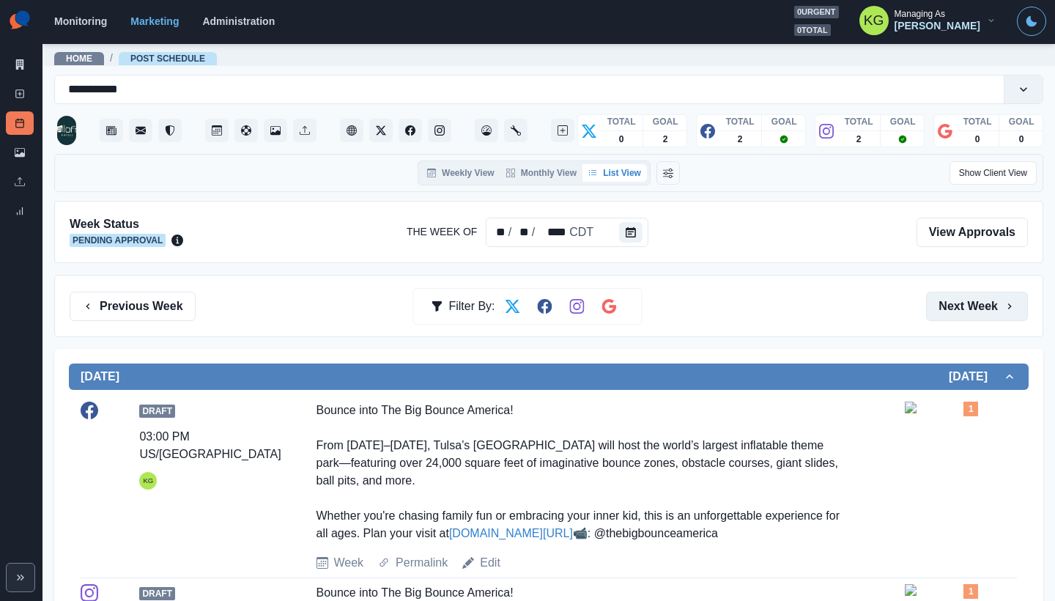
click at [964, 301] on button "Next Week" at bounding box center [977, 306] width 102 height 29
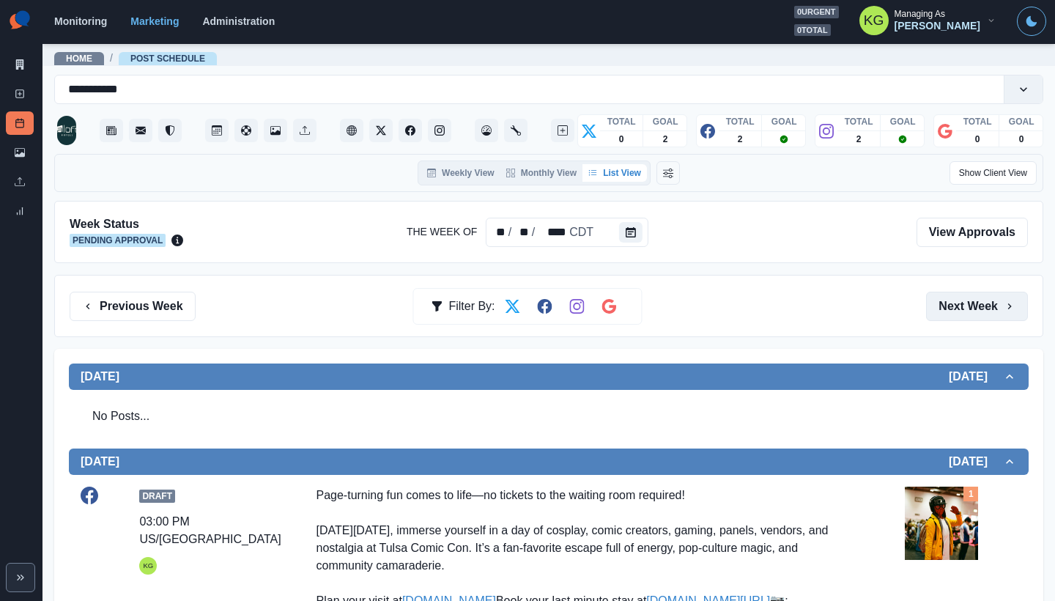
click at [964, 301] on button "Next Week" at bounding box center [977, 306] width 102 height 29
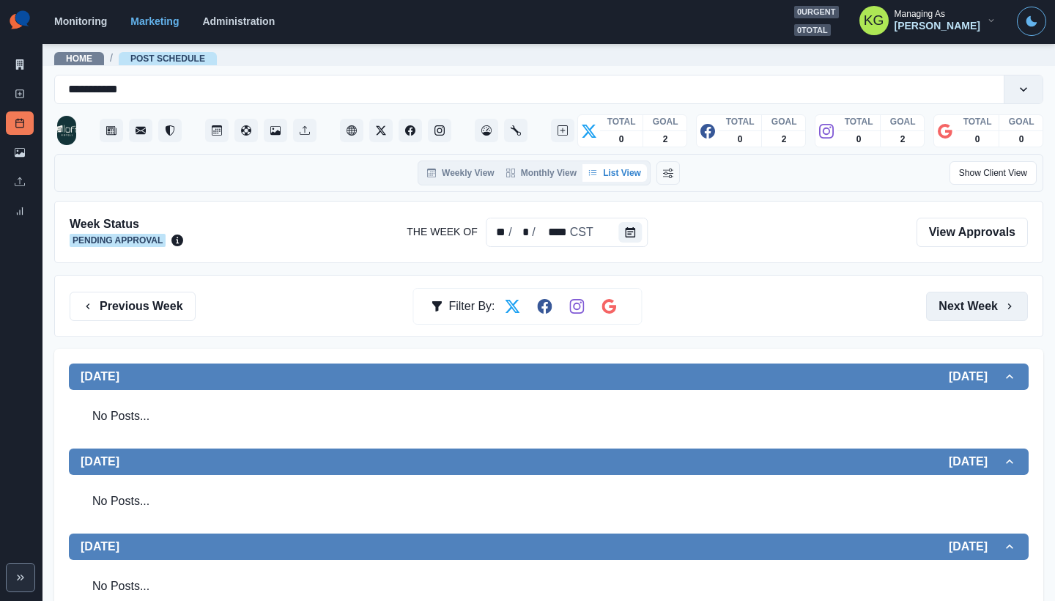
click at [964, 301] on button "Next Week" at bounding box center [977, 306] width 102 height 29
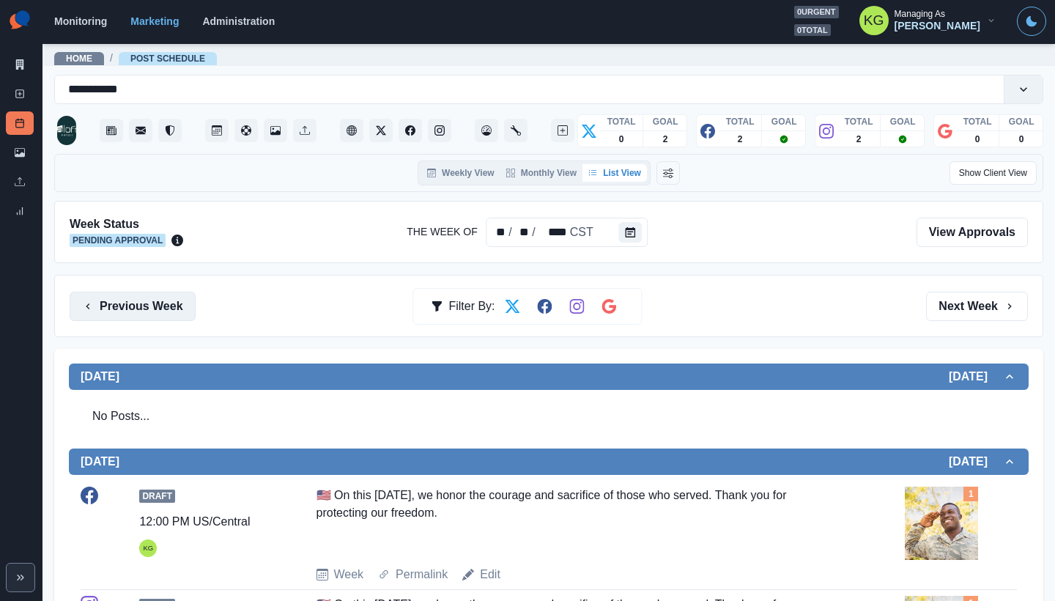
click at [141, 314] on button "Previous Week" at bounding box center [133, 306] width 126 height 29
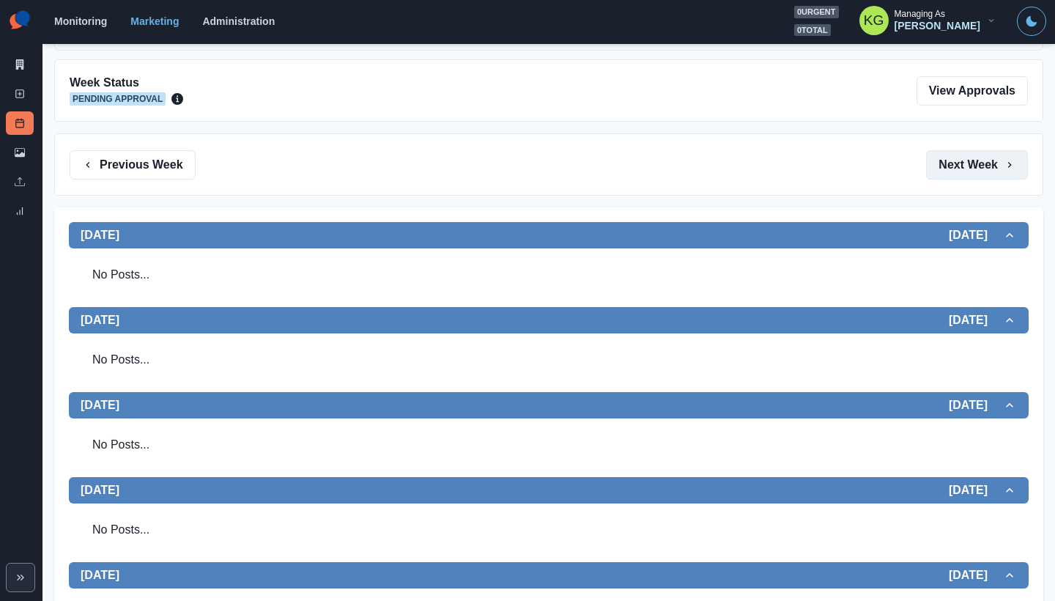
click at [959, 168] on button "Next Week" at bounding box center [977, 164] width 102 height 29
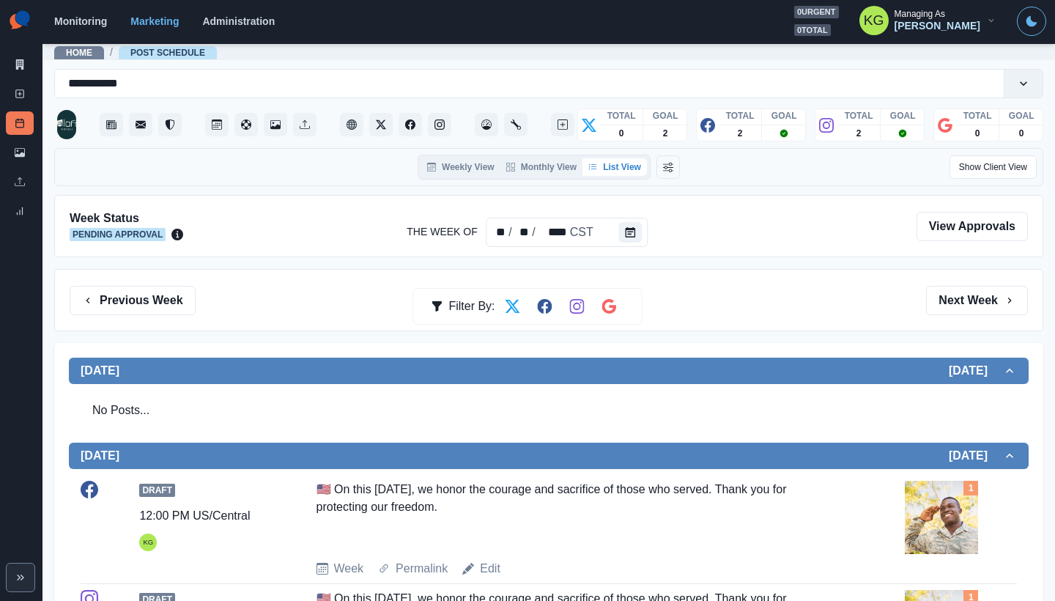
click at [154, 284] on div "Previous Week Filter By: Next Week" at bounding box center [548, 300] width 989 height 62
click at [155, 298] on button "Previous Week" at bounding box center [133, 300] width 126 height 29
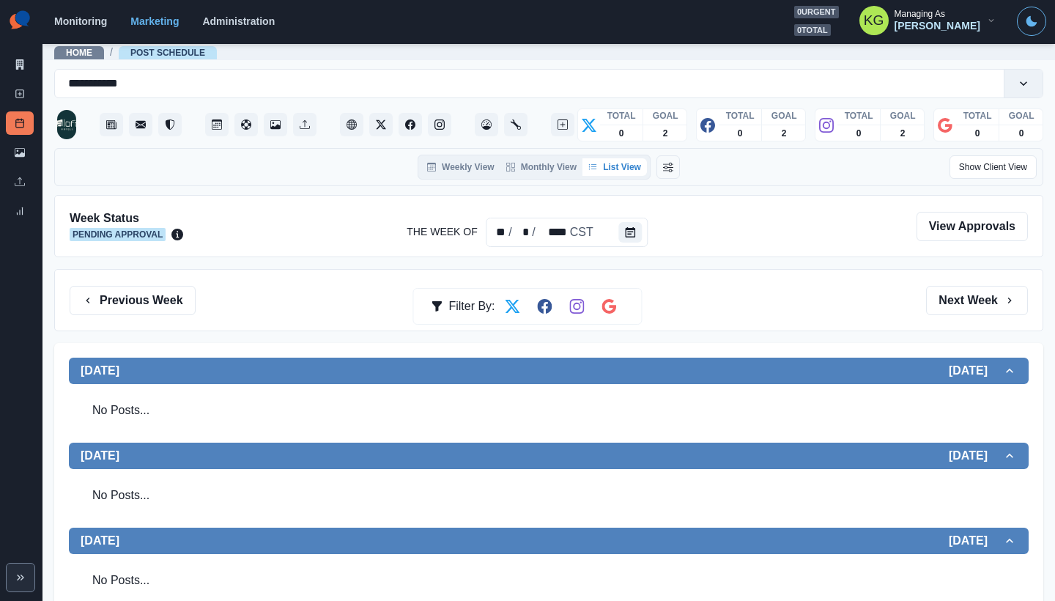
scroll to position [331, 0]
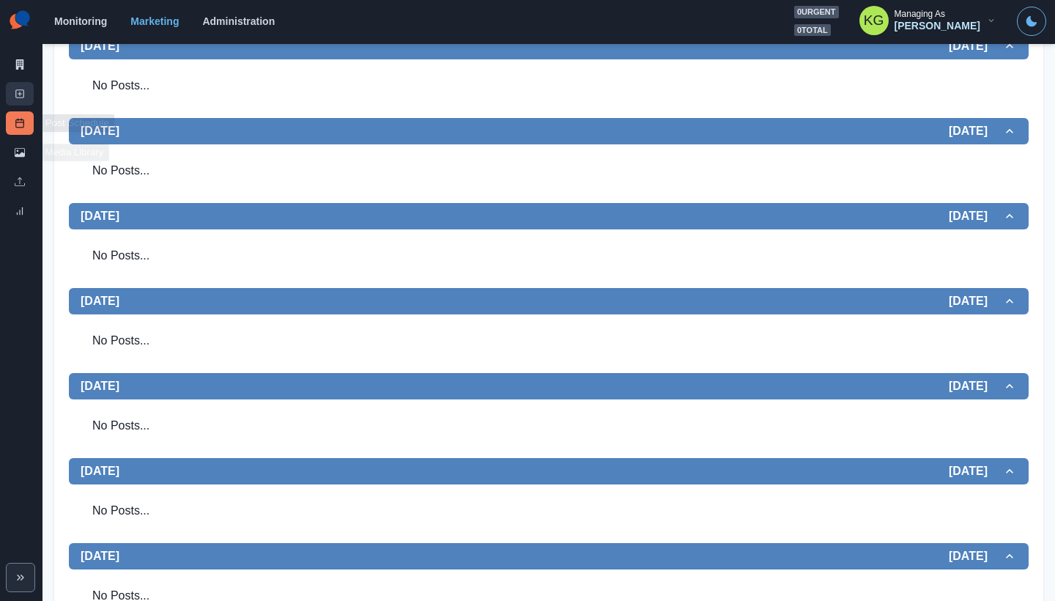
click at [19, 92] on icon at bounding box center [20, 94] width 10 height 10
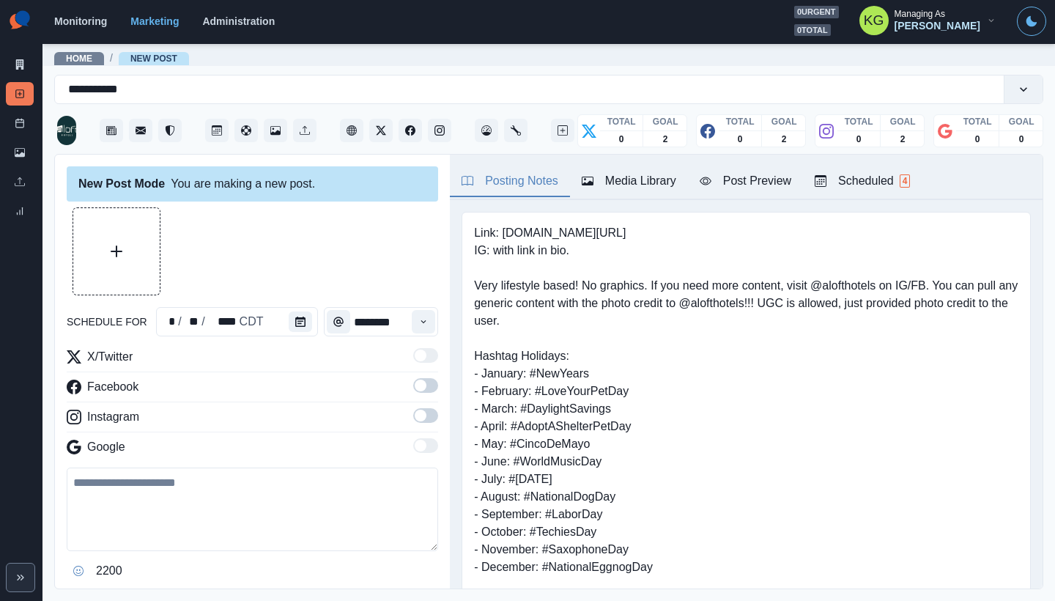
click at [297, 336] on div "schedule for * / ** / **** CDT ******** X/Twitter Facebook Instagram Google 220…" at bounding box center [253, 415] width 372 height 416
click at [302, 329] on button "Calendar" at bounding box center [300, 321] width 23 height 21
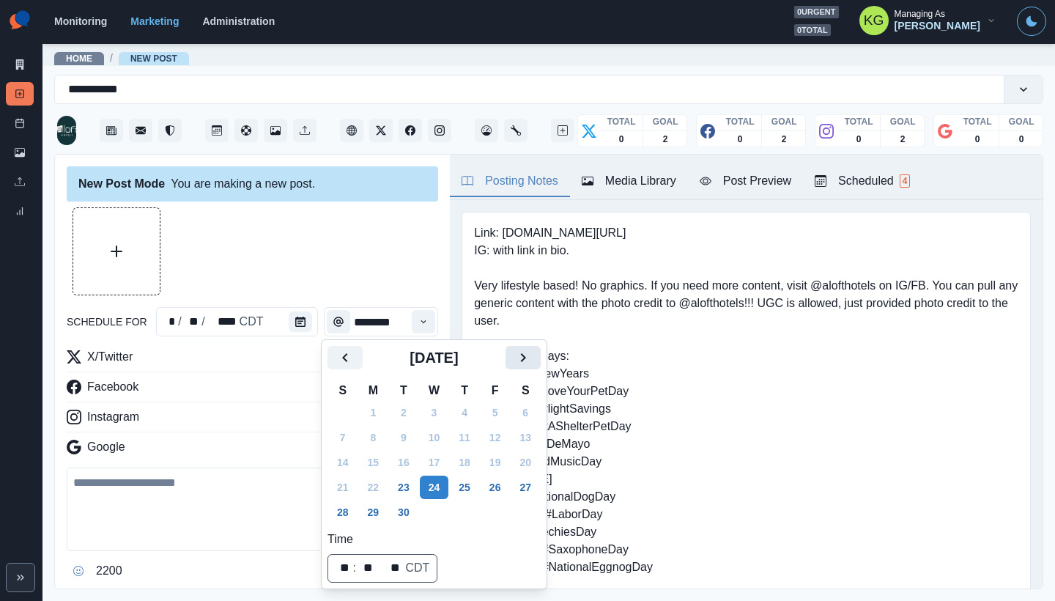
click at [531, 356] on icon "Next" at bounding box center [523, 358] width 18 height 18
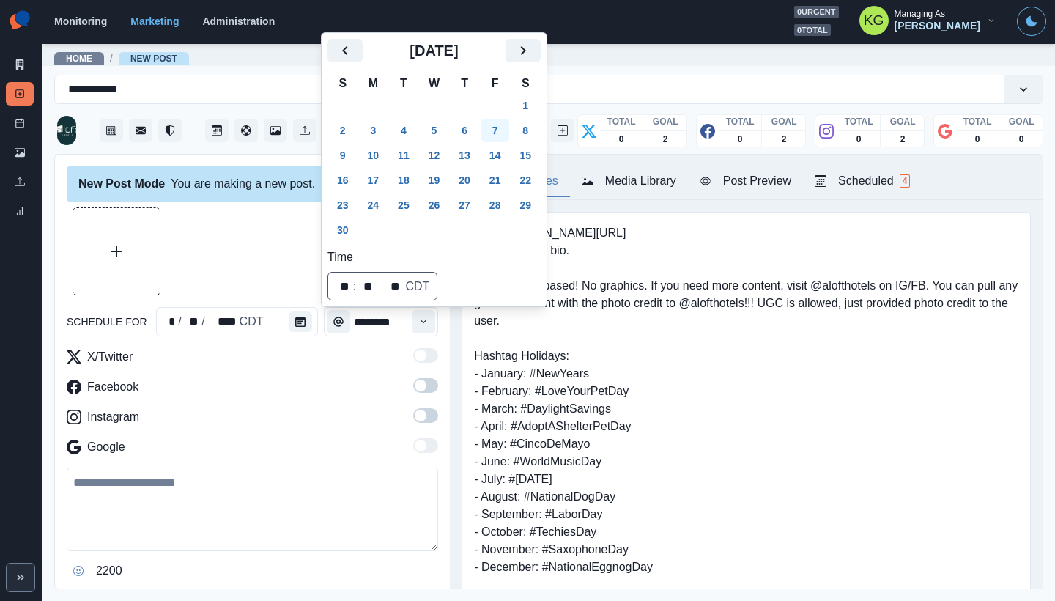
click at [502, 130] on button "7" at bounding box center [495, 130] width 29 height 23
click at [225, 157] on div "New Post Mode You are making a new post. schedule for ** / * / **** CST *******…" at bounding box center [252, 372] width 395 height 435
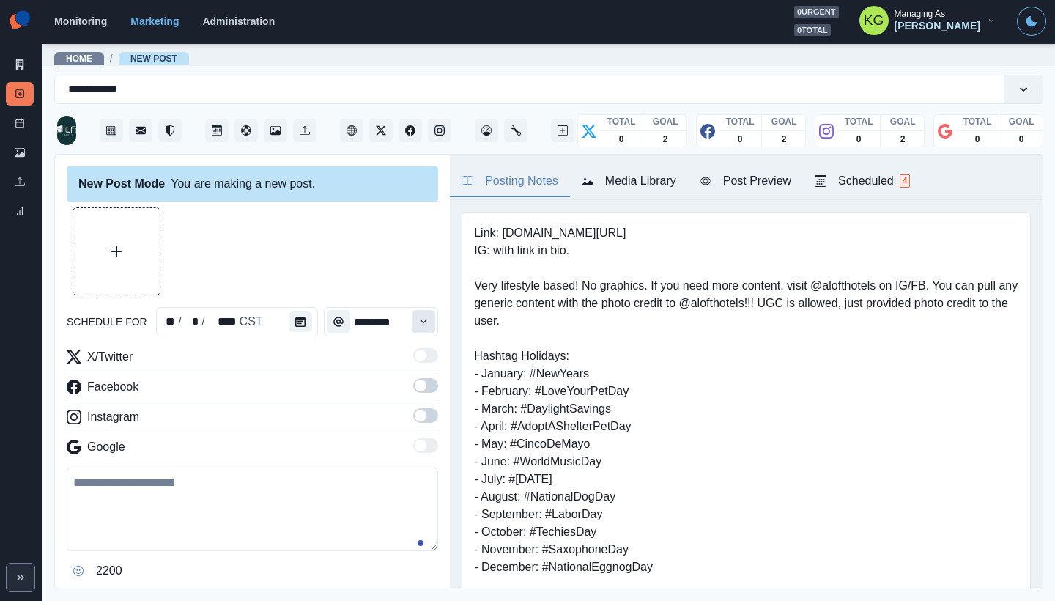
click at [415, 311] on button "Time" at bounding box center [423, 321] width 23 height 23
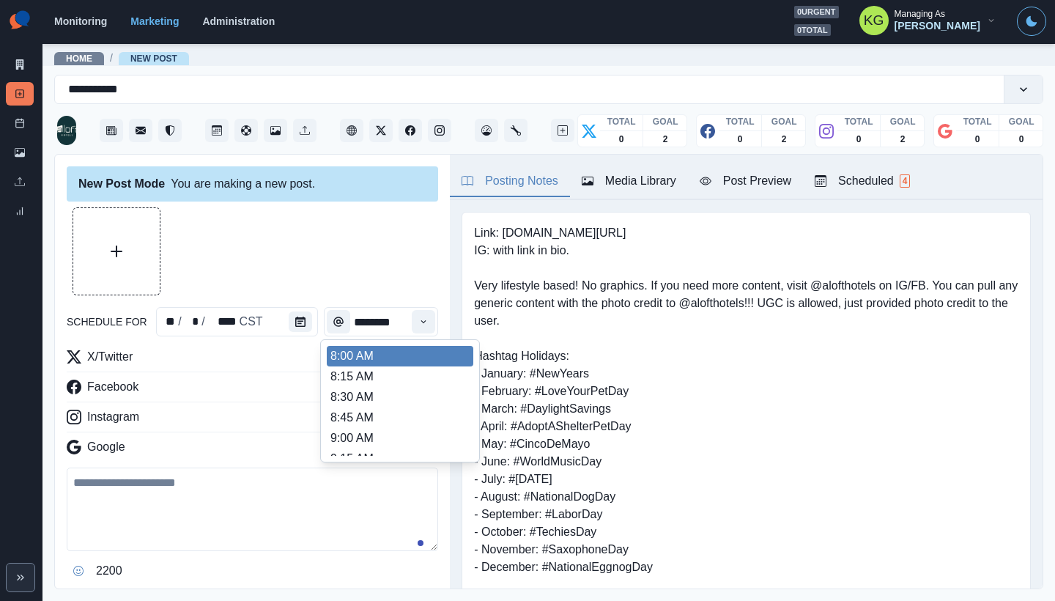
scroll to position [314, 0]
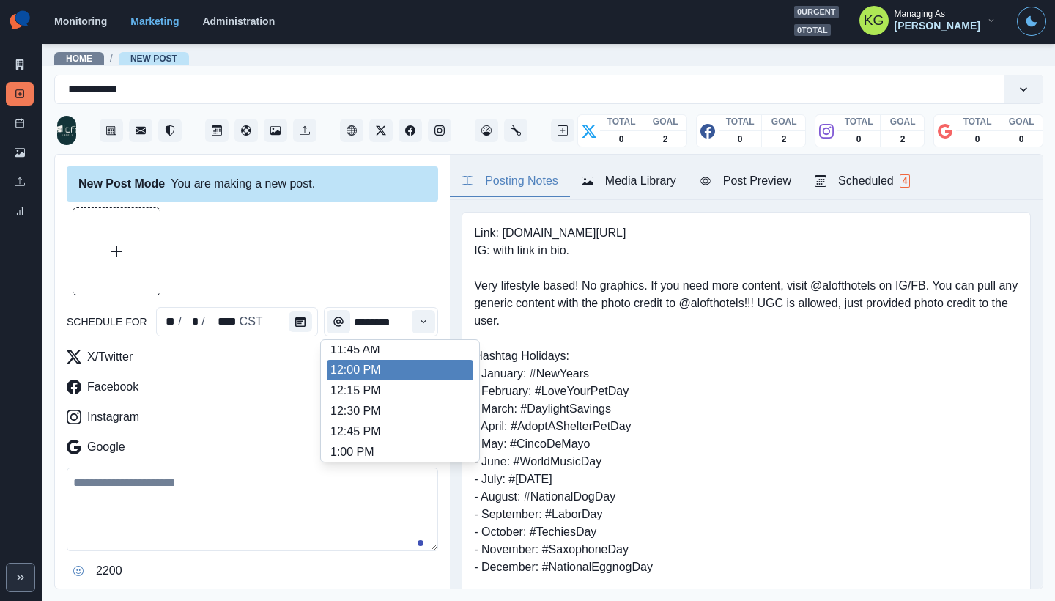
click at [396, 367] on li "12:00 PM" at bounding box center [400, 370] width 147 height 21
type input "********"
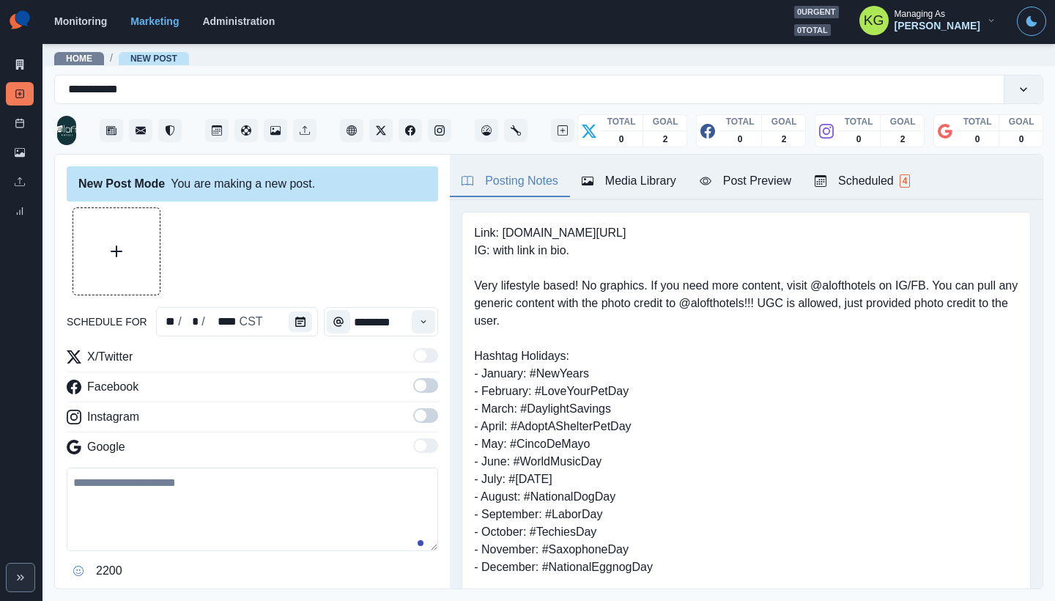
click at [415, 412] on span at bounding box center [421, 416] width 12 height 12
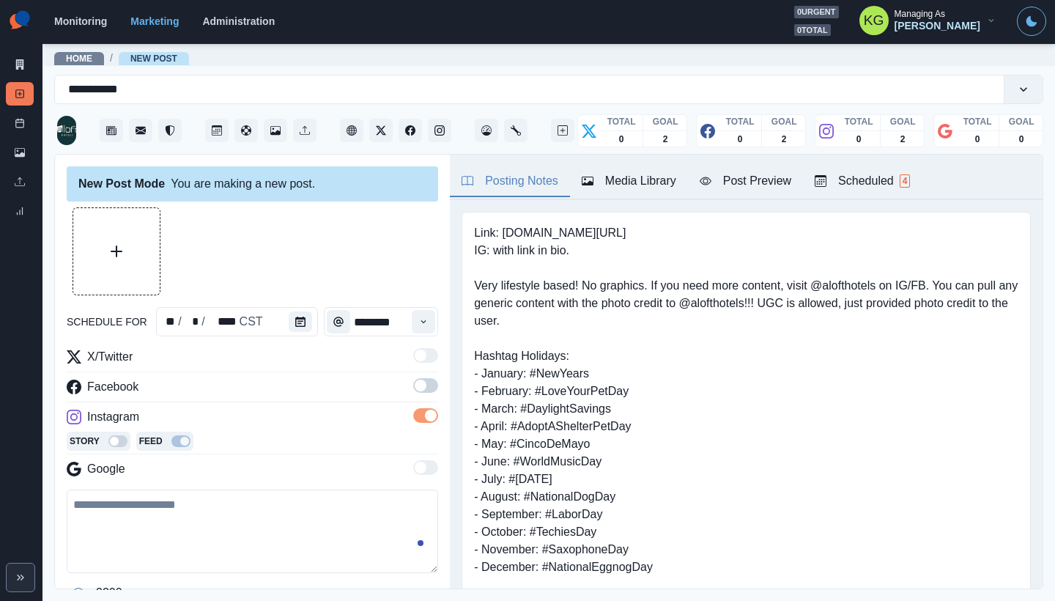
click at [415, 391] on span at bounding box center [421, 386] width 12 height 12
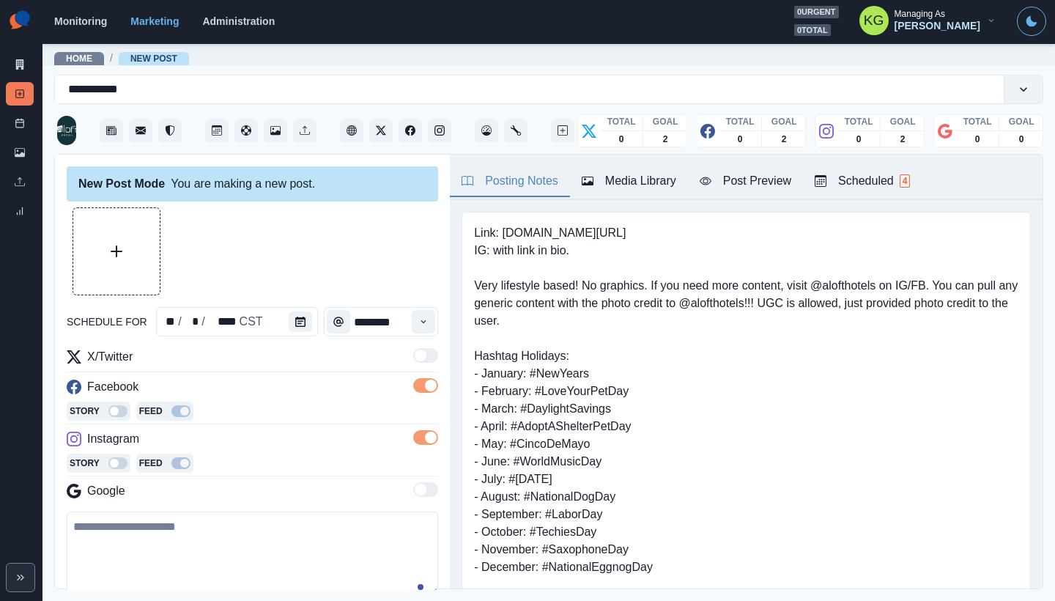
click at [615, 174] on div "Media Library" at bounding box center [629, 181] width 95 height 18
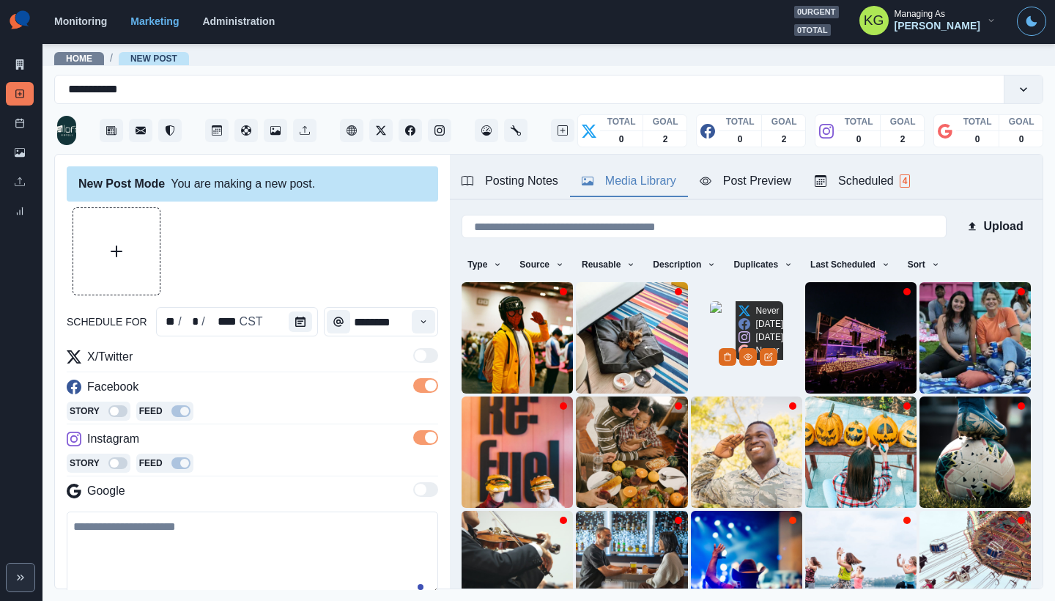
scroll to position [117, 0]
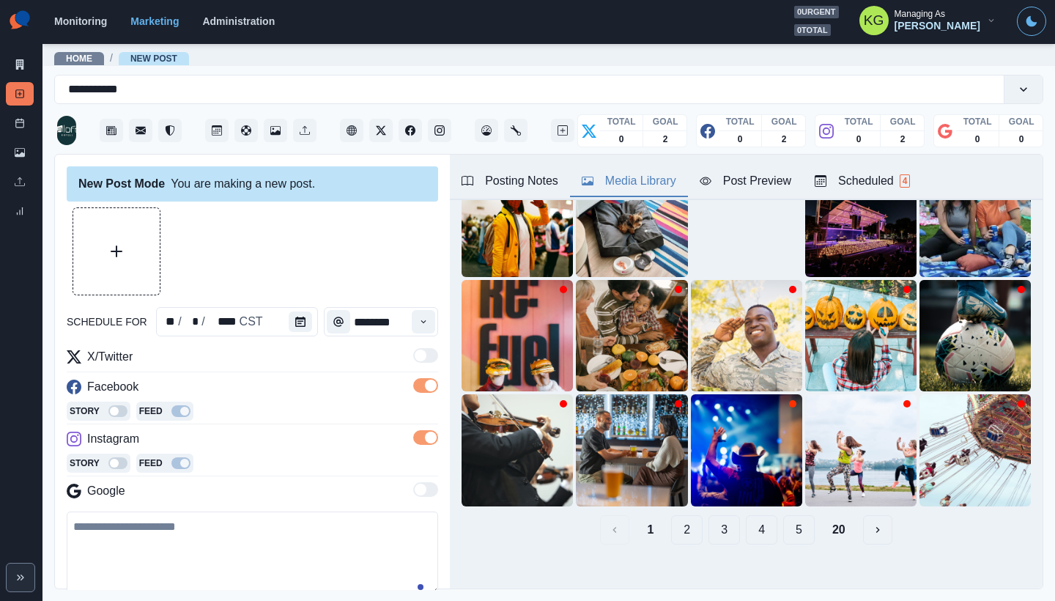
click at [821, 522] on button "20" at bounding box center [839, 529] width 37 height 29
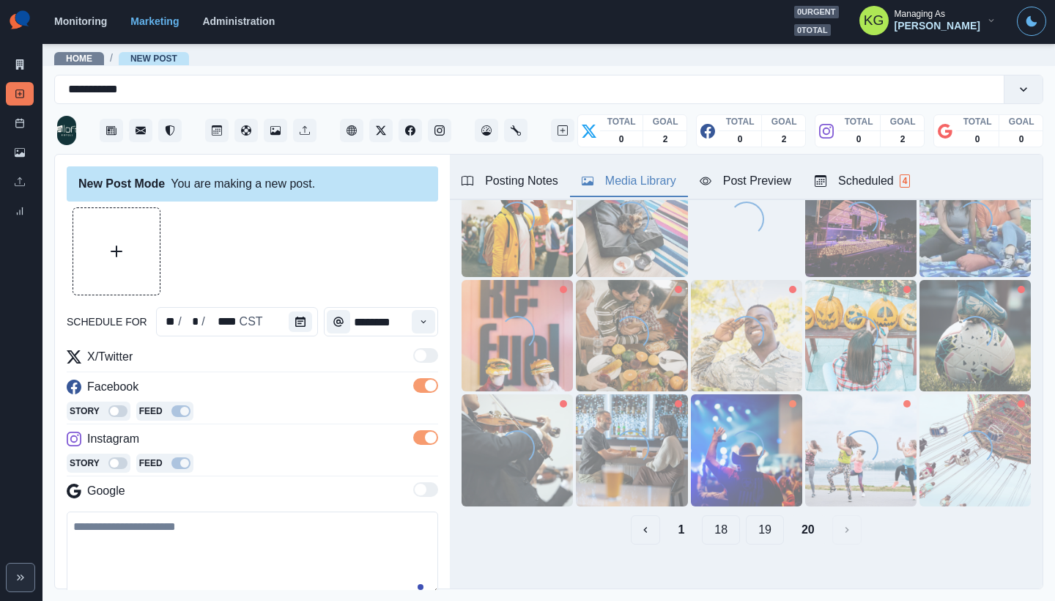
scroll to position [0, 0]
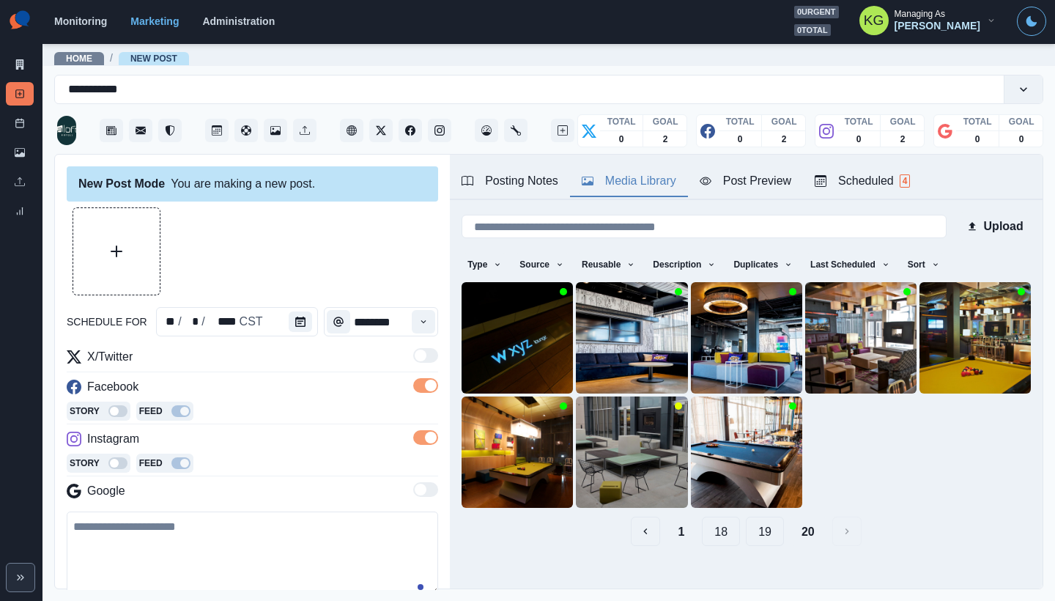
click at [764, 523] on button "19" at bounding box center [765, 531] width 38 height 29
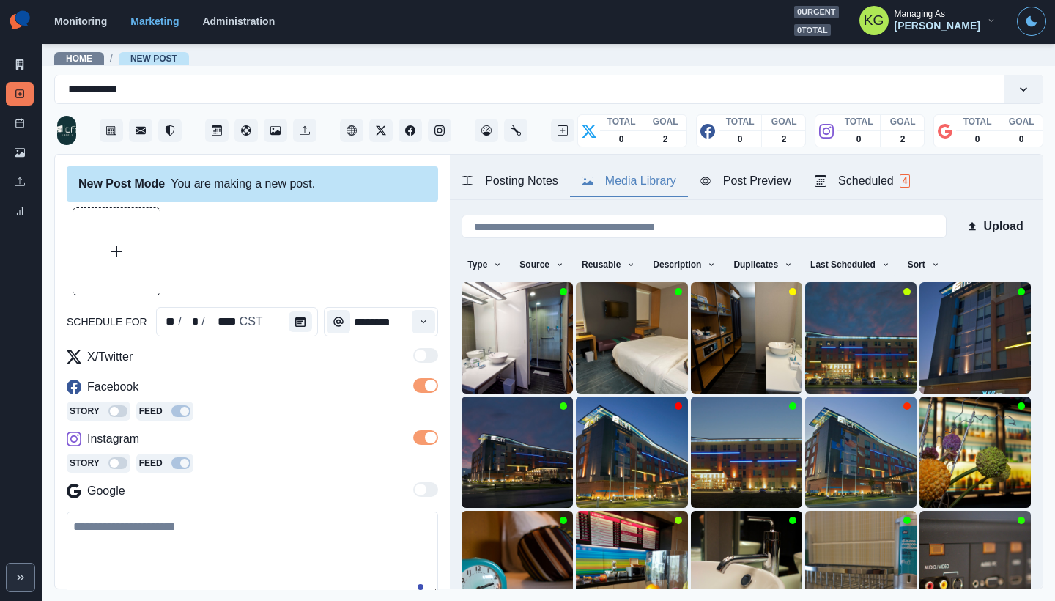
scroll to position [117, 0]
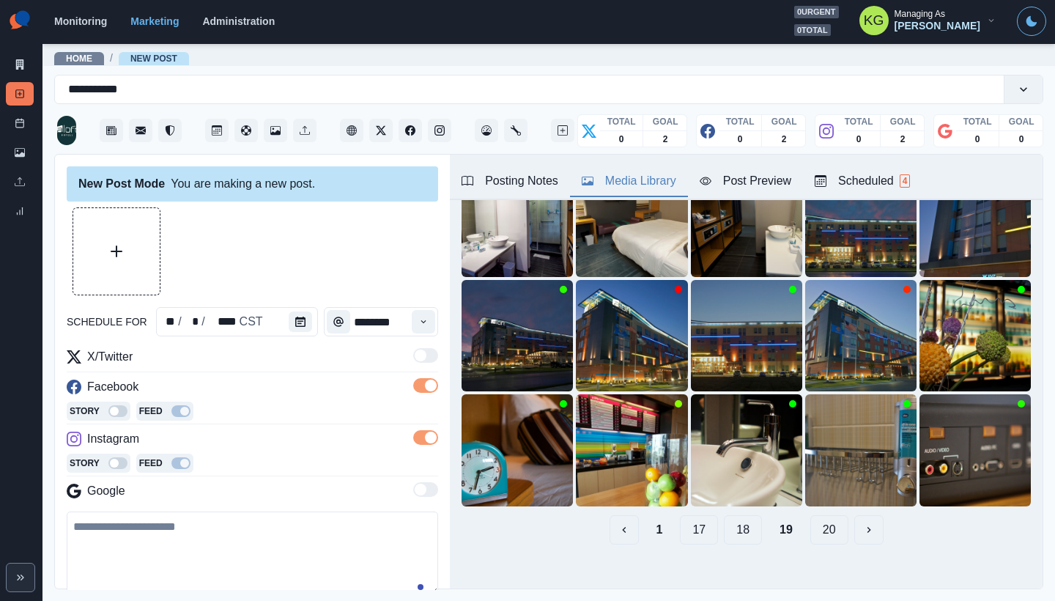
click at [736, 523] on button "18" at bounding box center [743, 529] width 38 height 29
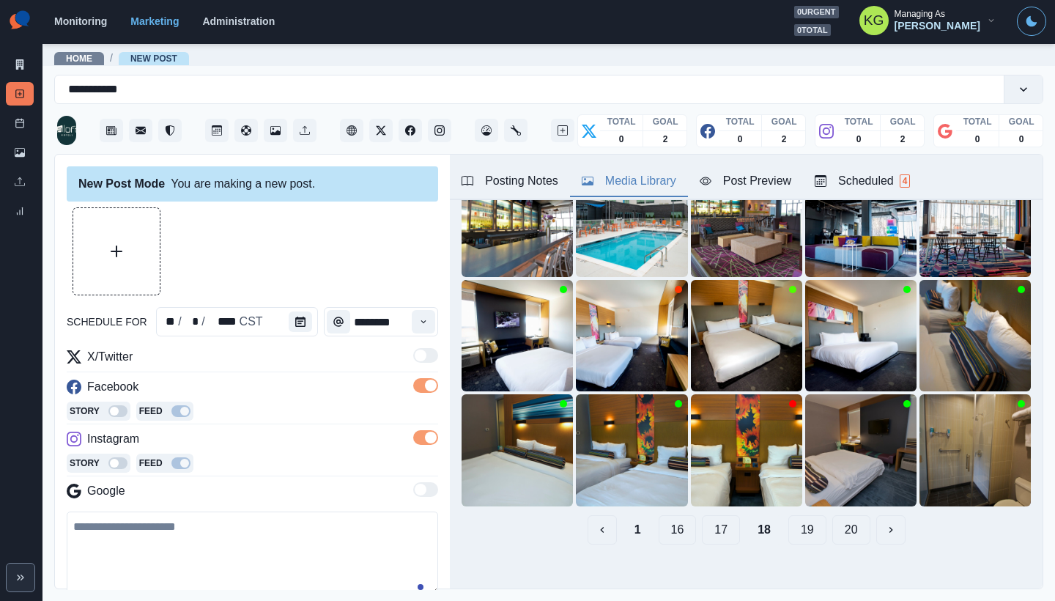
click at [706, 523] on button "17" at bounding box center [721, 529] width 38 height 29
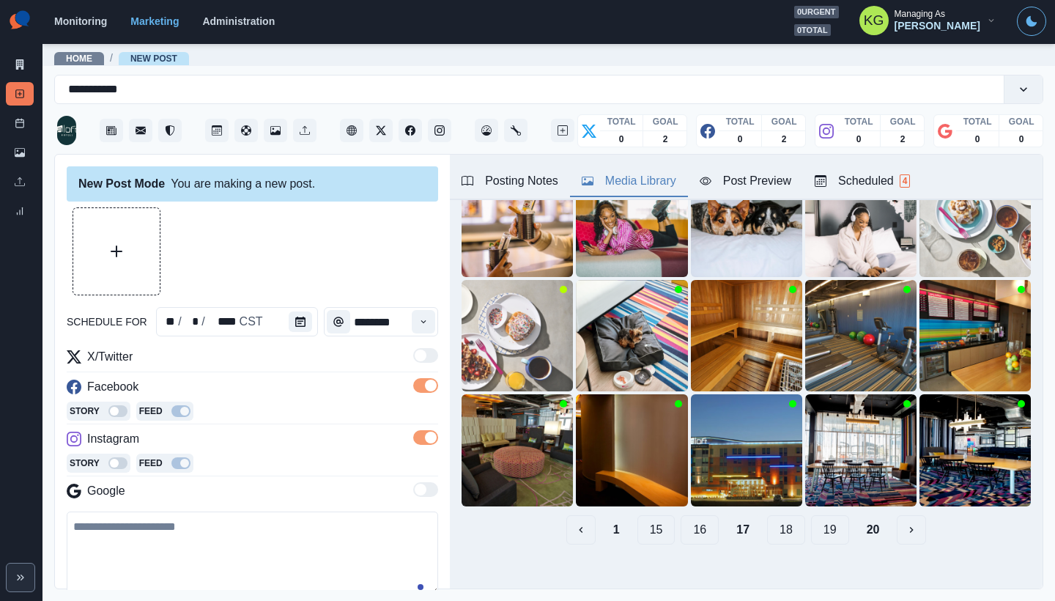
scroll to position [0, 0]
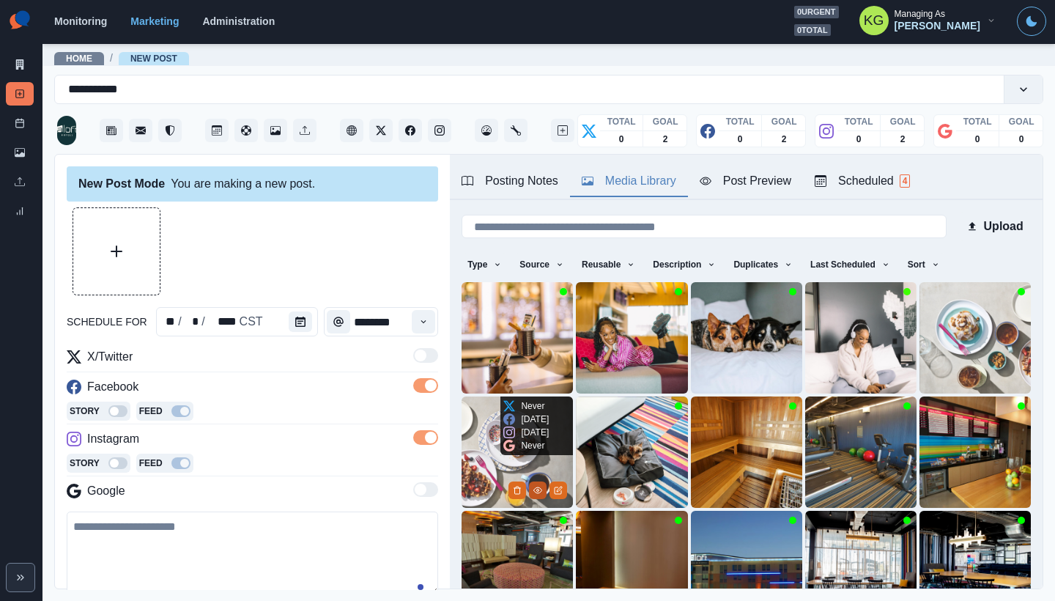
click at [535, 487] on icon "View Media" at bounding box center [538, 490] width 8 height 6
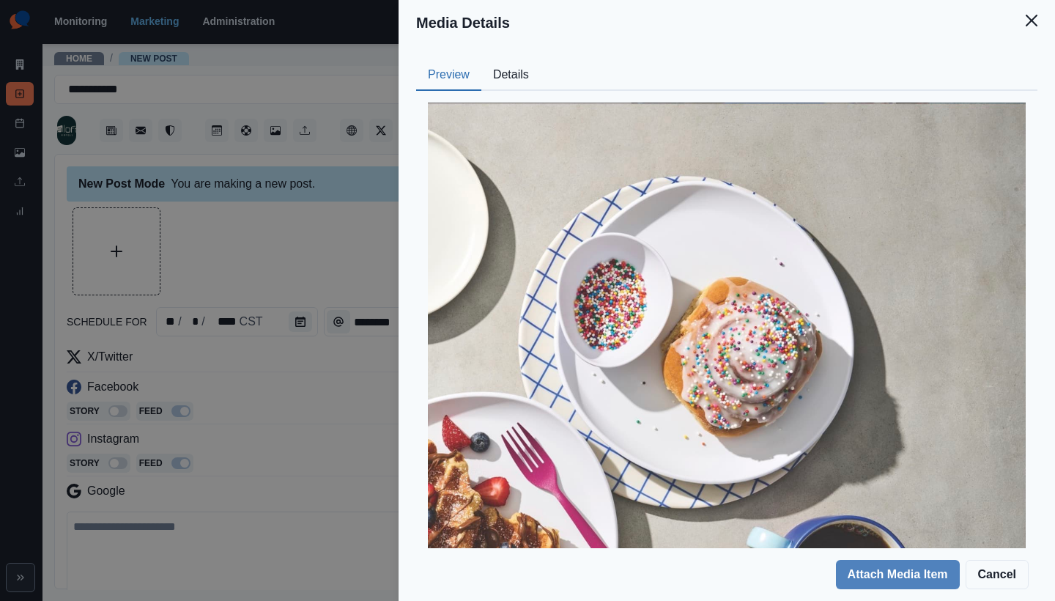
click at [509, 79] on button "Details" at bounding box center [510, 75] width 59 height 31
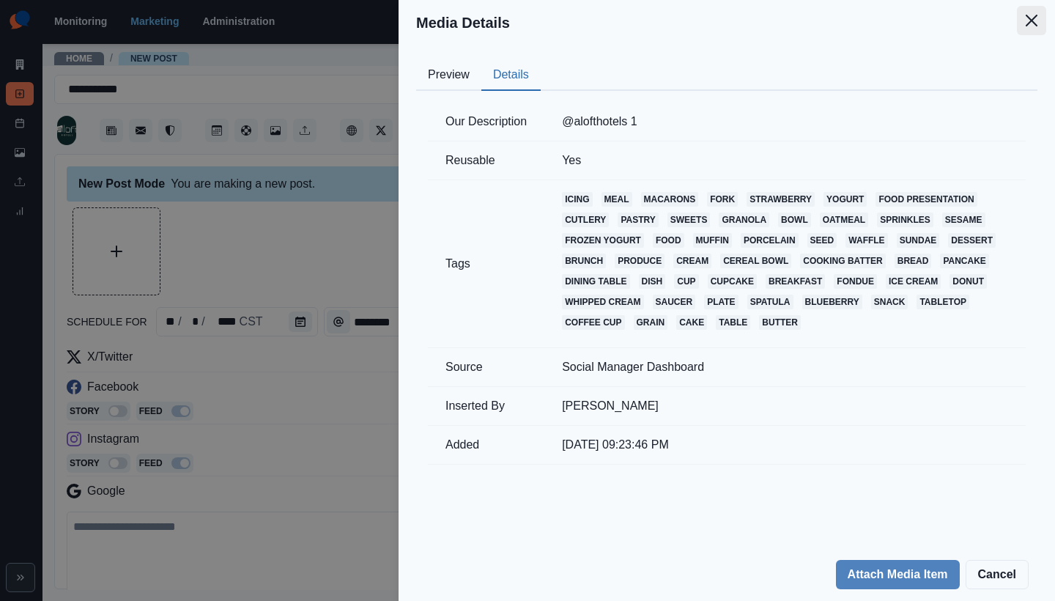
click at [1036, 25] on icon "Close" at bounding box center [1032, 21] width 12 height 12
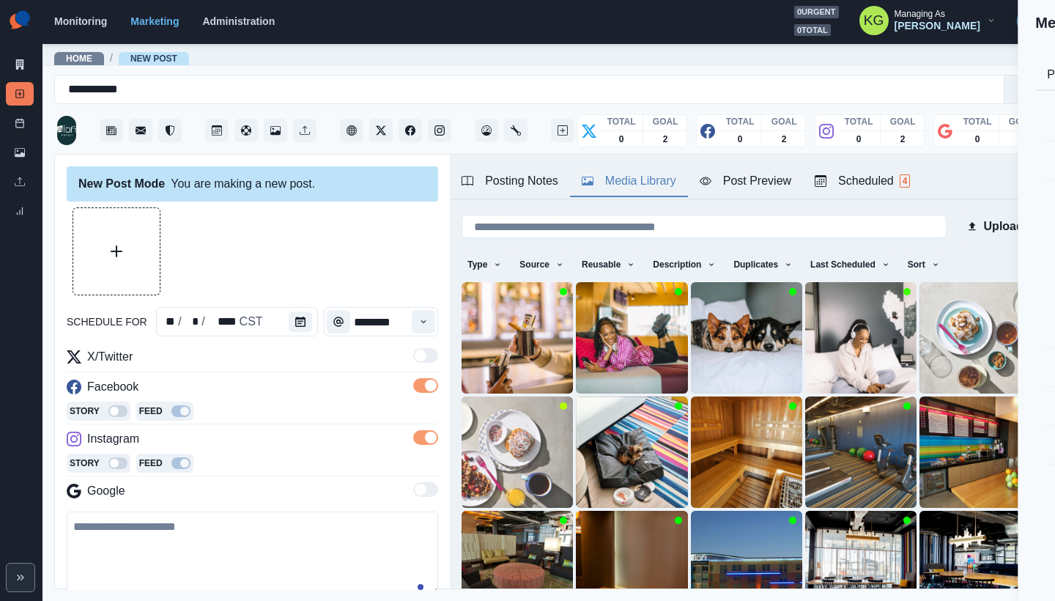
scroll to position [45, 0]
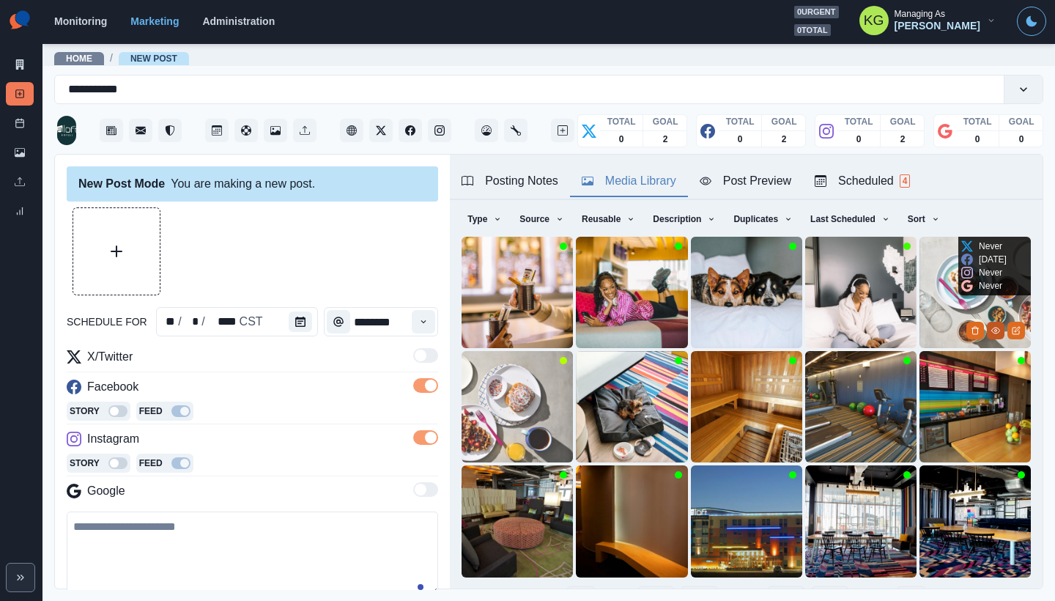
click at [987, 322] on button "View Media" at bounding box center [996, 331] width 18 height 18
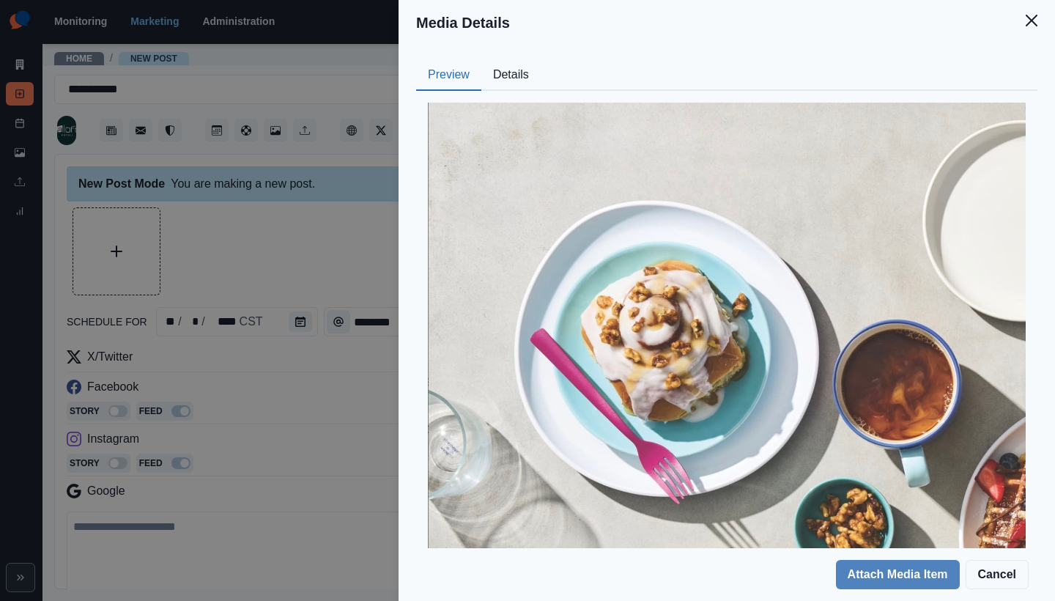
click at [509, 75] on button "Details" at bounding box center [510, 75] width 59 height 31
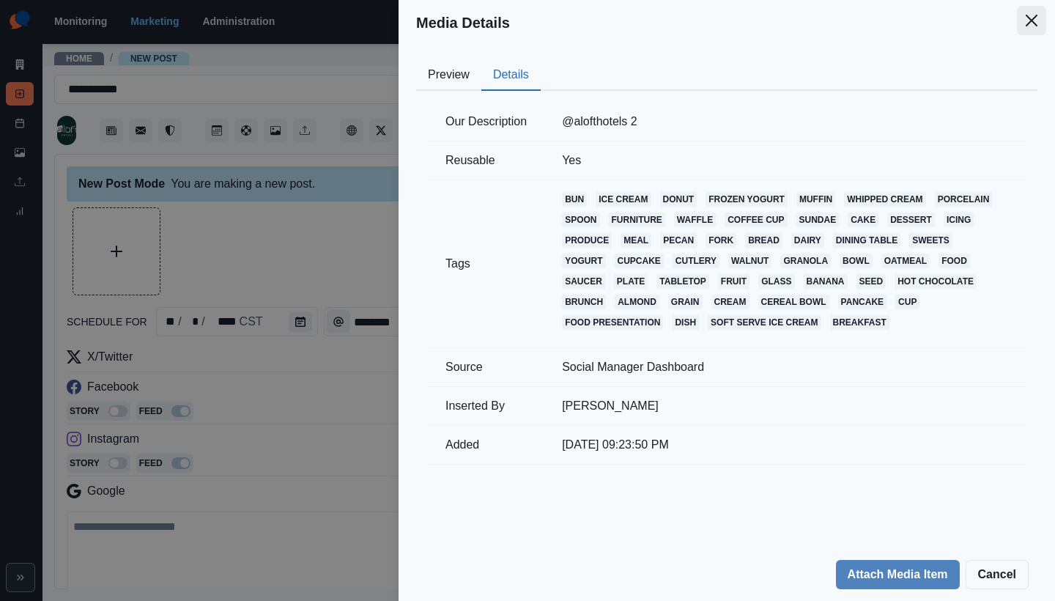
click at [1038, 18] on button "Close" at bounding box center [1031, 20] width 29 height 29
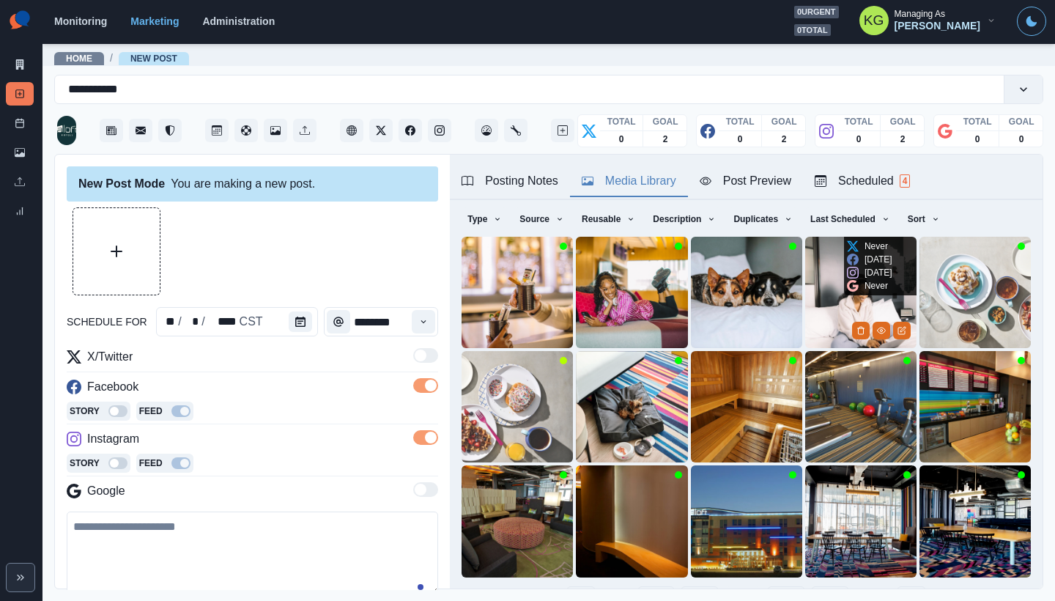
scroll to position [117, 0]
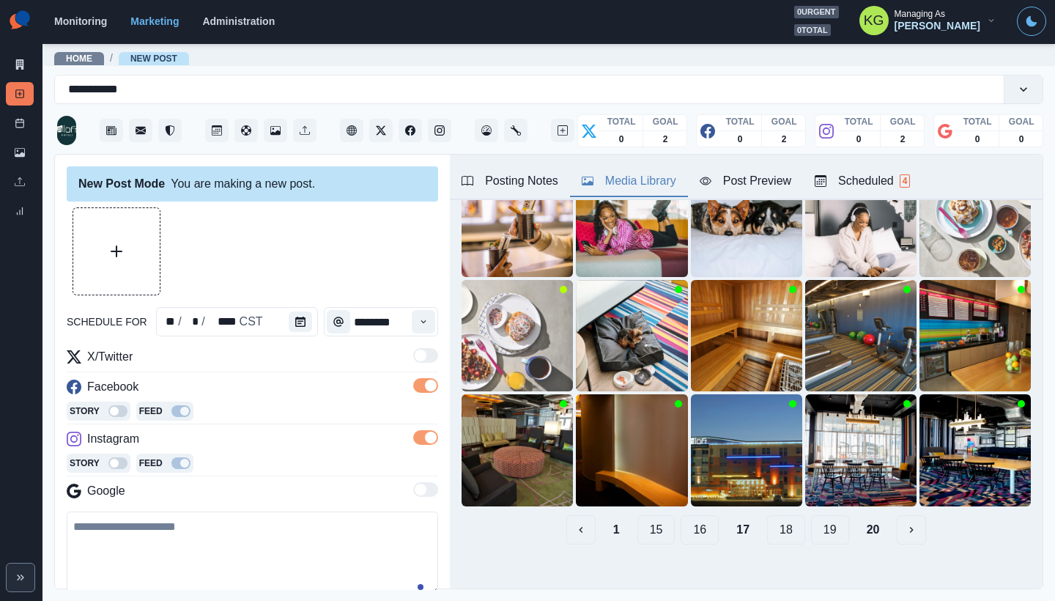
click at [693, 523] on button "16" at bounding box center [700, 529] width 38 height 29
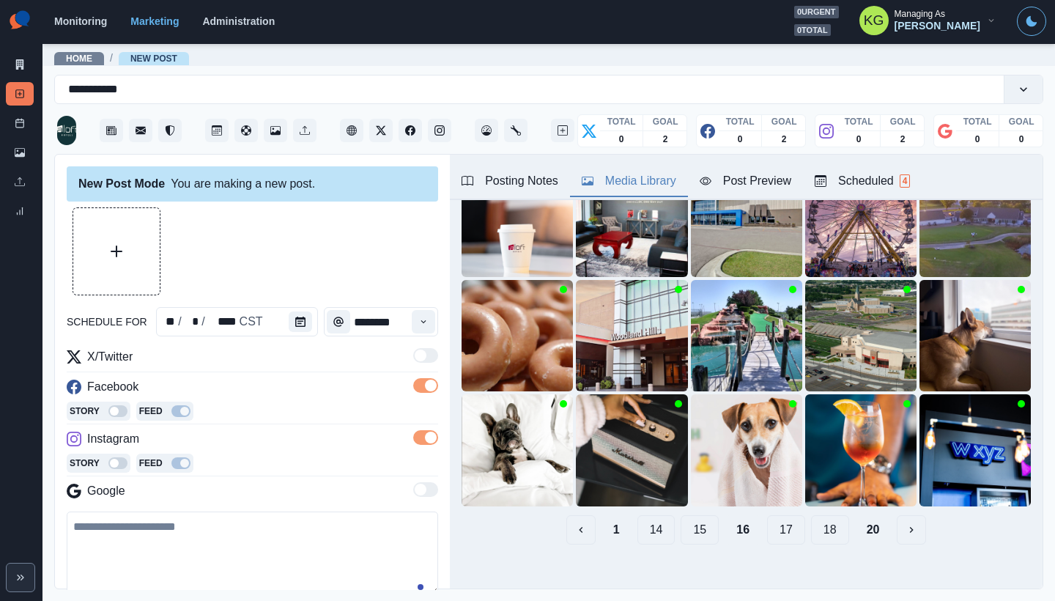
click at [681, 521] on button "15" at bounding box center [700, 529] width 38 height 29
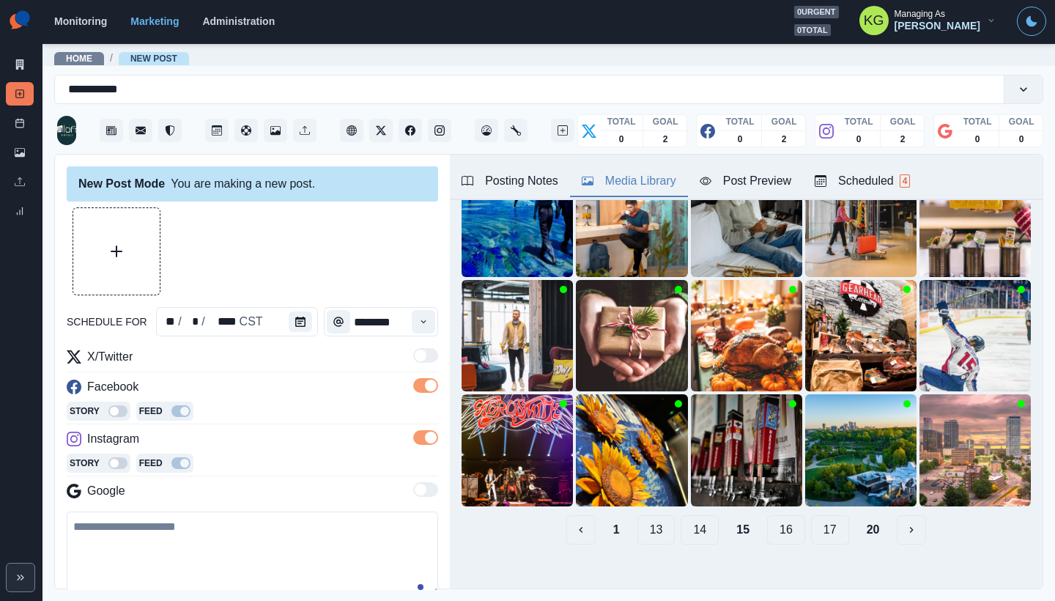
click at [687, 523] on button "14" at bounding box center [700, 529] width 38 height 29
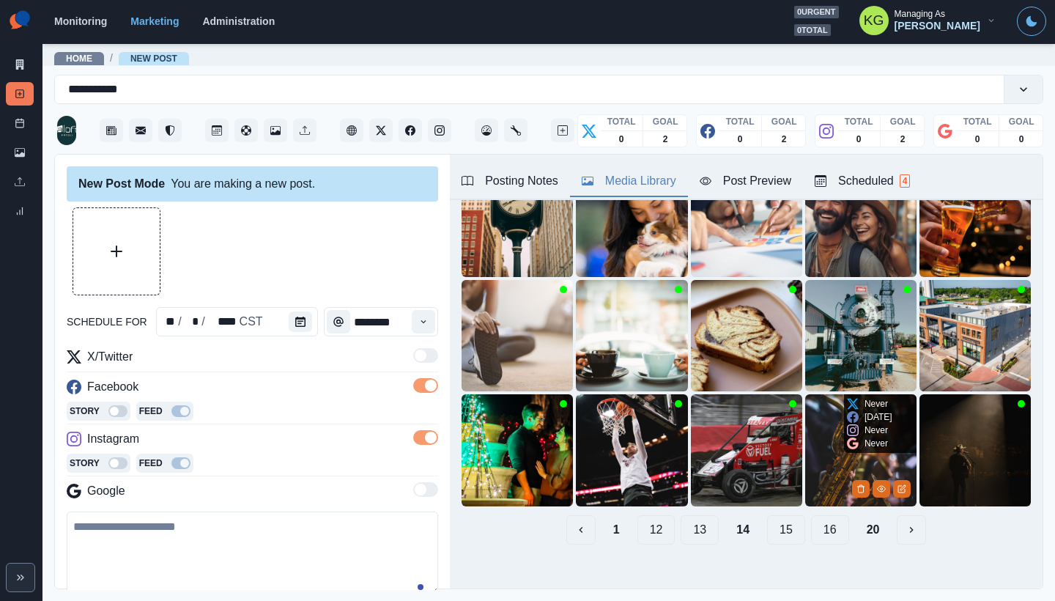
scroll to position [88, 0]
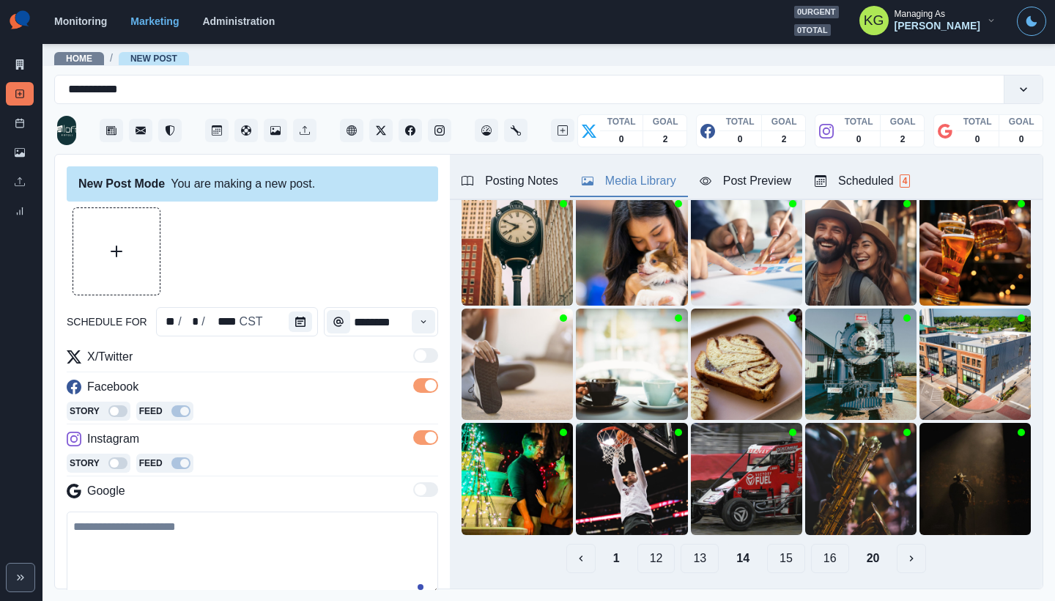
click at [686, 545] on button "13" at bounding box center [700, 558] width 38 height 29
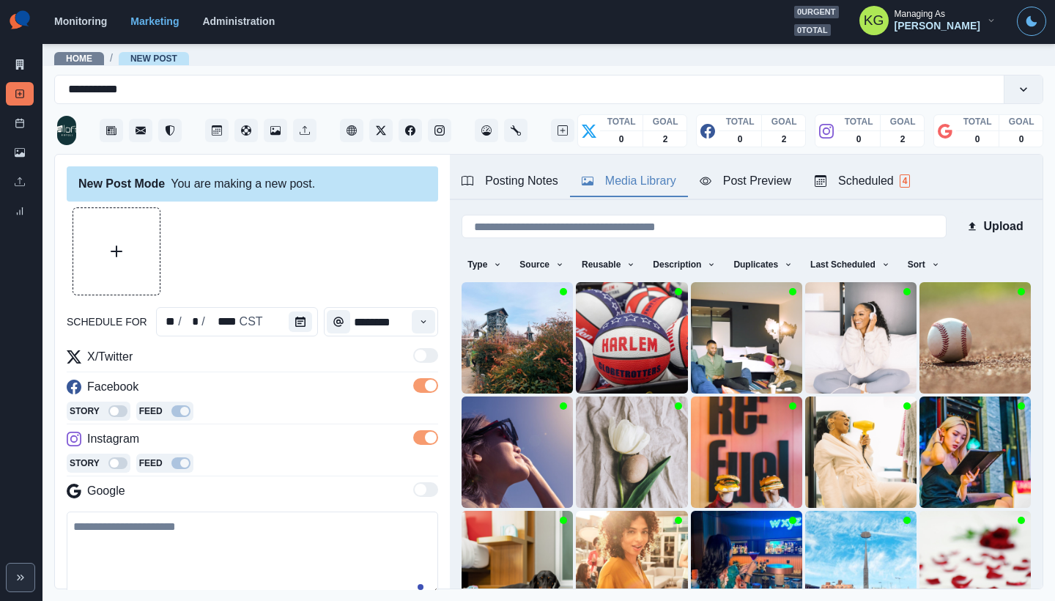
scroll to position [117, 0]
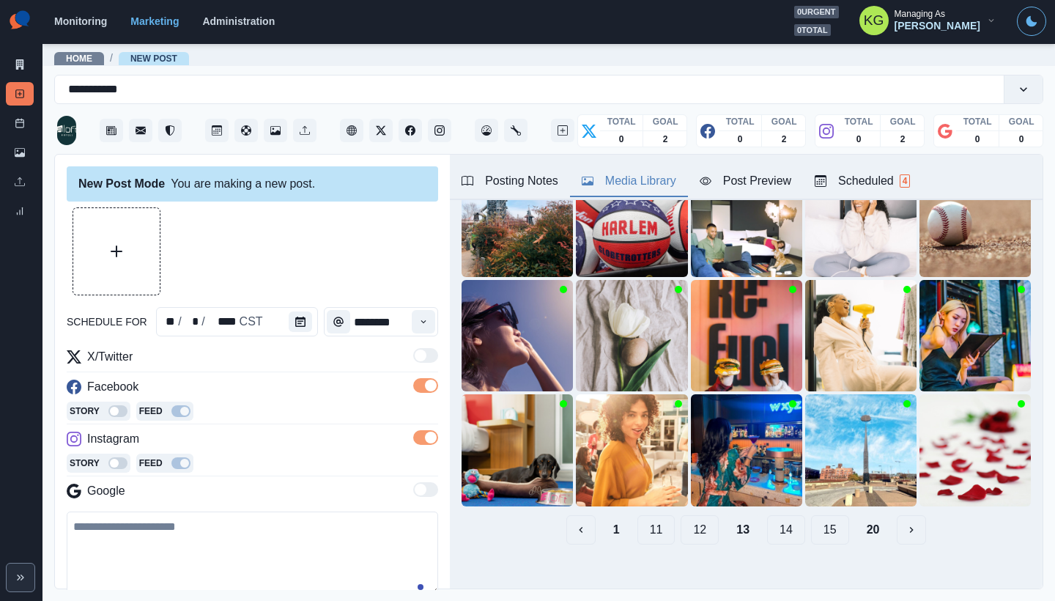
click at [696, 522] on button "12" at bounding box center [700, 529] width 38 height 29
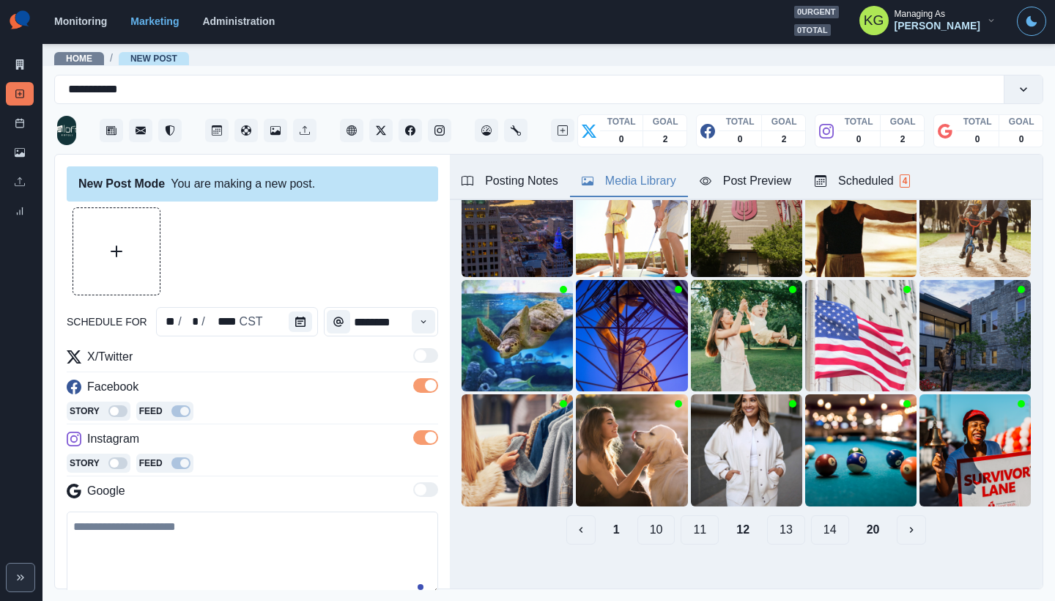
click at [688, 515] on button "11" at bounding box center [700, 529] width 38 height 29
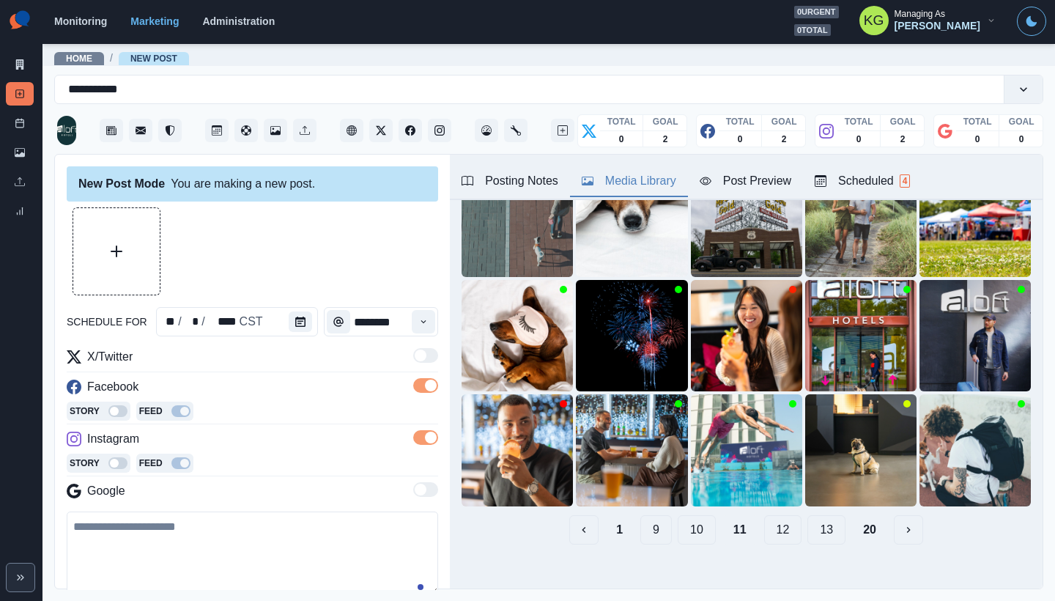
click at [692, 520] on button "10" at bounding box center [697, 529] width 38 height 29
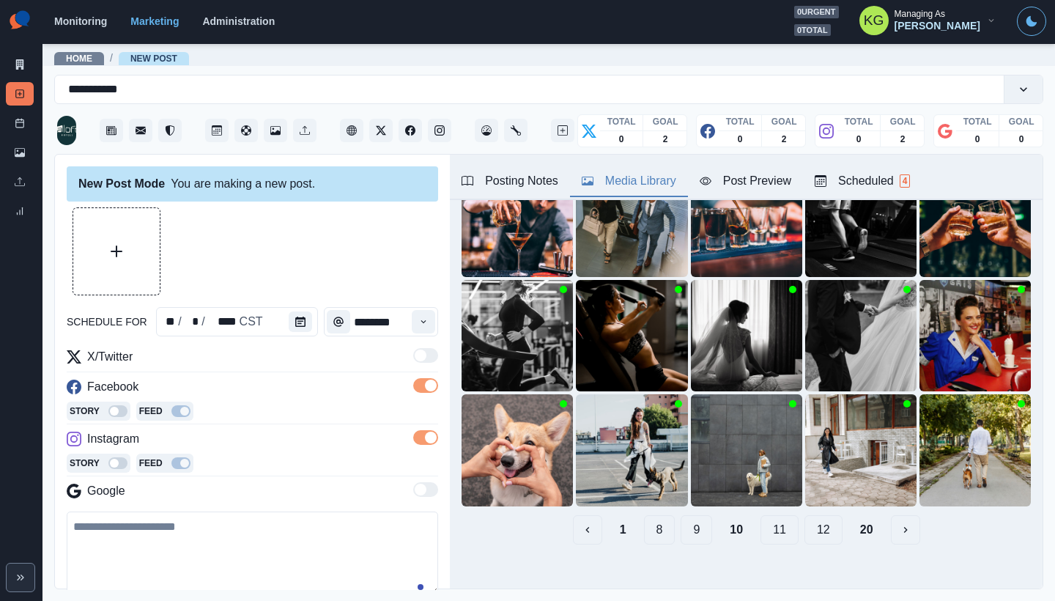
click at [691, 520] on button "9" at bounding box center [697, 529] width 32 height 29
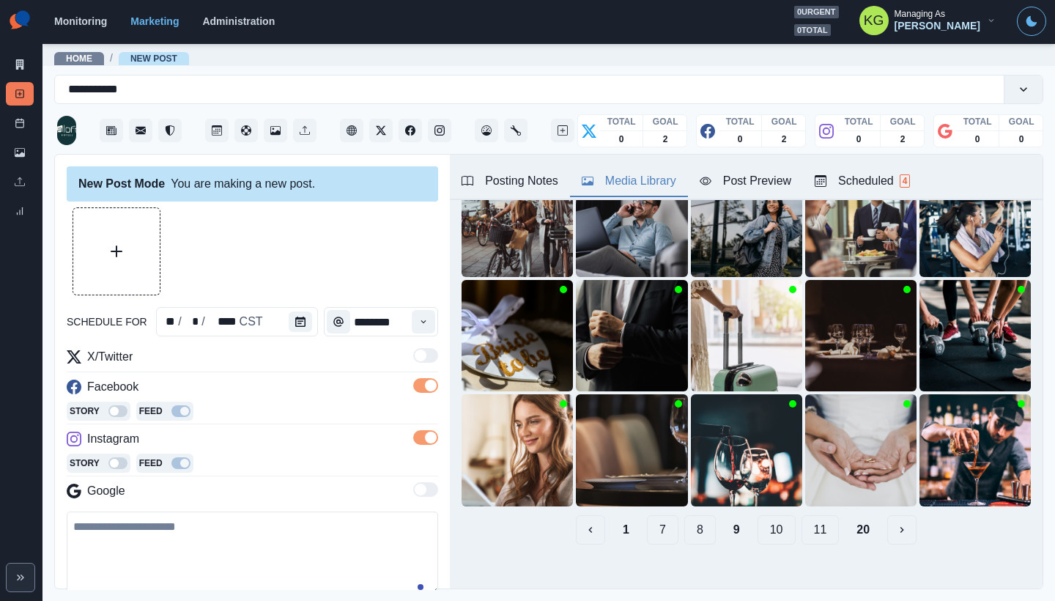
click at [691, 520] on button "8" at bounding box center [700, 529] width 32 height 29
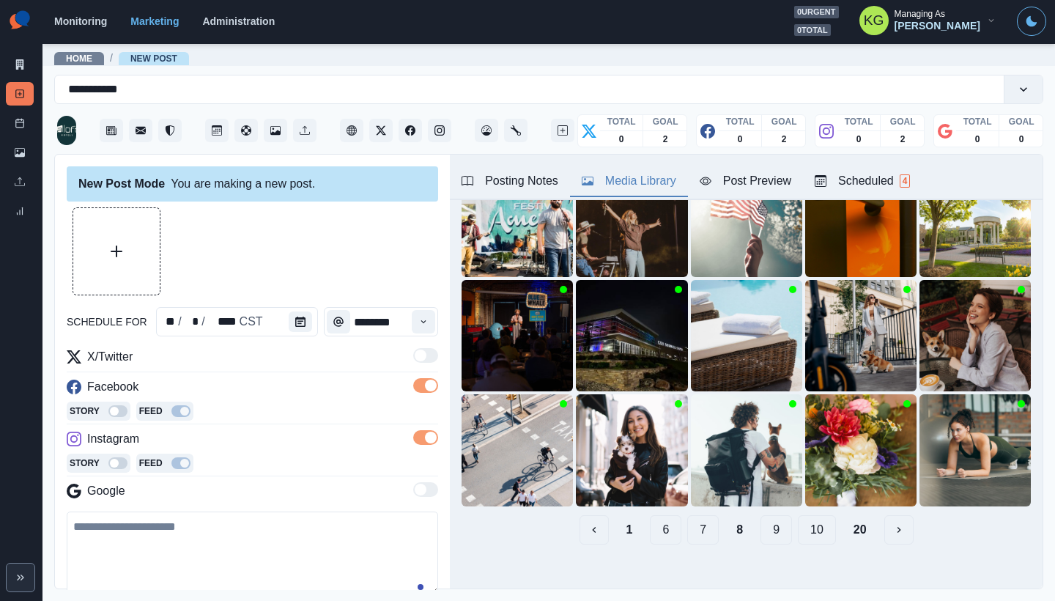
click at [691, 520] on button "7" at bounding box center [703, 529] width 32 height 29
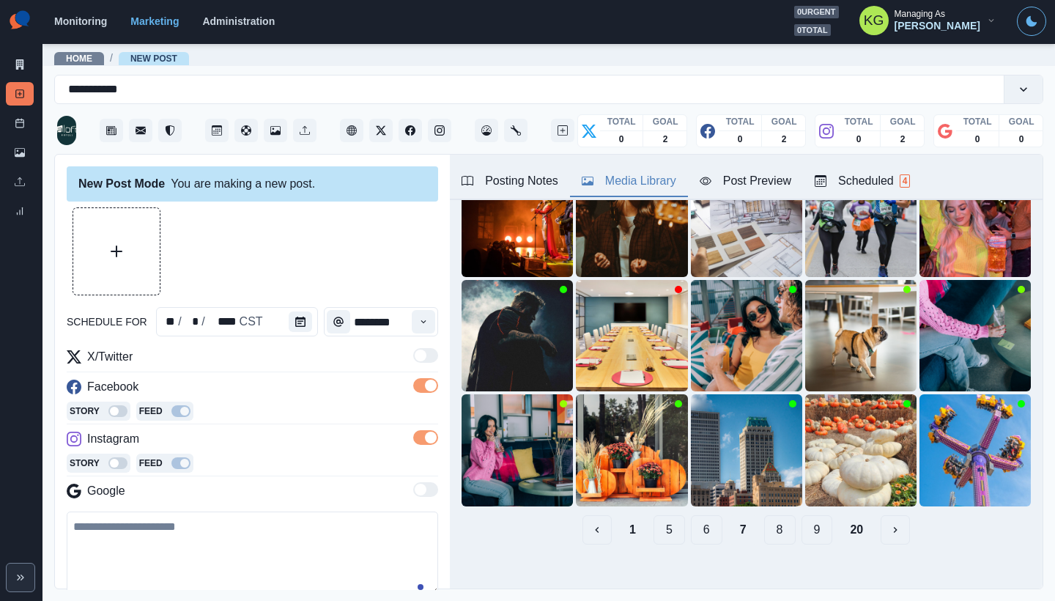
click at [691, 520] on button "6" at bounding box center [707, 529] width 32 height 29
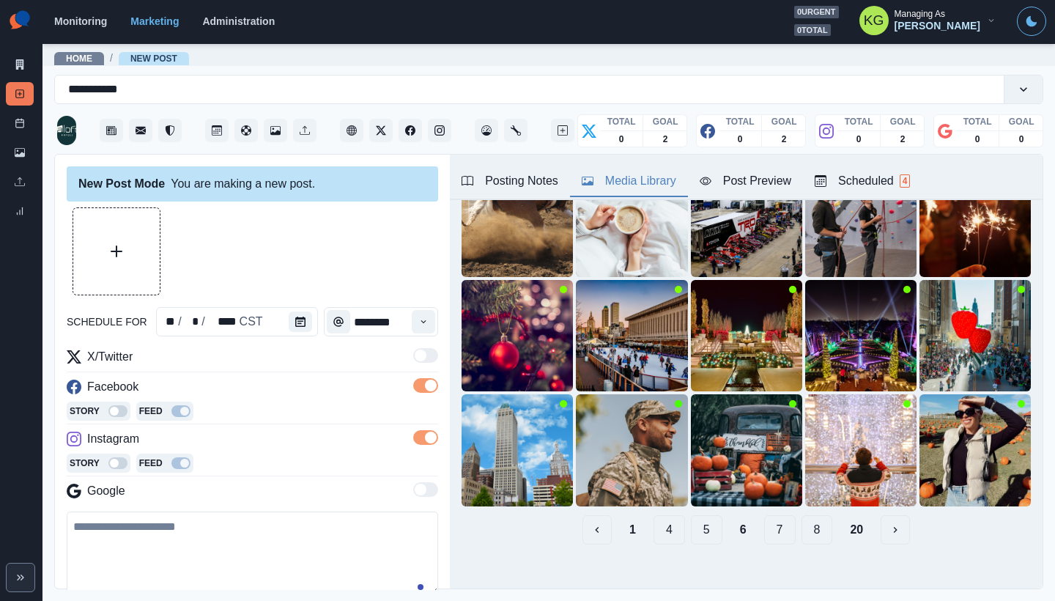
click at [691, 520] on button "5" at bounding box center [707, 529] width 32 height 29
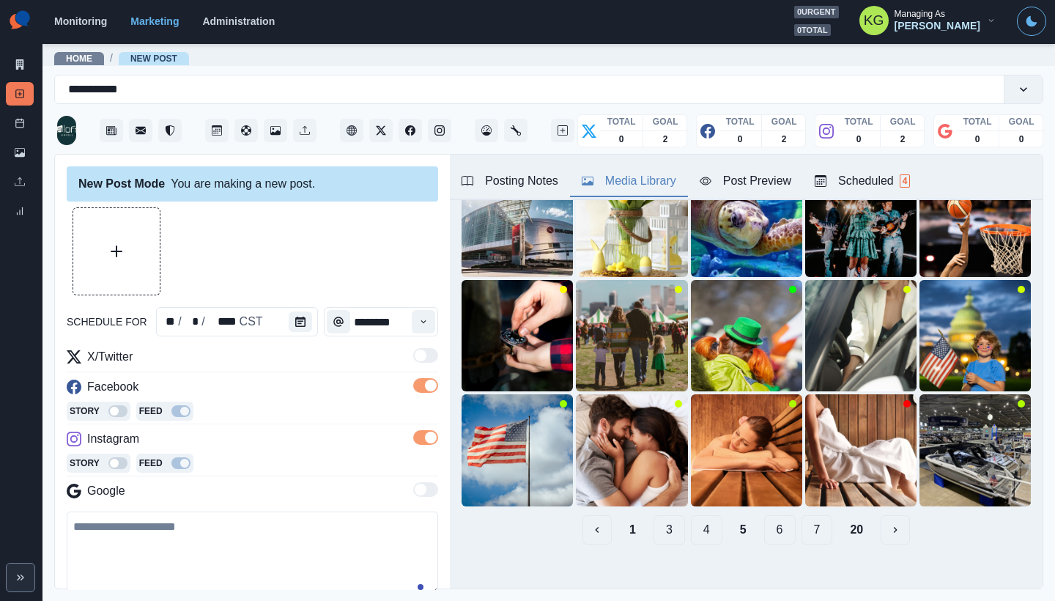
click at [698, 519] on button "4" at bounding box center [707, 529] width 32 height 29
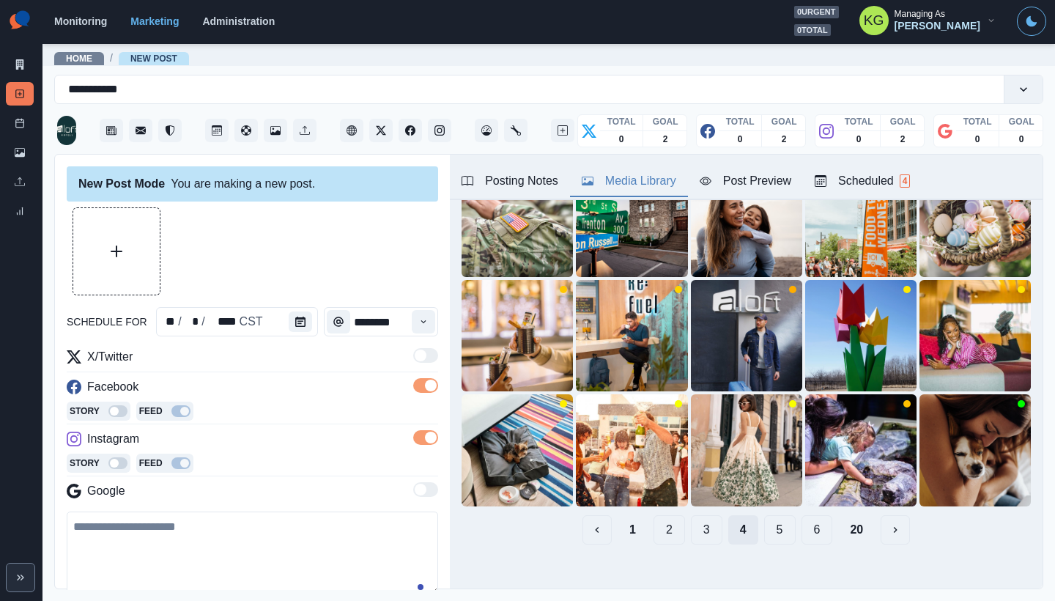
scroll to position [114, 0]
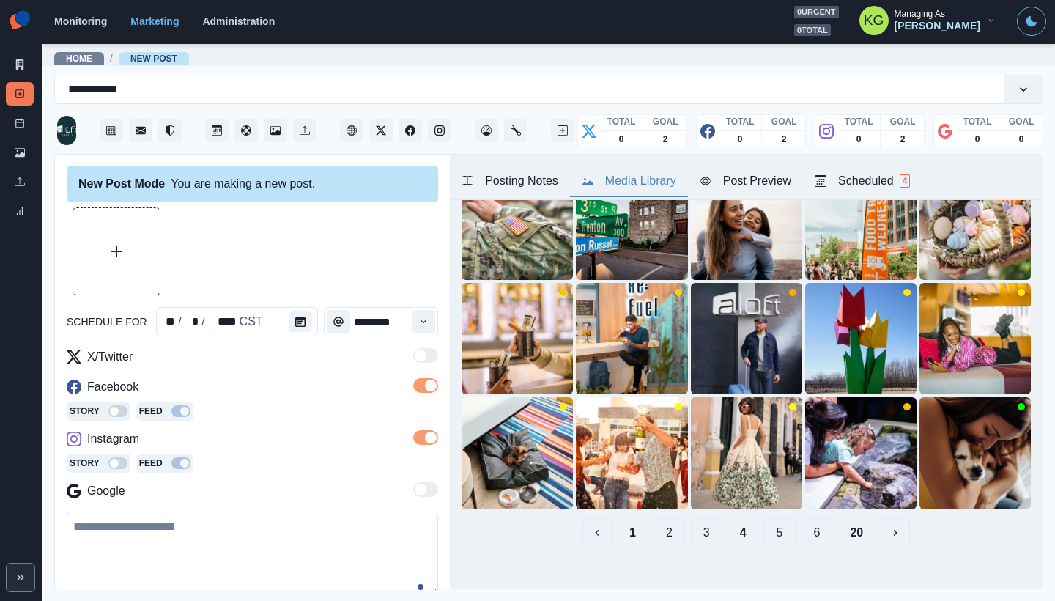
click at [691, 519] on button "3" at bounding box center [707, 532] width 32 height 29
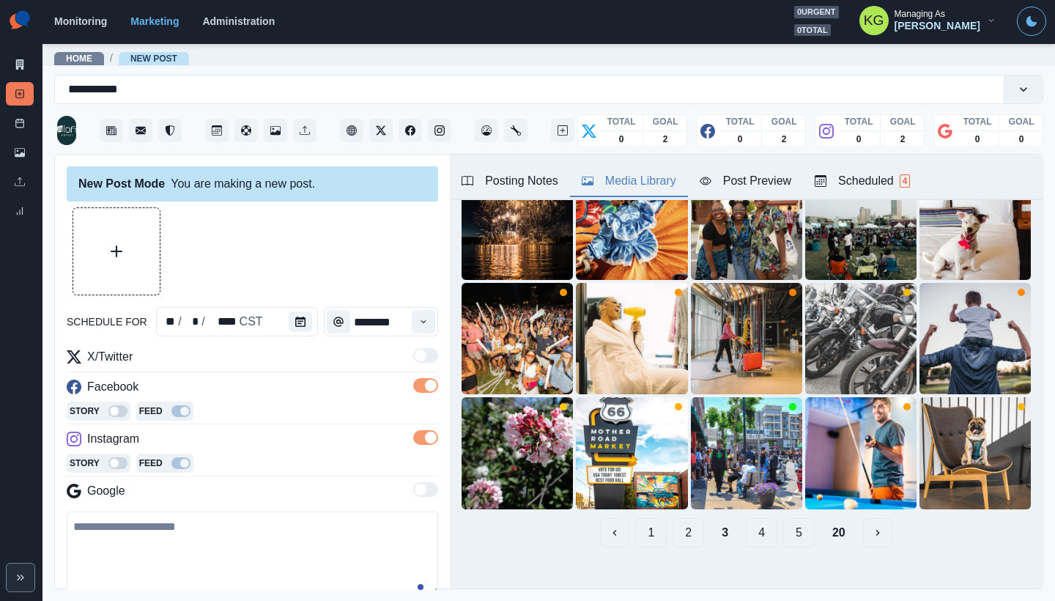
scroll to position [87, 0]
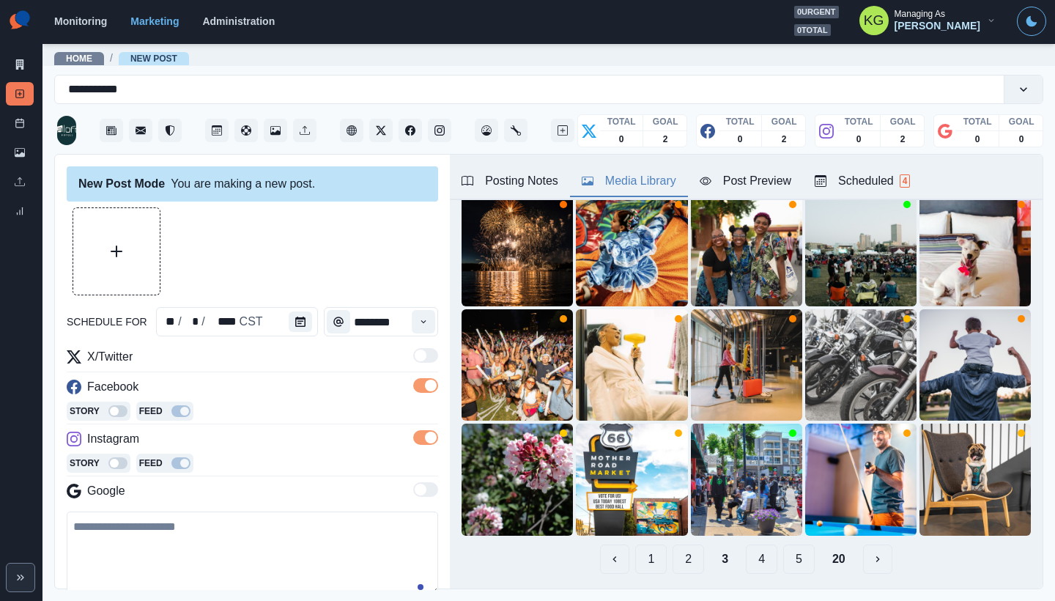
click at [673, 546] on button "2" at bounding box center [689, 559] width 32 height 29
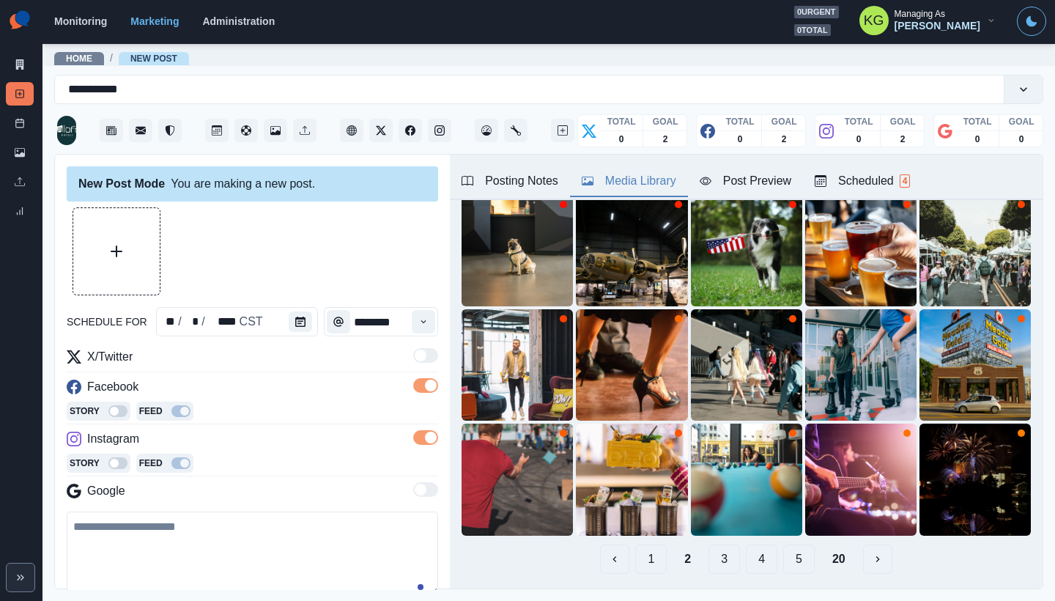
click at [639, 550] on button "1" at bounding box center [651, 559] width 32 height 29
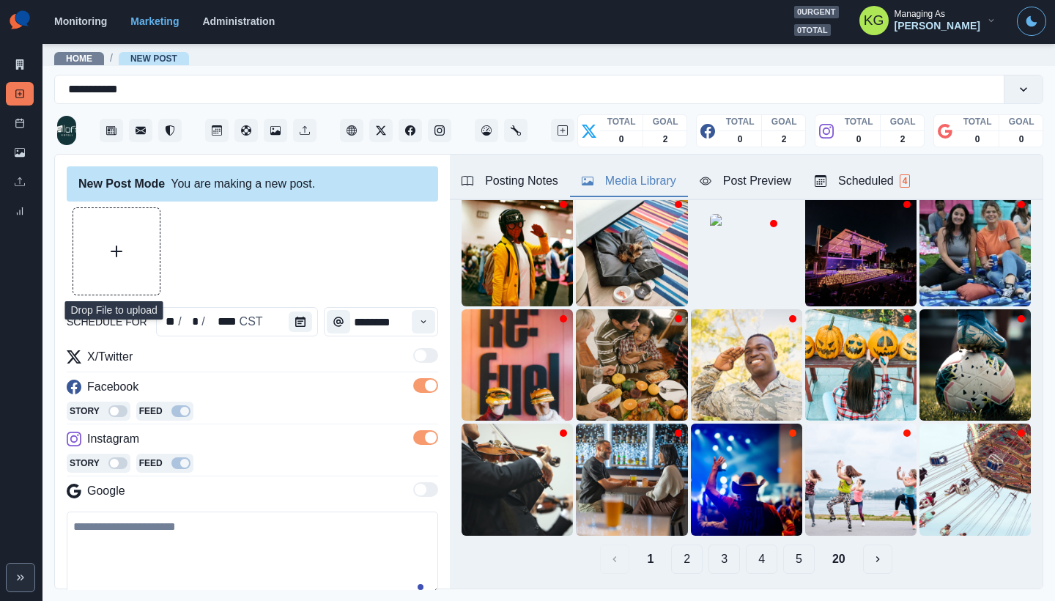
click at [138, 261] on button "Upload Media" at bounding box center [116, 251] width 86 height 86
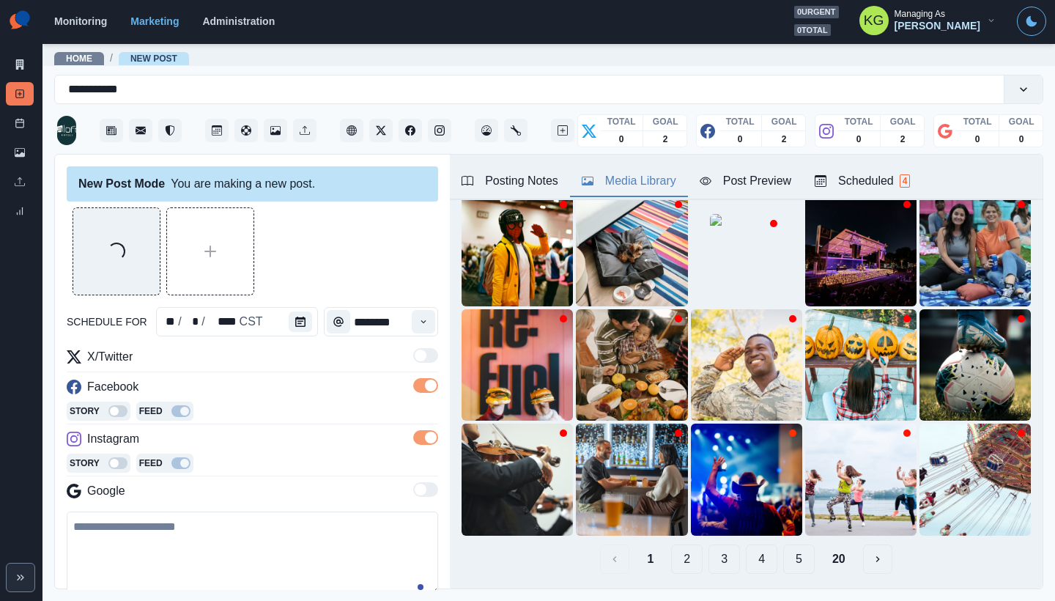
scroll to position [177, 0]
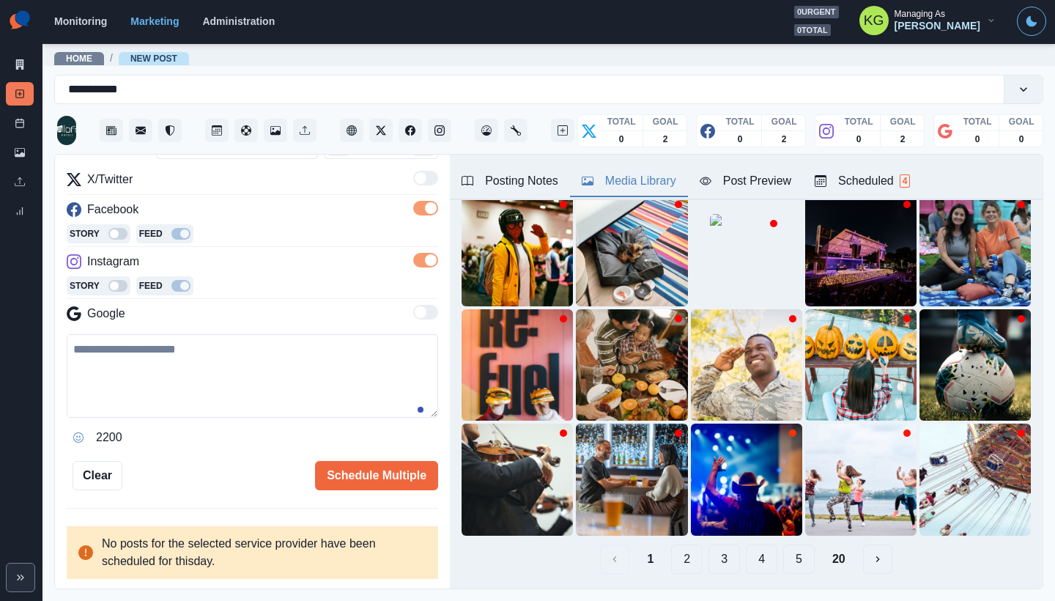
click at [374, 366] on textarea at bounding box center [253, 376] width 372 height 84
paste textarea "**********"
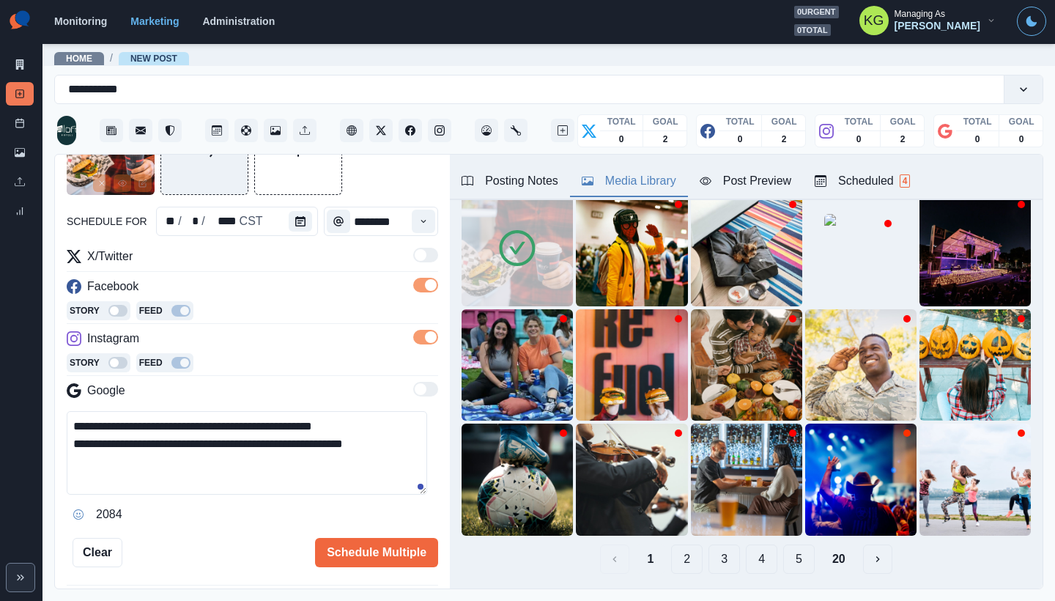
scroll to position [0, 0]
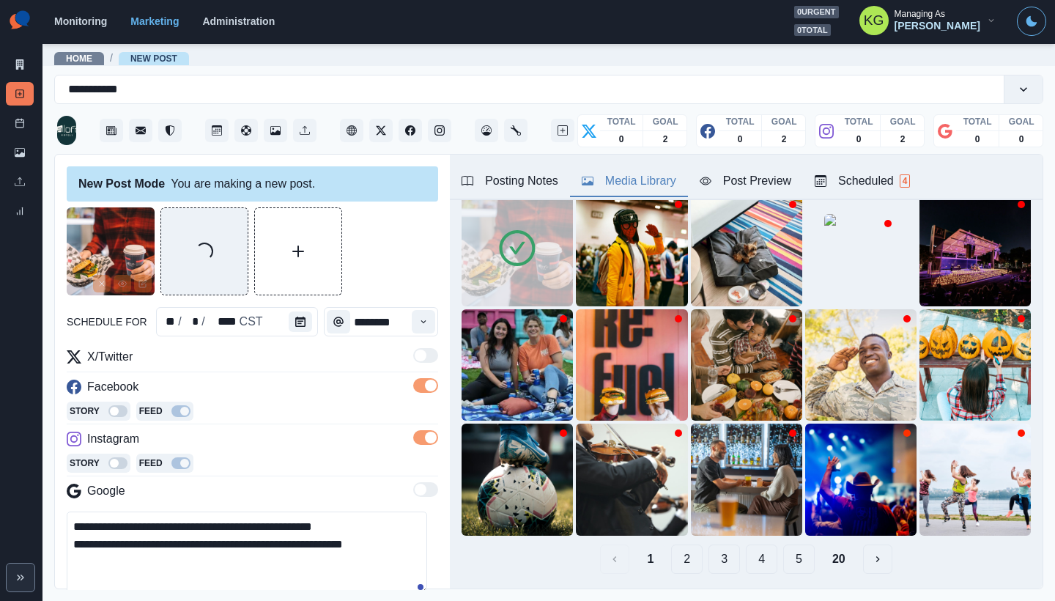
click at [76, 537] on textarea "**********" at bounding box center [247, 554] width 361 height 84
click at [337, 542] on textarea "**********" at bounding box center [247, 554] width 361 height 84
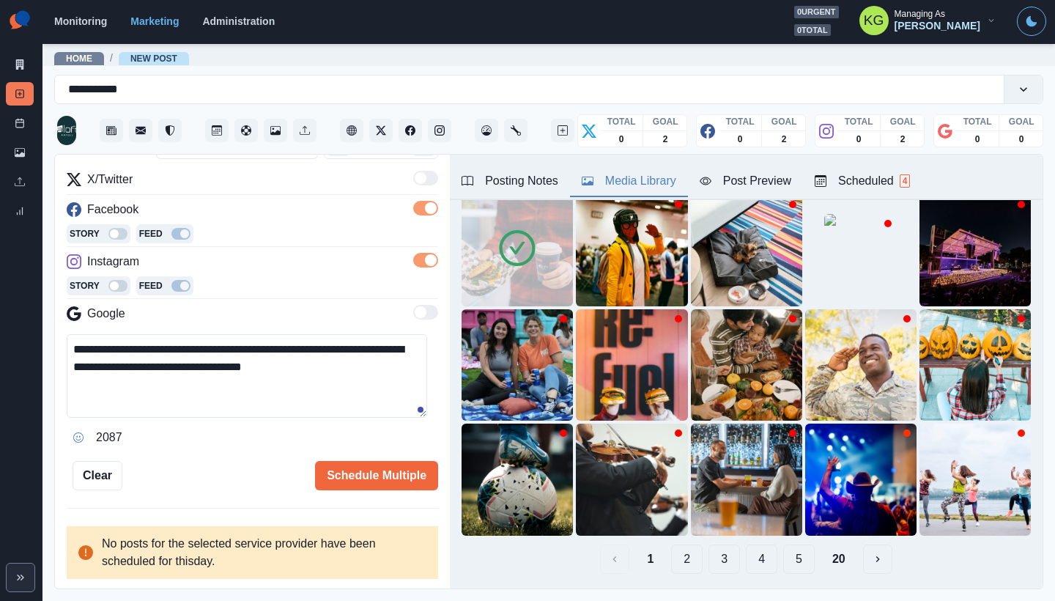
click at [73, 435] on button "Opens Emoji Picker" at bounding box center [78, 437] width 23 height 23
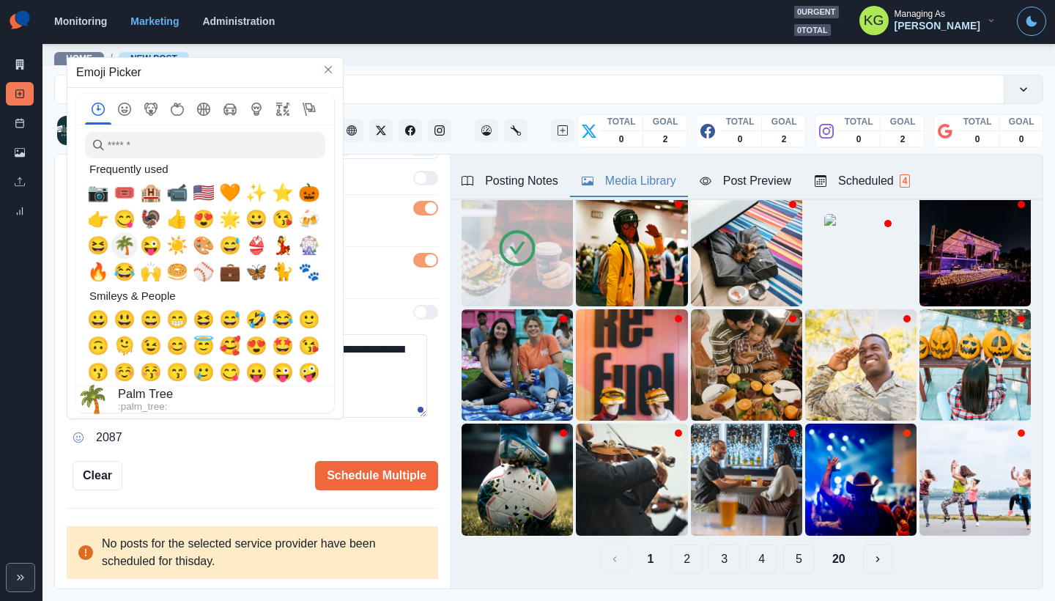
click at [128, 224] on span "😋" at bounding box center [125, 219] width 22 height 21
click at [376, 354] on textarea "**********" at bounding box center [247, 376] width 361 height 84
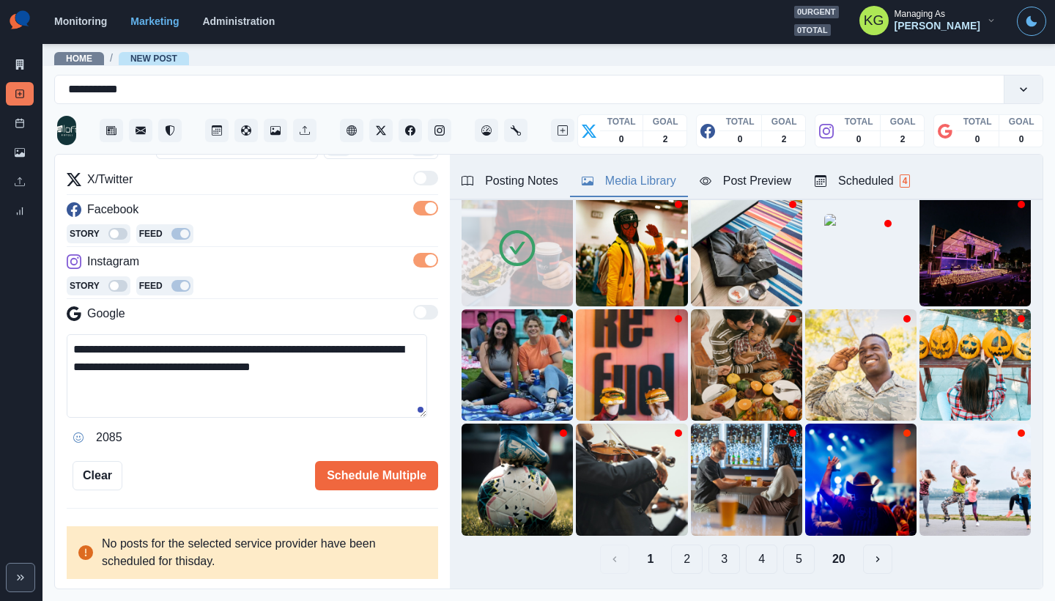
click at [349, 374] on textarea "**********" at bounding box center [247, 376] width 361 height 84
click at [77, 437] on icon "Opens Emoji Picker" at bounding box center [78, 437] width 10 height 10
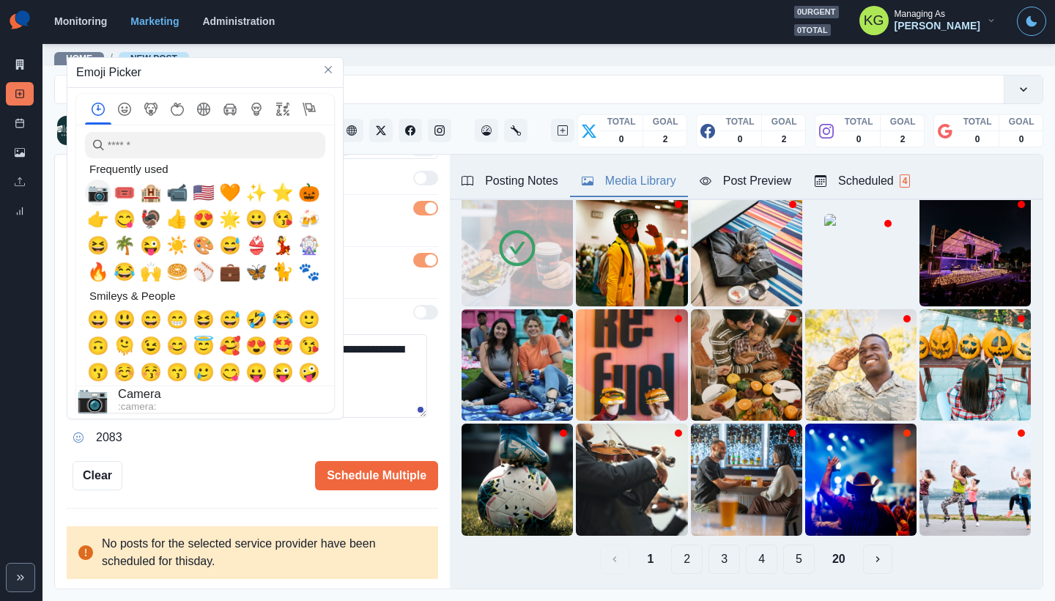
click at [92, 193] on span "📷" at bounding box center [98, 192] width 22 height 21
click at [396, 366] on textarea "**********" at bounding box center [247, 376] width 361 height 84
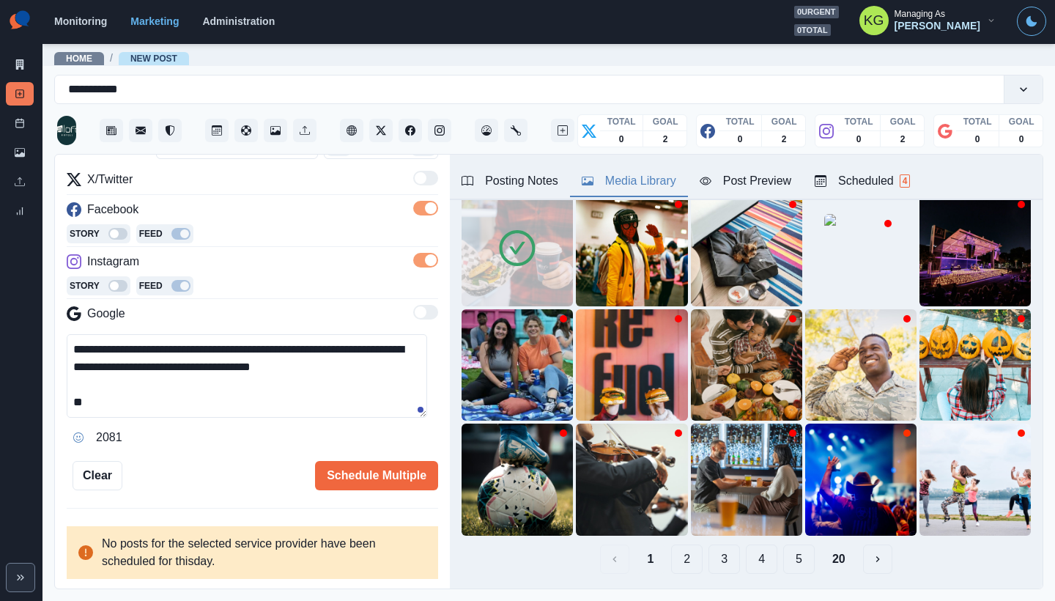
click at [343, 410] on textarea "**********" at bounding box center [247, 376] width 361 height 84
type textarea "**********"
click at [369, 472] on button "Schedule Multiple" at bounding box center [376, 475] width 123 height 29
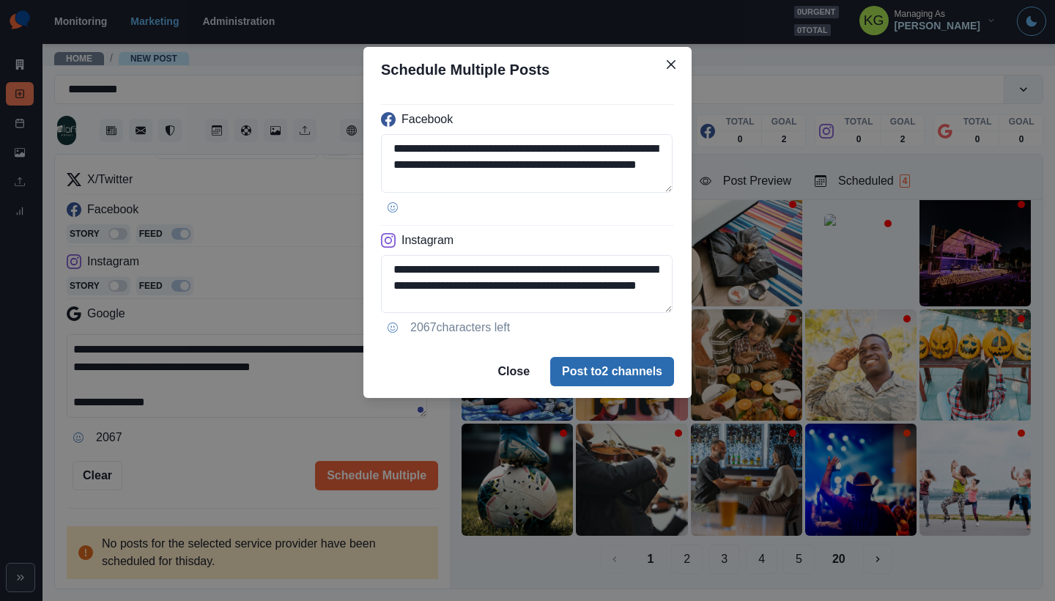
click at [613, 369] on button "Post to 2 channels" at bounding box center [612, 371] width 124 height 29
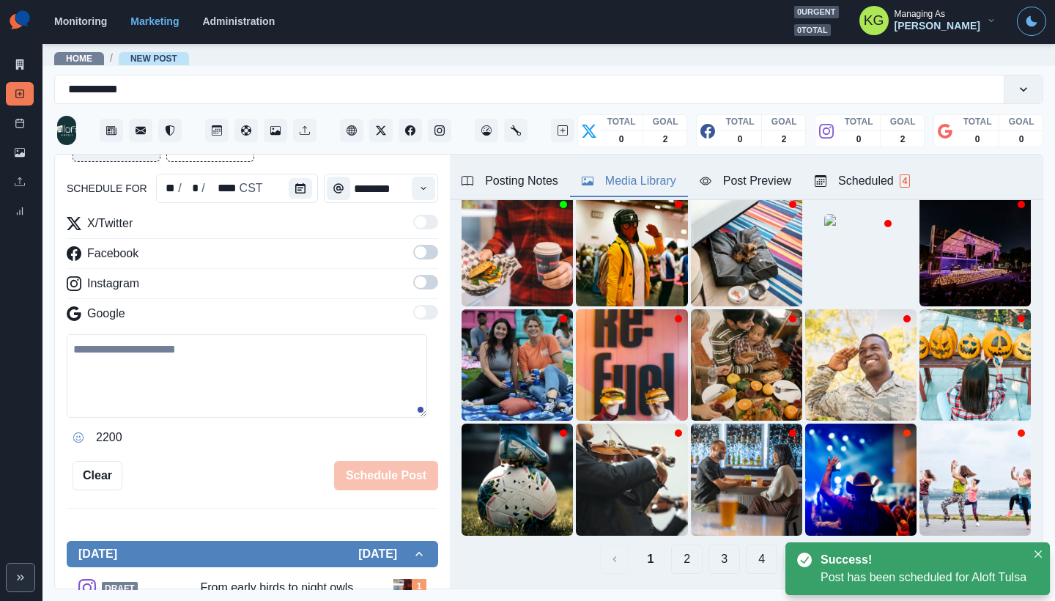
scroll to position [81, 0]
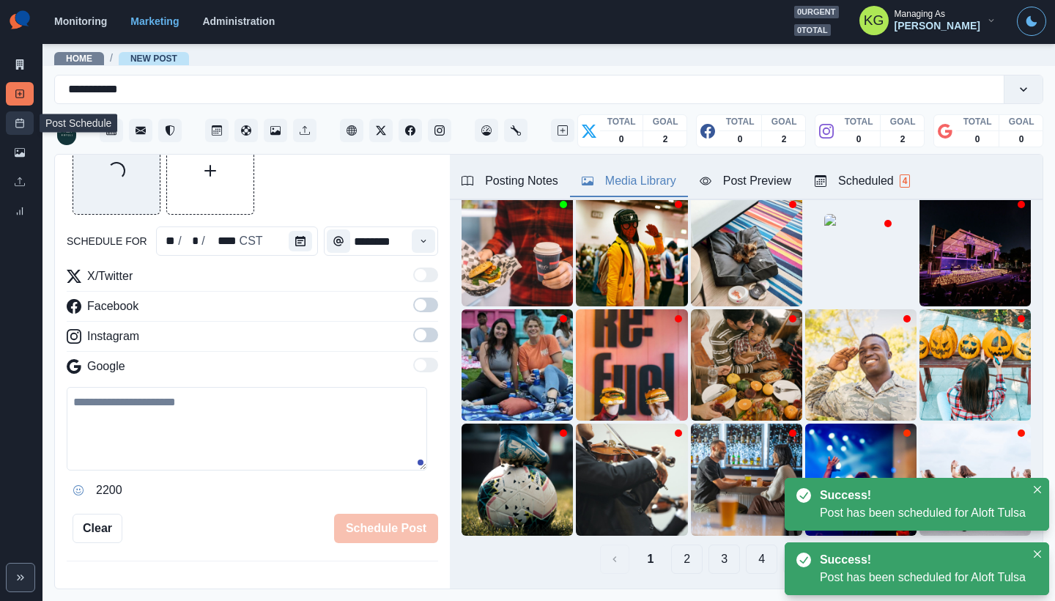
click at [23, 113] on link "Post Schedule" at bounding box center [20, 122] width 28 height 23
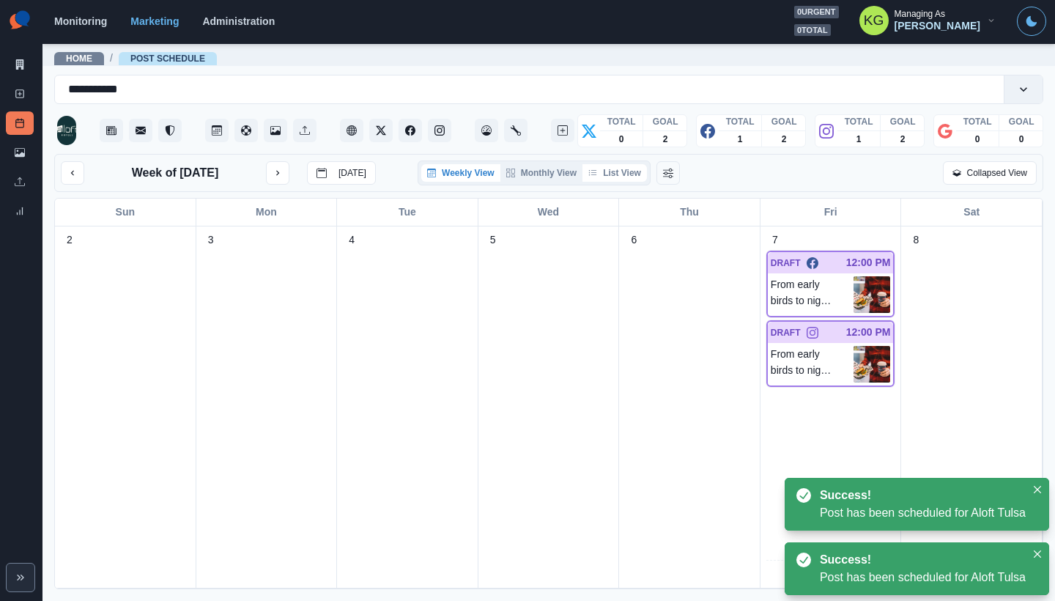
click at [630, 174] on button "List View" at bounding box center [615, 173] width 64 height 18
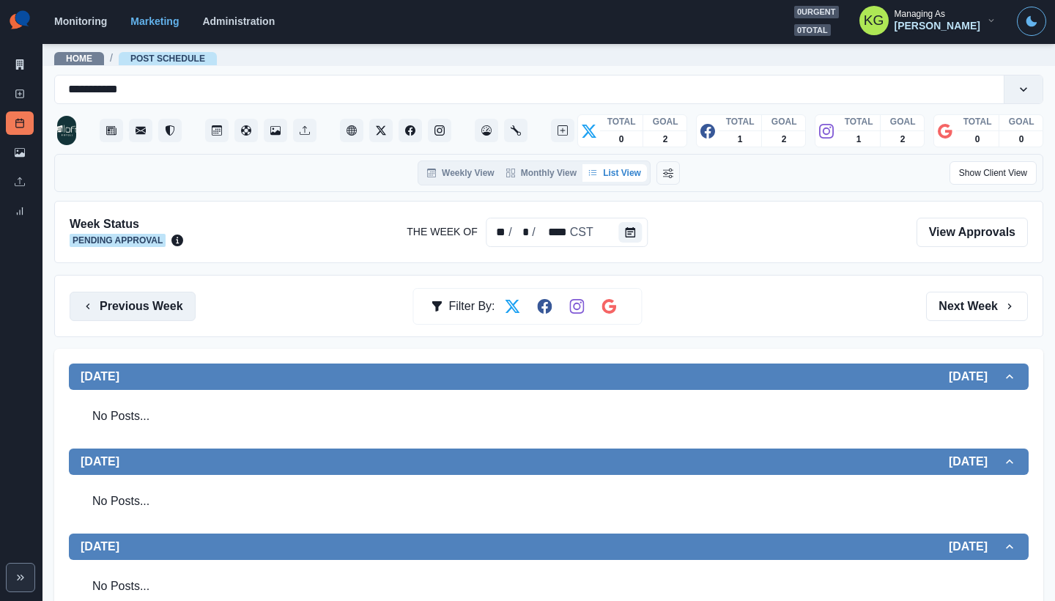
click at [163, 303] on button "Previous Week" at bounding box center [133, 306] width 126 height 29
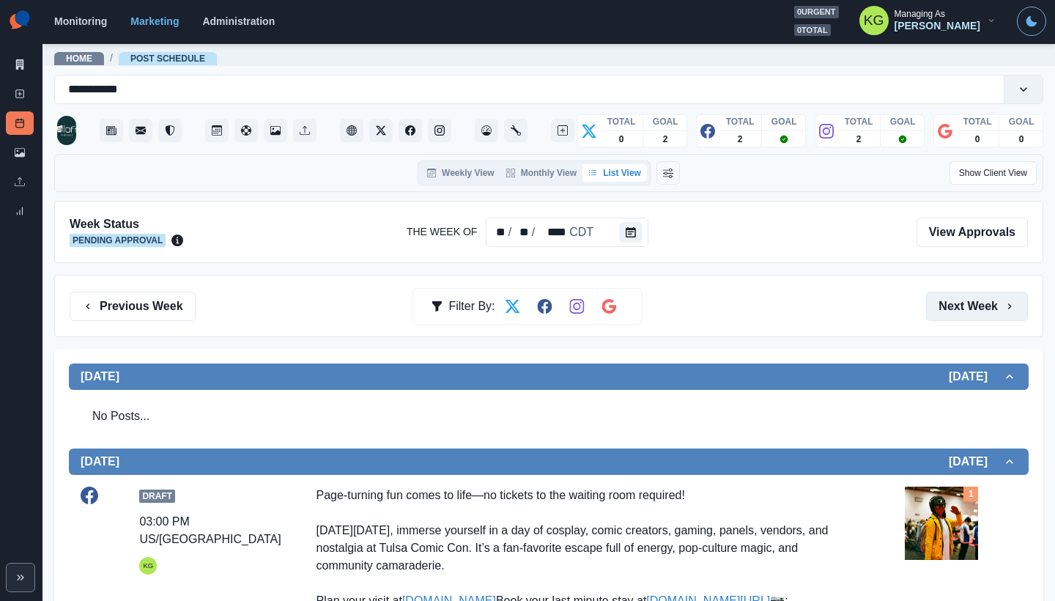
click at [964, 297] on button "Next Week" at bounding box center [977, 306] width 102 height 29
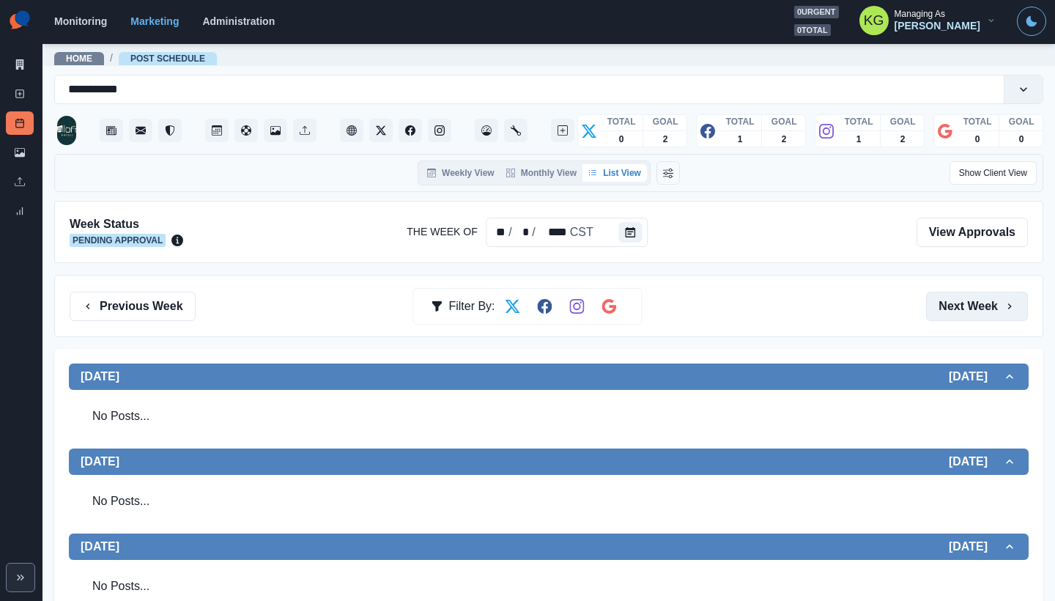
click at [948, 315] on button "Next Week" at bounding box center [977, 306] width 102 height 29
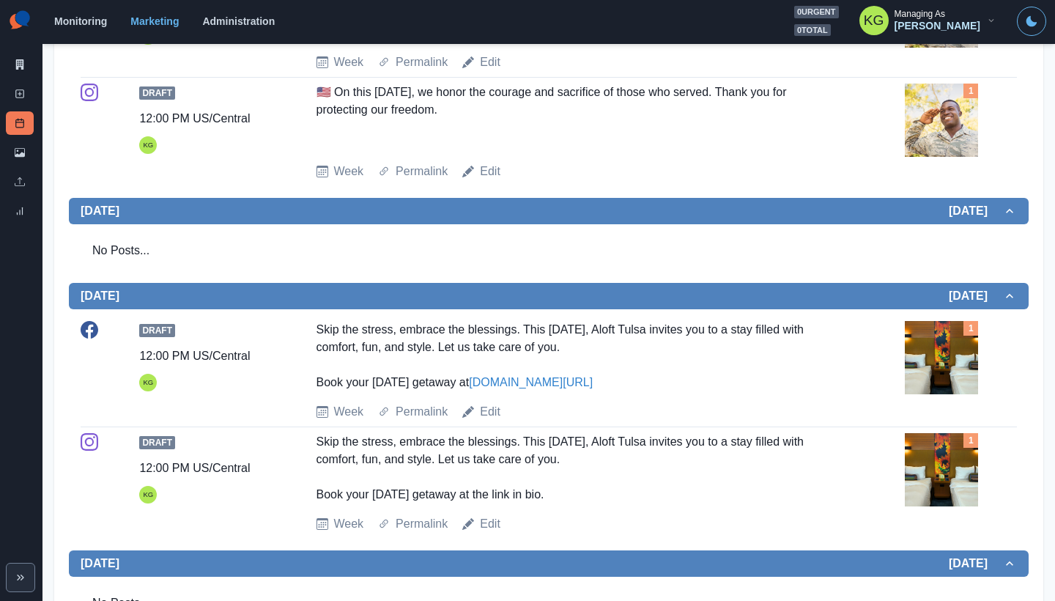
scroll to position [17, 0]
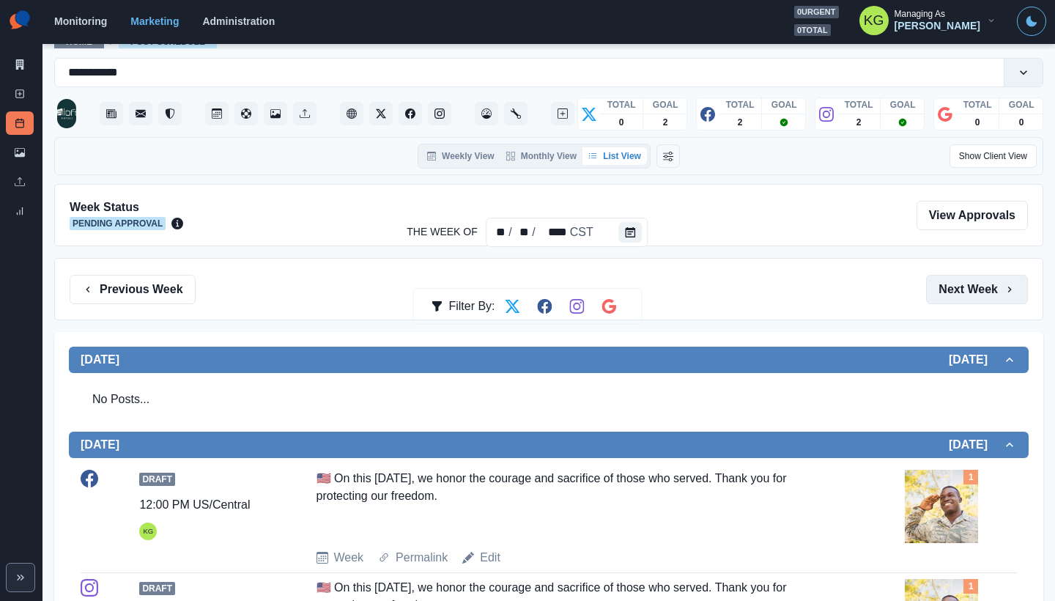
click at [942, 293] on button "Next Week" at bounding box center [977, 289] width 102 height 29
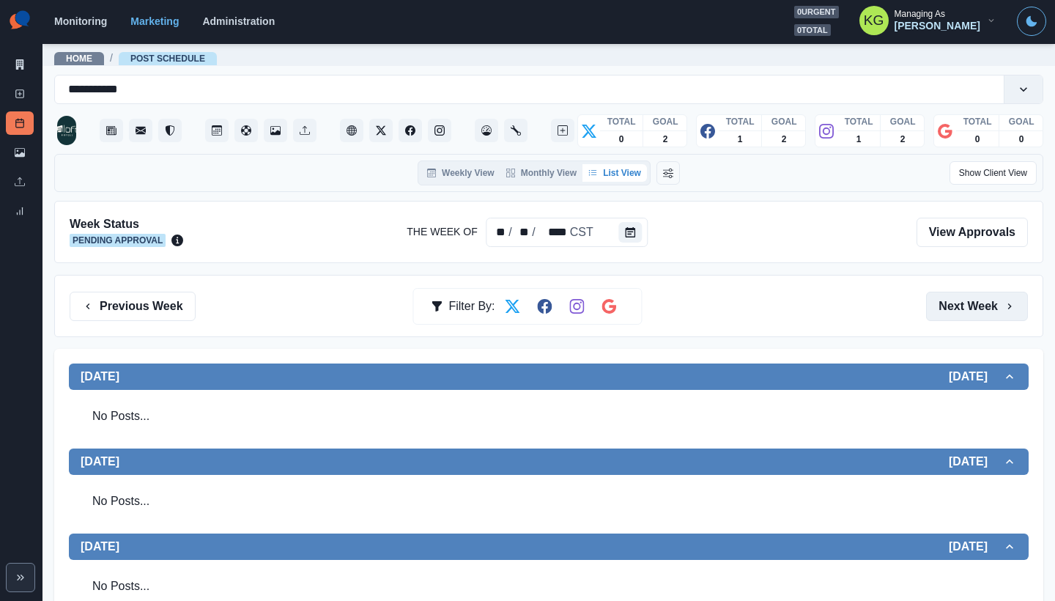
click at [932, 317] on button "Next Week" at bounding box center [977, 306] width 102 height 29
click at [149, 306] on button "Previous Week" at bounding box center [133, 306] width 126 height 29
click at [151, 314] on button "Previous Week" at bounding box center [133, 306] width 126 height 29
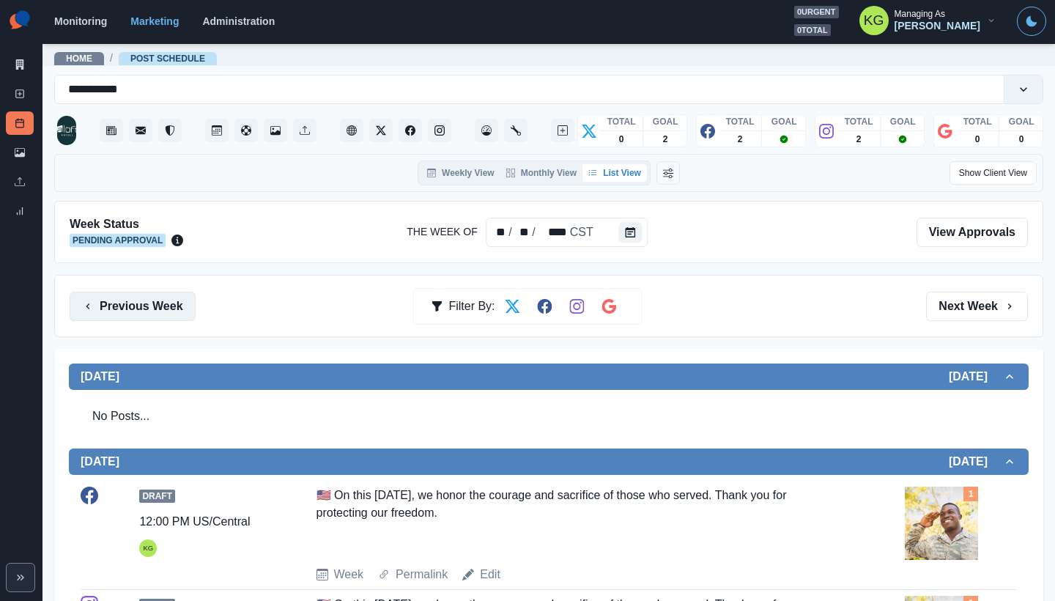
click at [152, 314] on button "Previous Week" at bounding box center [133, 306] width 126 height 29
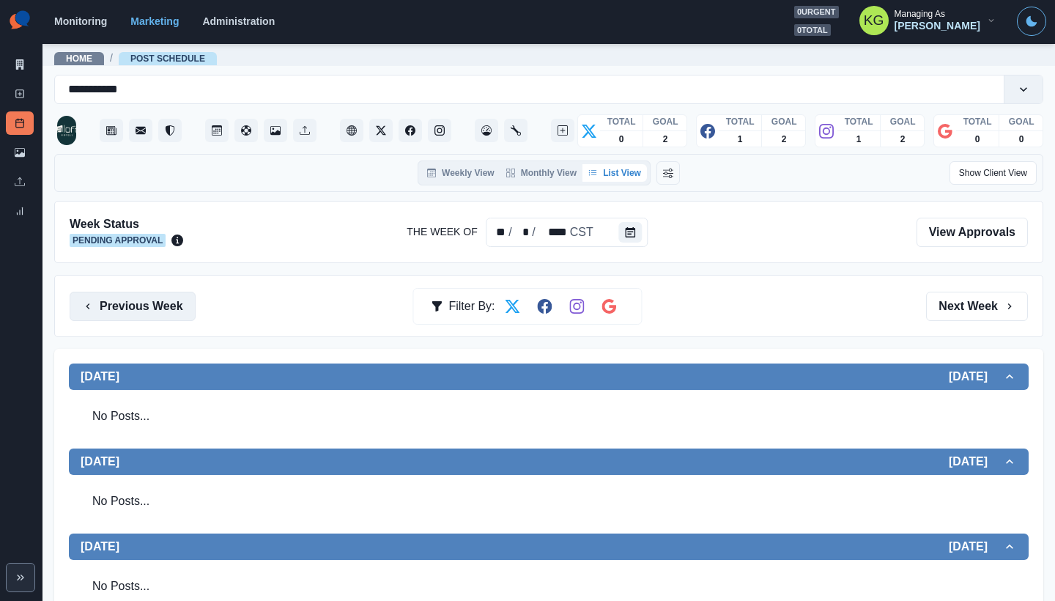
click at [154, 314] on button "Previous Week" at bounding box center [133, 306] width 126 height 29
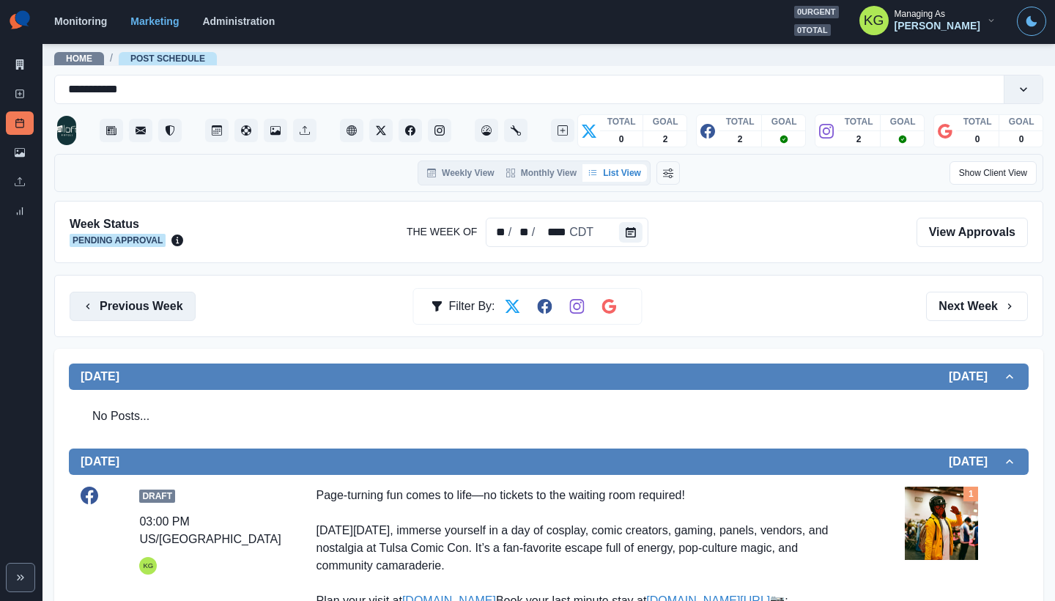
click at [134, 315] on button "Previous Week" at bounding box center [133, 306] width 126 height 29
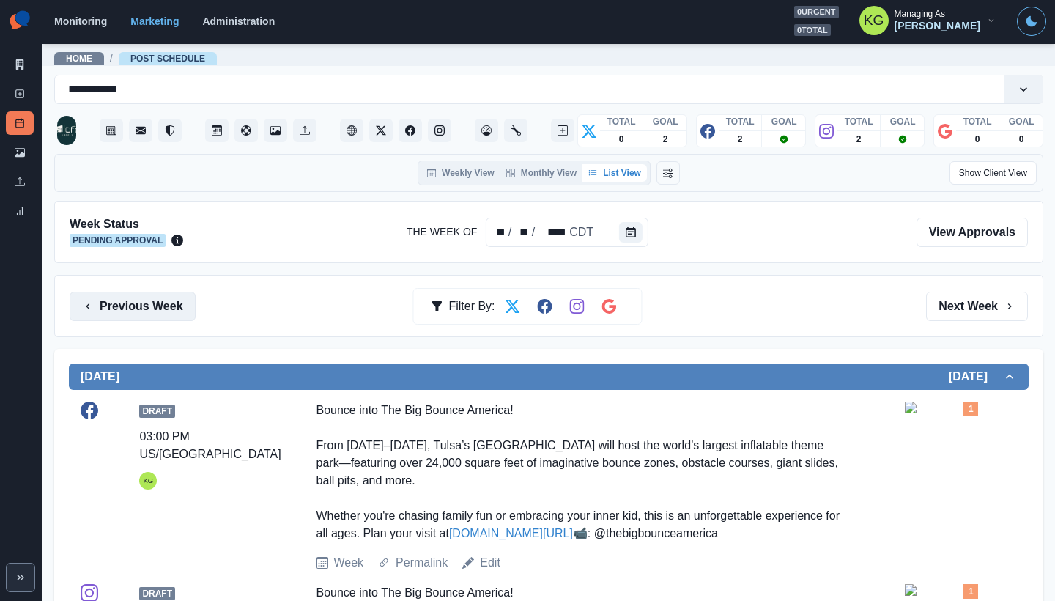
click at [134, 315] on button "Previous Week" at bounding box center [133, 306] width 126 height 29
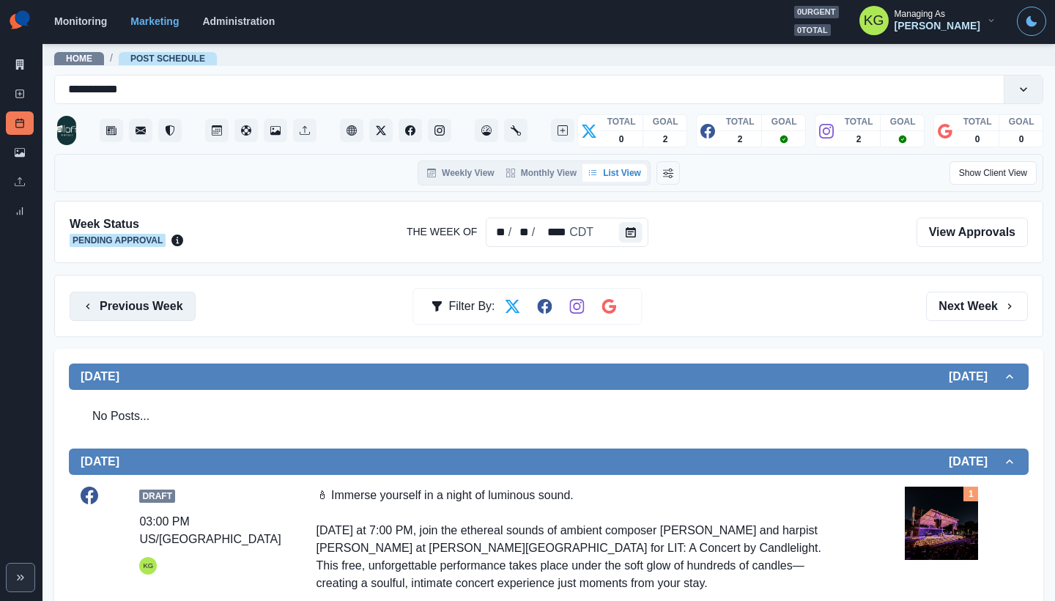
click at [134, 315] on button "Previous Week" at bounding box center [133, 306] width 126 height 29
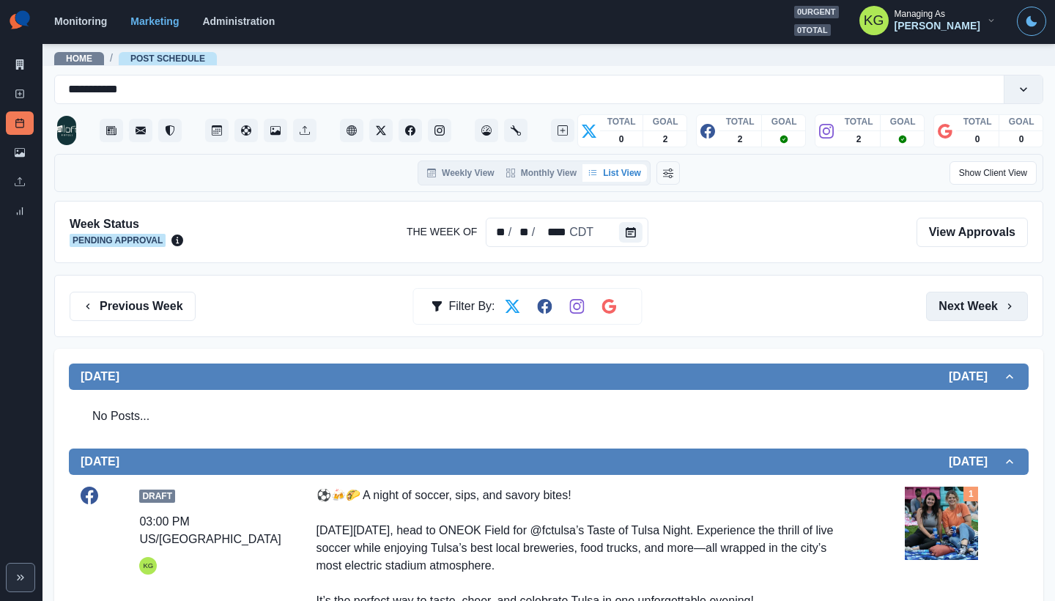
click at [934, 305] on button "Next Week" at bounding box center [977, 306] width 102 height 29
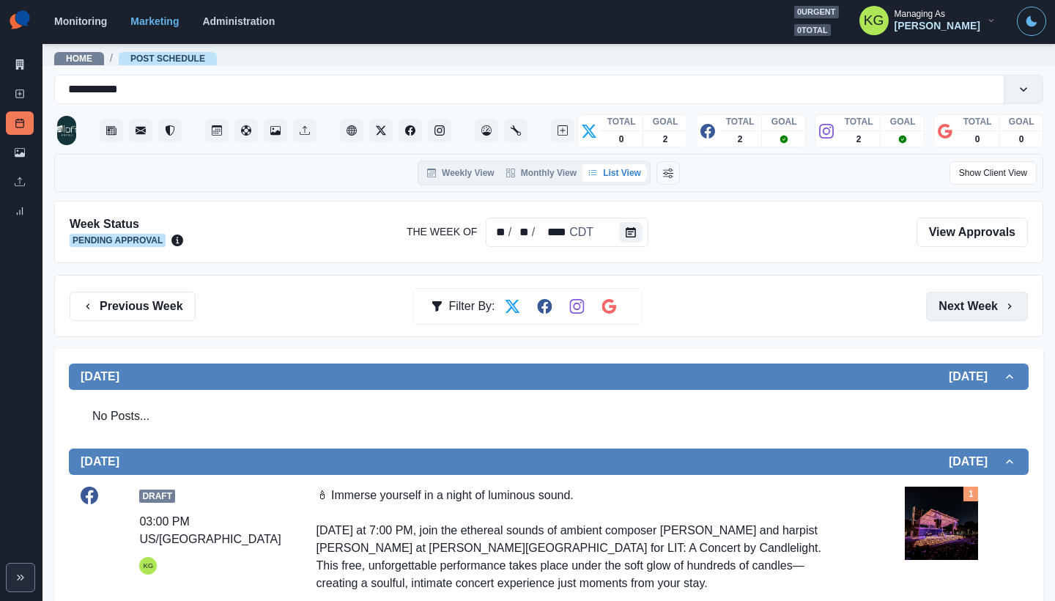
click at [934, 305] on button "Next Week" at bounding box center [977, 306] width 102 height 29
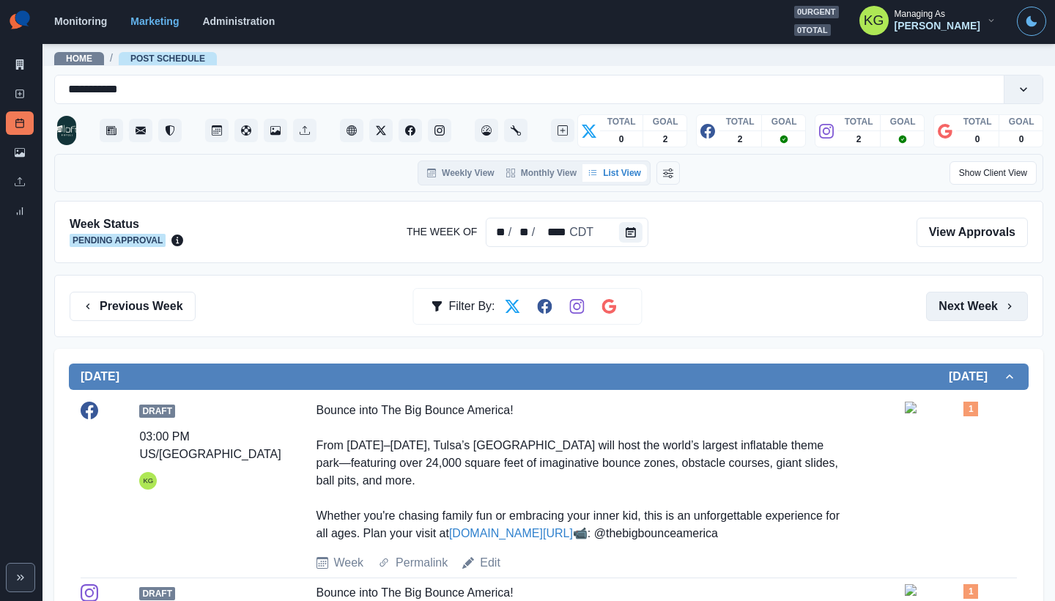
click at [934, 305] on button "Next Week" at bounding box center [977, 306] width 102 height 29
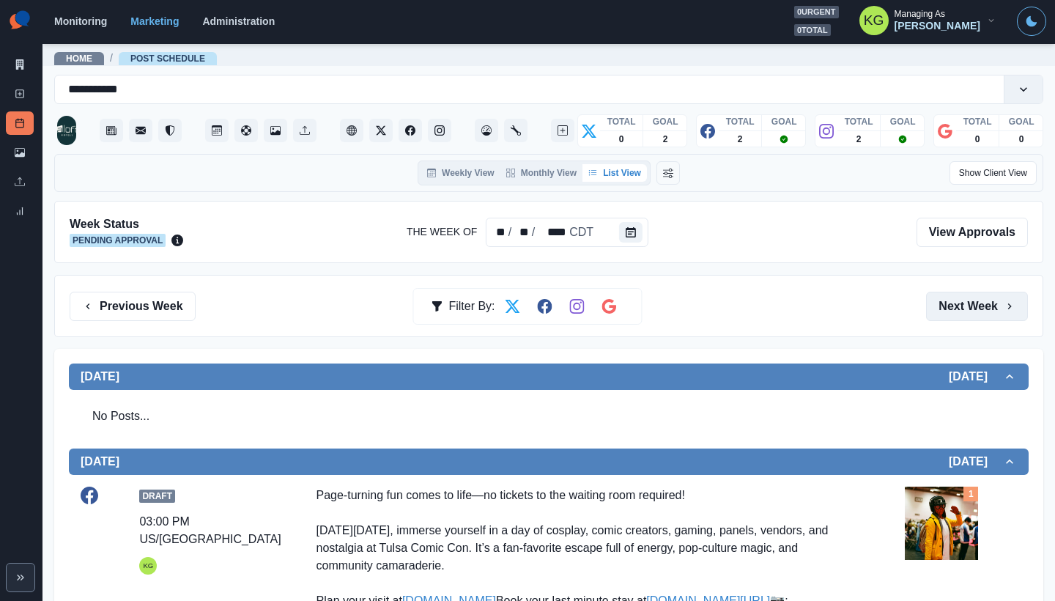
click at [934, 305] on button "Next Week" at bounding box center [977, 306] width 102 height 29
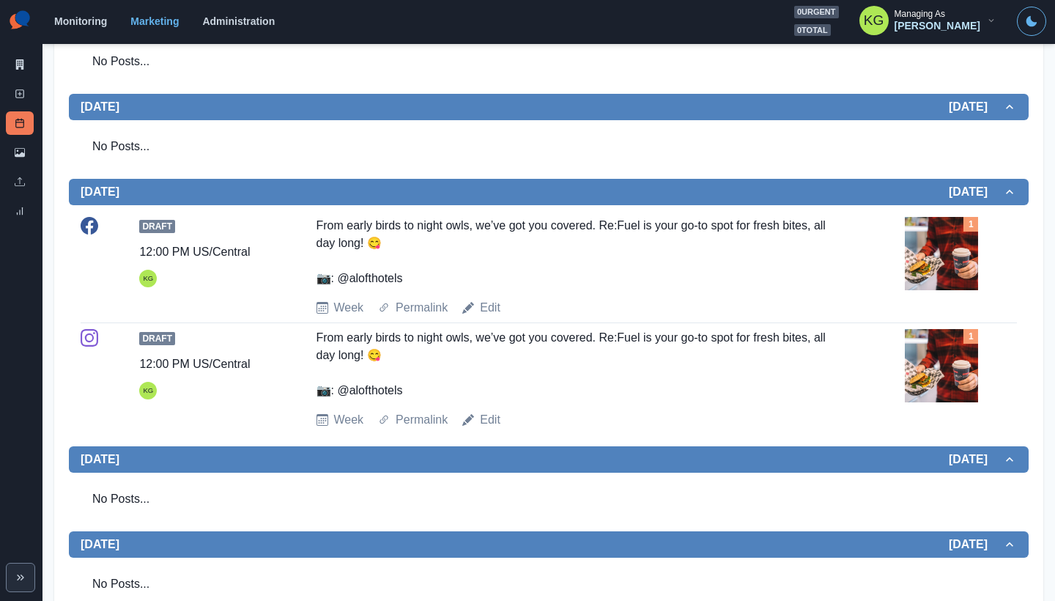
scroll to position [11, 0]
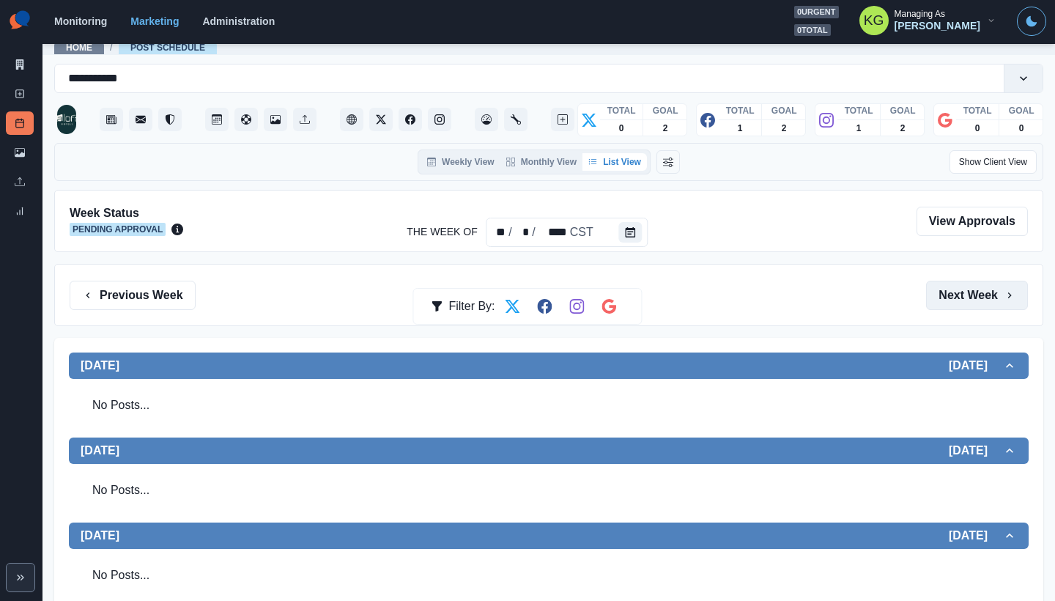
click at [983, 305] on button "Next Week" at bounding box center [977, 295] width 102 height 29
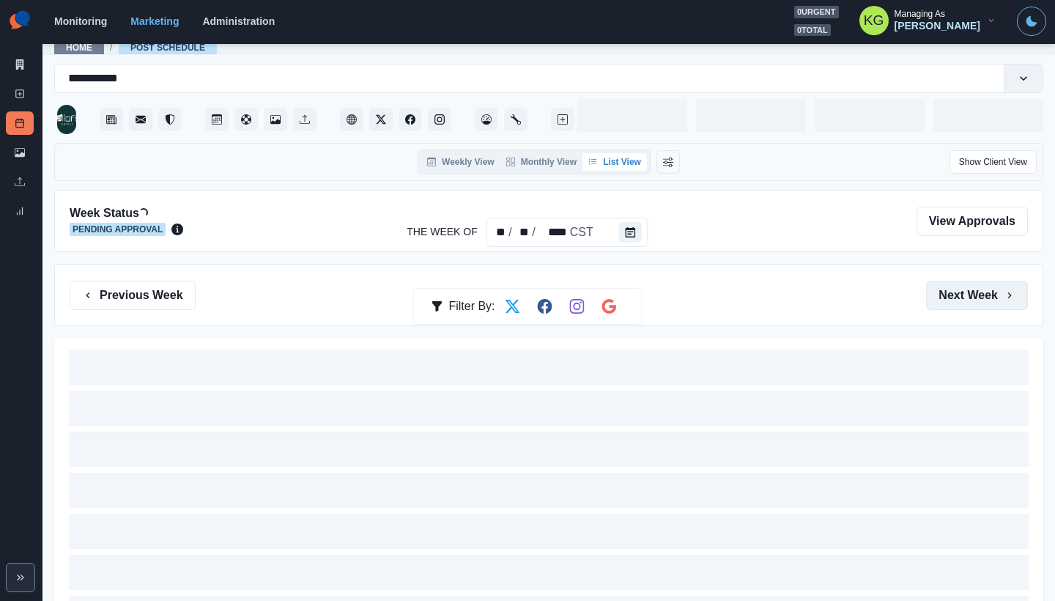
click at [976, 299] on button "Next Week" at bounding box center [977, 295] width 102 height 29
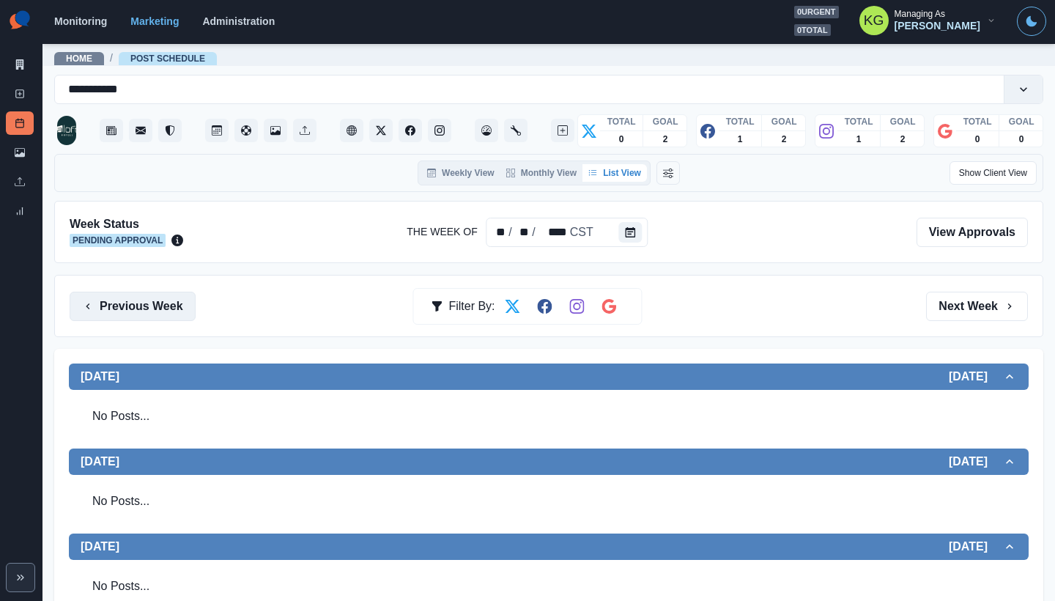
click at [155, 314] on button "Previous Week" at bounding box center [133, 306] width 126 height 29
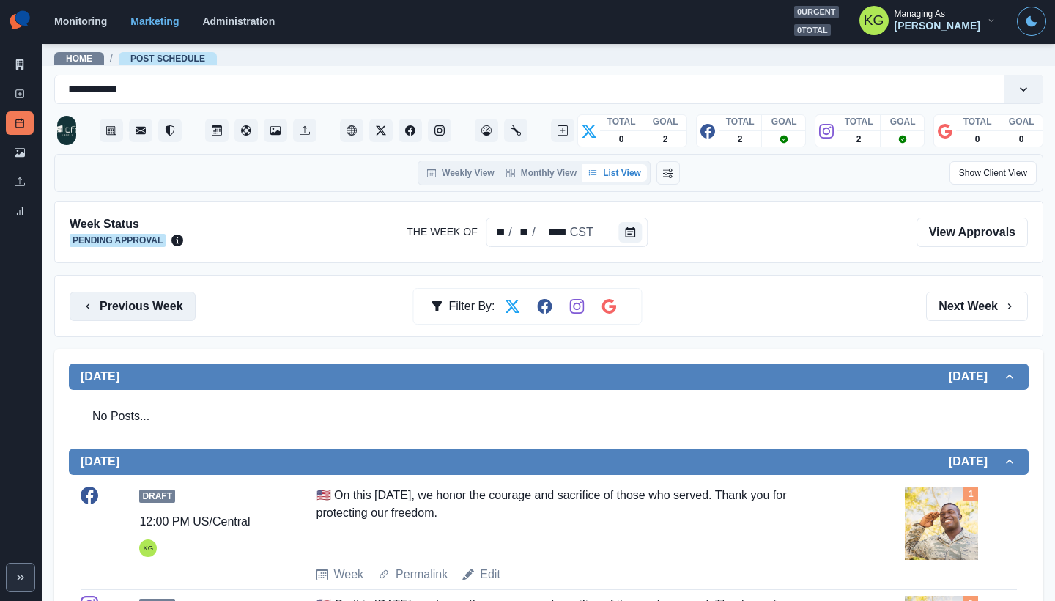
click at [182, 314] on button "Previous Week" at bounding box center [133, 306] width 126 height 29
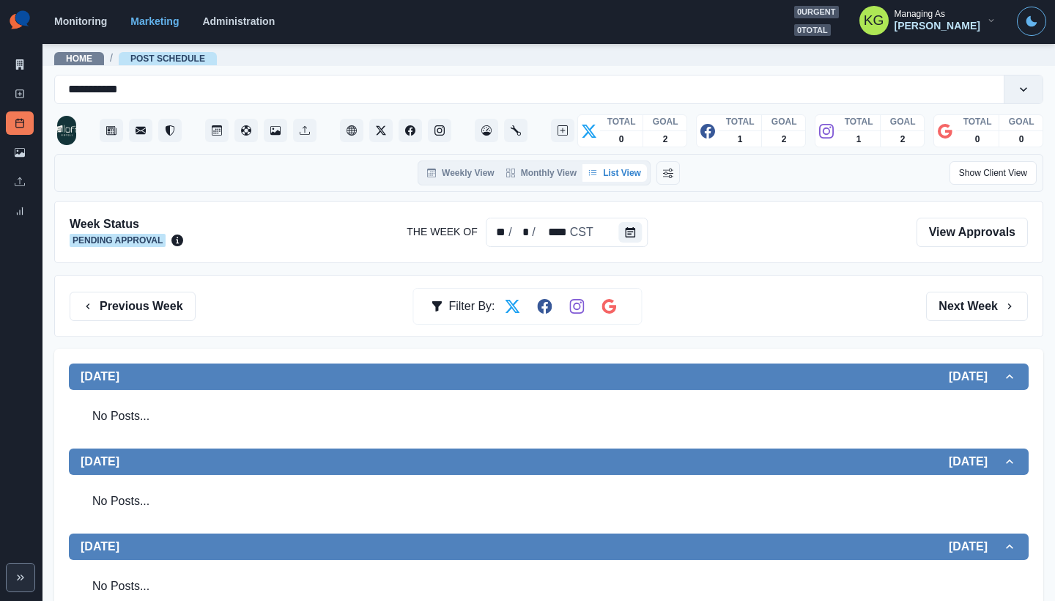
scroll to position [315, 0]
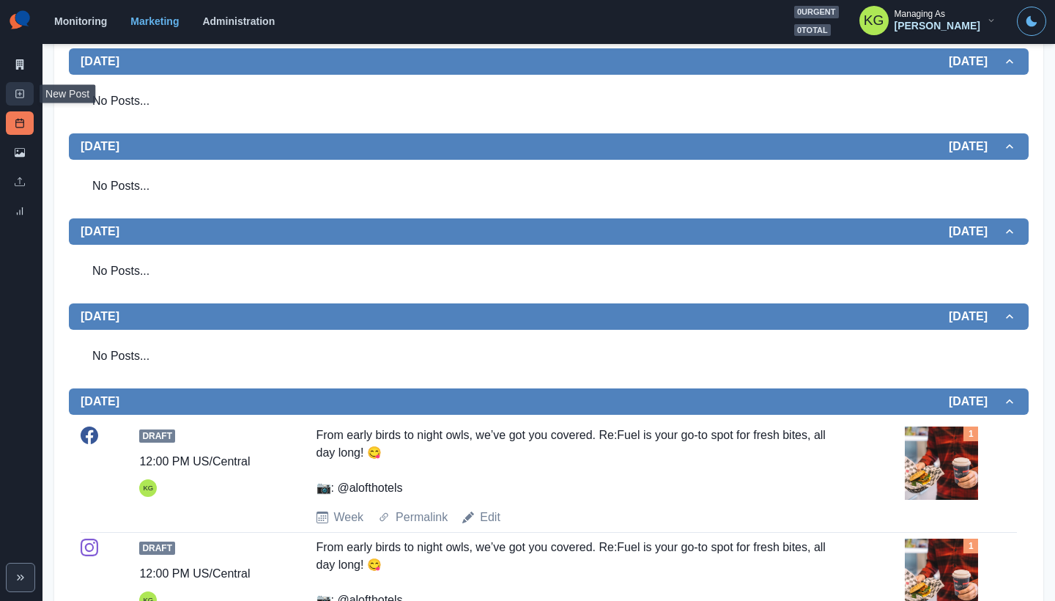
click at [18, 99] on link "New Post" at bounding box center [20, 93] width 28 height 23
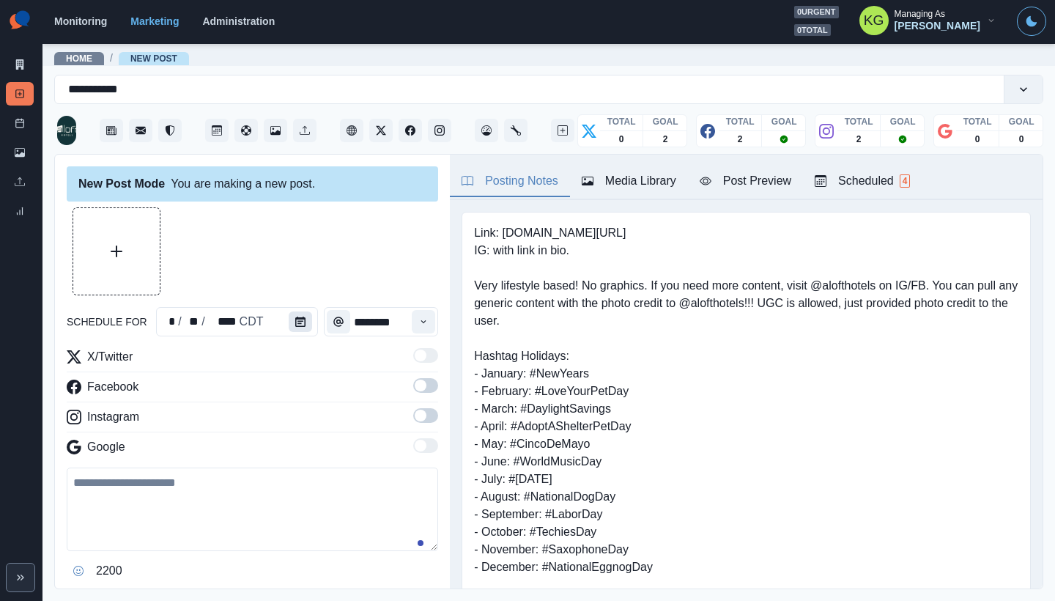
click at [295, 328] on button "Calendar" at bounding box center [300, 321] width 23 height 21
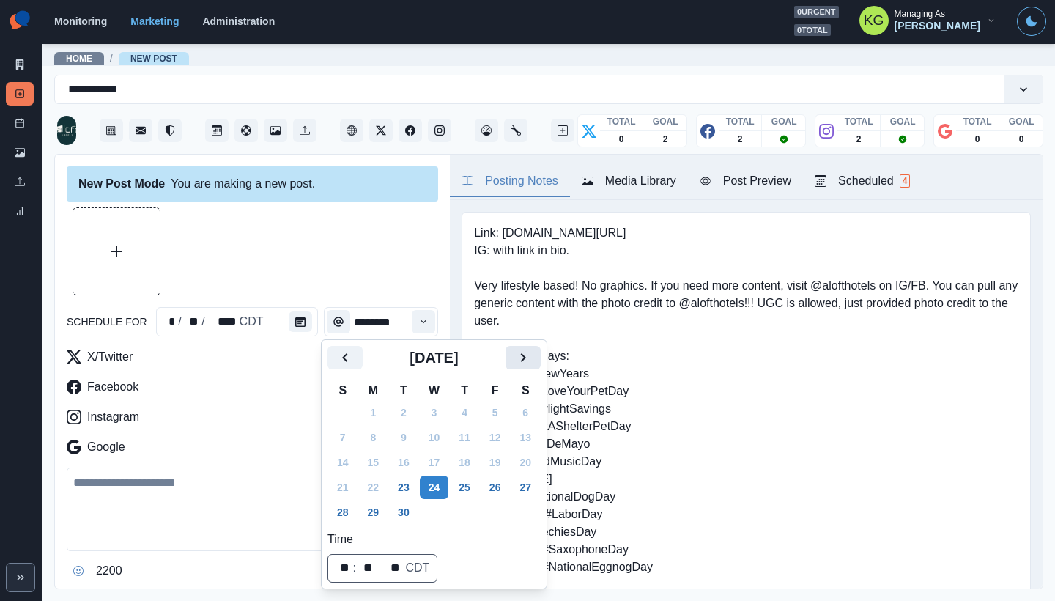
click at [541, 366] on button "Next" at bounding box center [523, 357] width 35 height 23
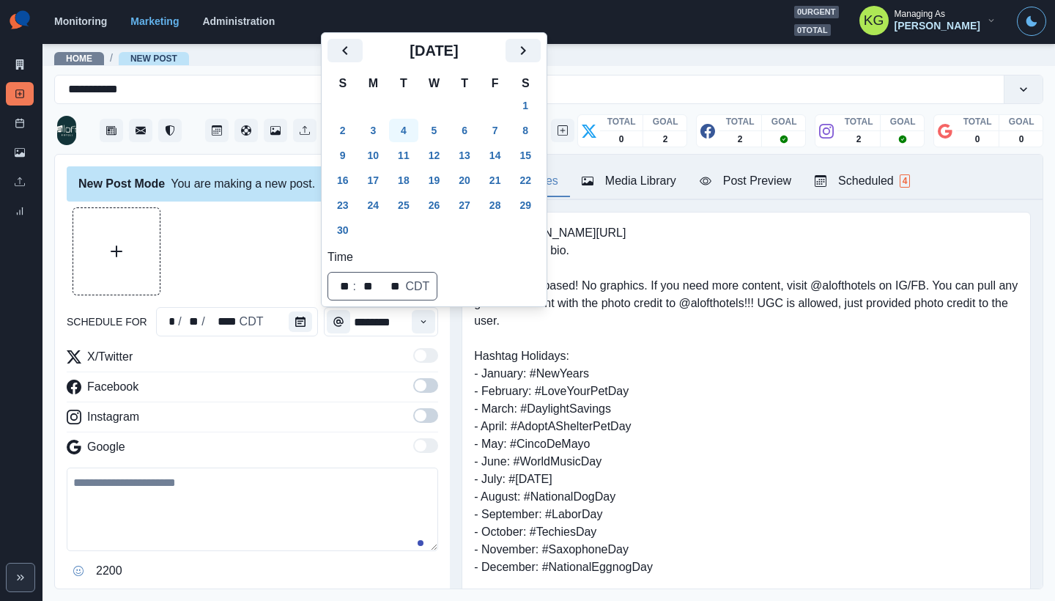
click at [410, 137] on button "4" at bounding box center [403, 130] width 29 height 23
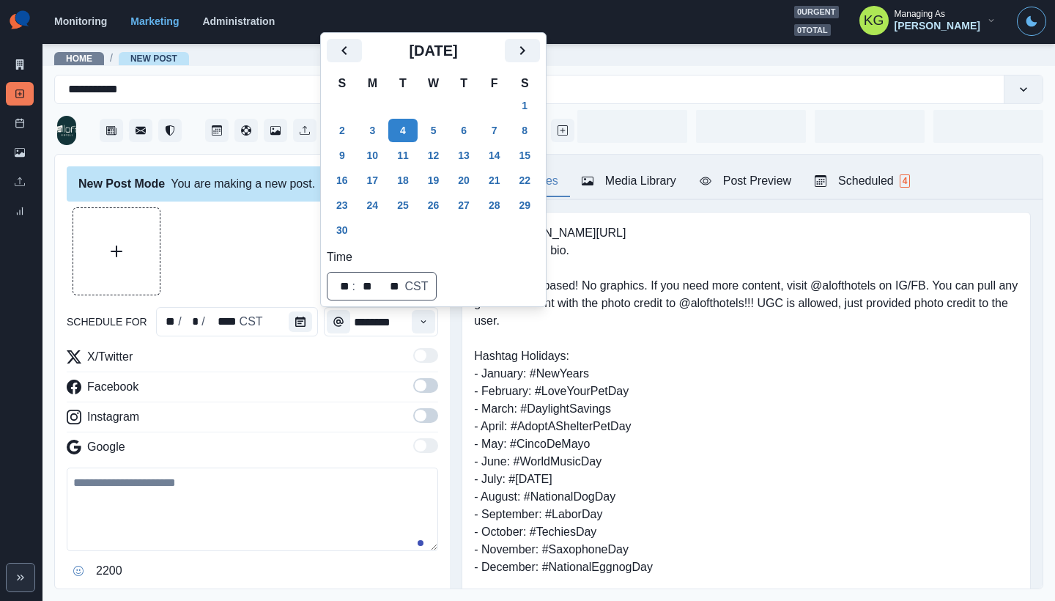
click at [189, 265] on div at bounding box center [253, 251] width 372 height 88
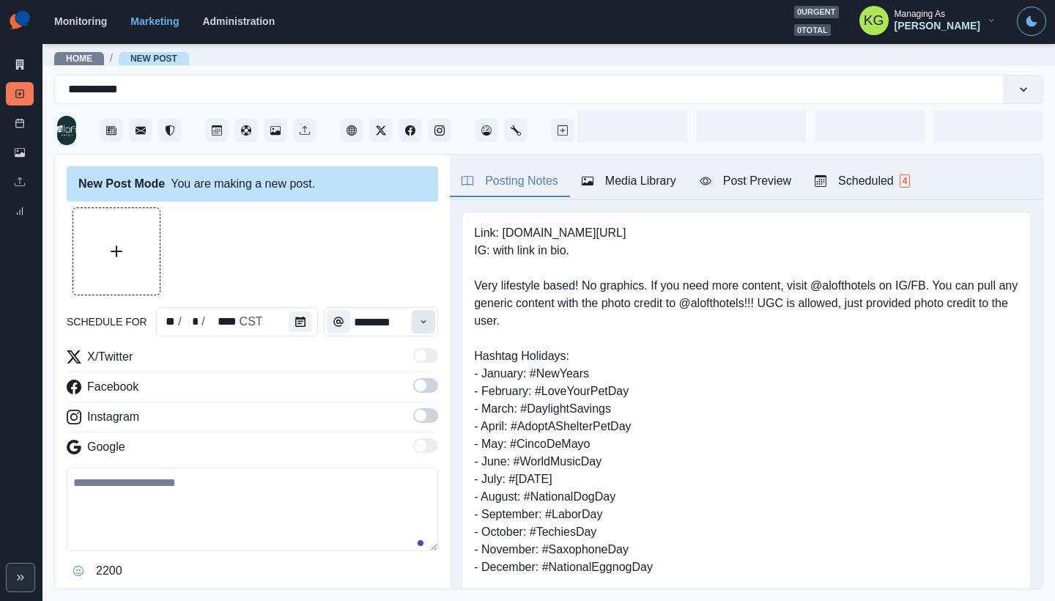
click at [424, 322] on button "Time" at bounding box center [423, 321] width 23 height 23
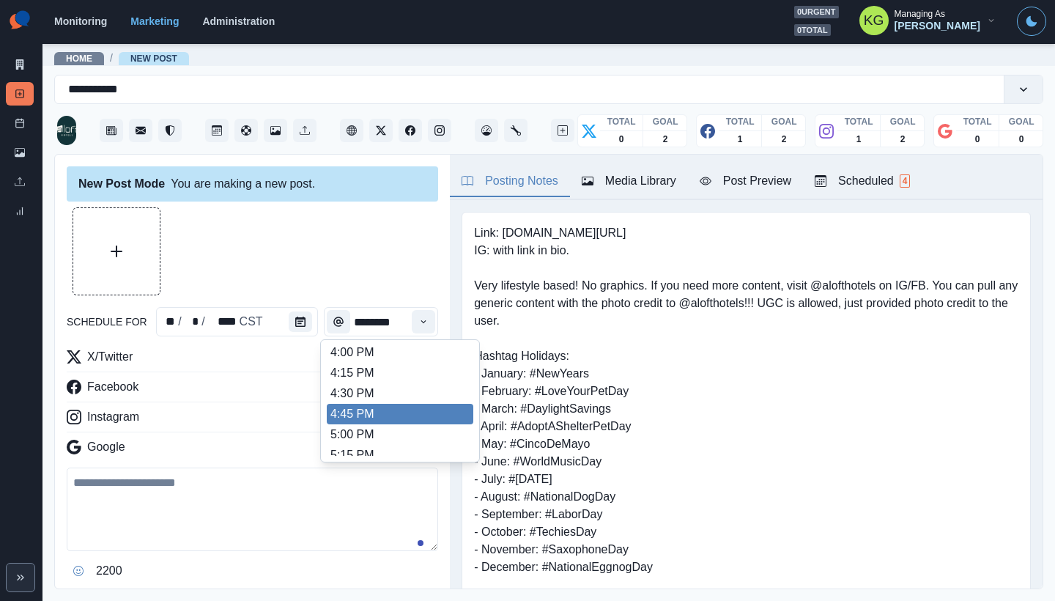
scroll to position [524, 0]
click at [401, 406] on li "3:00 PM" at bounding box center [400, 406] width 147 height 21
type input "*******"
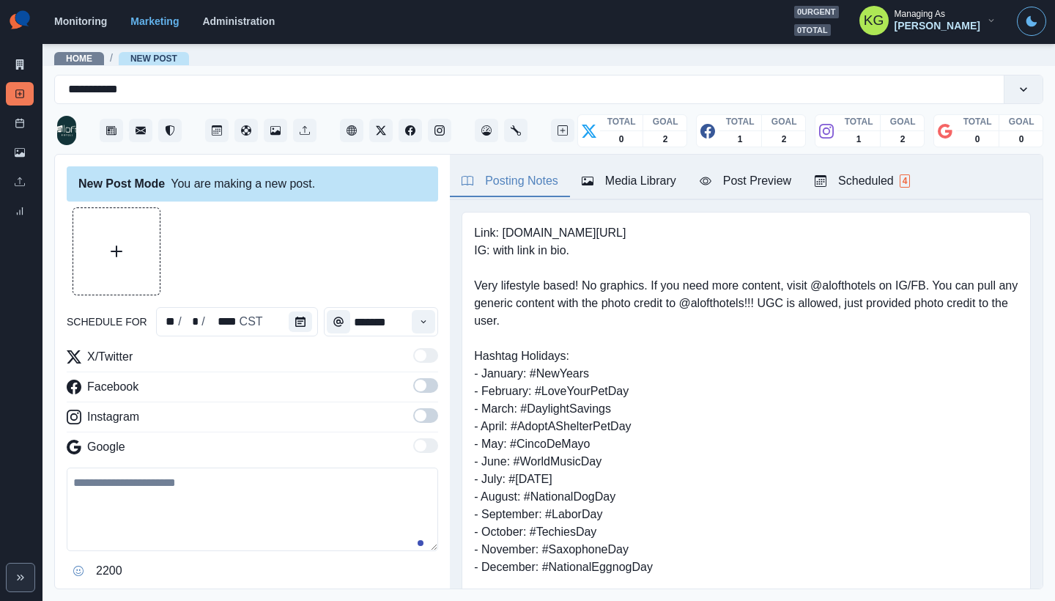
click at [422, 408] on span at bounding box center [425, 415] width 25 height 15
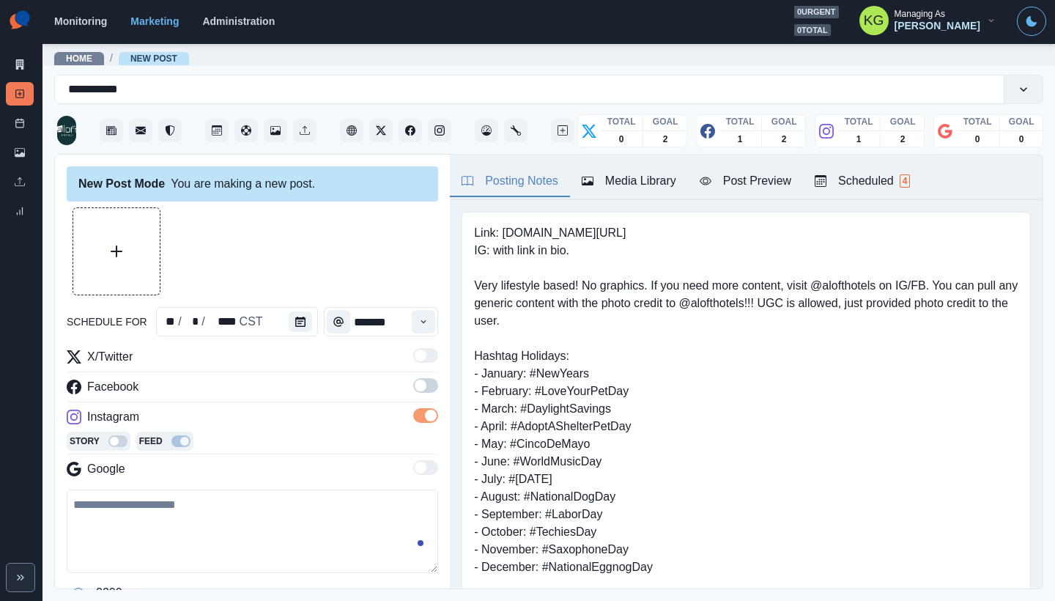
click at [421, 386] on span at bounding box center [425, 385] width 25 height 15
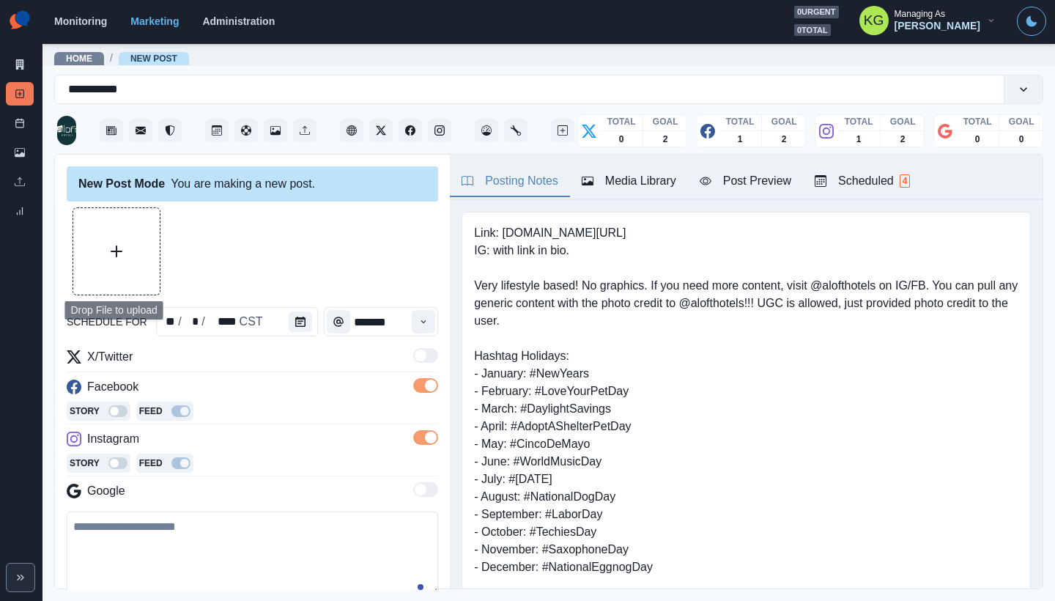
click at [122, 257] on icon "Upload Media" at bounding box center [117, 252] width 12 height 12
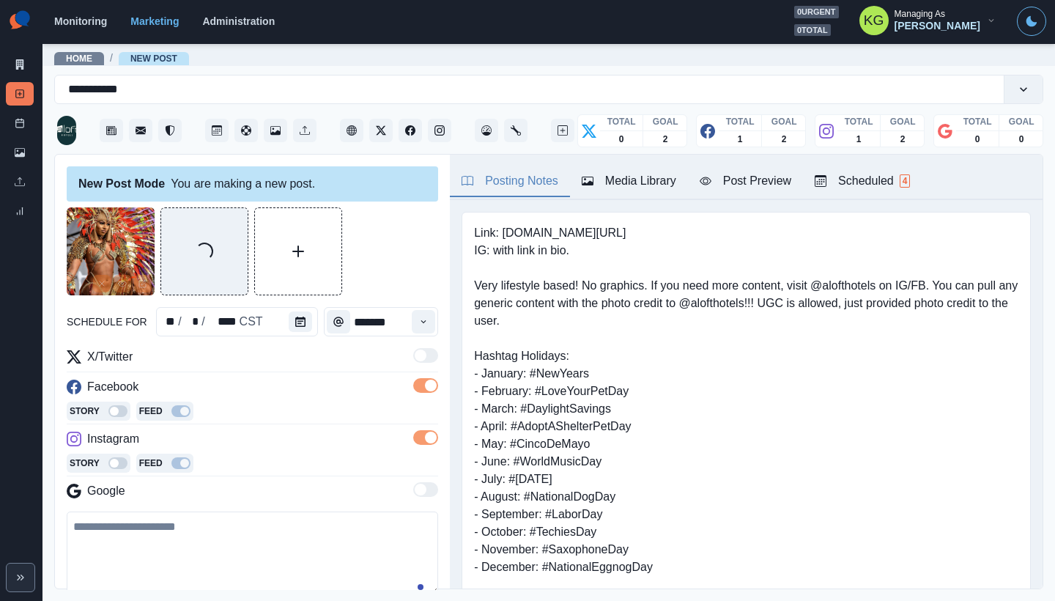
scroll to position [110, 0]
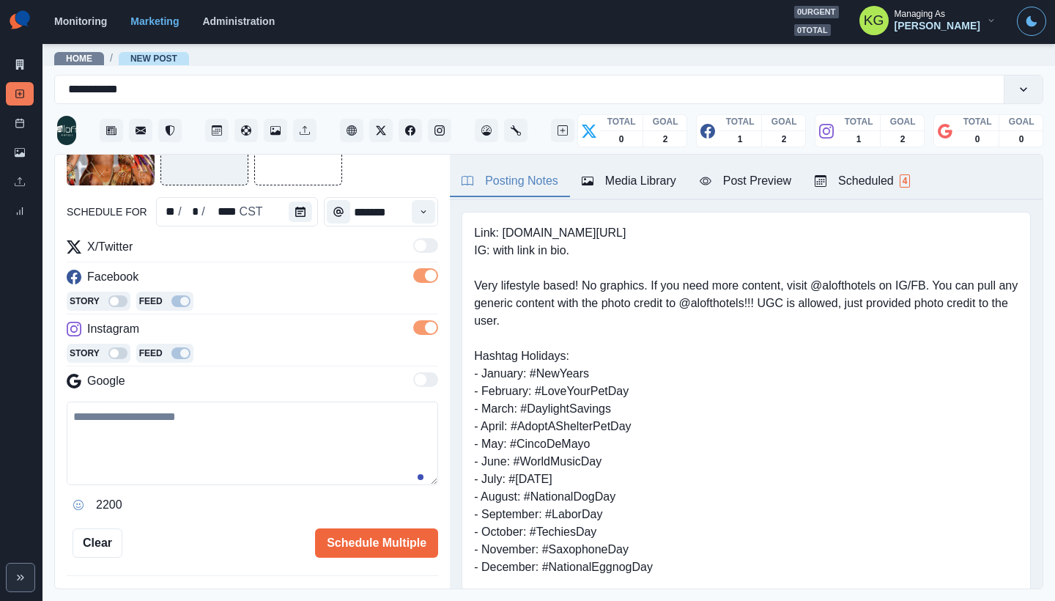
click at [277, 444] on textarea at bounding box center [253, 444] width 372 height 84
paste textarea "**********"
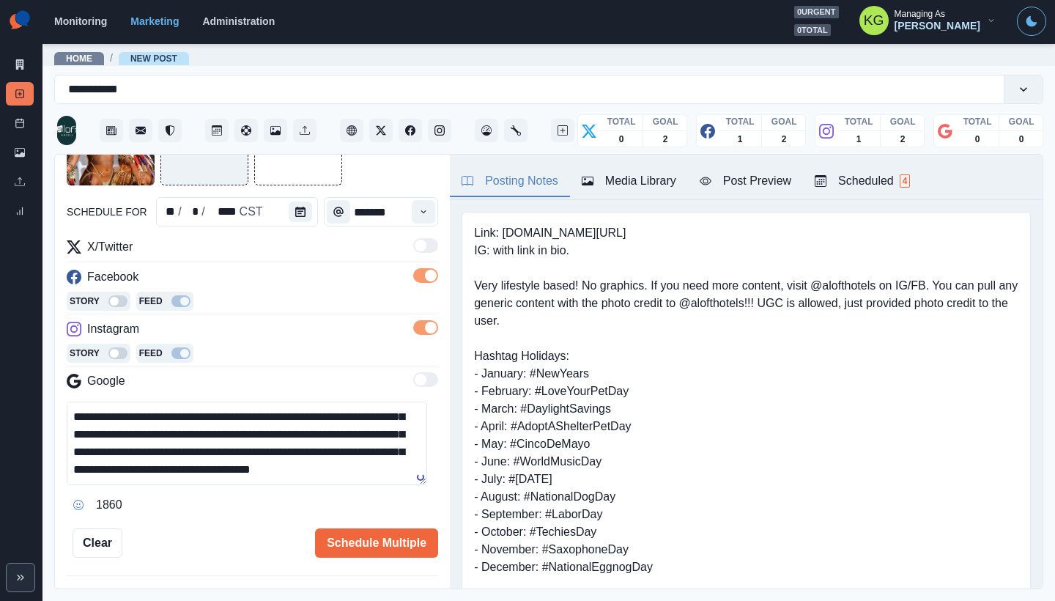
scroll to position [0, 0]
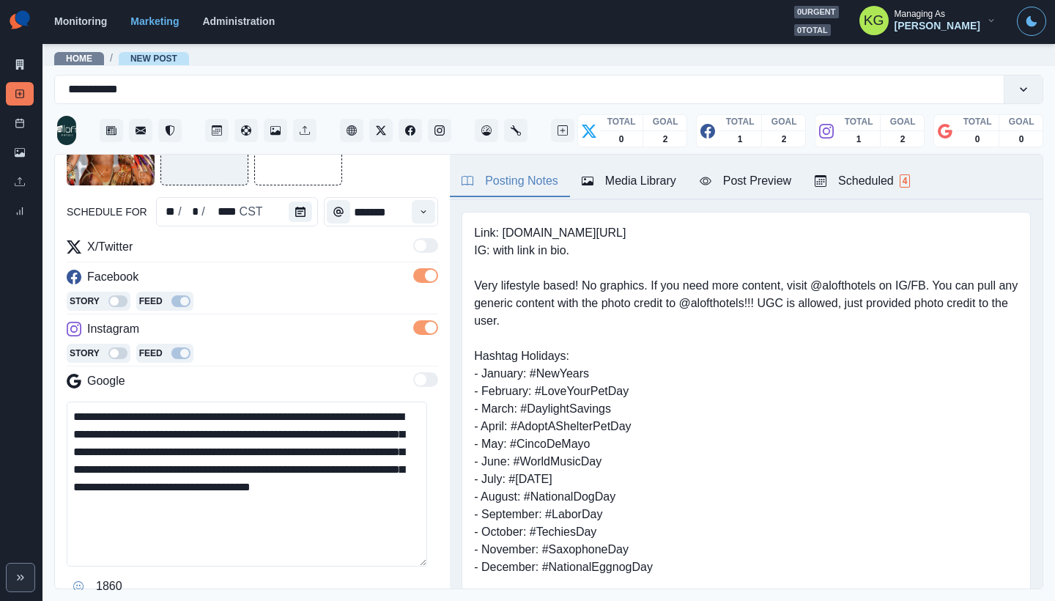
click at [418, 600] on main "**********" at bounding box center [549, 322] width 1013 height 558
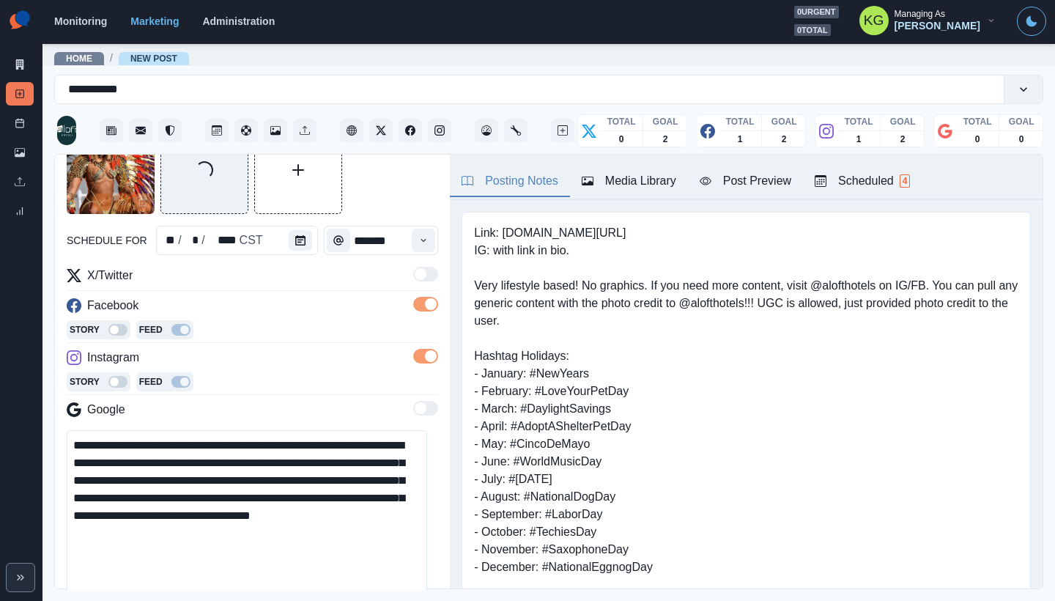
click at [380, 462] on textarea "**********" at bounding box center [247, 531] width 361 height 203
click at [292, 463] on textarea "**********" at bounding box center [247, 531] width 361 height 203
drag, startPoint x: 100, startPoint y: 480, endPoint x: 393, endPoint y: 462, distance: 292.9
click at [393, 462] on textarea "**********" at bounding box center [247, 531] width 361 height 203
click at [407, 462] on textarea "**********" at bounding box center [247, 531] width 361 height 203
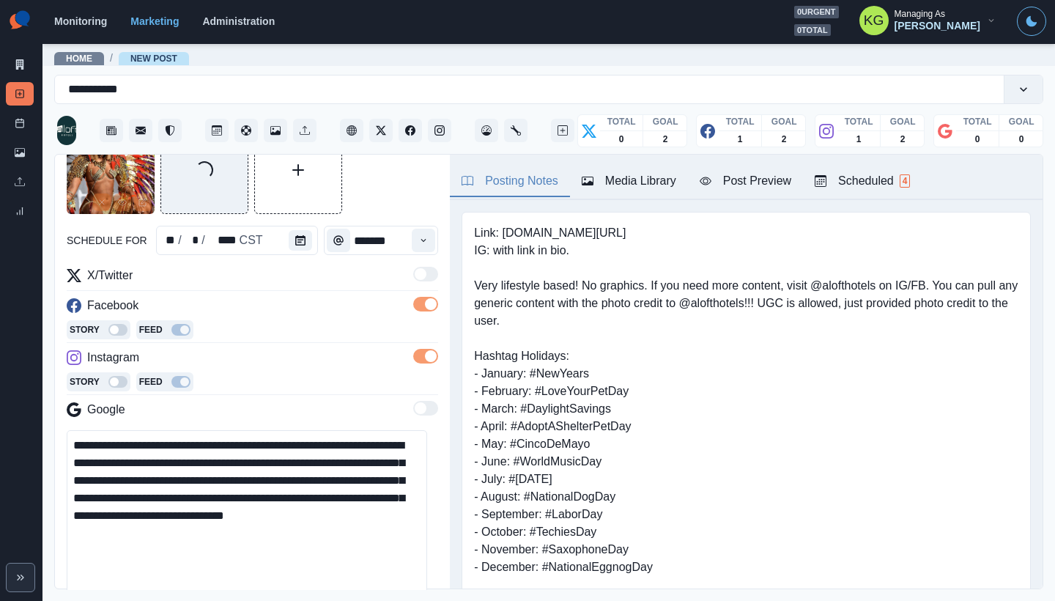
click at [73, 446] on textarea "**********" at bounding box center [247, 531] width 361 height 203
paste textarea "**"
click at [109, 477] on textarea "**********" at bounding box center [247, 531] width 361 height 203
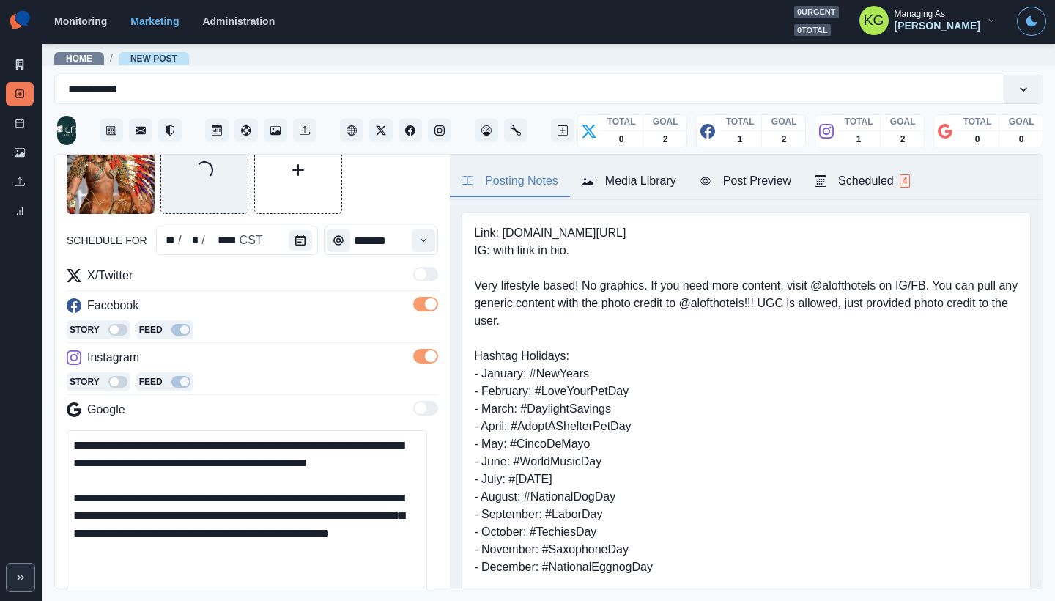
scroll to position [218, 0]
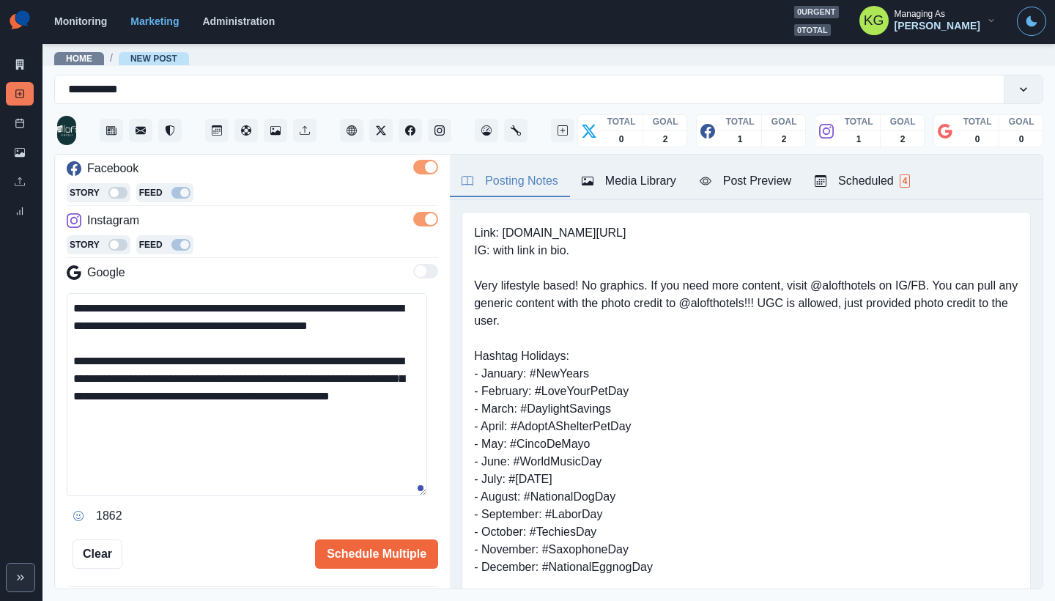
click at [218, 435] on textarea "**********" at bounding box center [247, 394] width 361 height 203
click at [81, 514] on icon "Opens Emoji Picker" at bounding box center [78, 516] width 10 height 10
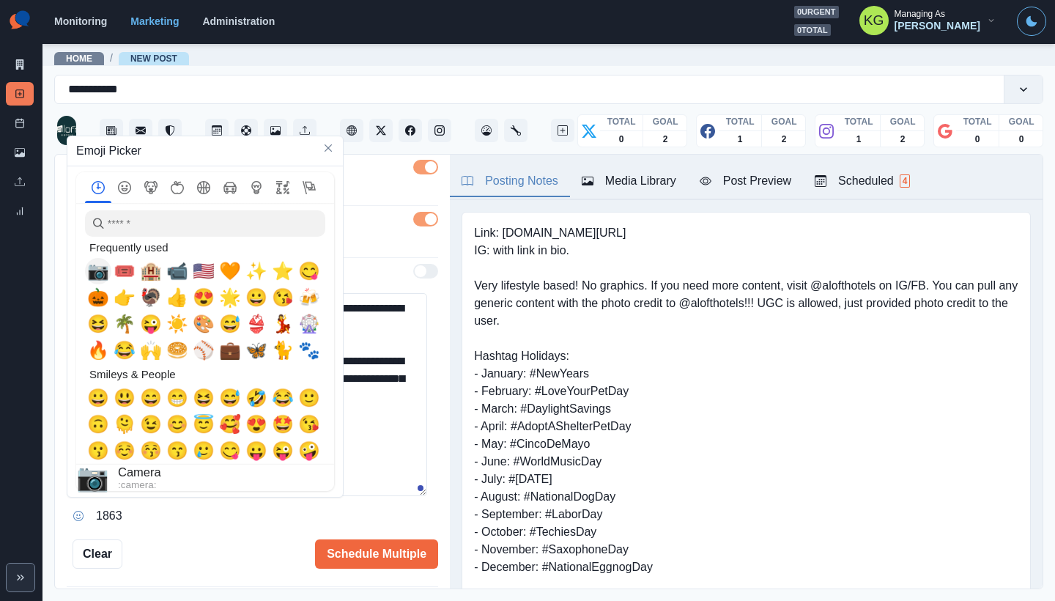
click at [121, 275] on span "🎟️" at bounding box center [125, 271] width 22 height 21
click at [423, 448] on textarea "**********" at bounding box center [247, 394] width 361 height 203
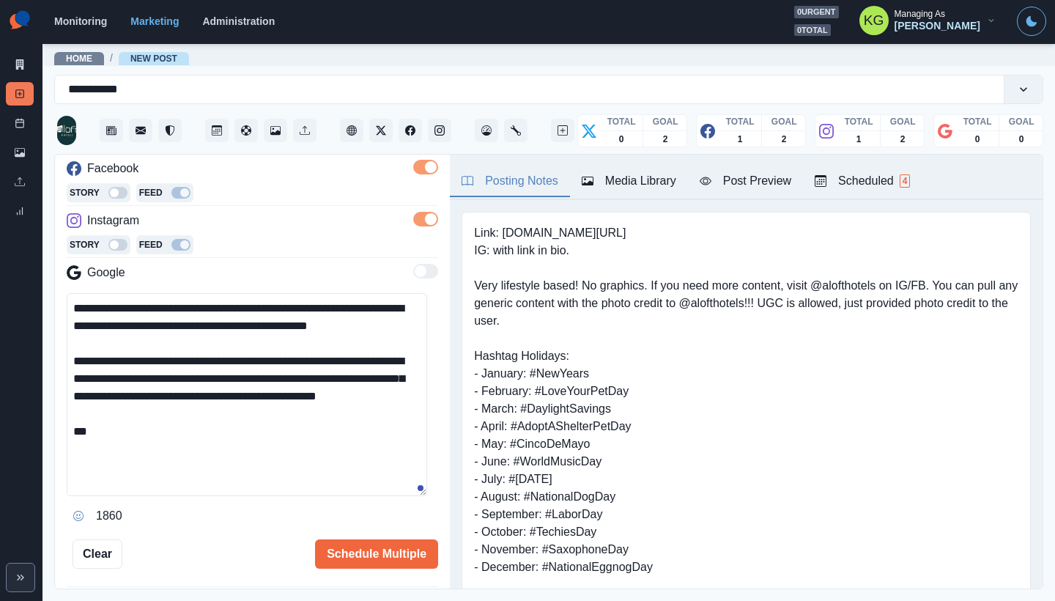
click at [336, 498] on div "**********" at bounding box center [253, 410] width 372 height 235
click at [316, 478] on textarea "**********" at bounding box center [247, 394] width 361 height 203
click at [72, 516] on button "Opens Emoji Picker" at bounding box center [78, 515] width 23 height 23
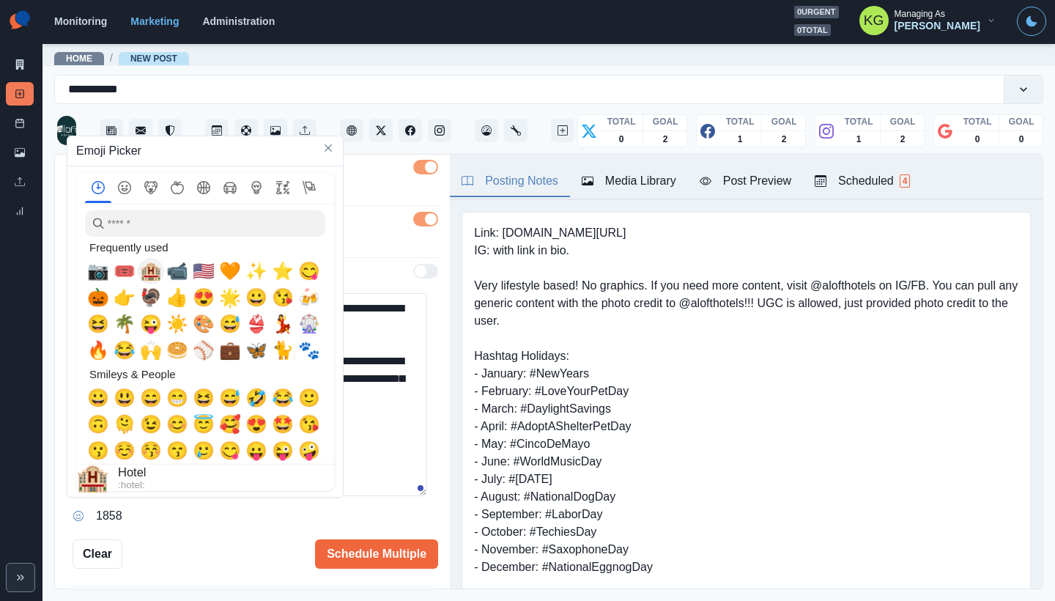
click at [154, 269] on span "🏨" at bounding box center [151, 271] width 22 height 21
click at [399, 434] on textarea "**********" at bounding box center [247, 394] width 361 height 203
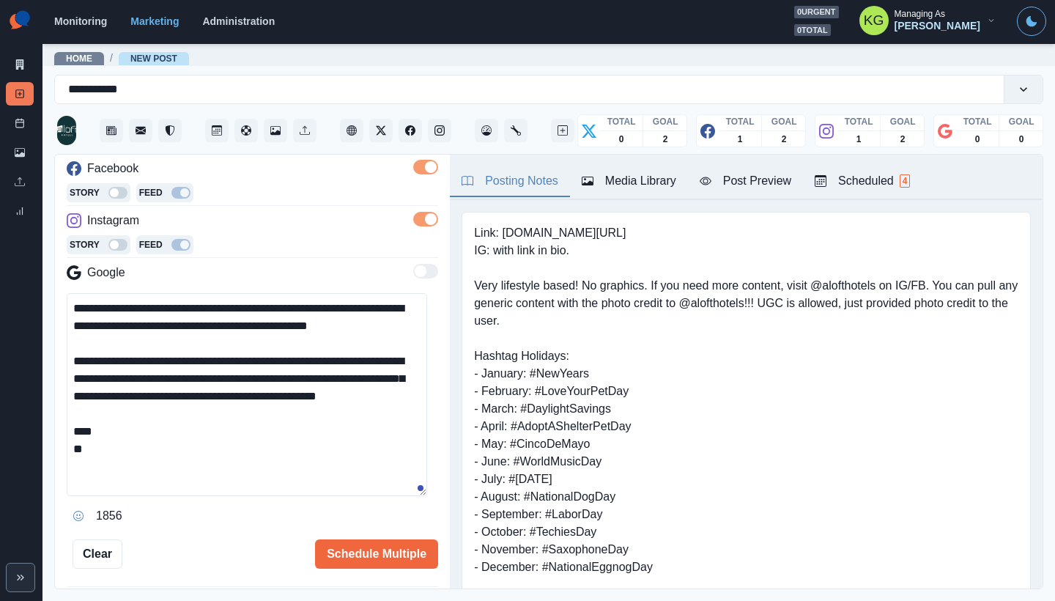
click at [317, 473] on textarea "**********" at bounding box center [247, 394] width 361 height 203
drag, startPoint x: 502, startPoint y: 233, endPoint x: 620, endPoint y: 230, distance: 118.0
click at [620, 230] on pre "Link: [DOMAIN_NAME][URL] IG: with link in bio. Very lifestyle based! No graphic…" at bounding box center [746, 532] width 545 height 616
copy pre "www.marriott.com/tultl"
click at [163, 495] on textarea "**********" at bounding box center [247, 394] width 361 height 203
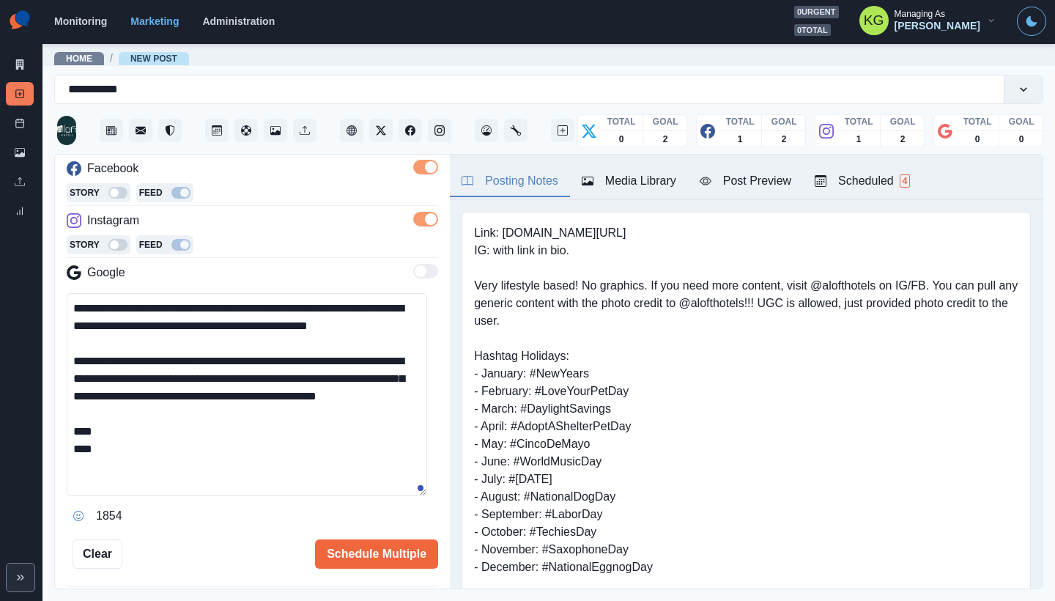
paste textarea "**********"
click at [144, 462] on textarea "**********" at bounding box center [247, 394] width 361 height 203
paste textarea "**********"
drag, startPoint x: 124, startPoint y: 465, endPoint x: 97, endPoint y: 465, distance: 26.4
click at [97, 465] on textarea "**********" at bounding box center [247, 394] width 361 height 203
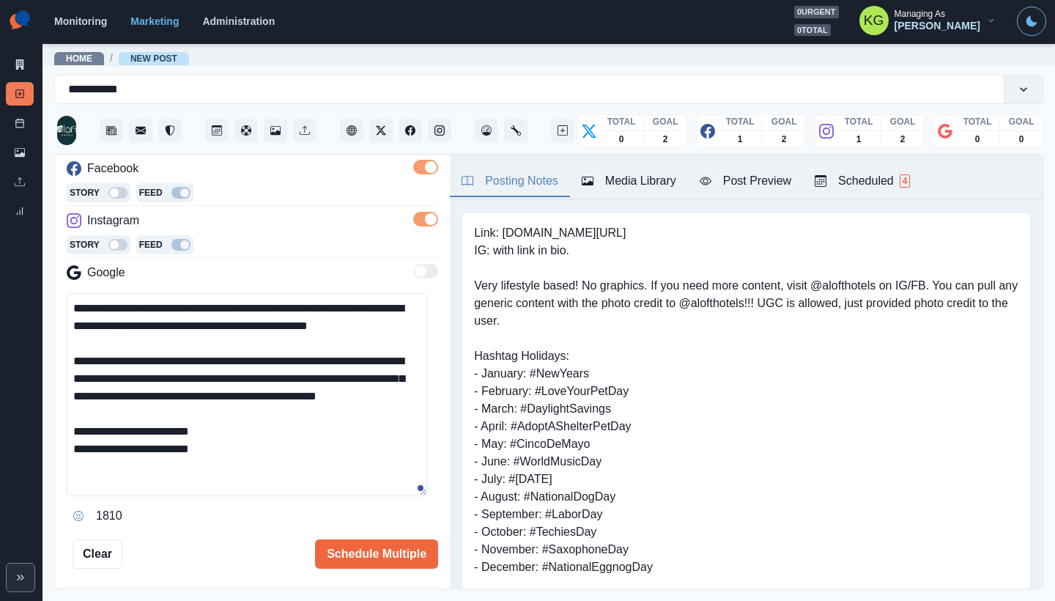
click at [409, 496] on textarea "**********" at bounding box center [247, 394] width 361 height 203
click at [328, 484] on textarea "**********" at bounding box center [247, 440] width 361 height 294
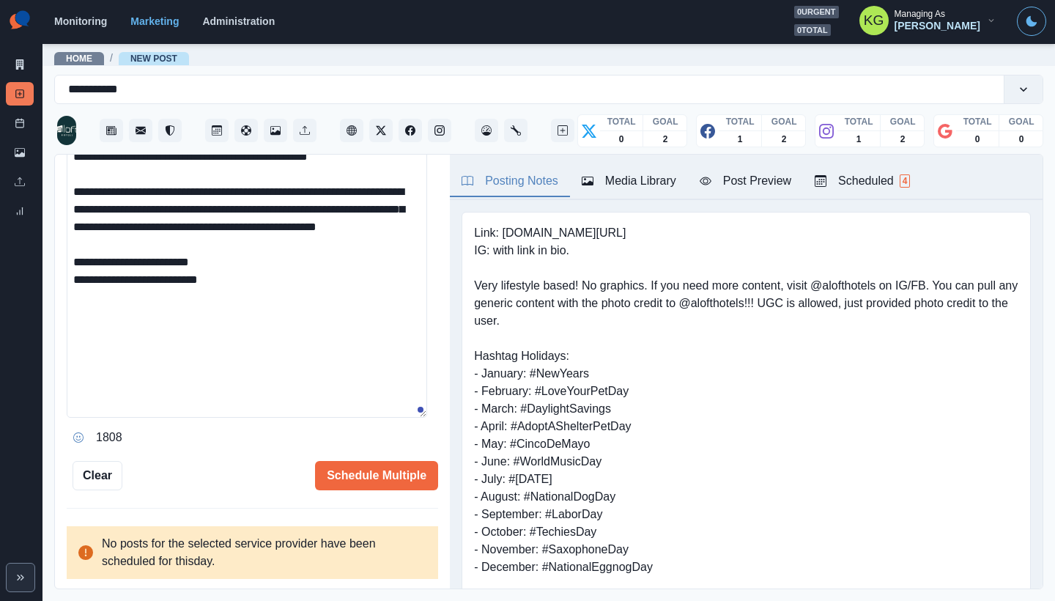
click at [81, 432] on icon "Opens Emoji Picker" at bounding box center [78, 437] width 10 height 10
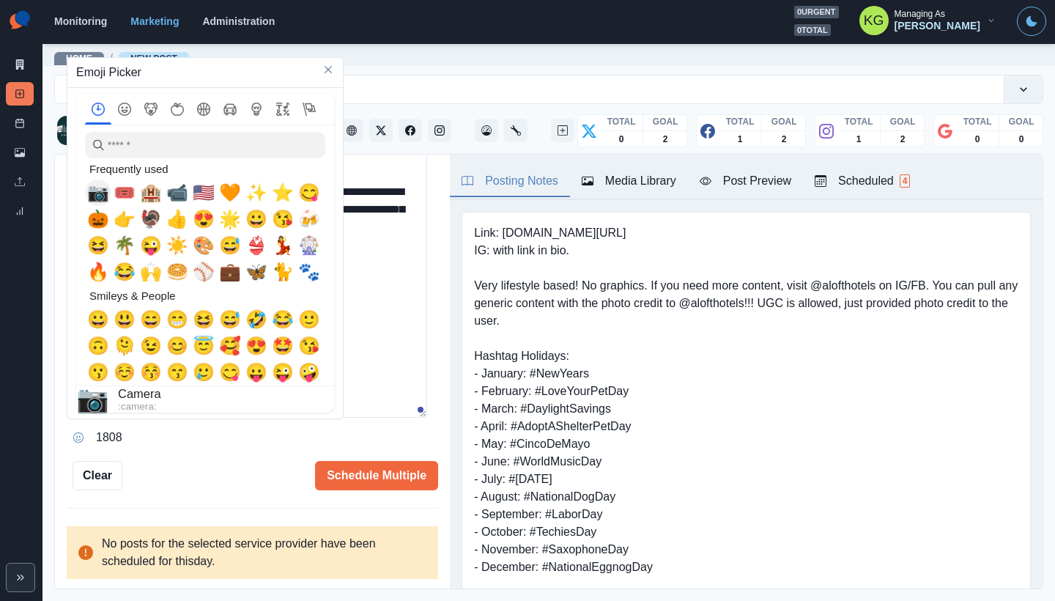
click at [102, 195] on span "📷" at bounding box center [98, 192] width 22 height 21
drag, startPoint x: 402, startPoint y: 335, endPoint x: 358, endPoint y: 358, distance: 48.8
click at [402, 335] on textarea "**********" at bounding box center [247, 271] width 361 height 294
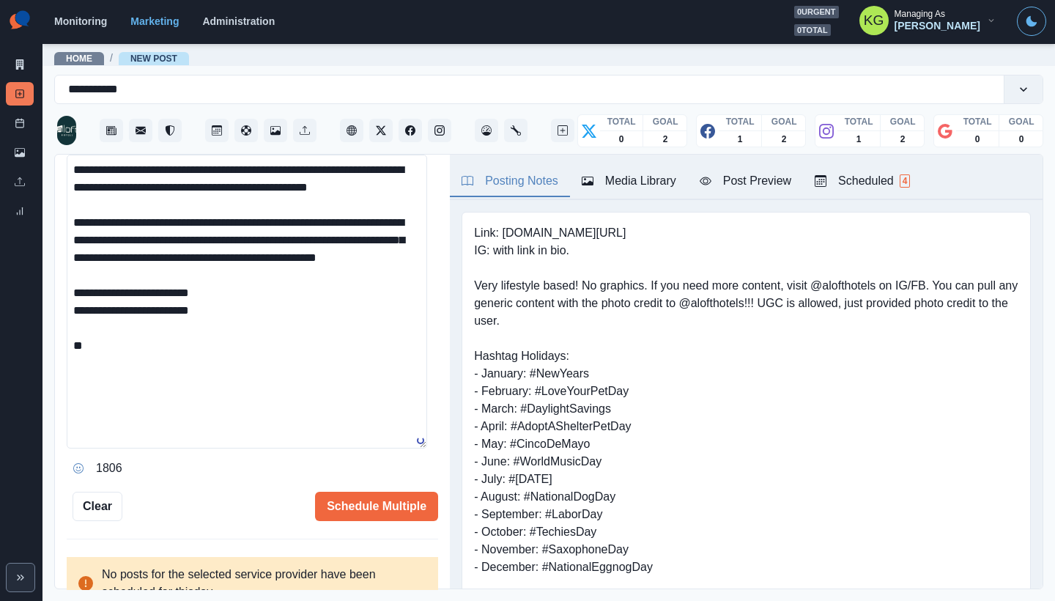
click at [317, 379] on textarea "**********" at bounding box center [247, 302] width 361 height 294
paste textarea "**********"
click at [96, 379] on textarea "**********" at bounding box center [247, 302] width 361 height 294
type textarea "**********"
click at [392, 508] on button "Schedule Multiple" at bounding box center [376, 506] width 123 height 29
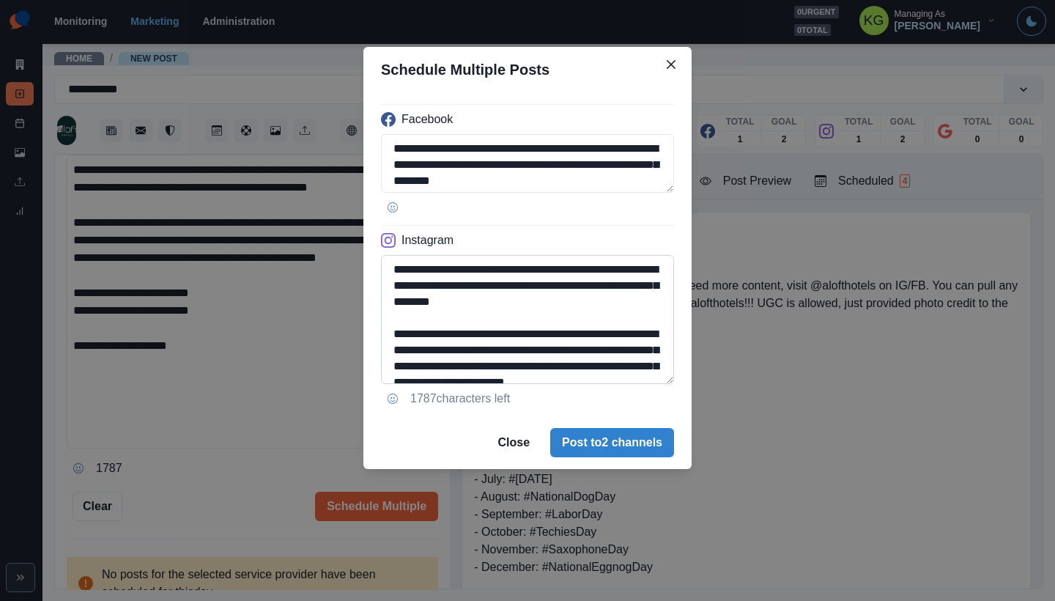
click at [666, 384] on textarea "**********" at bounding box center [527, 319] width 293 height 129
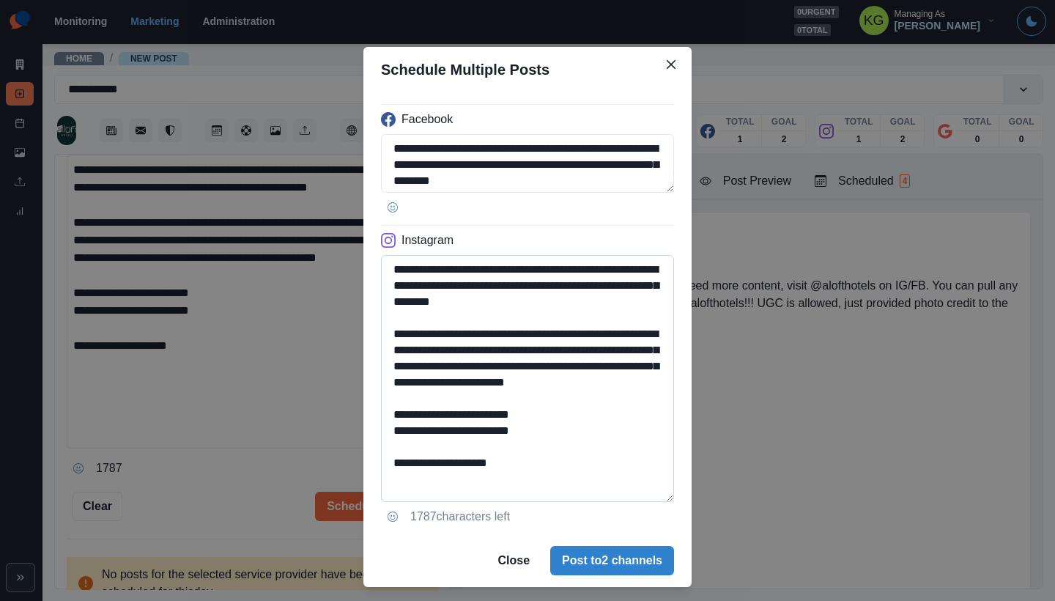
drag, startPoint x: 414, startPoint y: 446, endPoint x: 542, endPoint y: 454, distance: 127.7
click at [542, 454] on textarea "**********" at bounding box center [527, 378] width 293 height 247
click at [560, 435] on textarea "**********" at bounding box center [527, 378] width 293 height 247
click at [542, 443] on textarea "**********" at bounding box center [527, 378] width 293 height 247
drag, startPoint x: 513, startPoint y: 449, endPoint x: 413, endPoint y: 448, distance: 99.7
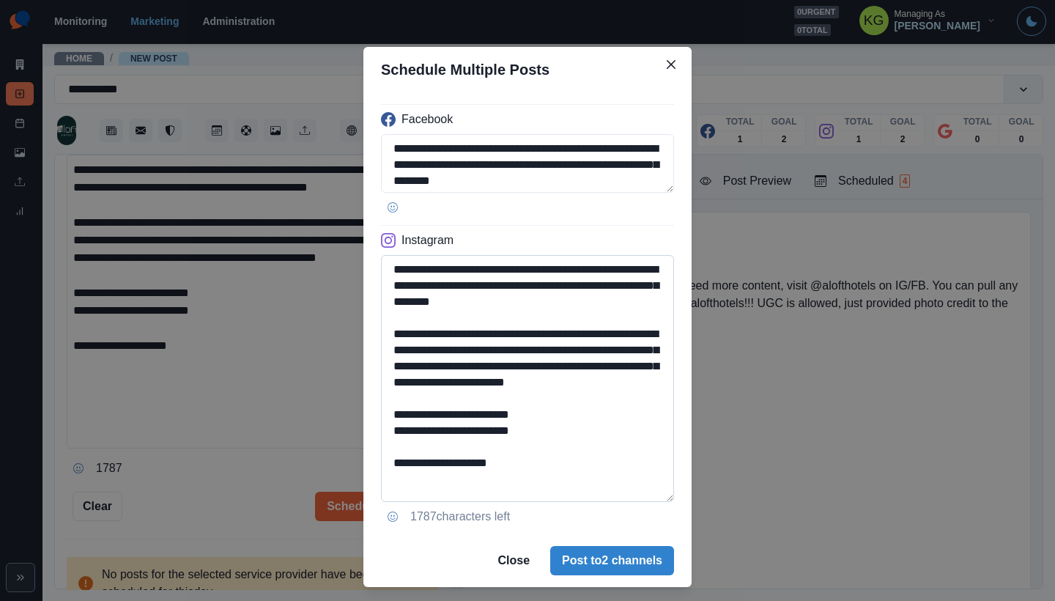
click at [413, 448] on textarea "**********" at bounding box center [527, 378] width 293 height 247
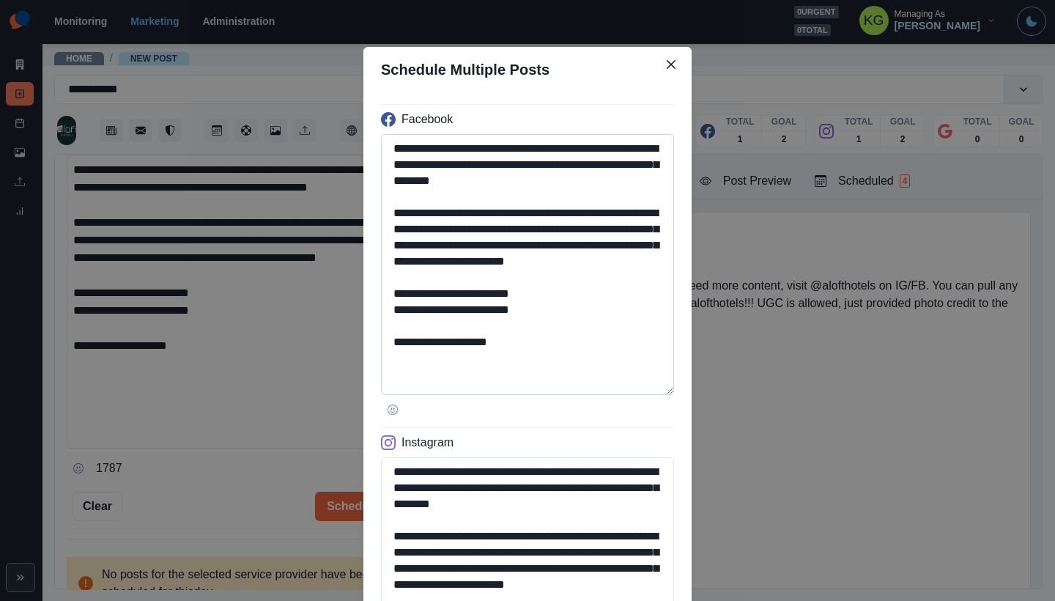
click at [630, 388] on textarea "**********" at bounding box center [527, 264] width 293 height 261
type textarea "**********"
drag, startPoint x: 421, startPoint y: 358, endPoint x: 510, endPoint y: 362, distance: 89.5
click at [510, 362] on textarea "**********" at bounding box center [527, 265] width 293 height 262
paste textarea "********"
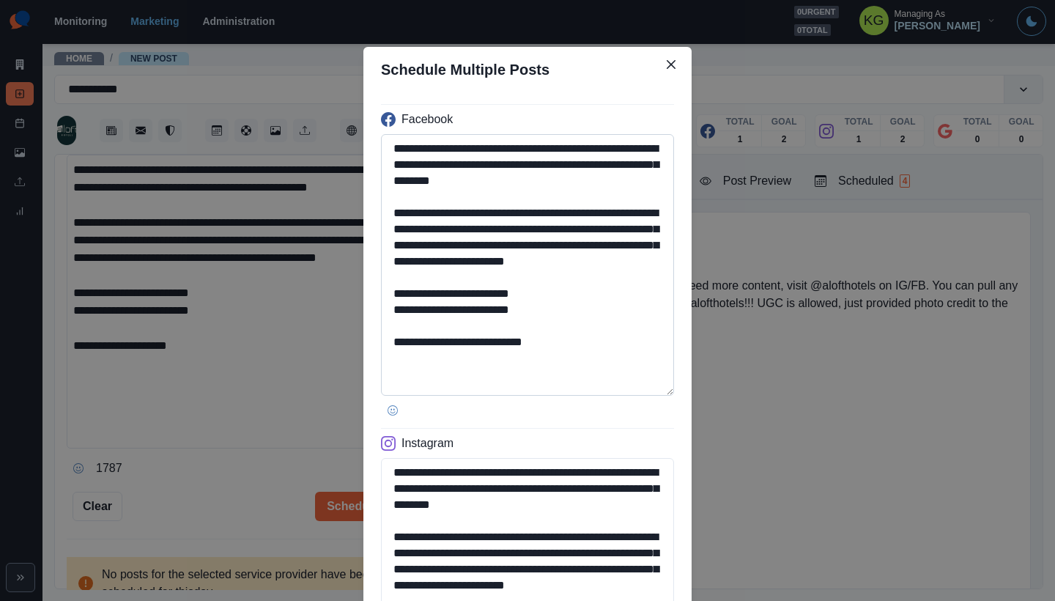
click at [625, 343] on textarea "**********" at bounding box center [527, 265] width 293 height 262
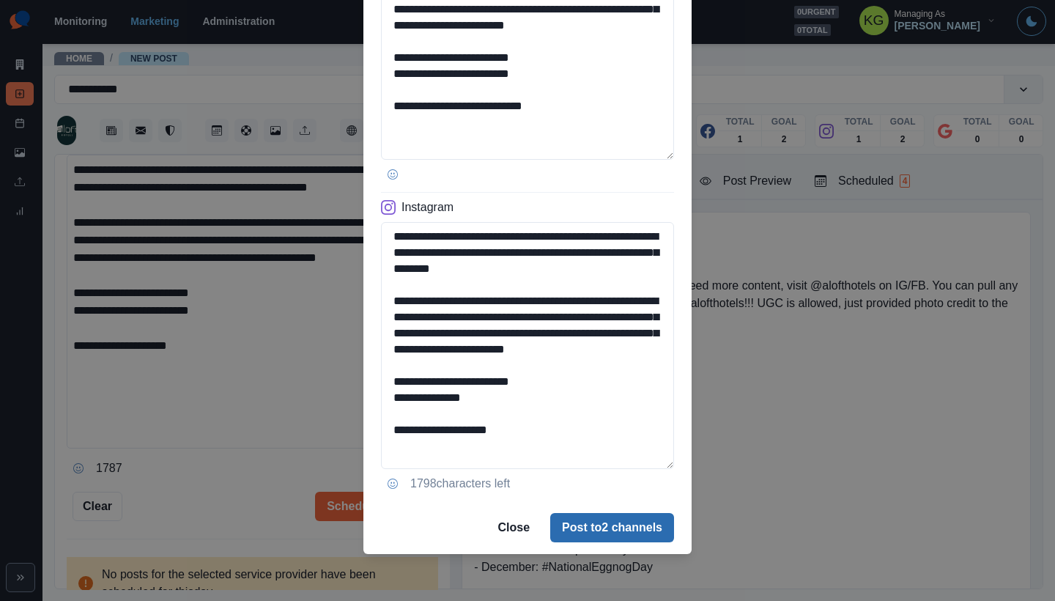
type textarea "**********"
drag, startPoint x: 633, startPoint y: 520, endPoint x: 643, endPoint y: 507, distance: 16.3
click at [632, 520] on button "Post to 2 channels" at bounding box center [612, 527] width 124 height 29
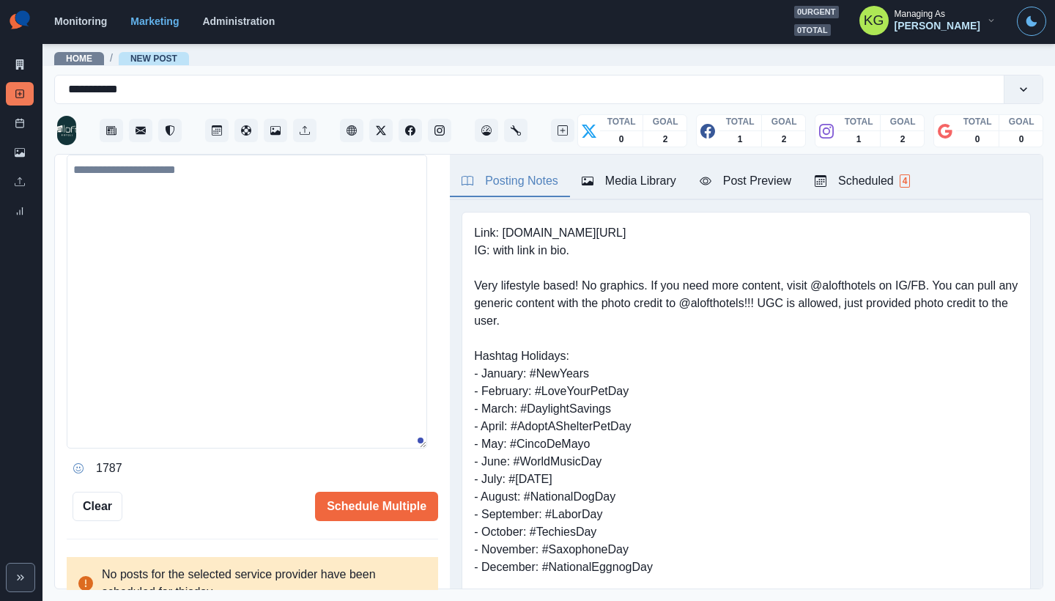
scroll to position [344, 0]
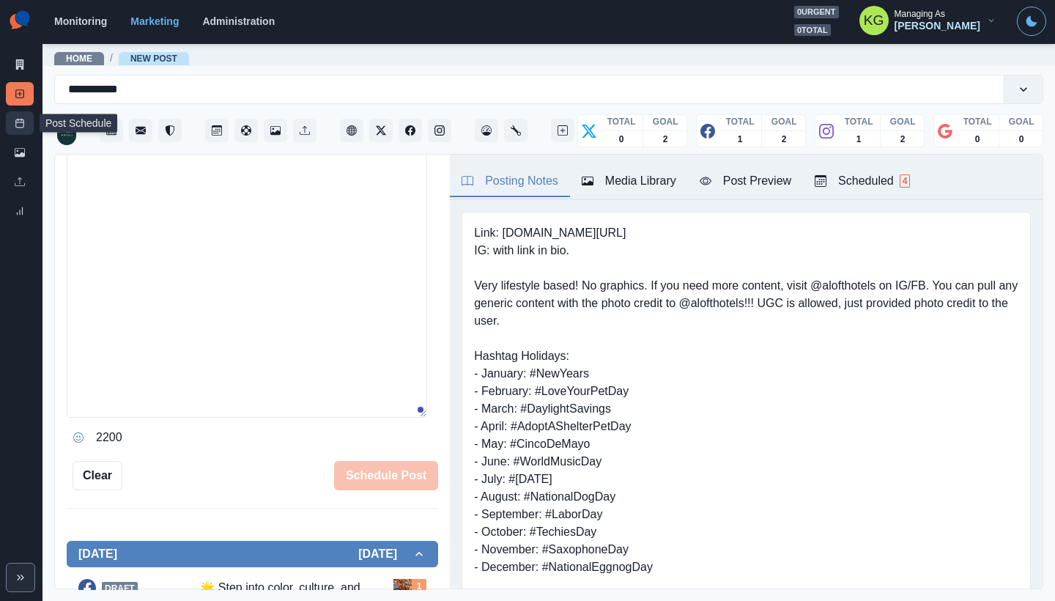
click at [7, 125] on link "Post Schedule" at bounding box center [20, 122] width 28 height 23
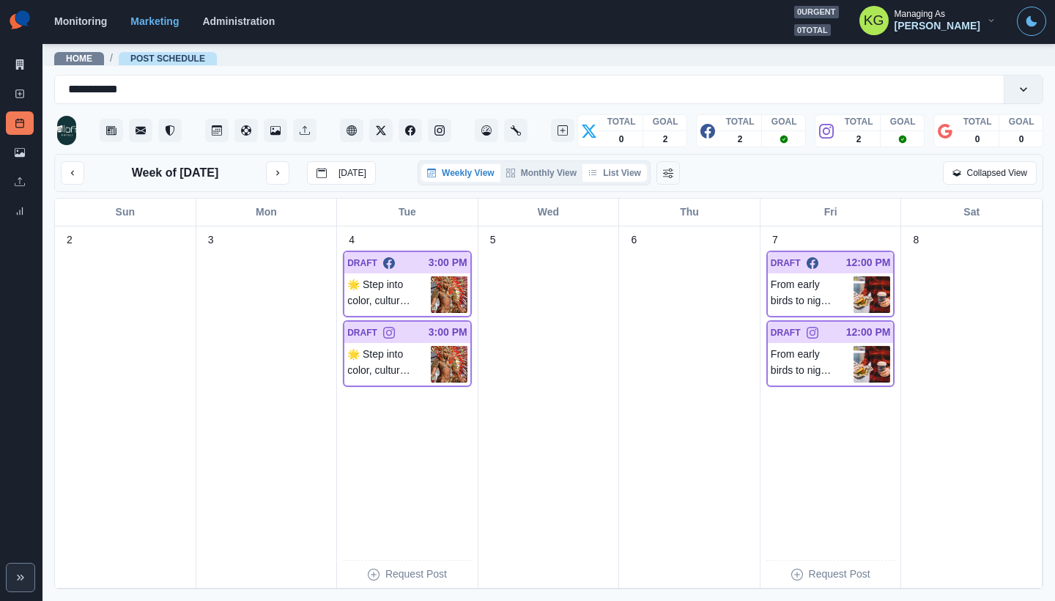
click at [623, 169] on button "List View" at bounding box center [615, 173] width 64 height 18
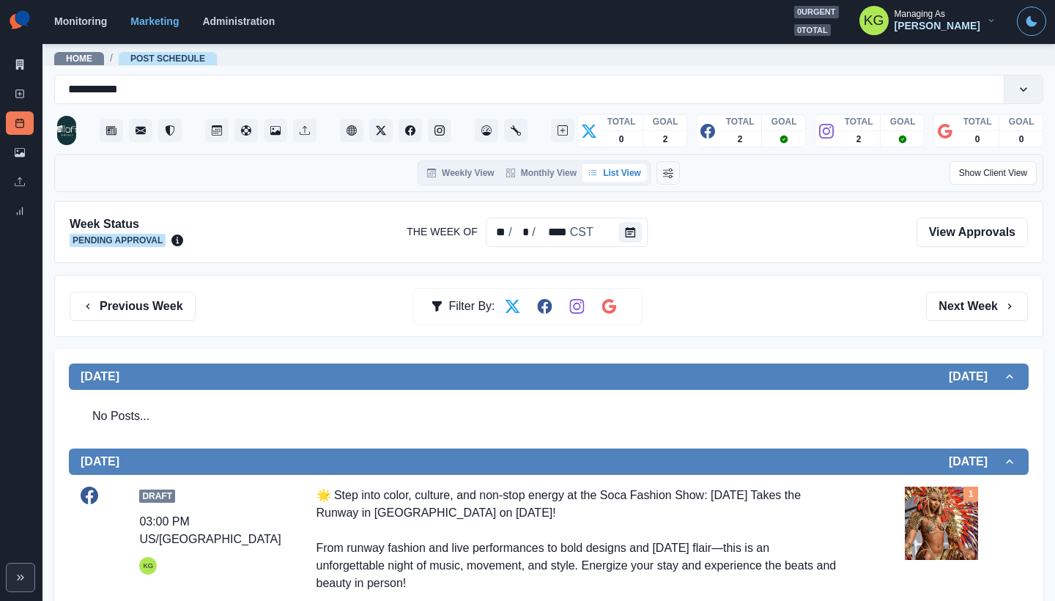
scroll to position [446, 0]
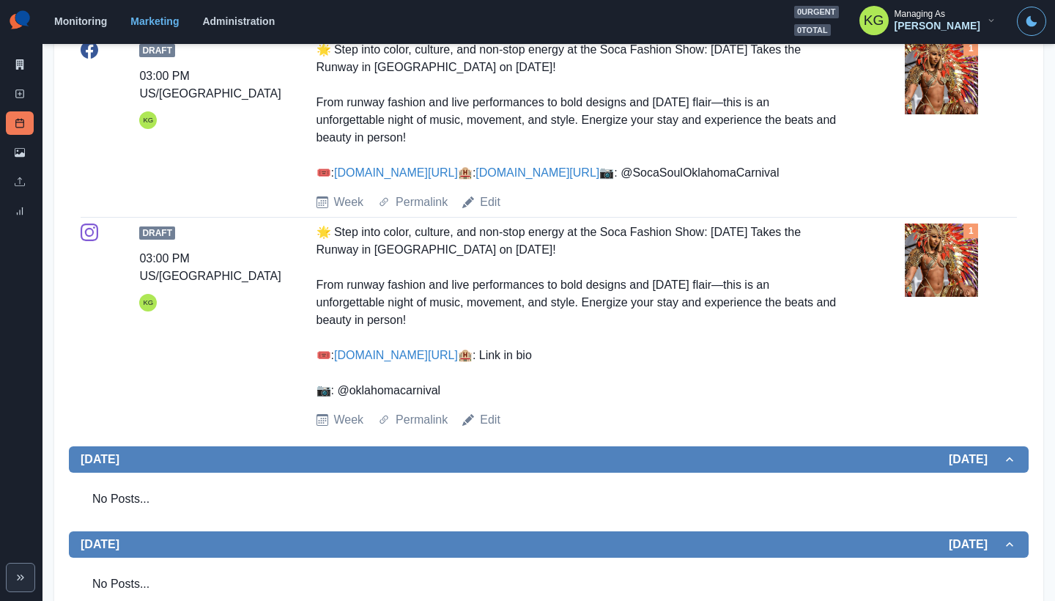
click at [942, 103] on img at bounding box center [941, 77] width 73 height 73
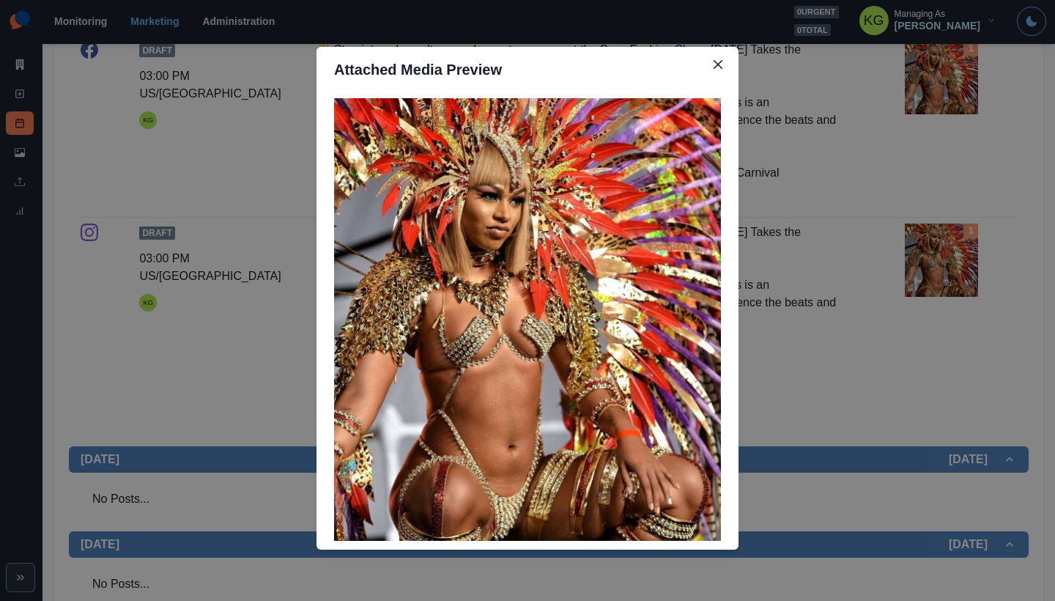
click at [960, 190] on div "Attached Media Preview" at bounding box center [527, 300] width 1055 height 601
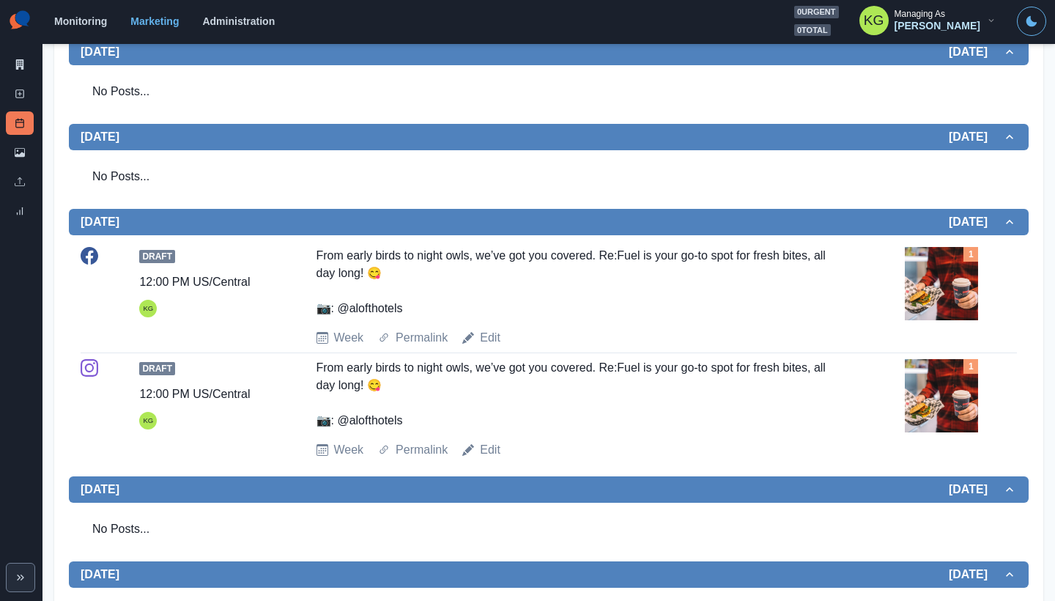
scroll to position [0, 0]
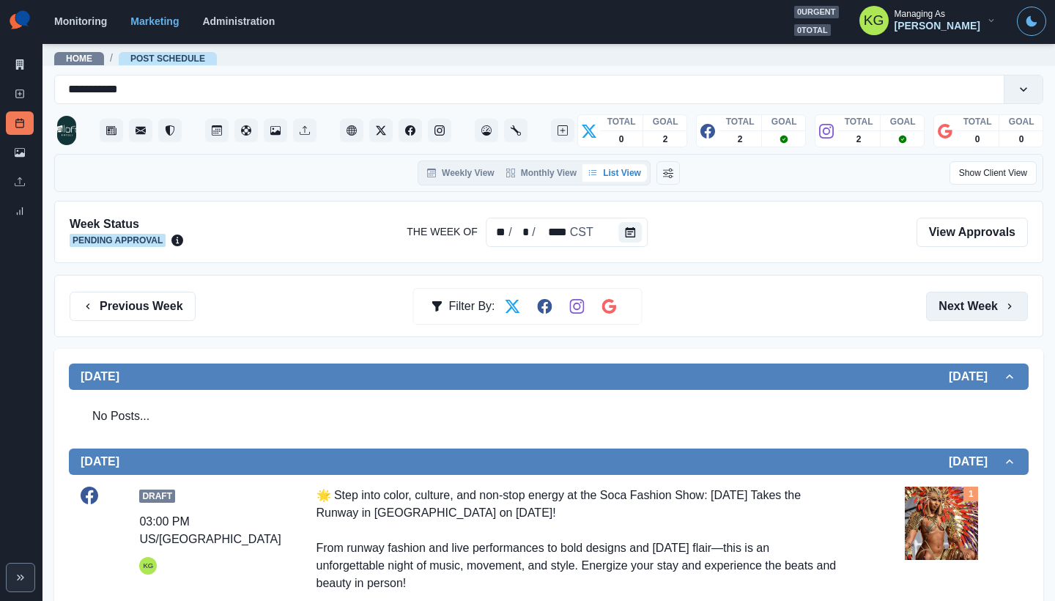
click at [950, 296] on button "Next Week" at bounding box center [977, 306] width 102 height 29
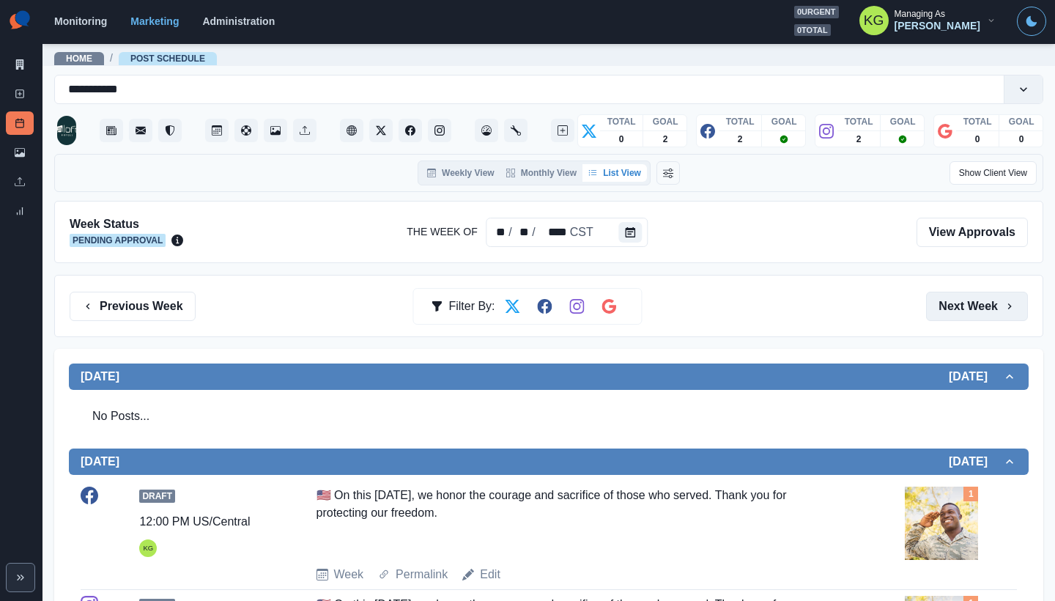
click at [953, 297] on button "Next Week" at bounding box center [977, 306] width 102 height 29
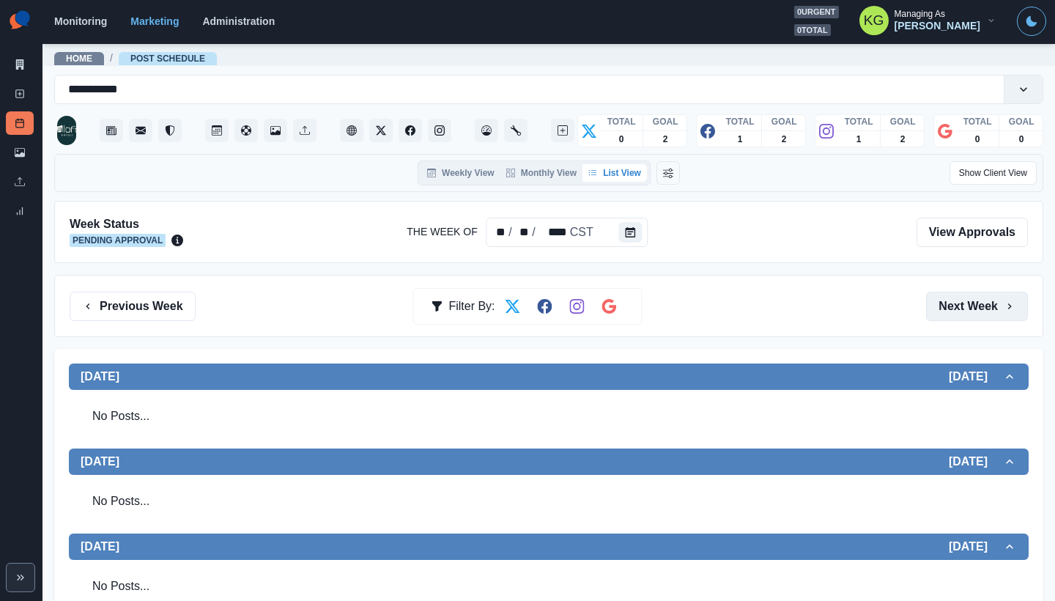
click at [953, 297] on button "Next Week" at bounding box center [977, 306] width 102 height 29
click at [158, 308] on button "Previous Week" at bounding box center [133, 306] width 126 height 29
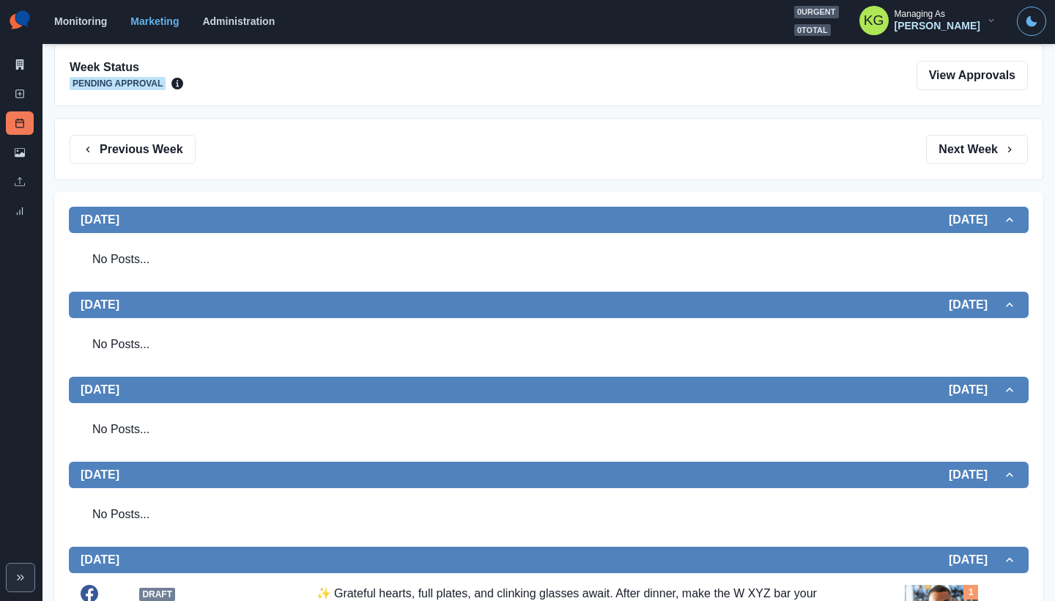
scroll to position [21, 0]
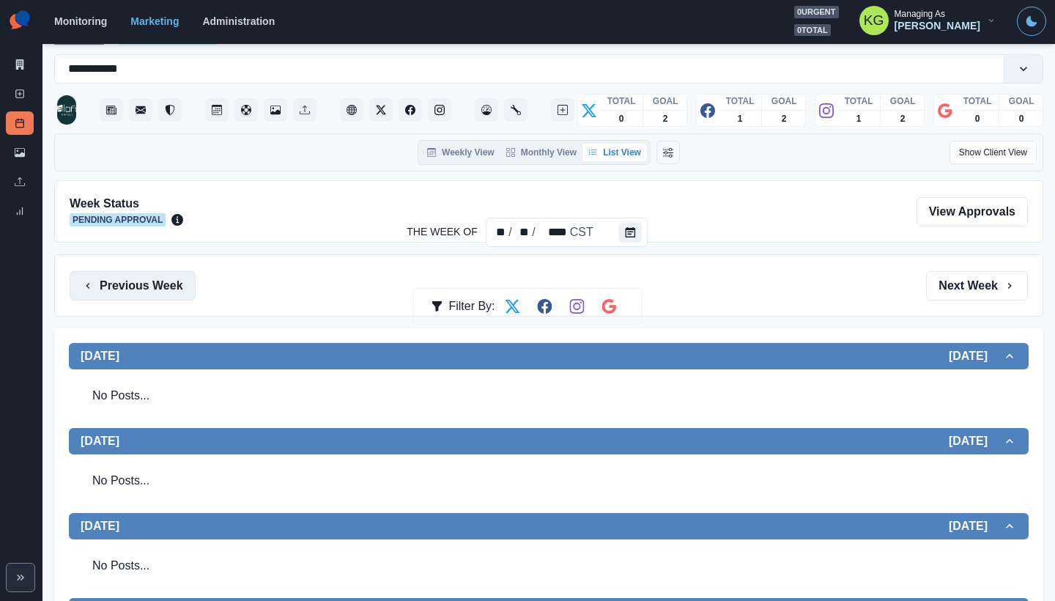
click at [143, 276] on button "Previous Week" at bounding box center [133, 285] width 126 height 29
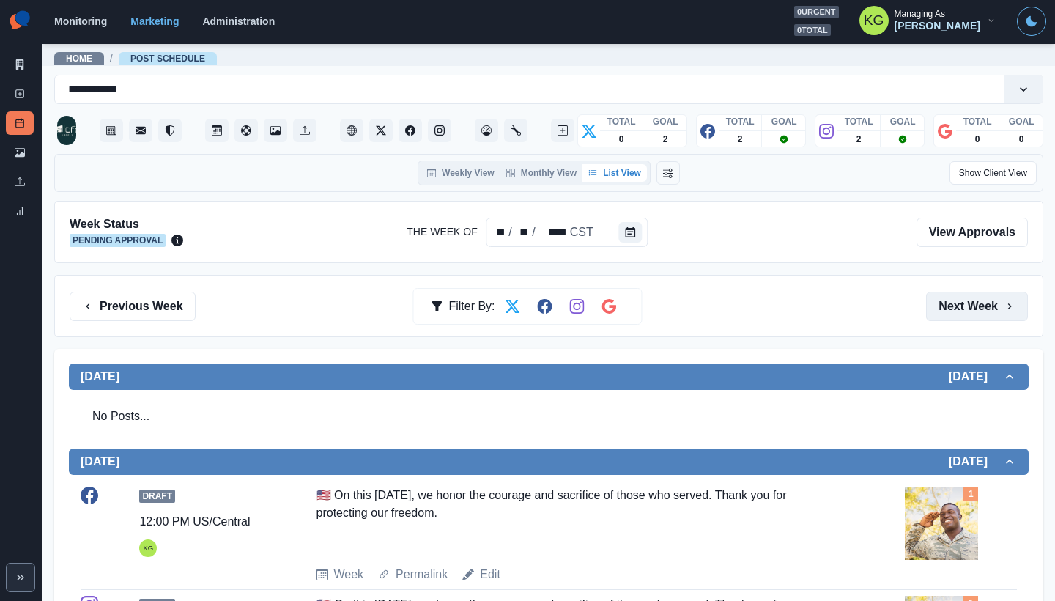
click at [943, 302] on button "Next Week" at bounding box center [977, 306] width 102 height 29
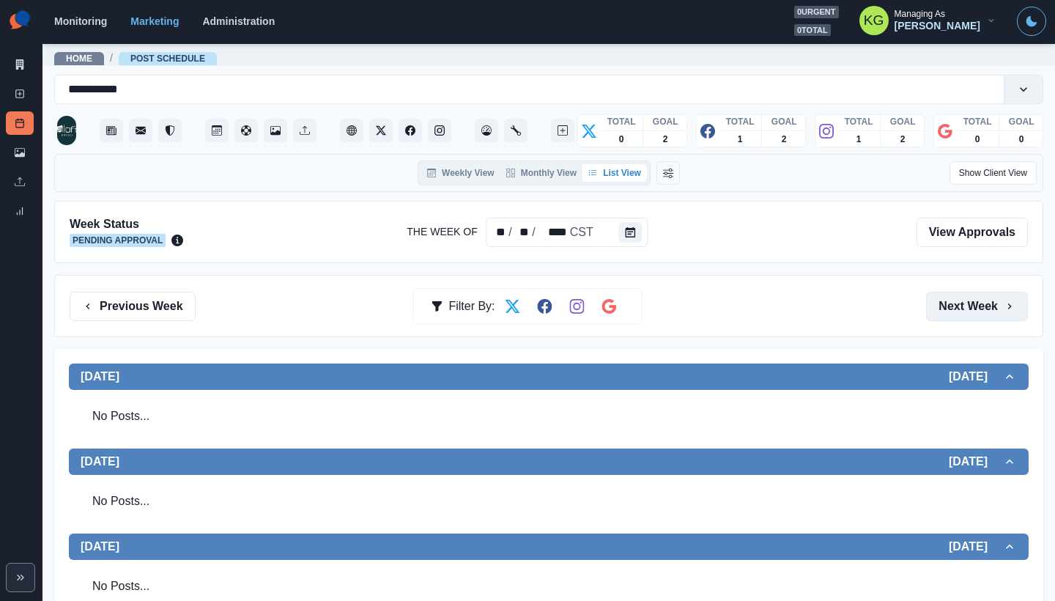
scroll to position [486, 0]
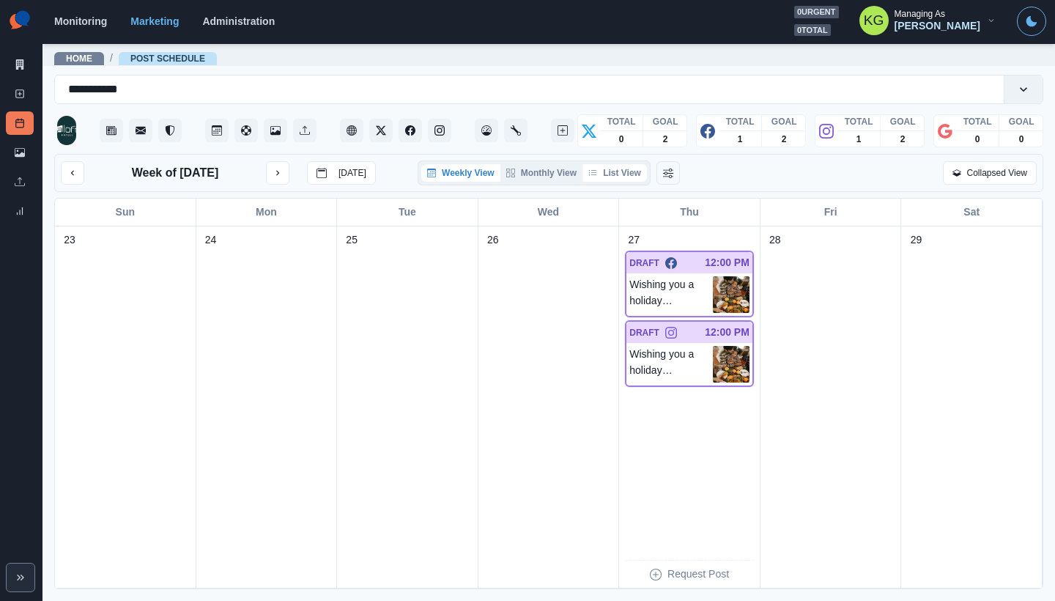
click at [605, 182] on button "List View" at bounding box center [615, 173] width 64 height 18
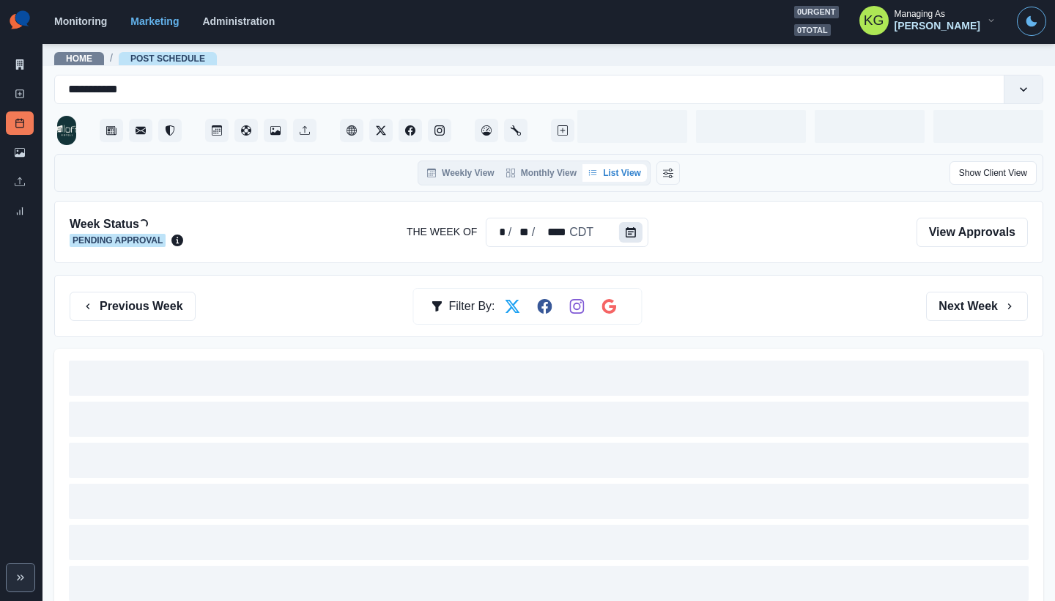
click at [627, 229] on icon "Calendar" at bounding box center [631, 232] width 10 height 10
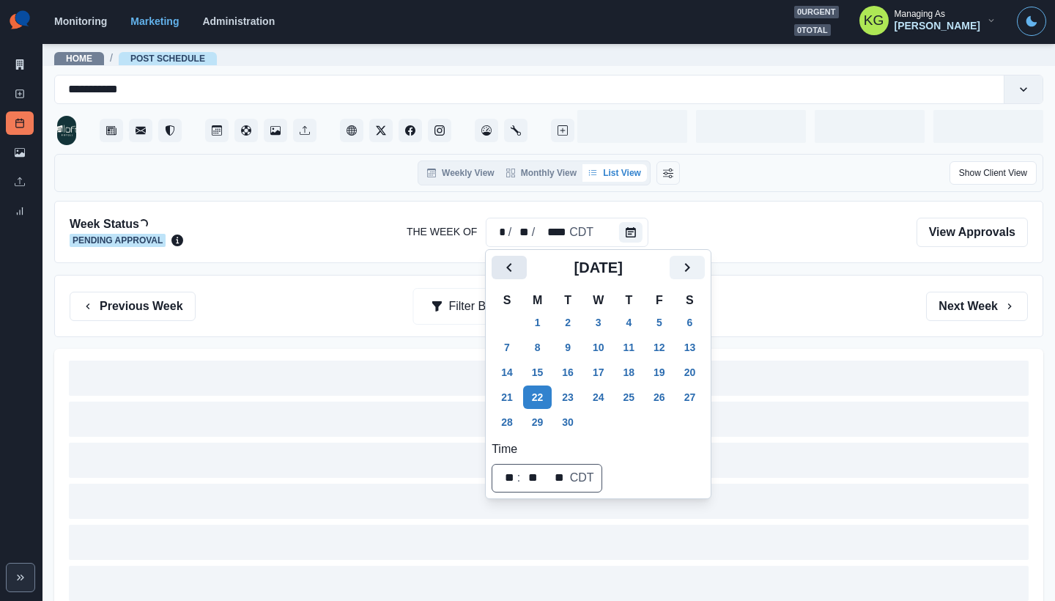
click at [512, 270] on icon "Previous" at bounding box center [510, 268] width 18 height 18
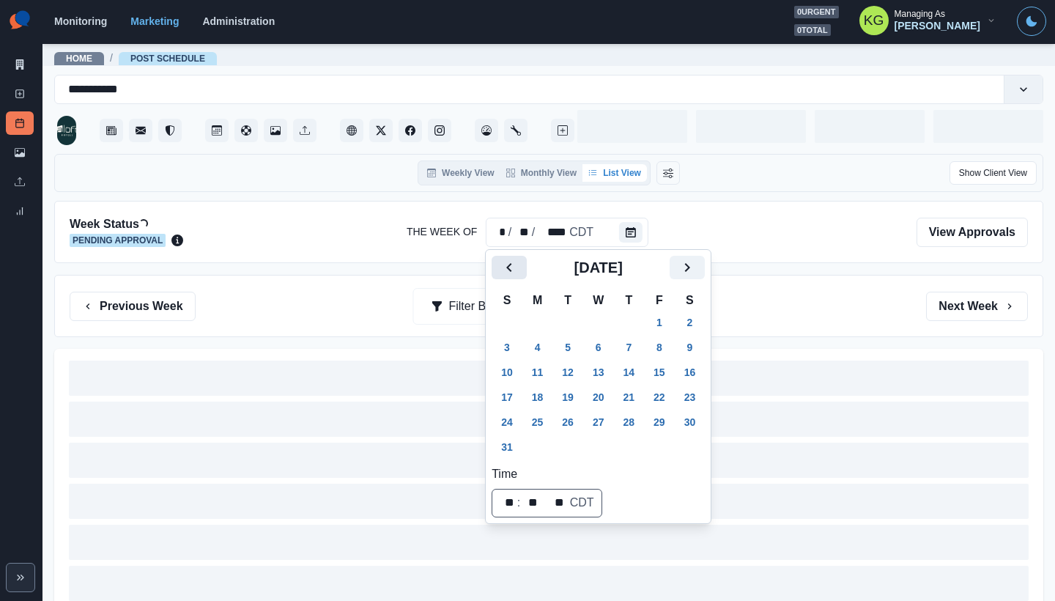
click at [512, 270] on icon "Previous" at bounding box center [510, 268] width 18 height 18
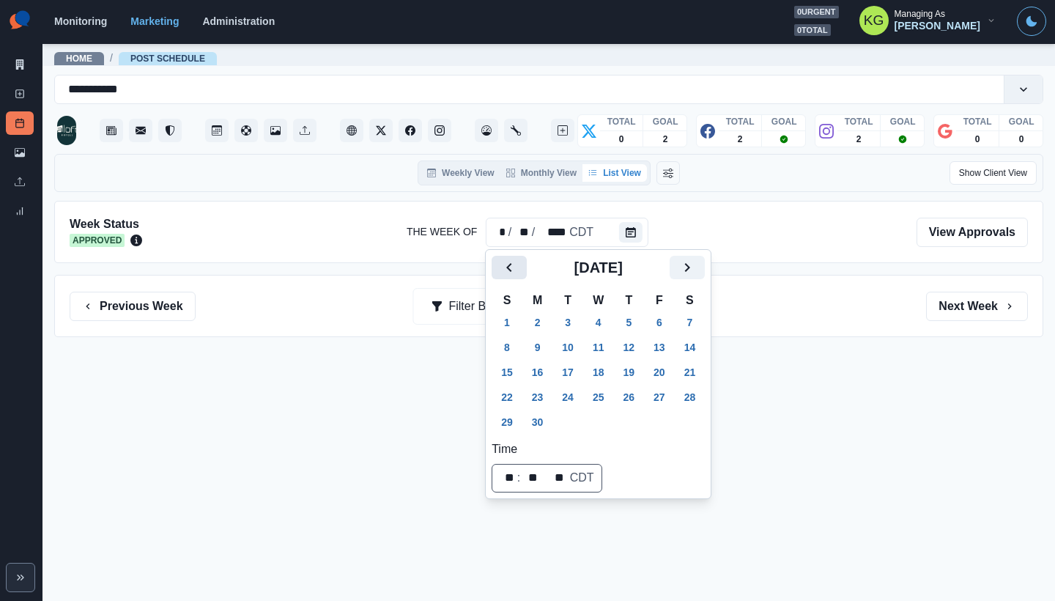
click at [512, 270] on icon "Previous" at bounding box center [510, 268] width 18 height 18
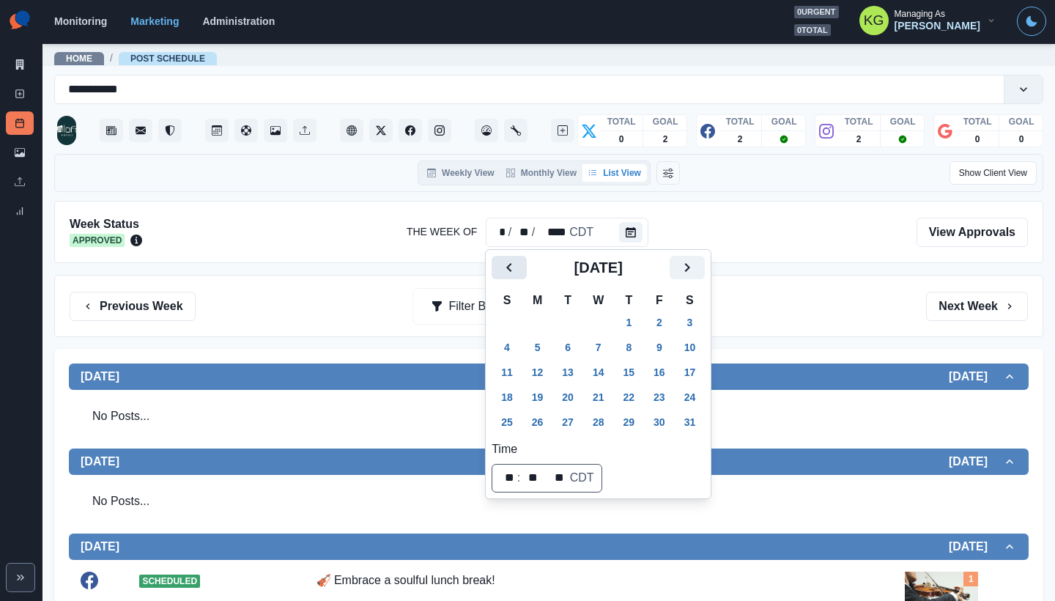
click at [512, 270] on icon "Previous" at bounding box center [510, 268] width 18 height 18
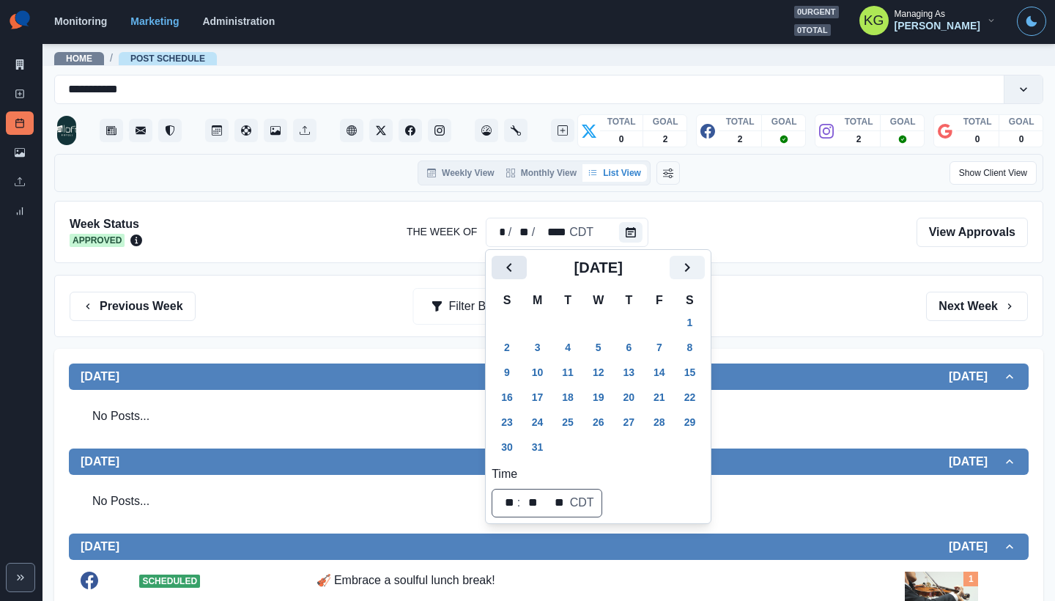
click at [512, 270] on icon "Previous" at bounding box center [510, 268] width 18 height 18
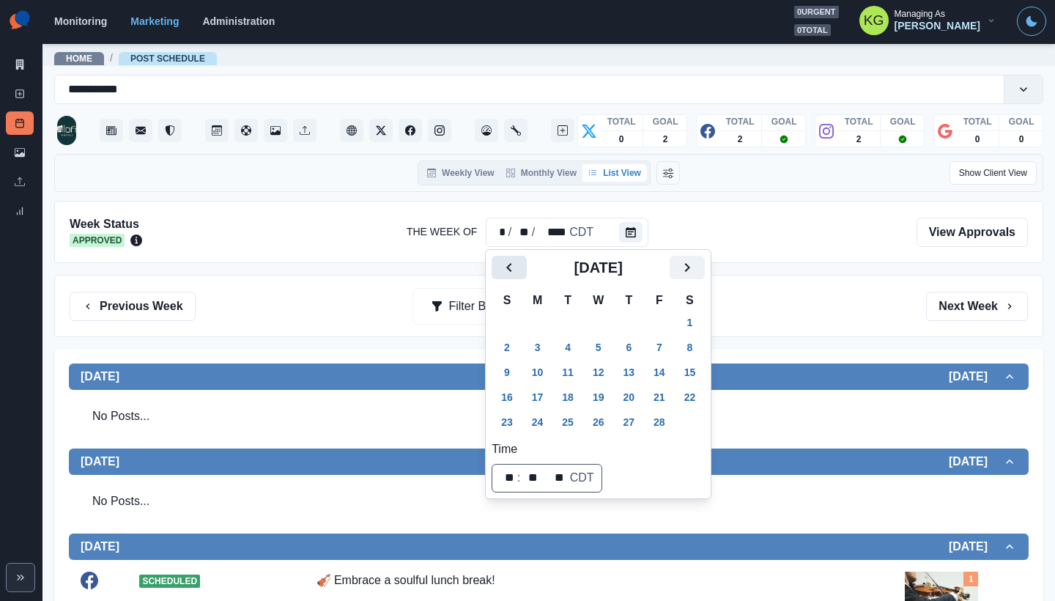
click at [512, 270] on icon "Previous" at bounding box center [510, 268] width 18 height 18
click at [690, 268] on icon "Next" at bounding box center [687, 267] width 5 height 9
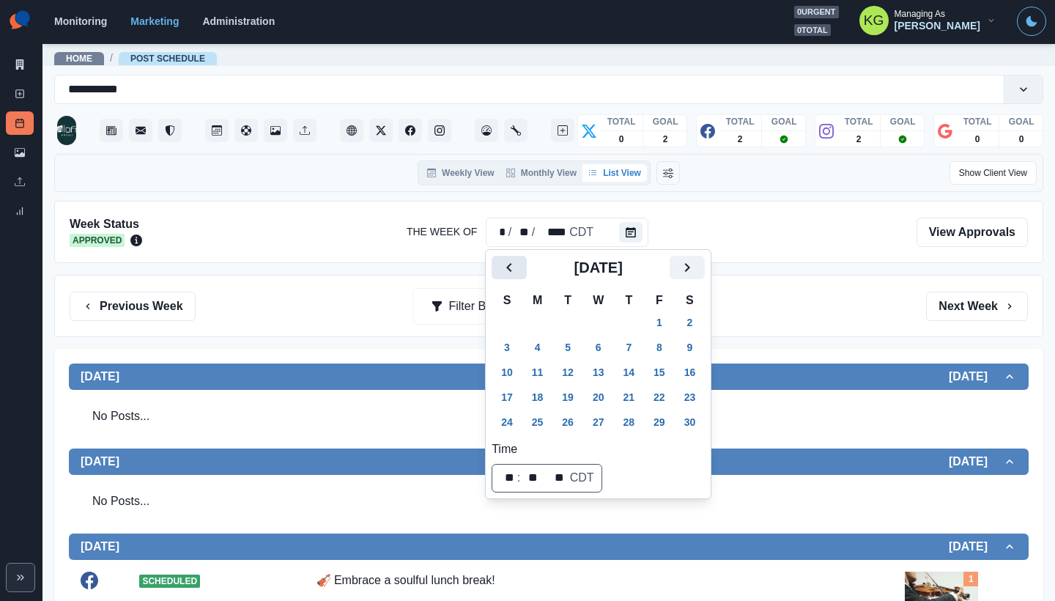
click at [506, 264] on icon "Previous" at bounding box center [510, 268] width 18 height 18
click at [699, 277] on button "Next" at bounding box center [687, 267] width 35 height 23
click at [535, 342] on button "4" at bounding box center [537, 347] width 29 height 23
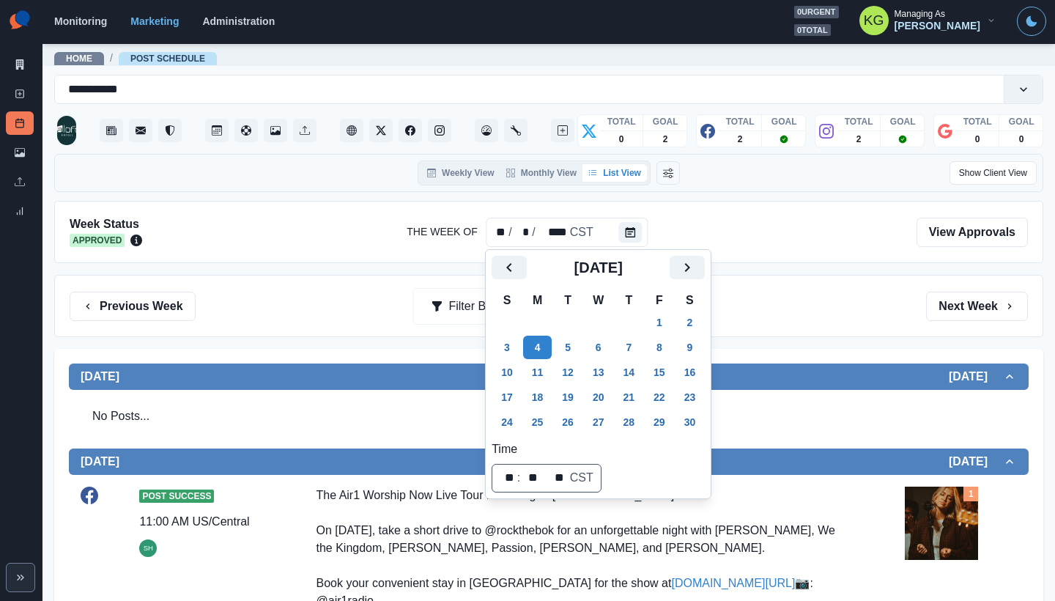
click at [870, 304] on div "Previous Week Filter By: Next Week" at bounding box center [549, 306] width 959 height 29
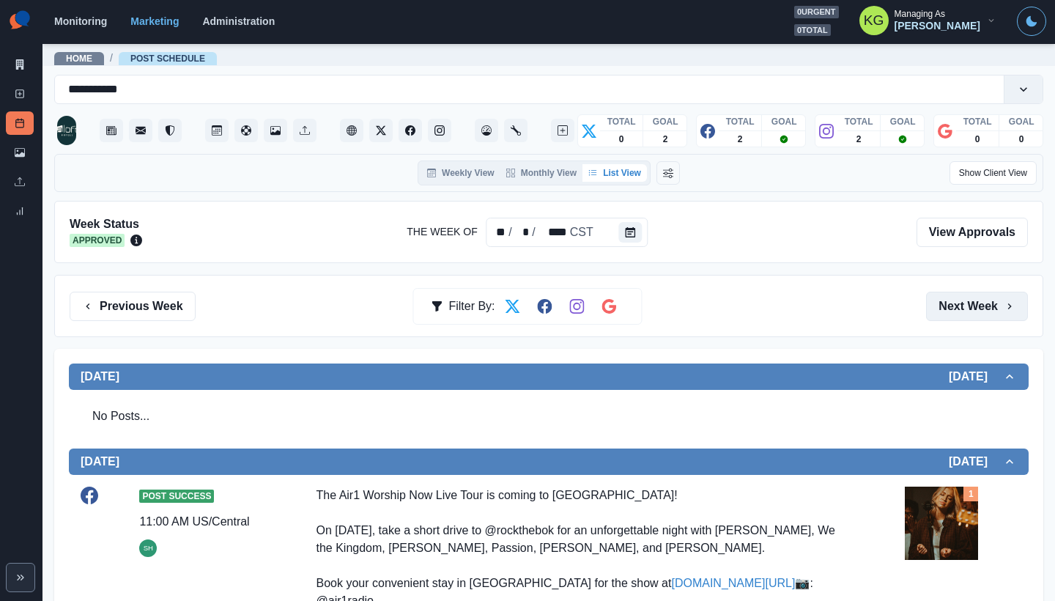
click at [974, 300] on button "Next Week" at bounding box center [977, 306] width 102 height 29
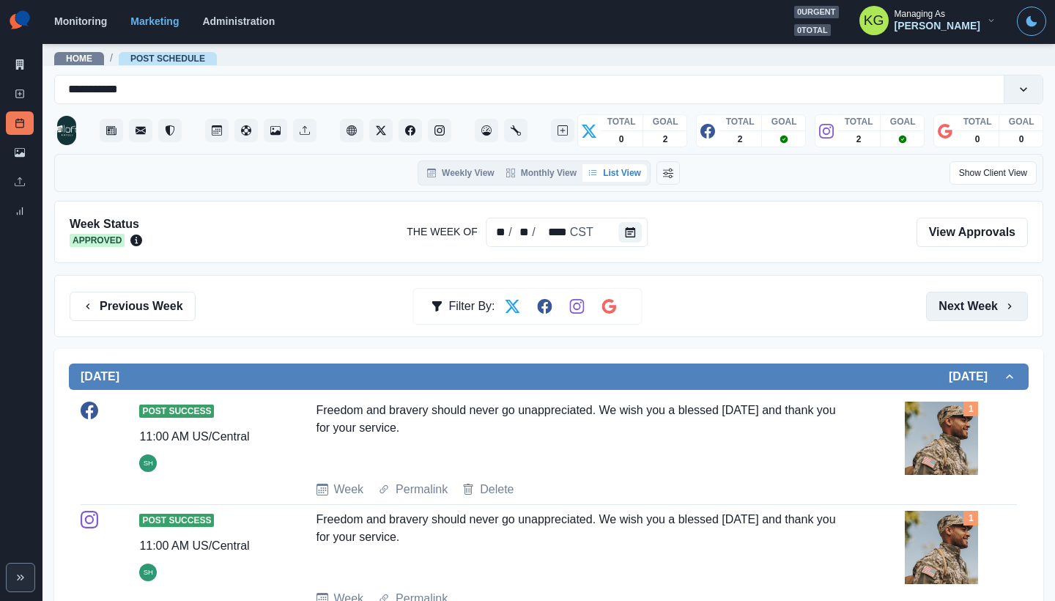
click at [964, 292] on button "Next Week" at bounding box center [977, 306] width 102 height 29
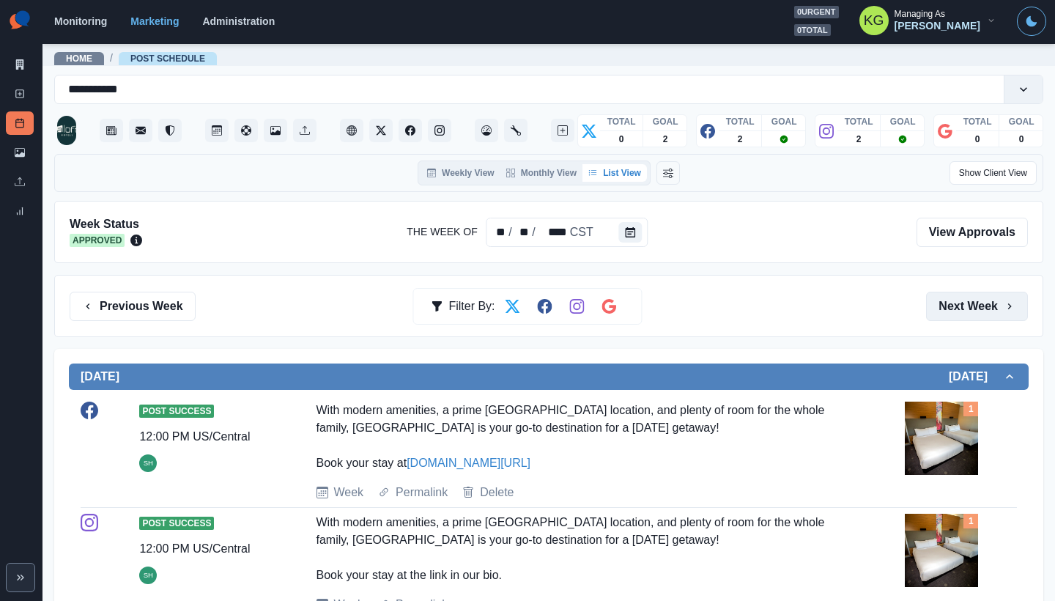
click at [991, 303] on button "Next Week" at bounding box center [977, 306] width 102 height 29
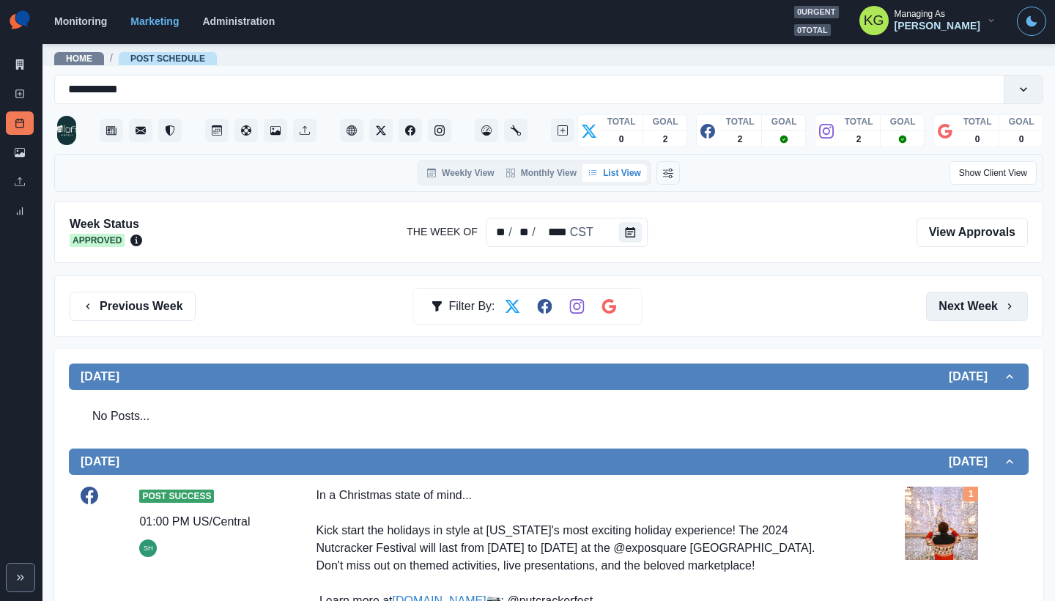
click at [940, 295] on button "Next Week" at bounding box center [977, 306] width 102 height 29
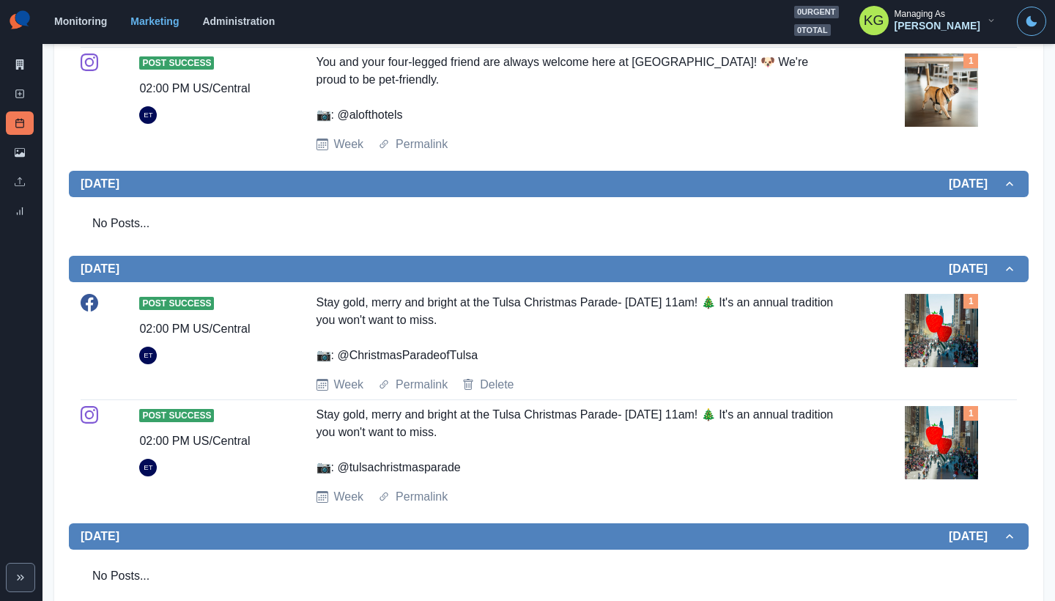
scroll to position [691, 0]
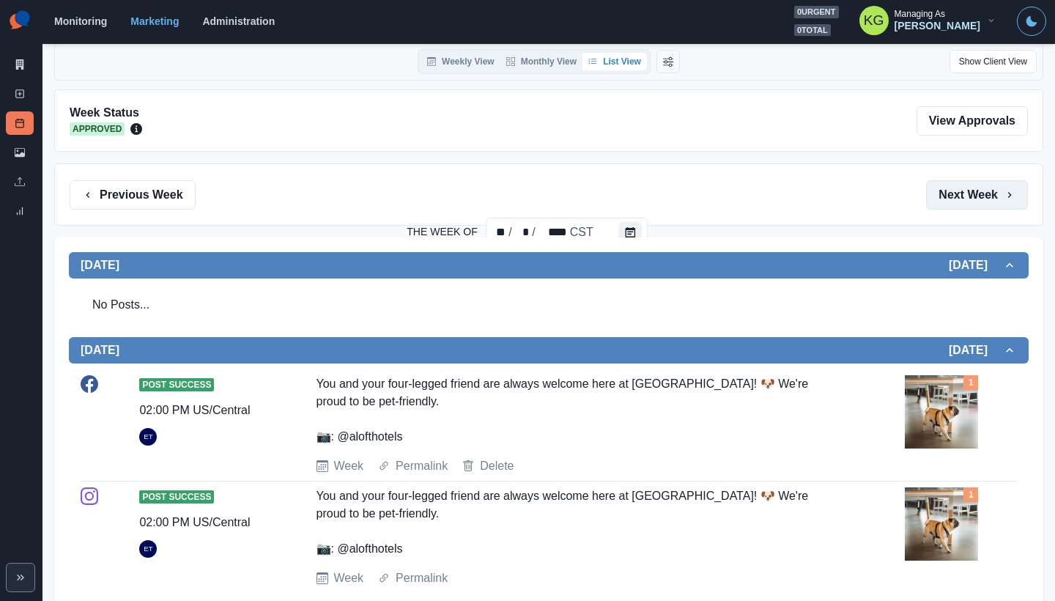
click at [986, 201] on button "Next Week" at bounding box center [977, 194] width 102 height 29
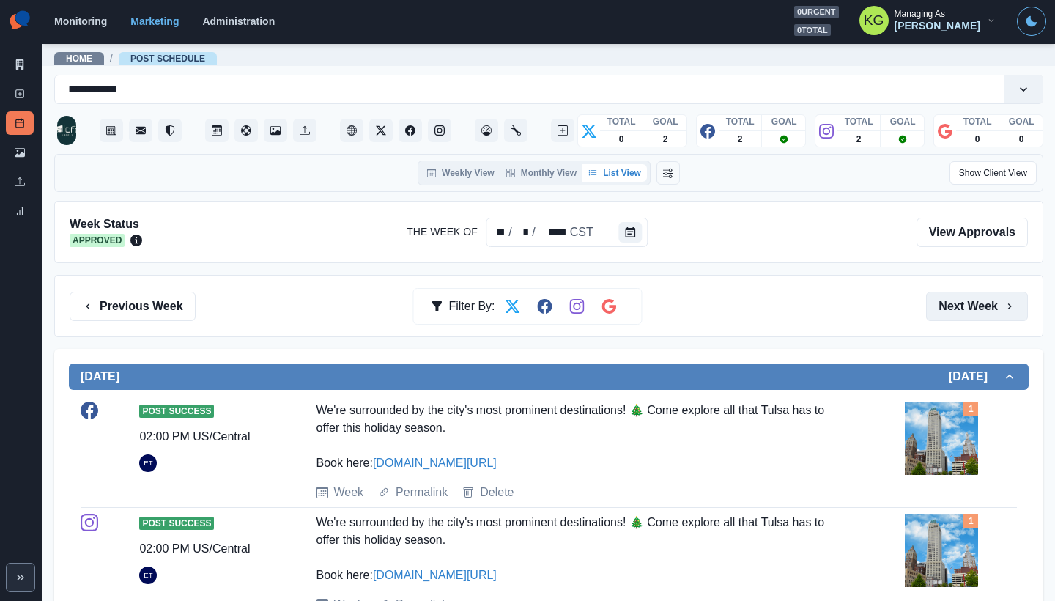
click at [948, 298] on button "Next Week" at bounding box center [977, 306] width 102 height 29
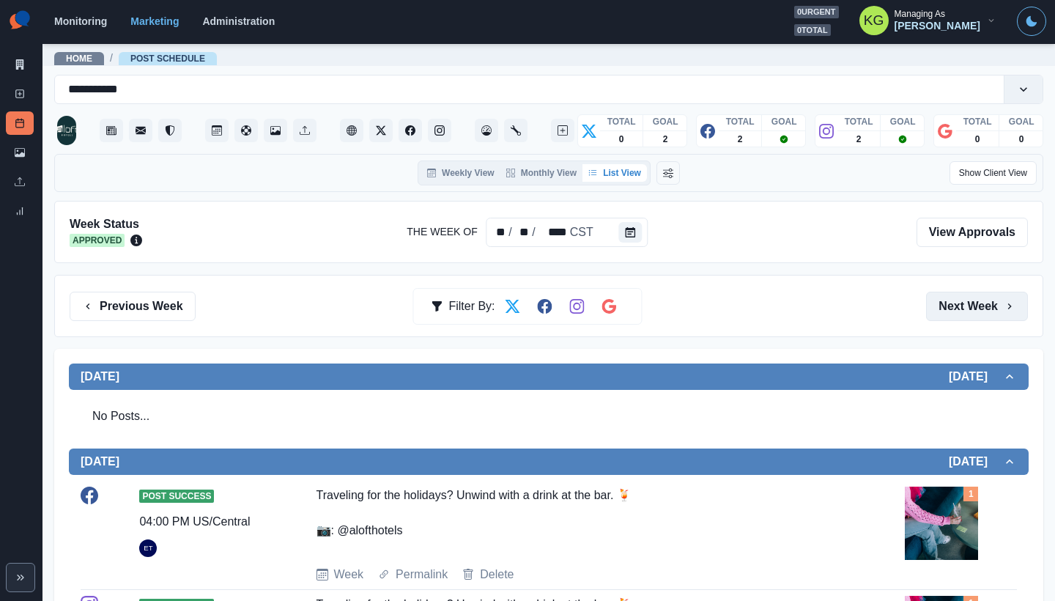
click at [935, 311] on button "Next Week" at bounding box center [977, 306] width 102 height 29
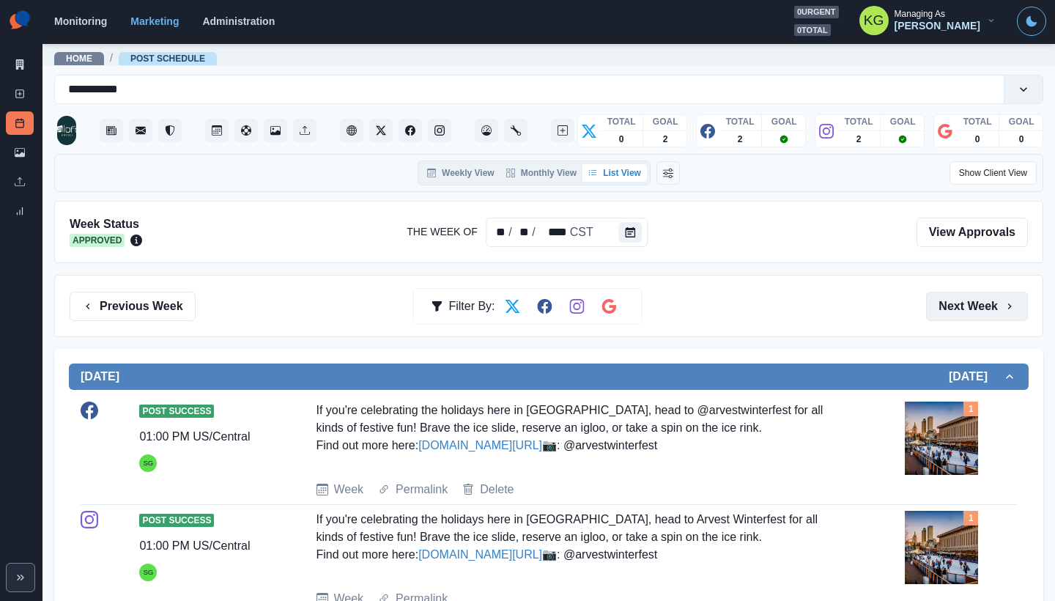
click at [931, 320] on button "Next Week" at bounding box center [977, 306] width 102 height 29
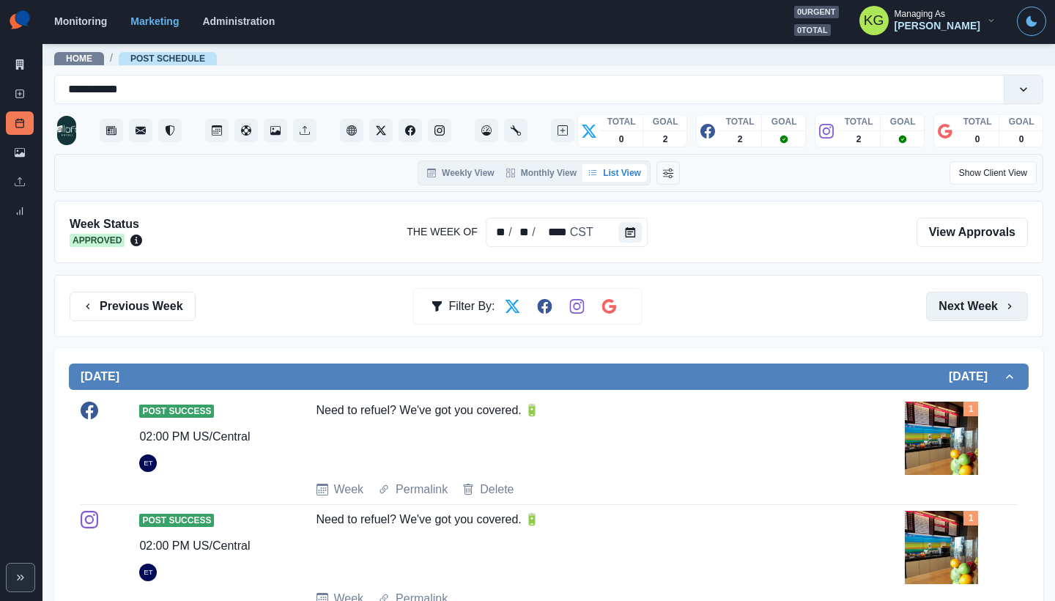
click at [931, 320] on button "Next Week" at bounding box center [977, 306] width 102 height 29
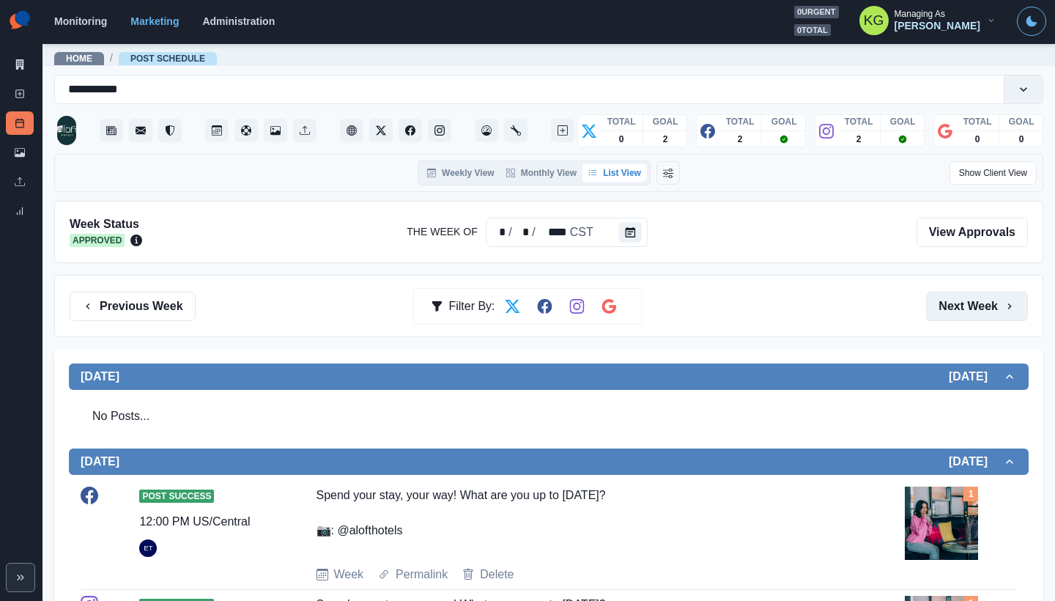
click at [931, 320] on button "Next Week" at bounding box center [977, 306] width 102 height 29
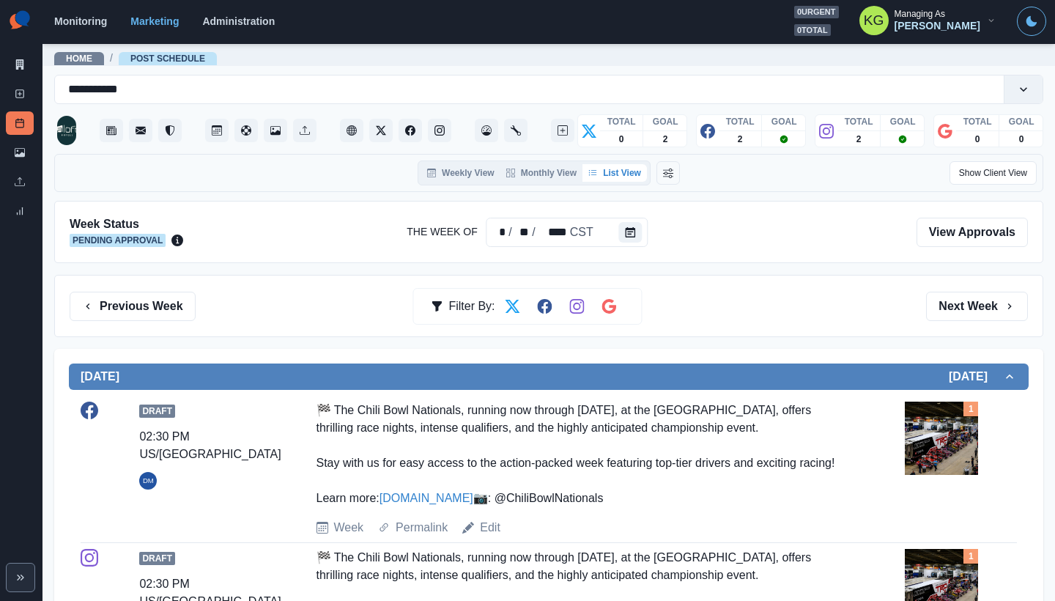
click at [949, 322] on div "Previous Week Filter By: Next Week" at bounding box center [548, 306] width 989 height 62
click at [948, 309] on button "Next Week" at bounding box center [977, 306] width 102 height 29
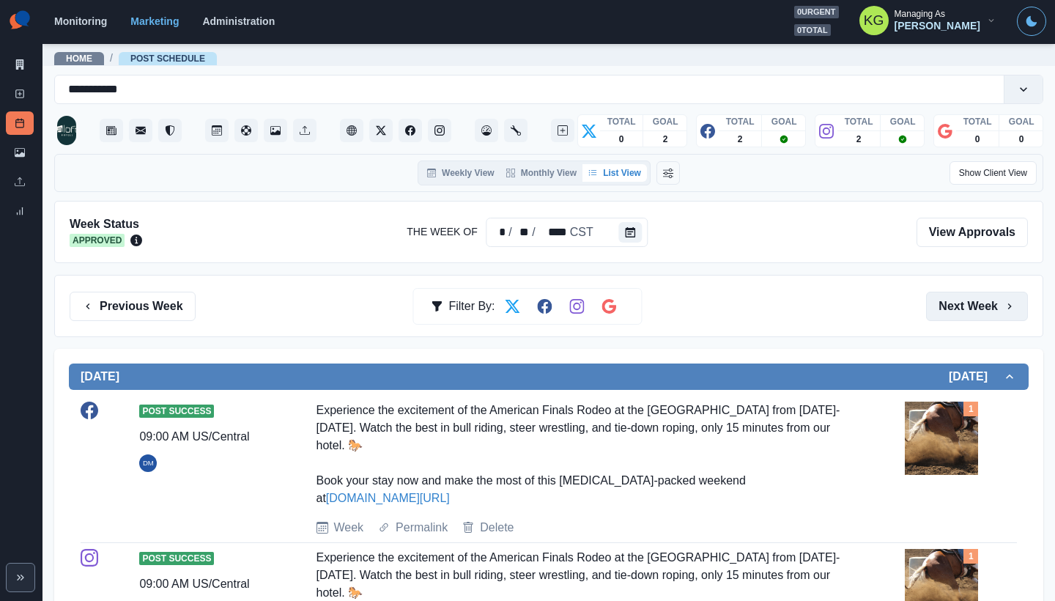
click at [948, 309] on button "Next Week" at bounding box center [977, 306] width 102 height 29
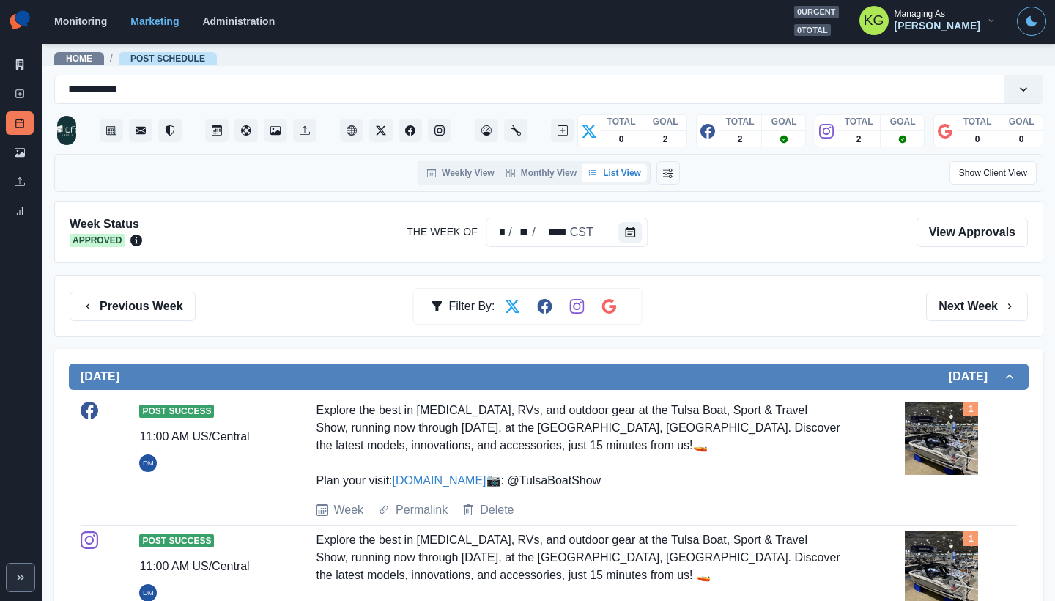
scroll to position [499, 0]
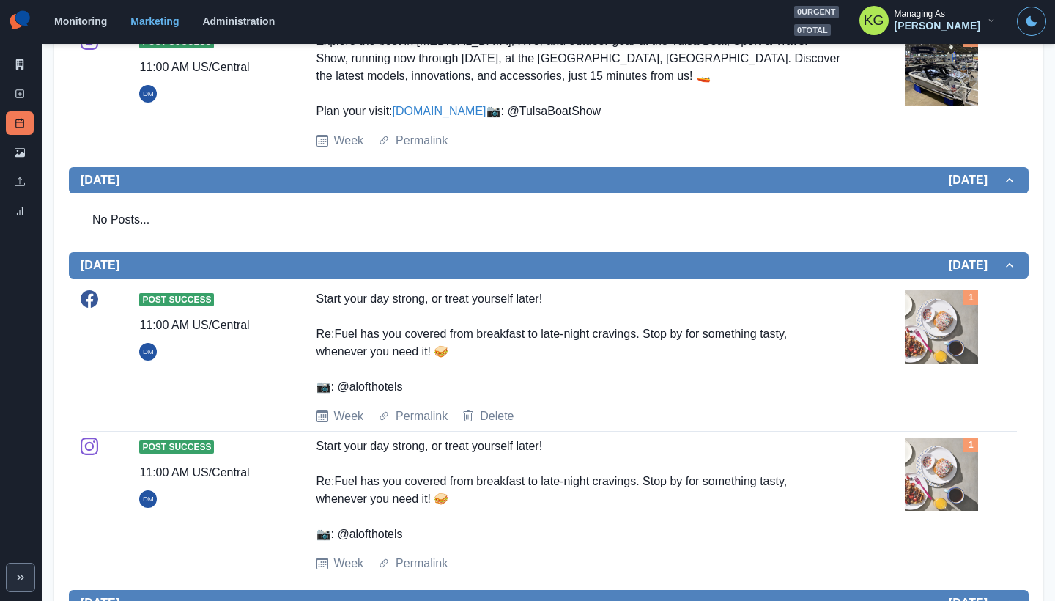
click at [926, 364] on img at bounding box center [941, 326] width 73 height 73
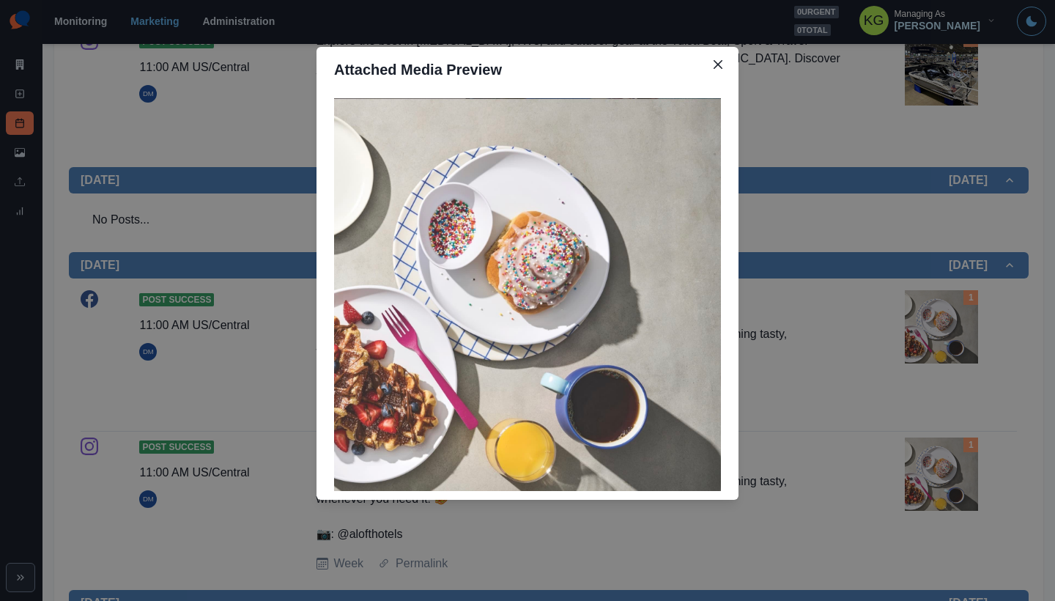
click at [824, 399] on div "Attached Media Preview" at bounding box center [527, 300] width 1055 height 601
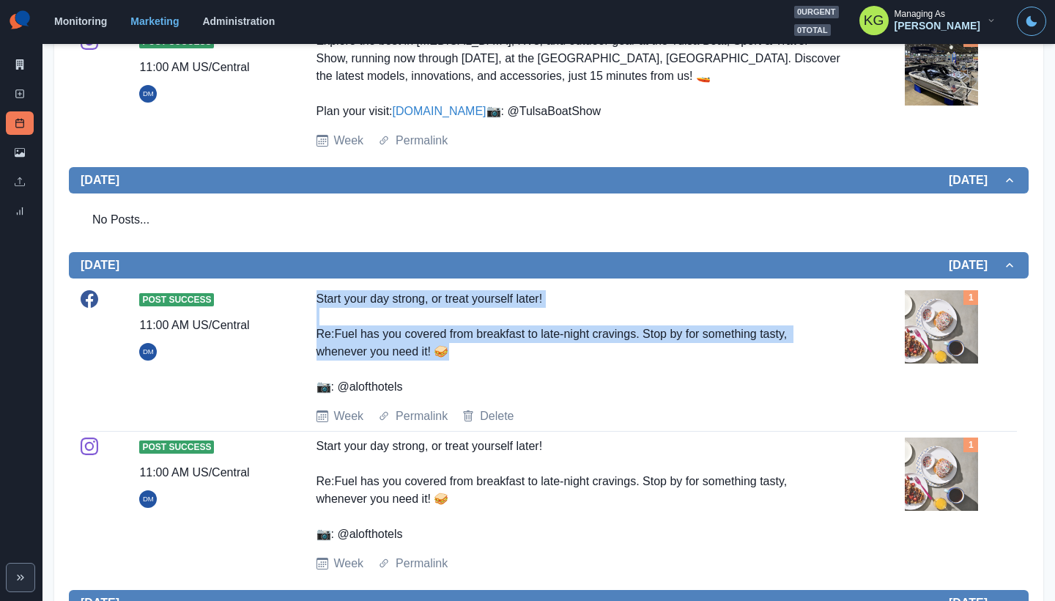
drag, startPoint x: 317, startPoint y: 369, endPoint x: 564, endPoint y: 413, distance: 250.0
click at [564, 413] on div "Post Success 11:00 AM US/Central DM Start your day strong, or treat yourself la…" at bounding box center [549, 357] width 937 height 135
copy div "Start your day strong, or treat yourself later! Re:Fuel has you covered from br…"
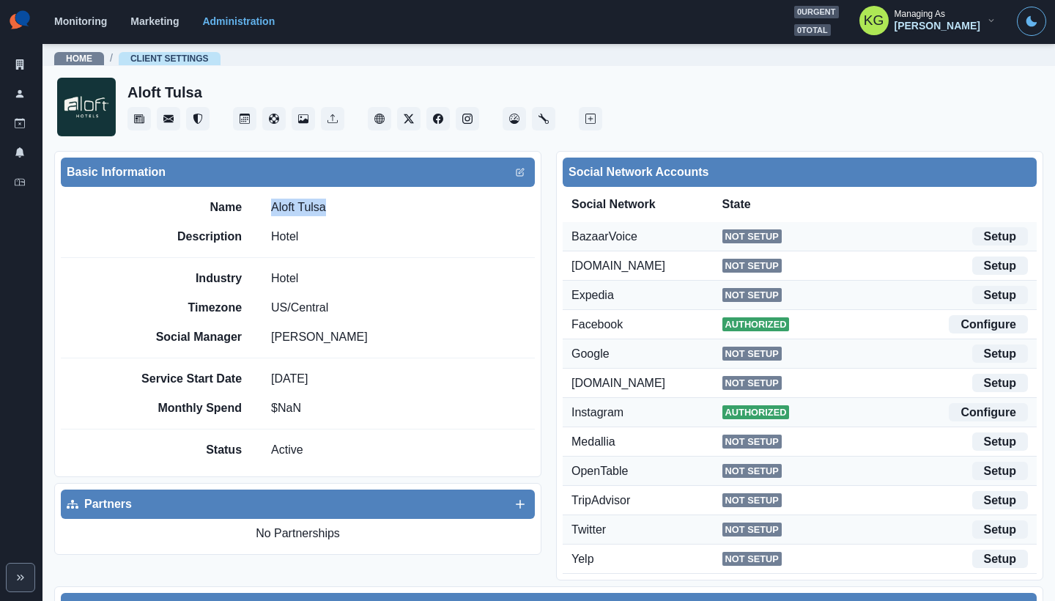
drag, startPoint x: 330, startPoint y: 207, endPoint x: 272, endPoint y: 202, distance: 58.1
click at [272, 202] on div "Name Aloft Tulsa" at bounding box center [333, 208] width 403 height 18
copy p "Aloft Tulsa"
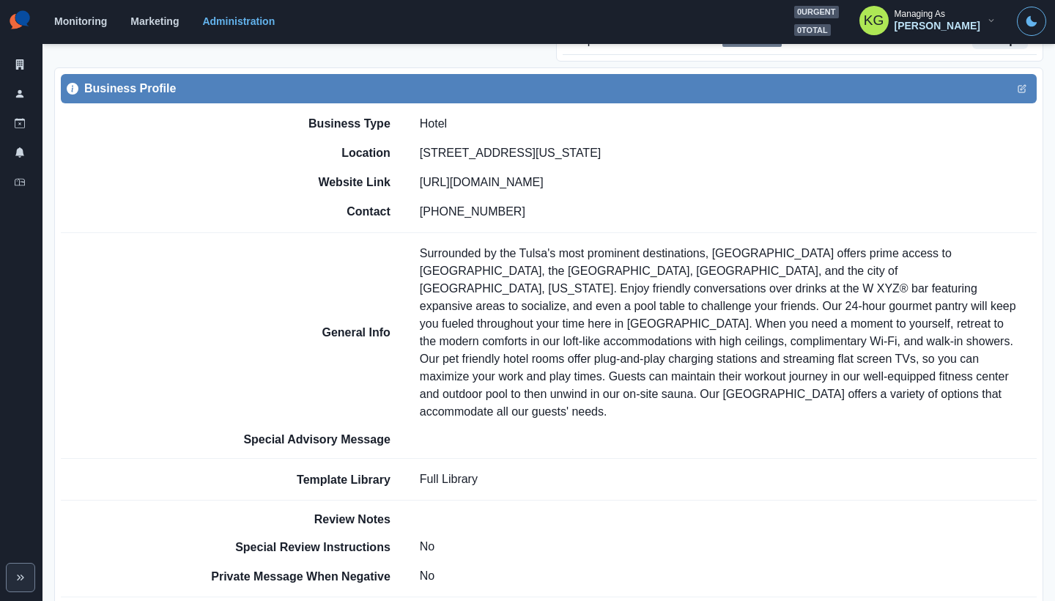
drag, startPoint x: 421, startPoint y: 152, endPoint x: 726, endPoint y: 152, distance: 304.9
click at [726, 152] on div "Location [STREET_ADDRESS][US_STATE]" at bounding box center [622, 153] width 830 height 18
copy p "[STREET_ADDRESS][US_STATE]"
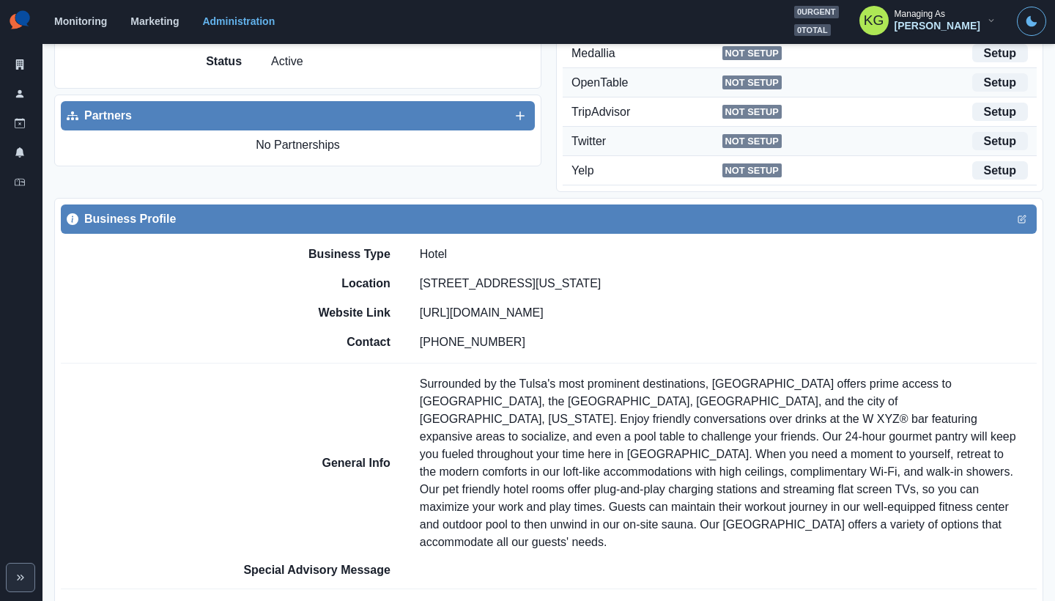
scroll to position [0, 0]
